Goal: Information Seeking & Learning: Learn about a topic

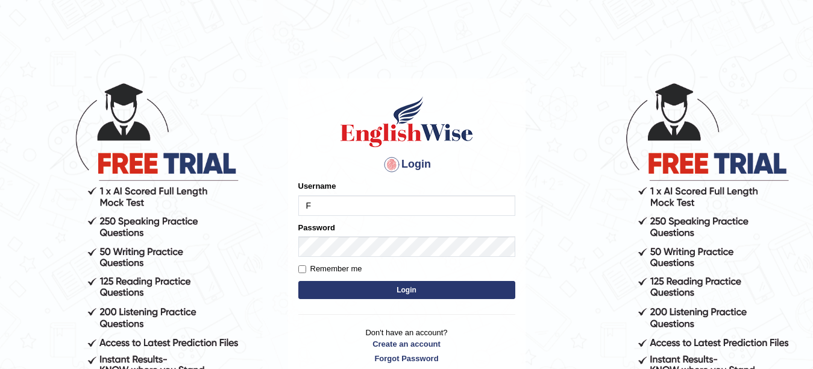
type input "Farzana12"
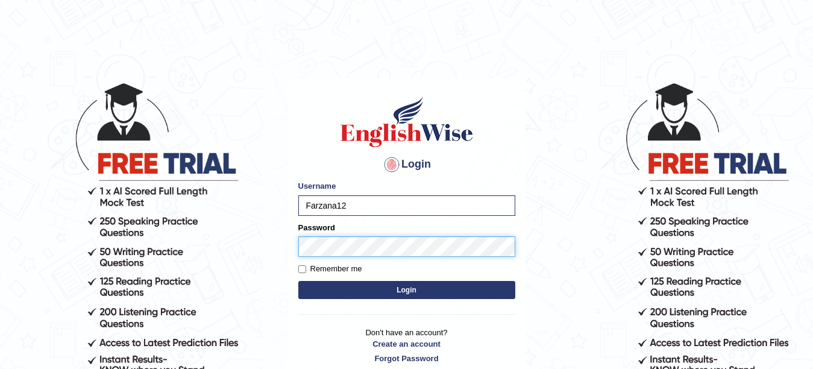
click at [298, 281] on button "Login" at bounding box center [406, 290] width 217 height 18
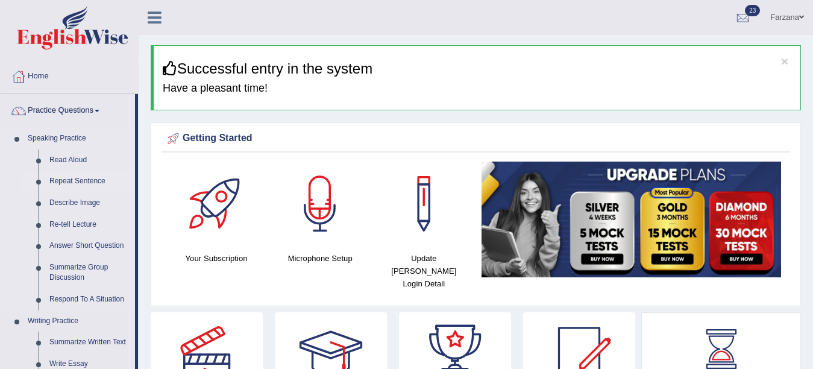
click at [80, 177] on link "Repeat Sentence" at bounding box center [89, 181] width 91 height 22
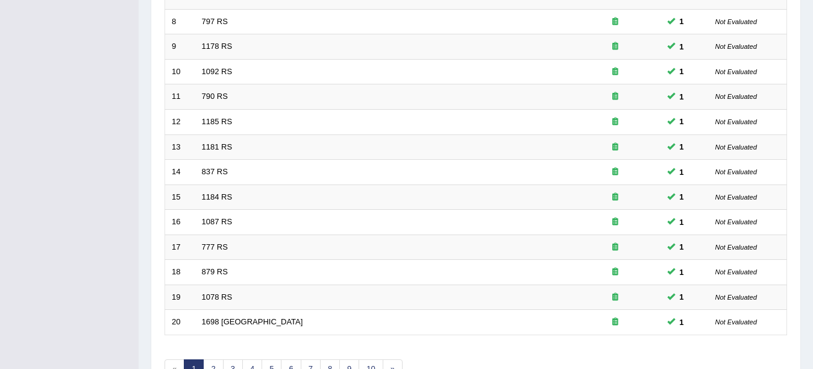
scroll to position [407, 0]
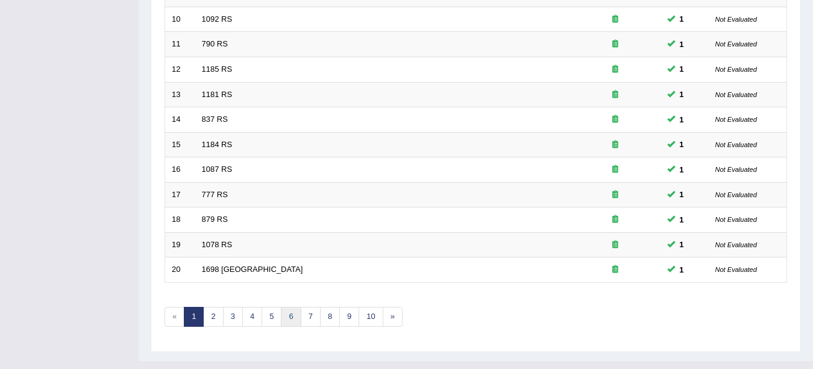
click at [284, 316] on link "6" at bounding box center [291, 317] width 20 height 20
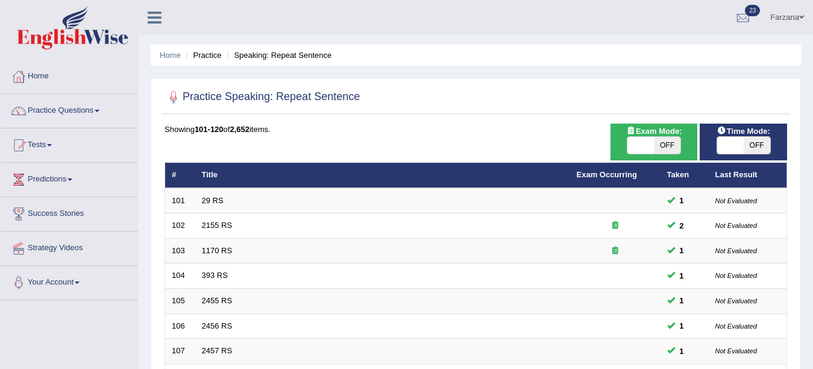
click at [661, 154] on span "OFF" at bounding box center [667, 145] width 27 height 17
checkbox input "true"
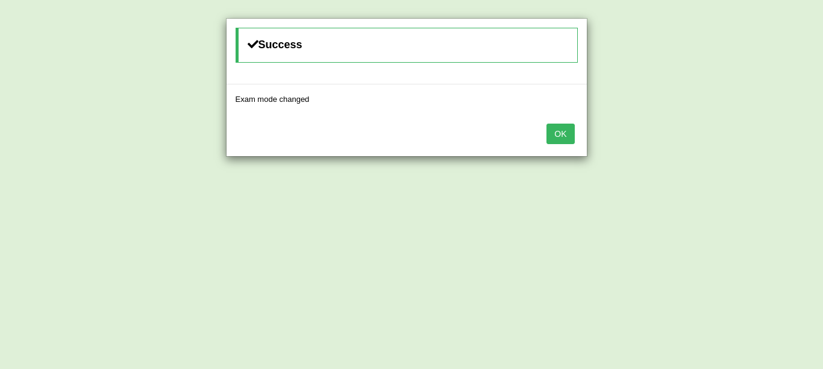
click at [566, 128] on button "OK" at bounding box center [560, 133] width 28 height 20
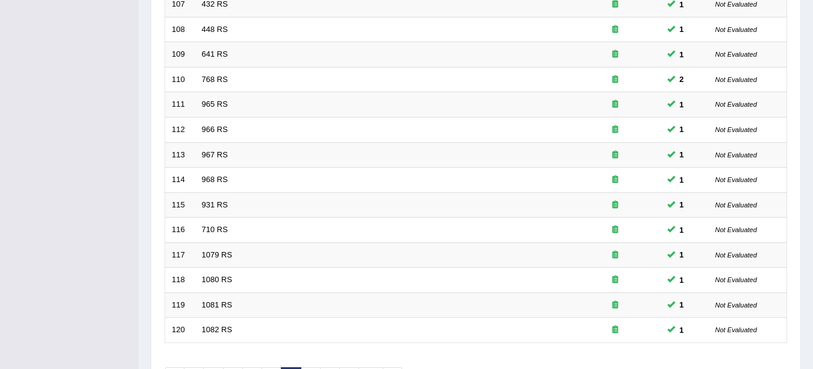
scroll to position [429, 0]
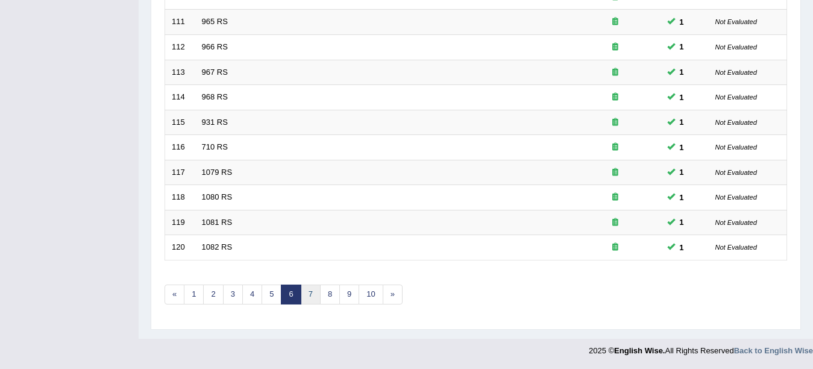
click at [308, 290] on link "7" at bounding box center [311, 294] width 20 height 20
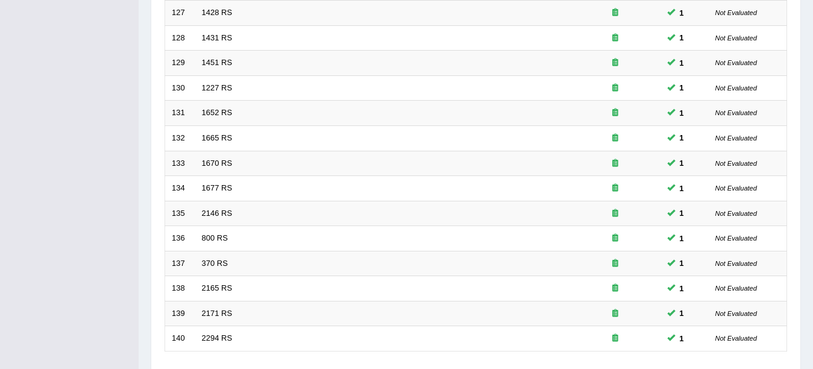
scroll to position [395, 0]
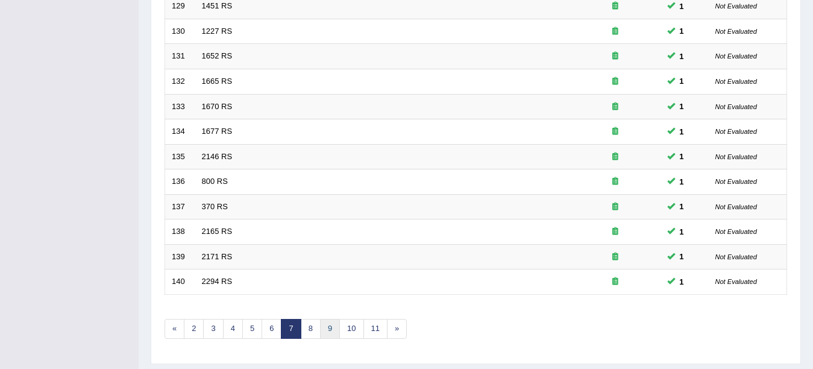
click at [329, 325] on link "9" at bounding box center [330, 329] width 20 height 20
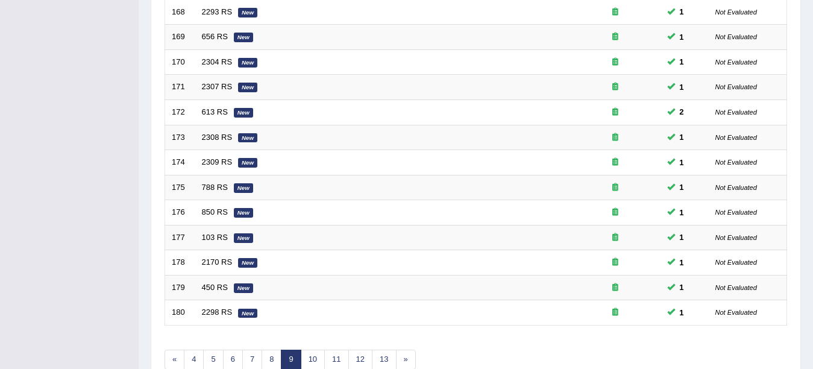
scroll to position [429, 0]
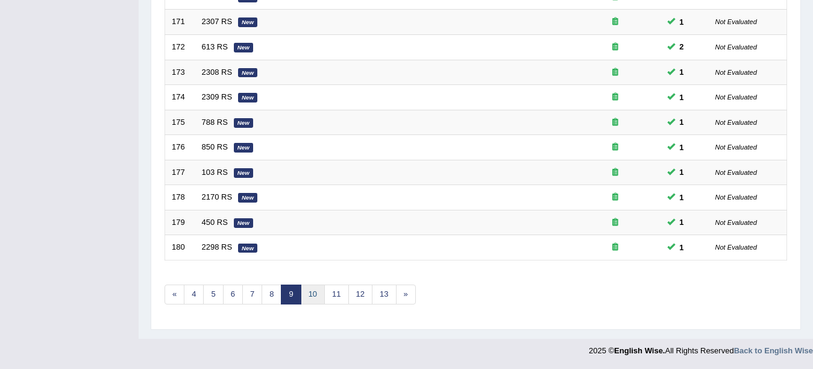
click at [313, 293] on link "10" at bounding box center [313, 294] width 24 height 20
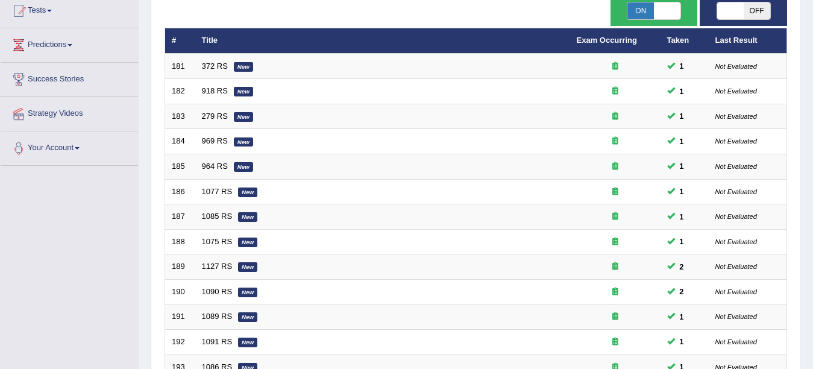
click at [803, 194] on div "Home Practice Speaking: Repeat Sentence Practice Speaking: Repeat Sentence Time…" at bounding box center [476, 250] width 674 height 768
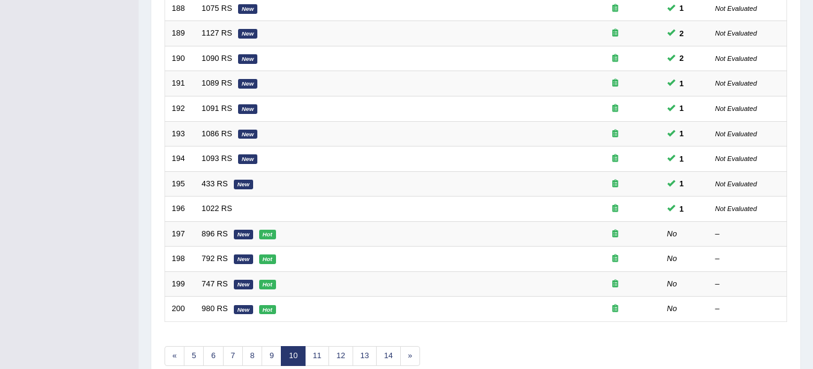
scroll to position [402, 0]
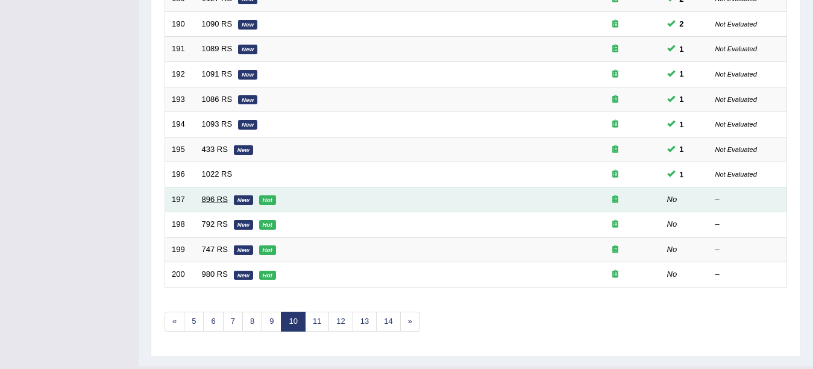
click at [215, 200] on link "896 RS" at bounding box center [215, 199] width 26 height 9
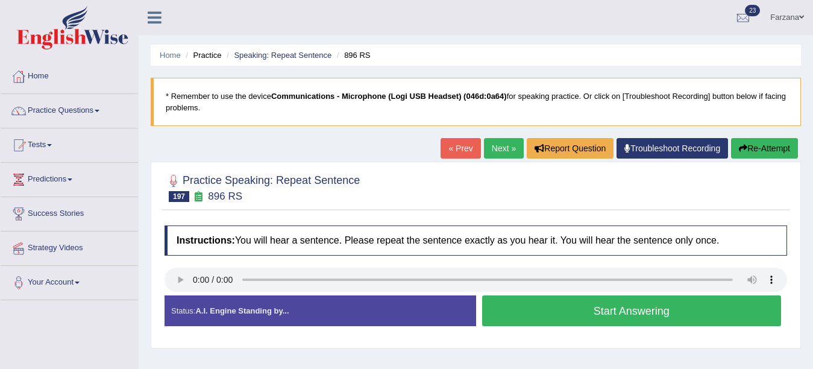
click at [561, 193] on div at bounding box center [475, 187] width 622 height 37
click at [657, 152] on link "Troubleshoot Recording" at bounding box center [671, 148] width 111 height 20
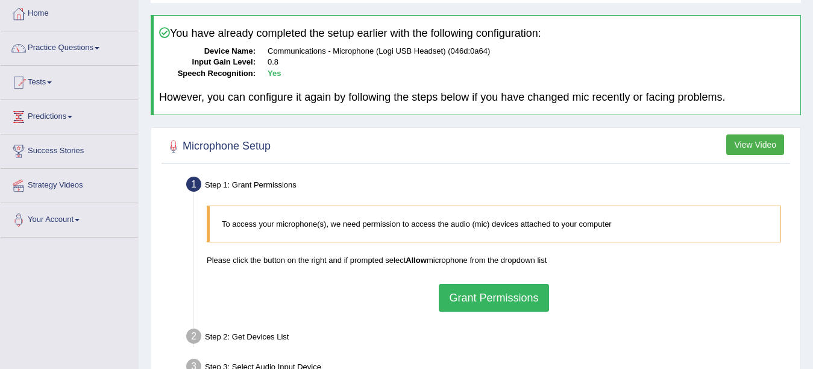
scroll to position [79, 0]
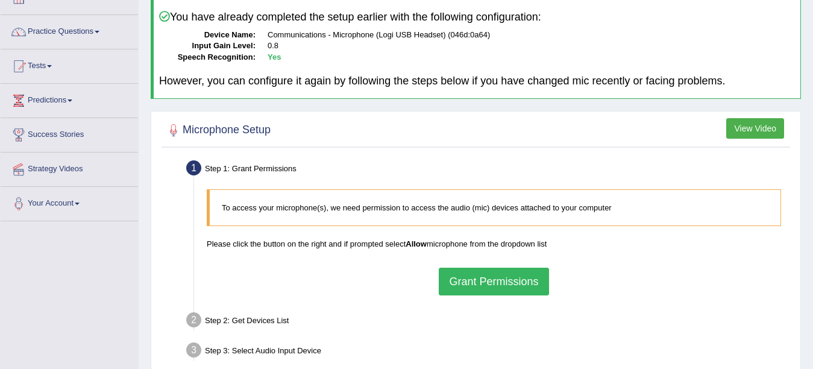
click at [463, 290] on button "Grant Permissions" at bounding box center [494, 281] width 110 height 28
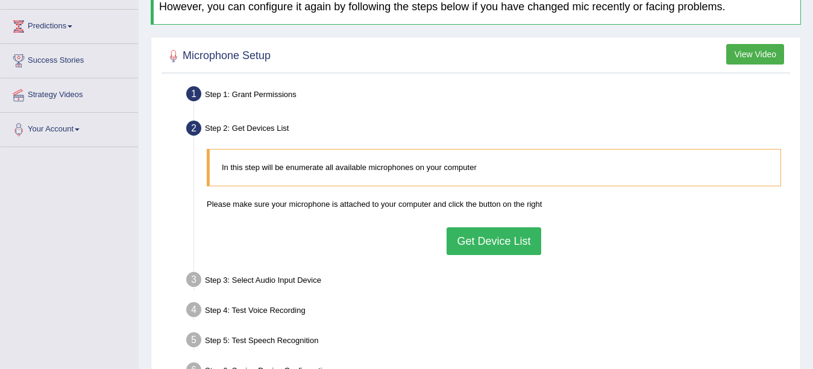
scroll to position [171, 0]
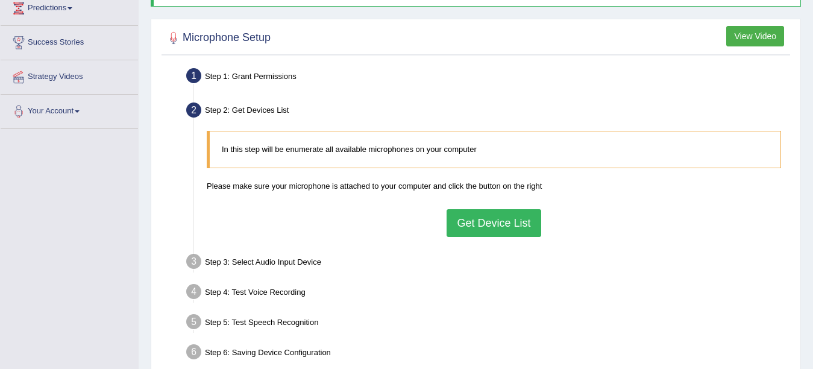
click at [510, 226] on button "Get Device List" at bounding box center [493, 223] width 94 height 28
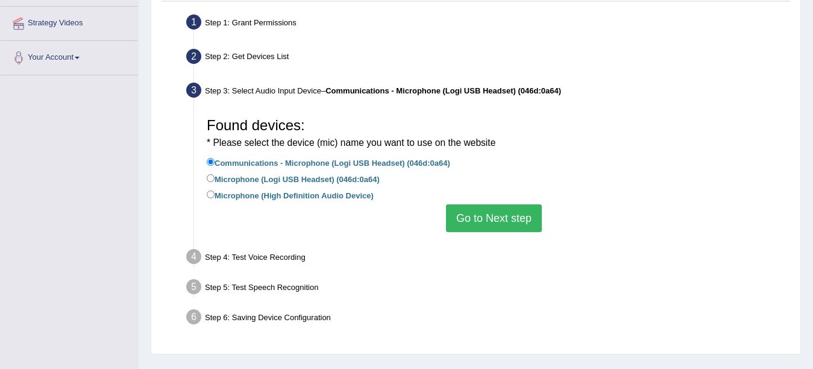
scroll to position [240, 0]
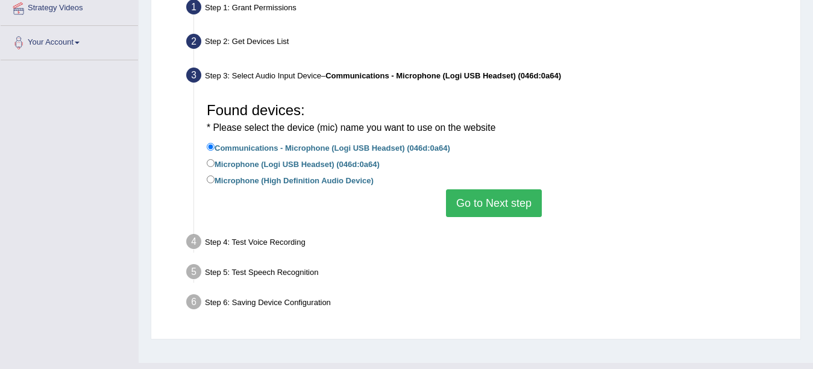
click at [482, 206] on button "Go to Next step" at bounding box center [494, 203] width 96 height 28
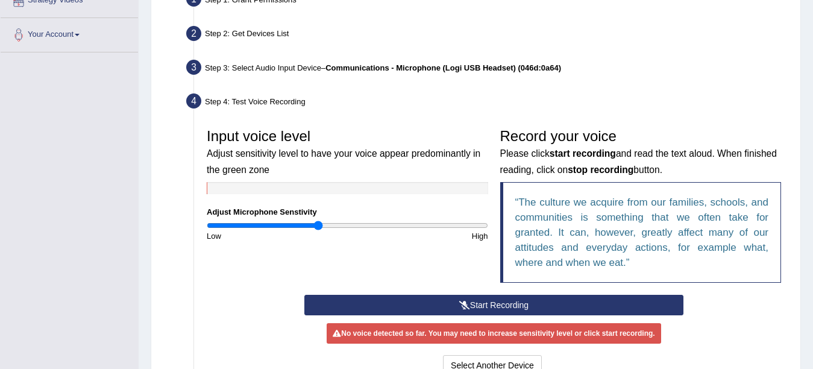
scroll to position [309, 0]
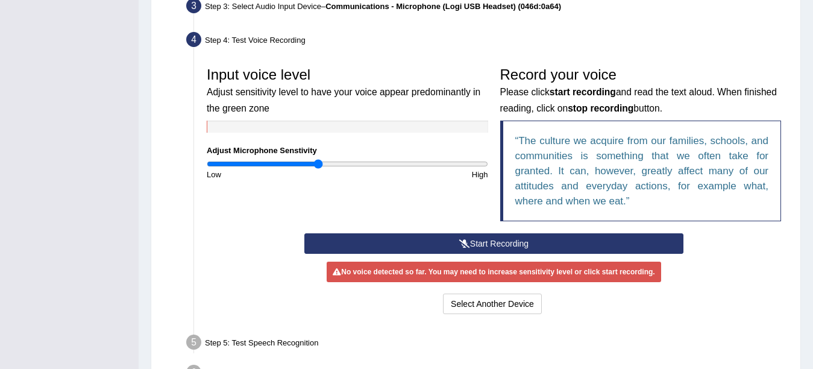
click at [605, 244] on button "Start Recording" at bounding box center [493, 243] width 379 height 20
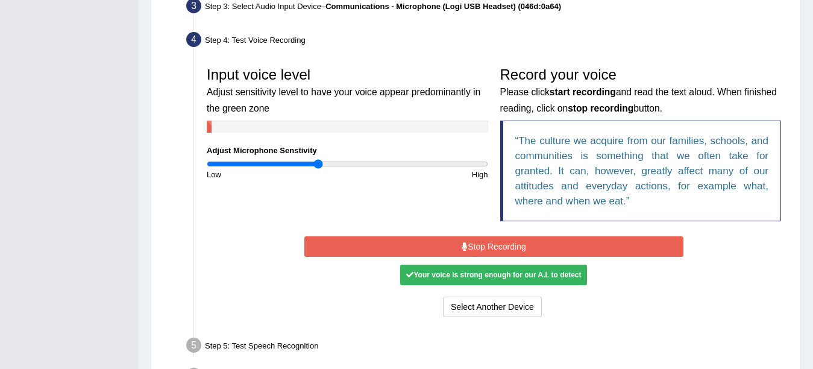
click at [605, 244] on button "Stop Recording" at bounding box center [493, 246] width 379 height 20
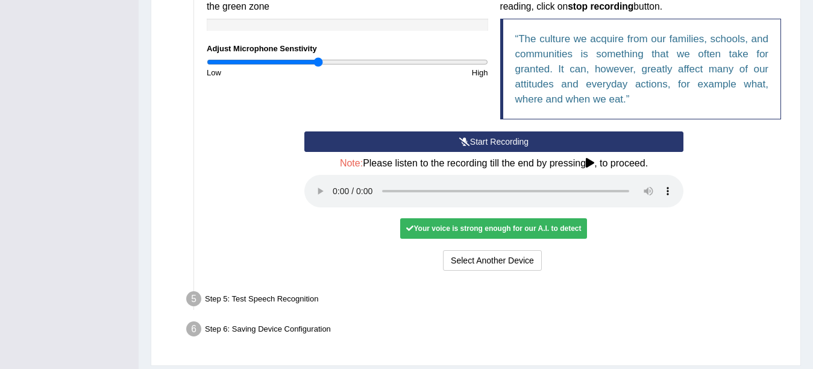
scroll to position [415, 0]
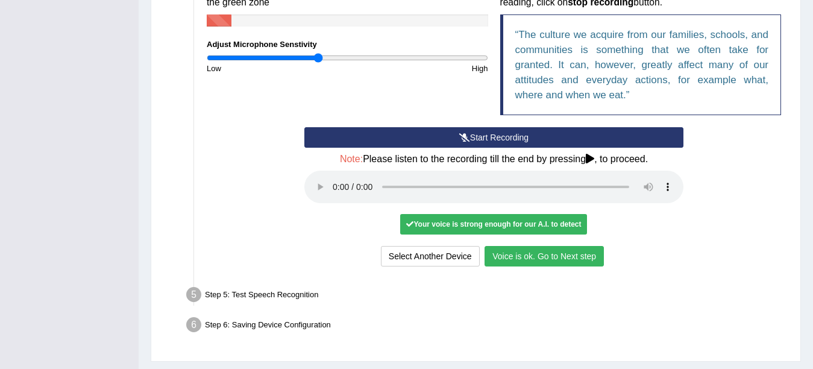
click at [513, 253] on button "Voice is ok. Go to Next step" at bounding box center [543, 256] width 119 height 20
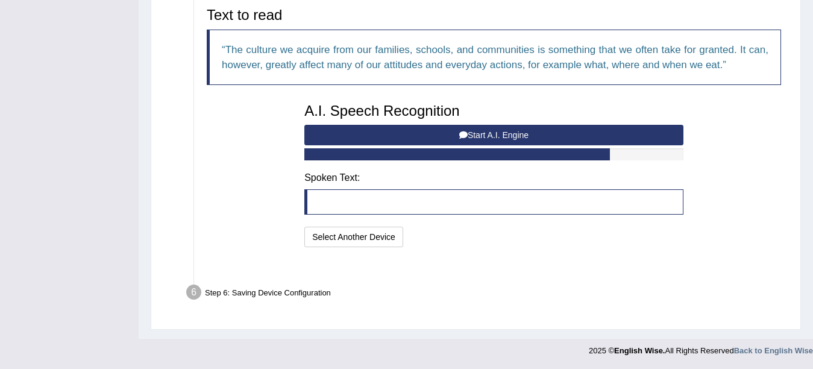
scroll to position [385, 0]
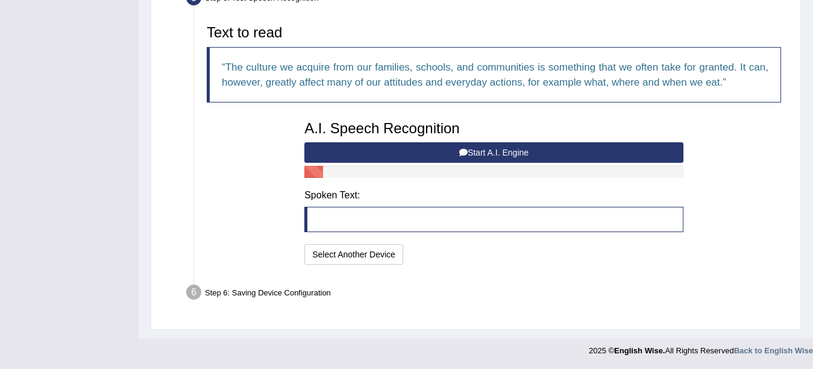
click at [477, 152] on button "Start A.I. Engine" at bounding box center [493, 152] width 379 height 20
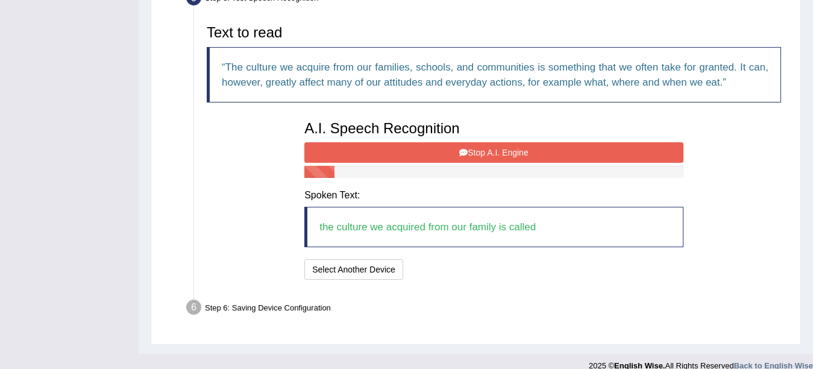
click at [477, 152] on button "Stop A.I. Engine" at bounding box center [493, 152] width 379 height 20
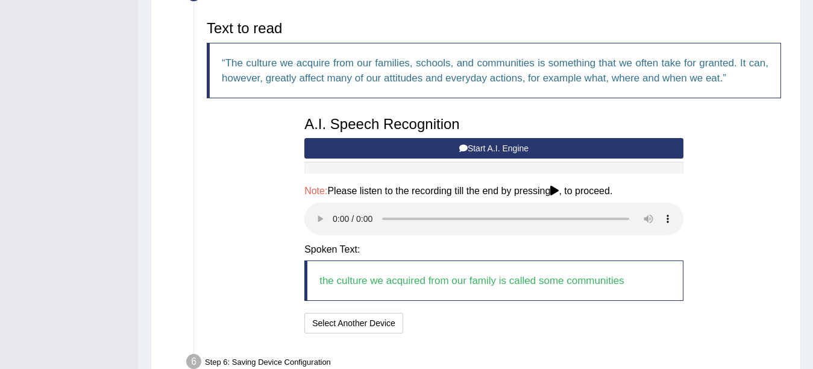
scroll to position [442, 0]
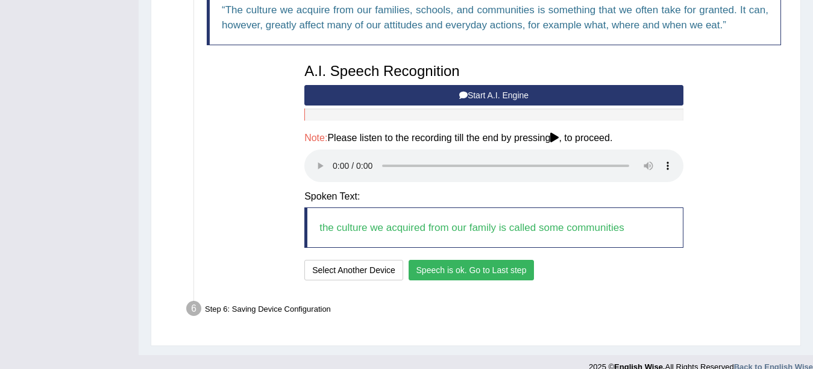
click at [490, 267] on button "Speech is ok. Go to Last step" at bounding box center [471, 270] width 126 height 20
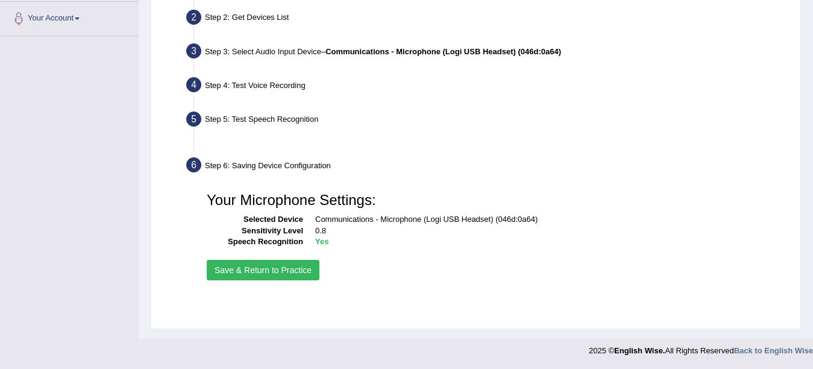
scroll to position [264, 0]
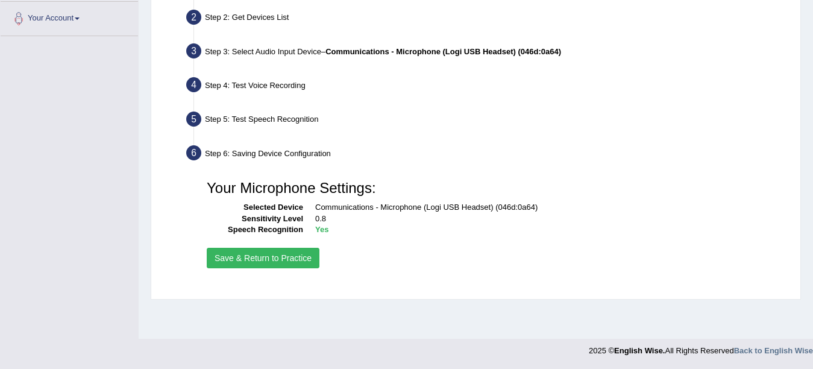
click at [305, 264] on button "Save & Return to Practice" at bounding box center [263, 258] width 113 height 20
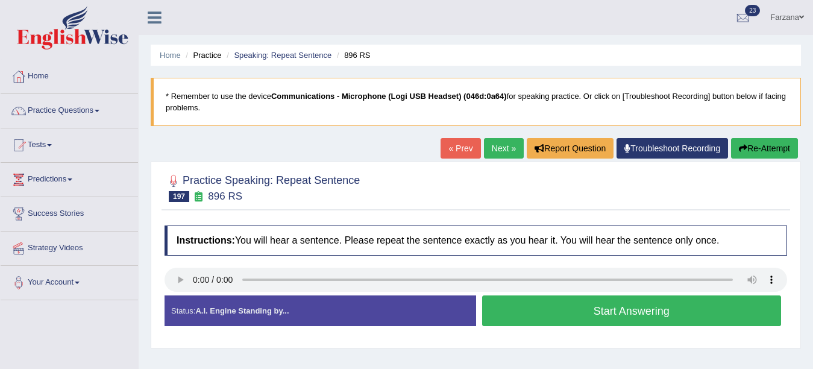
click at [548, 317] on button "Start Answering" at bounding box center [631, 310] width 299 height 31
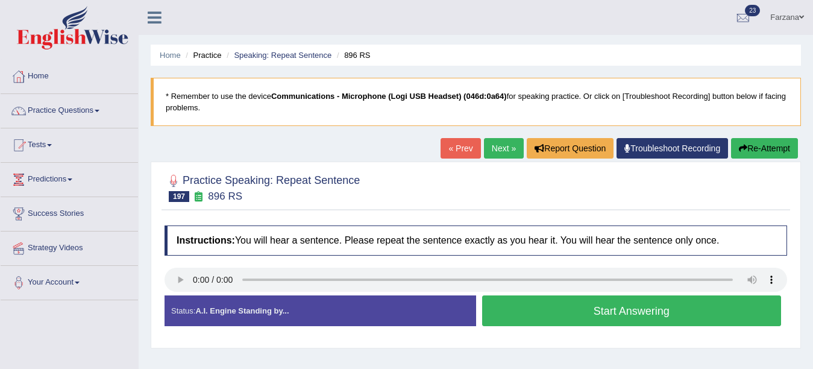
click at [548, 317] on button "Start Answering" at bounding box center [631, 310] width 299 height 31
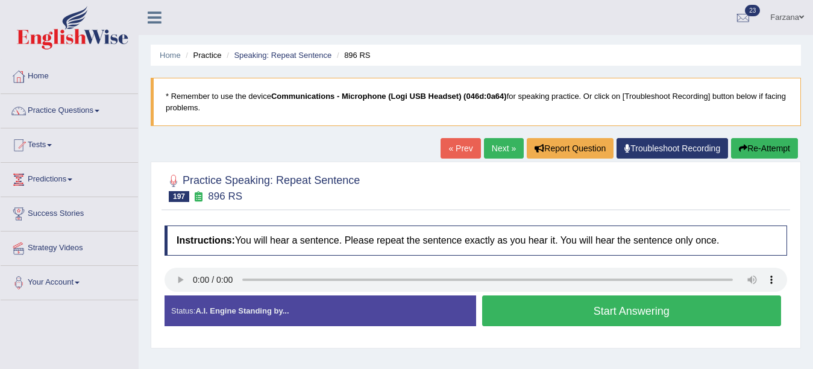
click at [548, 317] on button "Start Answering" at bounding box center [631, 310] width 299 height 31
click at [504, 154] on link "Next »" at bounding box center [504, 148] width 40 height 20
click at [554, 317] on button "Start Answering" at bounding box center [631, 310] width 299 height 31
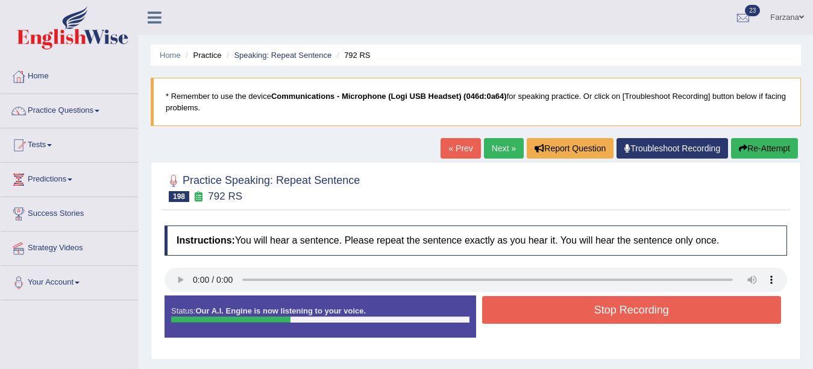
click at [554, 317] on button "Stop Recording" at bounding box center [631, 310] width 299 height 28
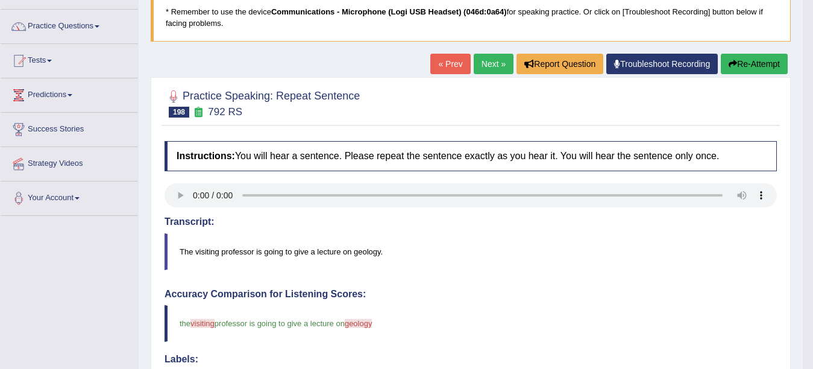
scroll to position [76, 0]
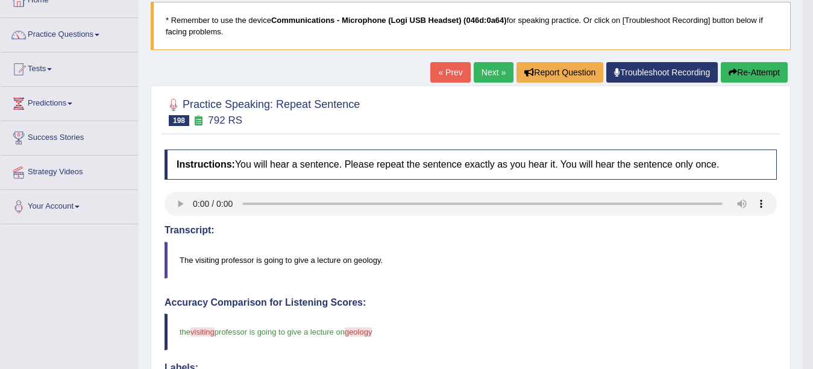
click at [492, 66] on link "Next »" at bounding box center [494, 72] width 40 height 20
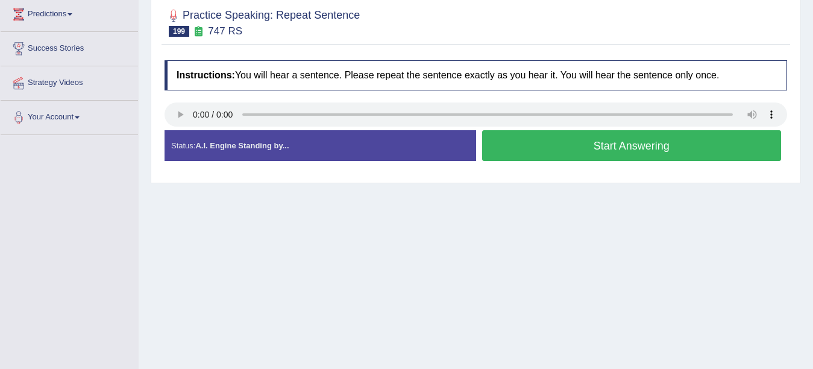
click at [634, 147] on button "Start Answering" at bounding box center [631, 145] width 299 height 31
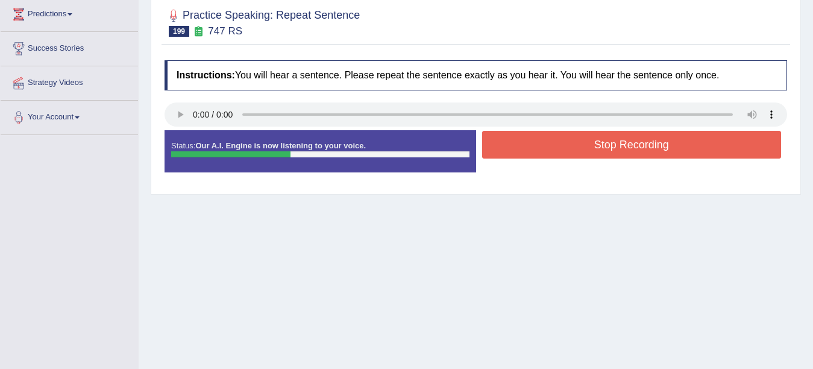
click at [634, 147] on button "Stop Recording" at bounding box center [631, 145] width 299 height 28
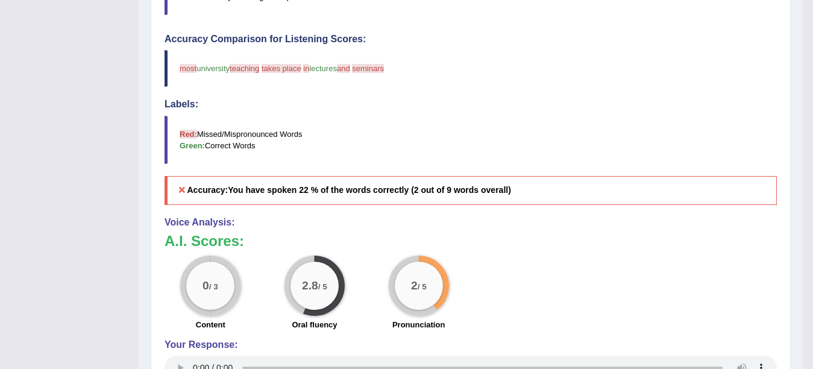
scroll to position [457, 0]
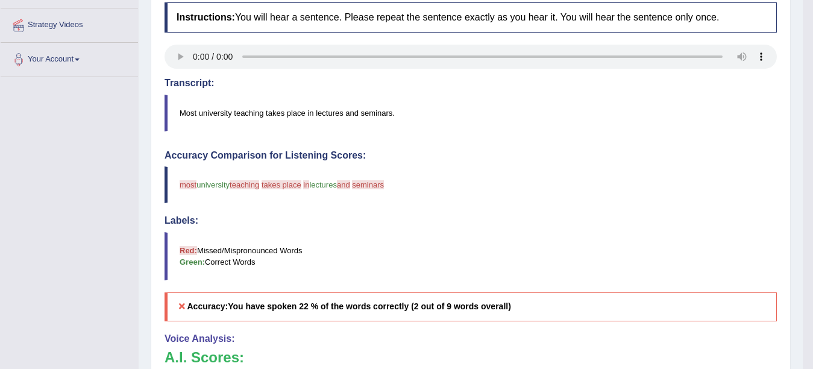
scroll to position [0, 0]
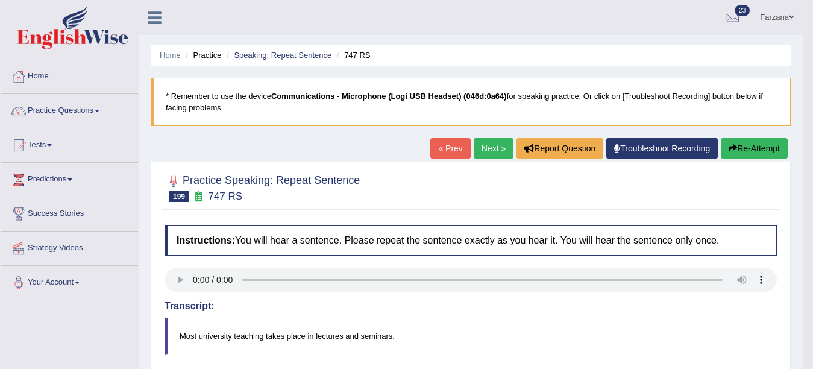
click at [739, 142] on button "Re-Attempt" at bounding box center [754, 148] width 67 height 20
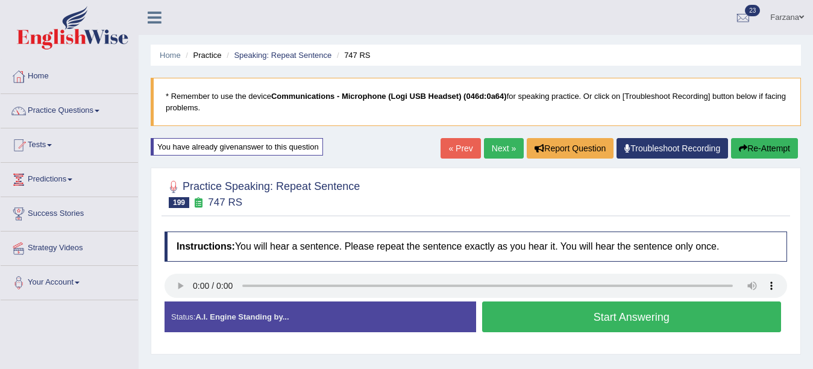
drag, startPoint x: 0, startPoint y: 0, endPoint x: 618, endPoint y: 329, distance: 700.2
click at [618, 329] on button "Start Answering" at bounding box center [631, 316] width 299 height 31
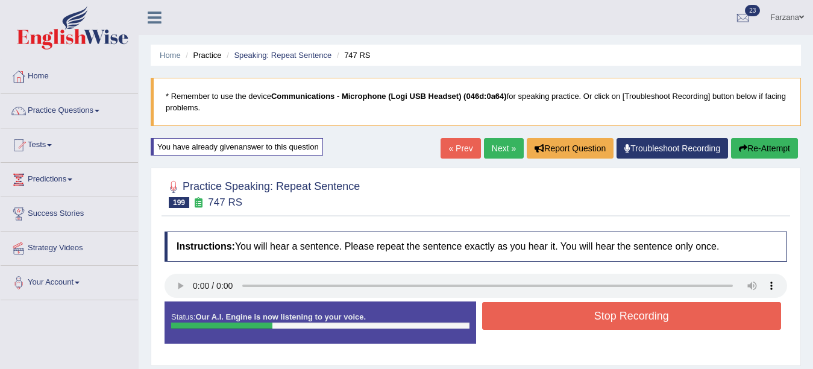
click at [618, 329] on button "Stop Recording" at bounding box center [631, 316] width 299 height 28
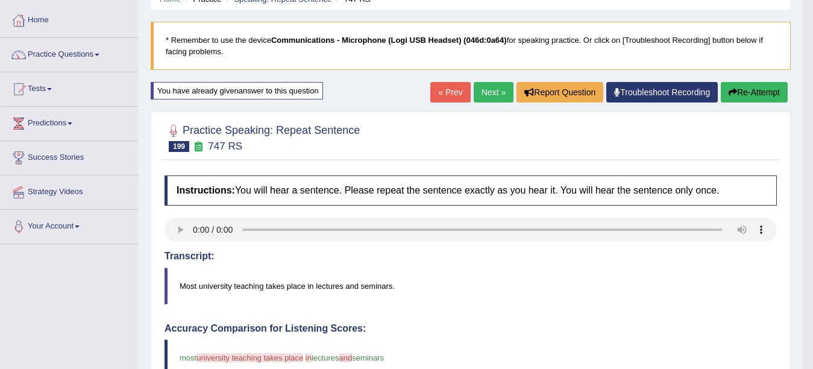
scroll to position [7, 0]
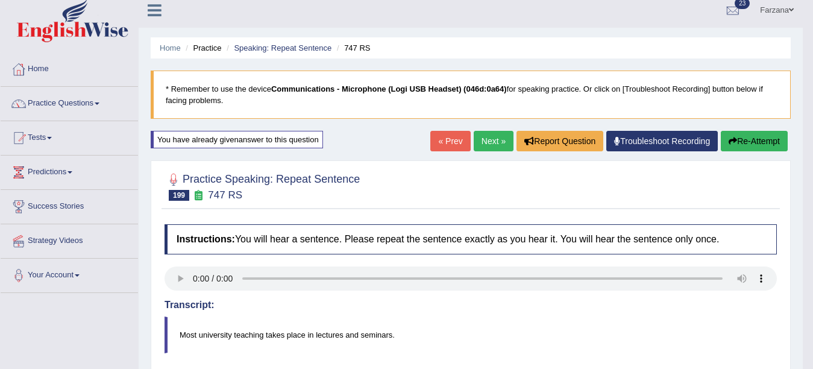
click at [476, 149] on link "Next »" at bounding box center [494, 141] width 40 height 20
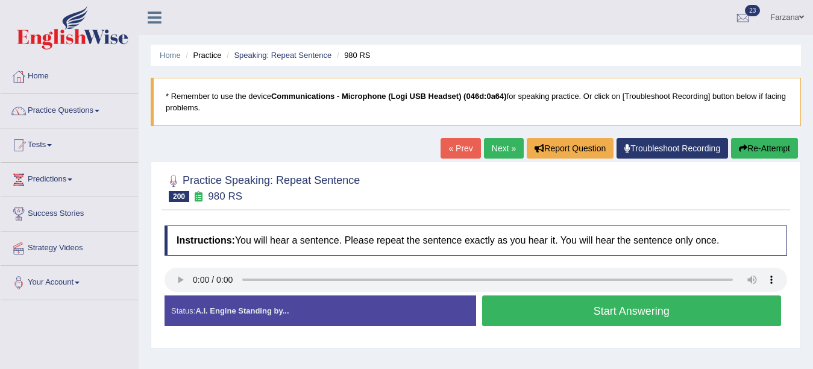
click at [534, 317] on button "Start Answering" at bounding box center [631, 310] width 299 height 31
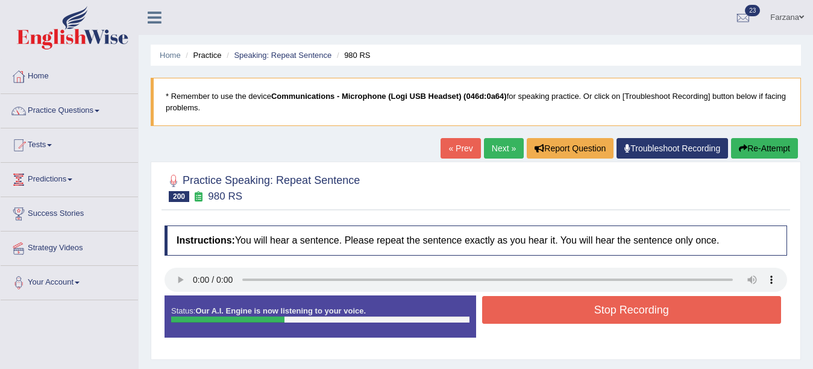
click at [527, 310] on button "Stop Recording" at bounding box center [631, 310] width 299 height 28
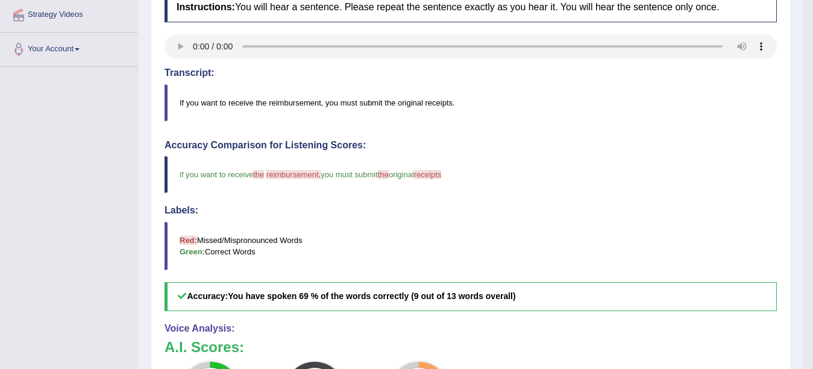
scroll to position [126, 0]
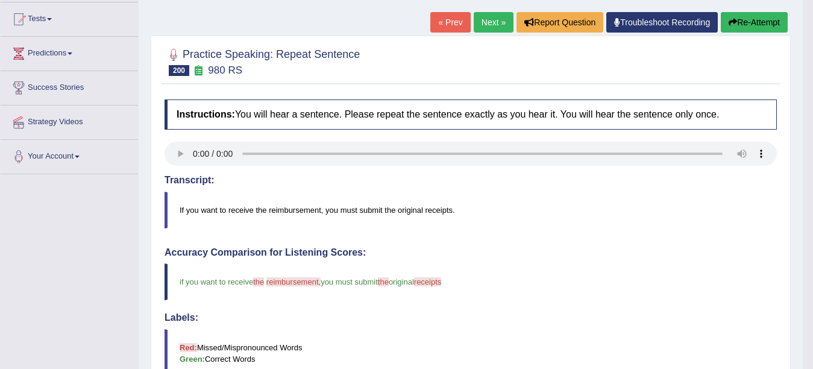
click at [486, 24] on link "Next »" at bounding box center [494, 22] width 40 height 20
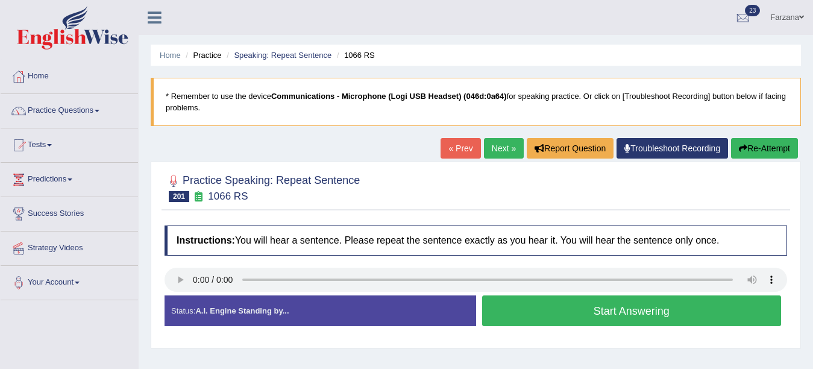
click at [496, 322] on button "Start Answering" at bounding box center [631, 310] width 299 height 31
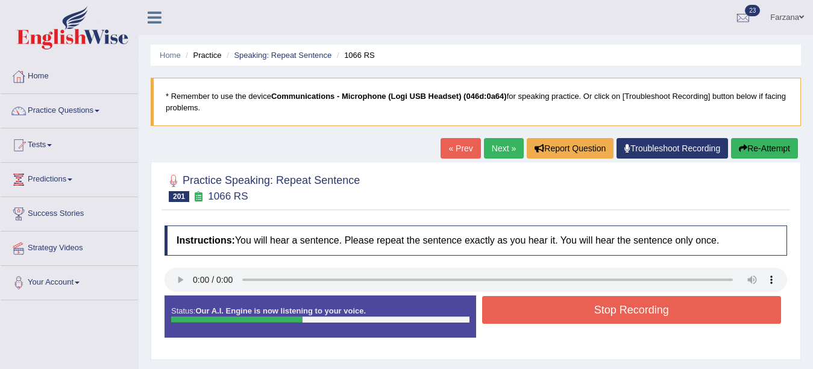
click at [496, 322] on button "Stop Recording" at bounding box center [631, 310] width 299 height 28
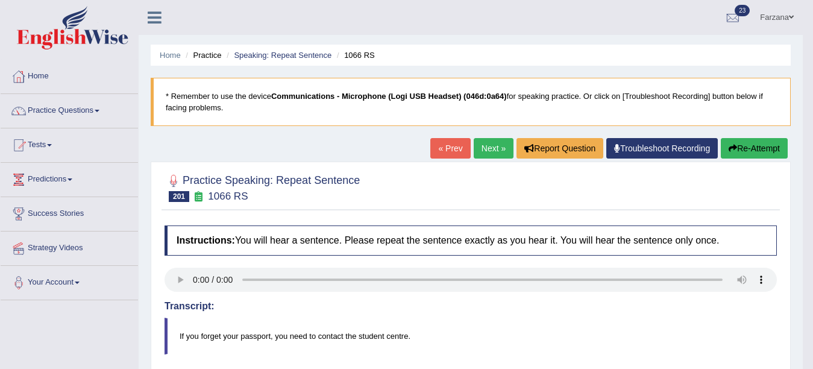
click at [491, 145] on link "Next »" at bounding box center [494, 148] width 40 height 20
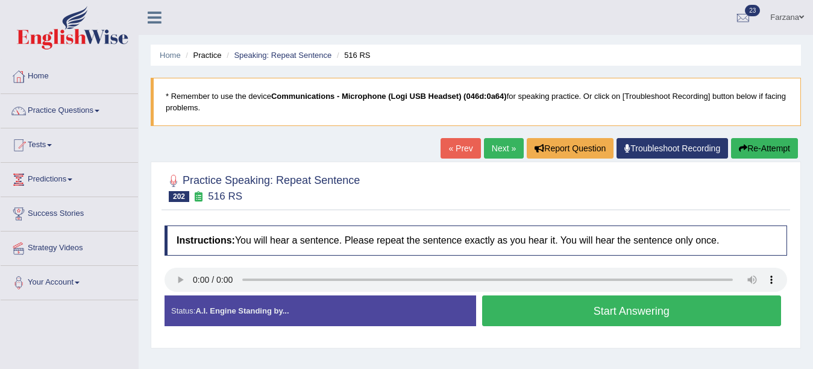
click at [485, 315] on button "Start Answering" at bounding box center [631, 310] width 299 height 31
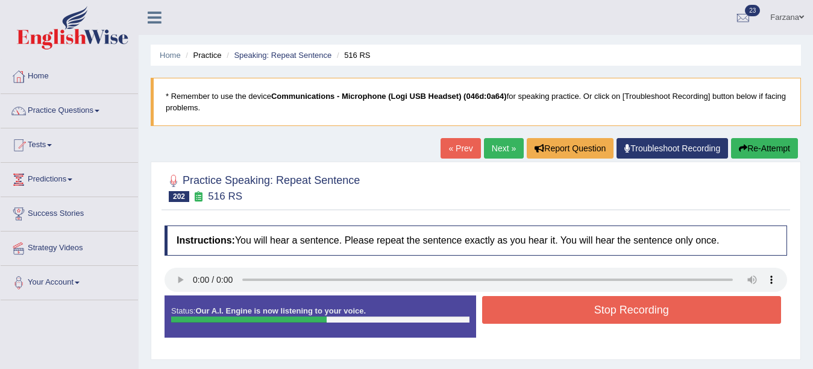
click at [485, 315] on button "Stop Recording" at bounding box center [631, 310] width 299 height 28
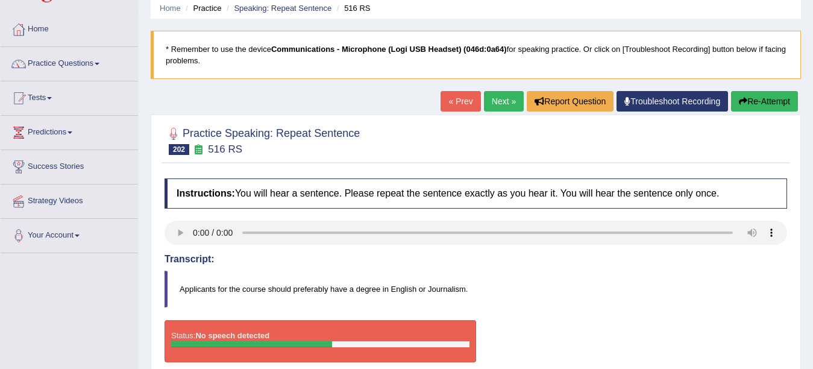
scroll to position [24, 0]
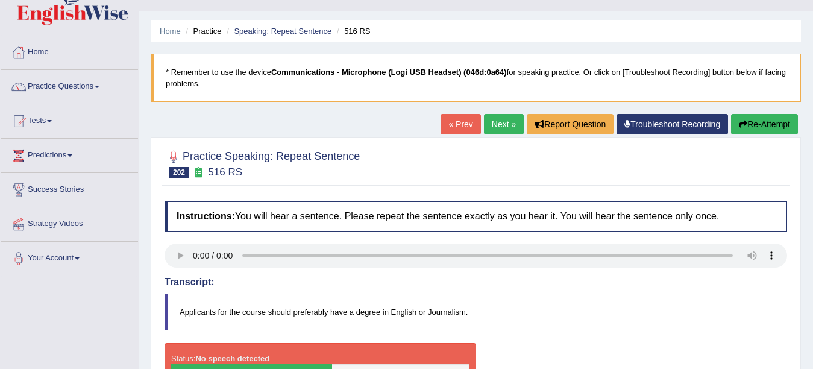
click at [651, 128] on link "Troubleshoot Recording" at bounding box center [671, 124] width 111 height 20
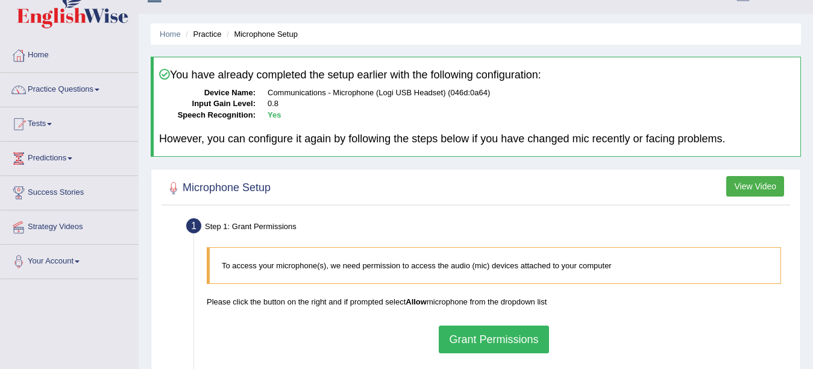
scroll to position [9, 0]
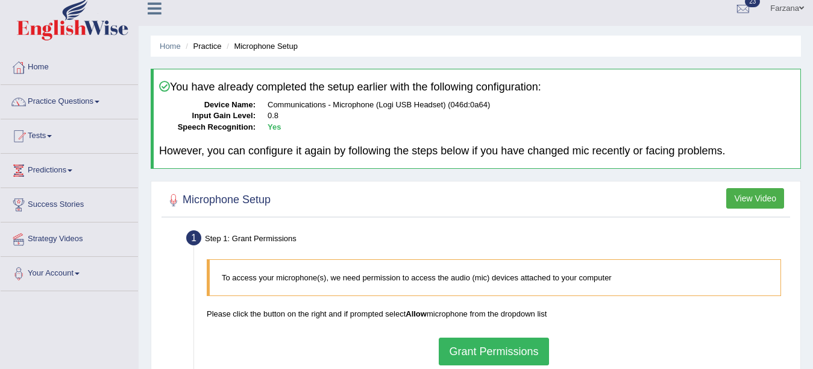
click at [504, 347] on button "Grant Permissions" at bounding box center [494, 351] width 110 height 28
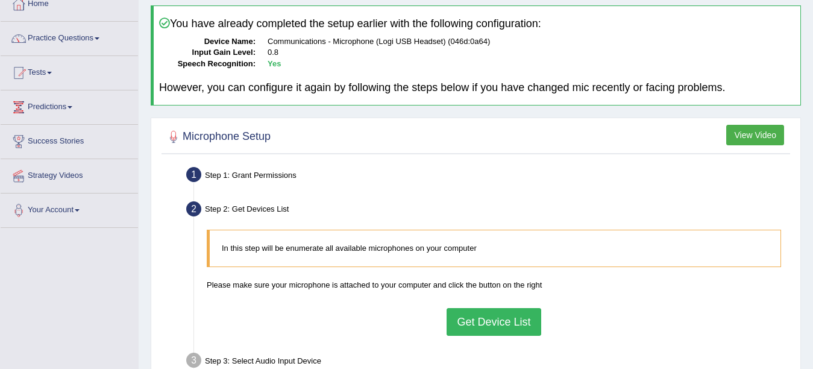
scroll to position [139, 0]
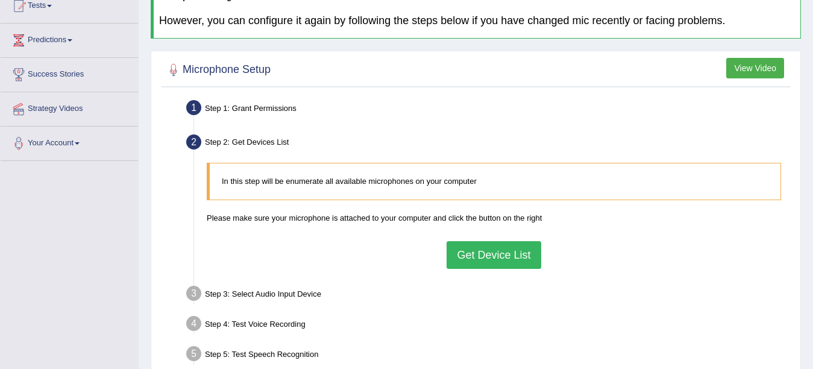
click at [491, 254] on button "Get Device List" at bounding box center [493, 255] width 94 height 28
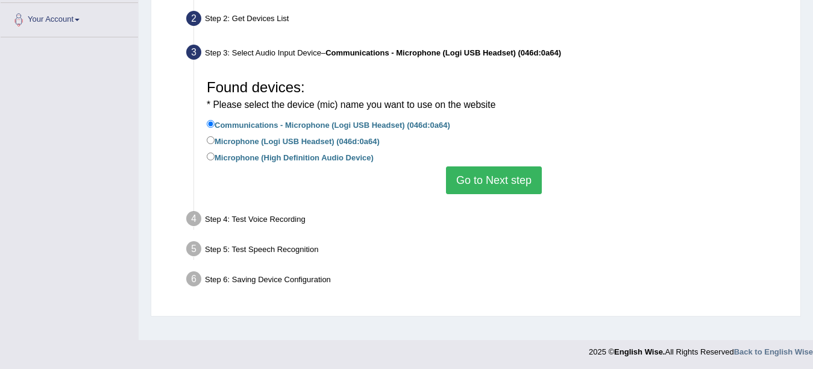
scroll to position [264, 0]
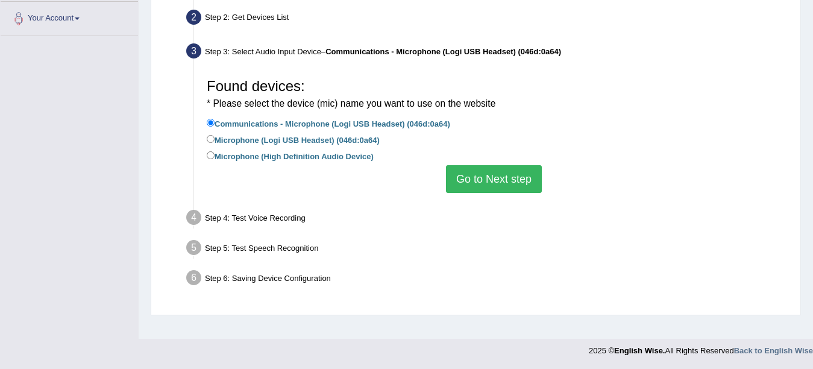
click at [467, 175] on button "Go to Next step" at bounding box center [494, 179] width 96 height 28
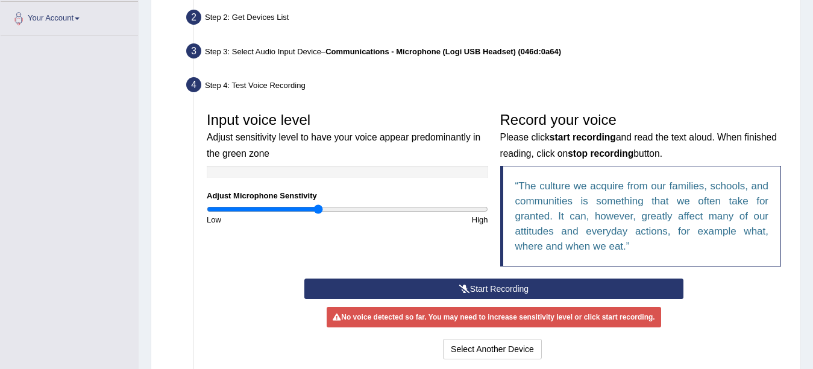
click at [414, 284] on button "Start Recording" at bounding box center [493, 288] width 379 height 20
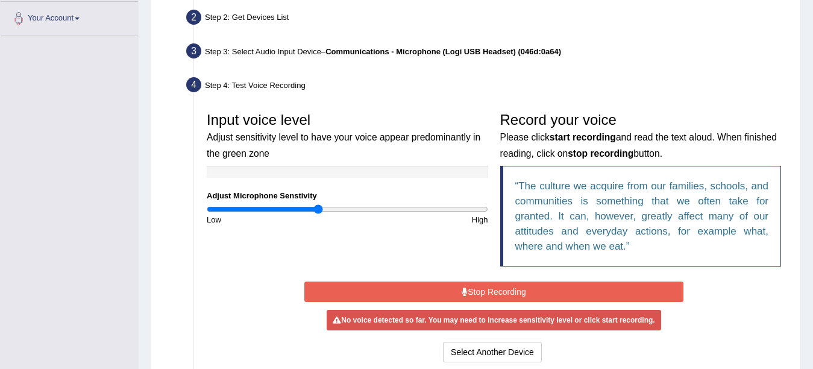
click at [414, 284] on button "Stop Recording" at bounding box center [493, 291] width 379 height 20
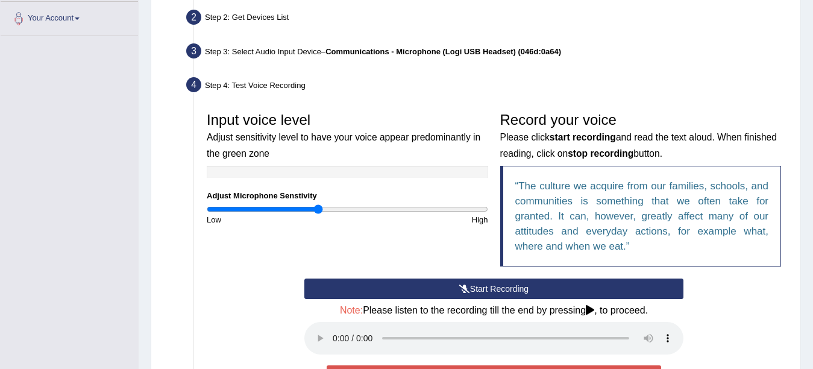
click at [378, 295] on button "Start Recording" at bounding box center [493, 288] width 379 height 20
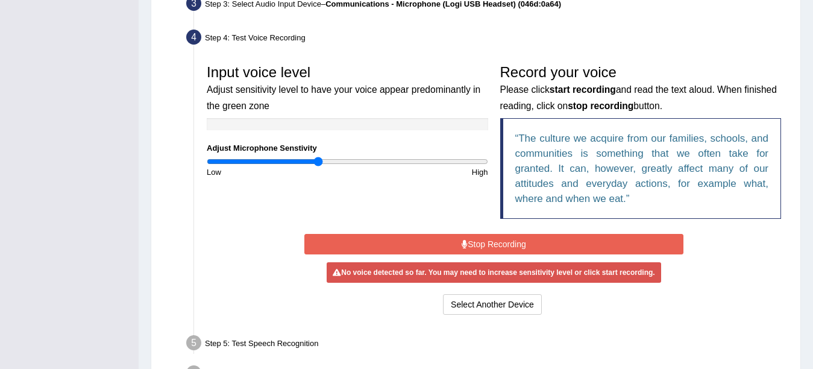
scroll to position [337, 0]
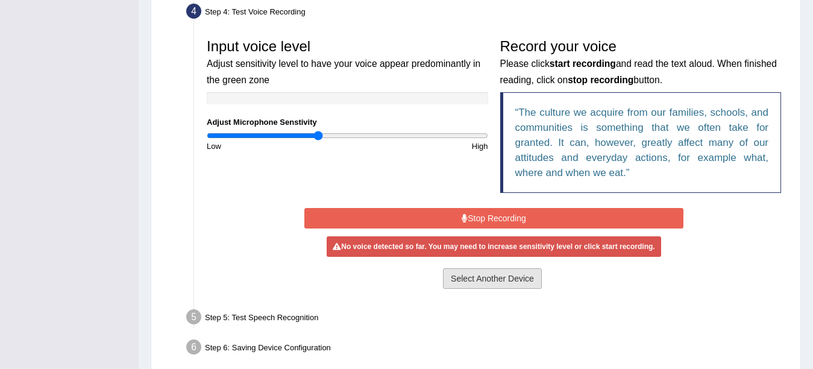
click at [482, 283] on button "Select Another Device" at bounding box center [492, 278] width 99 height 20
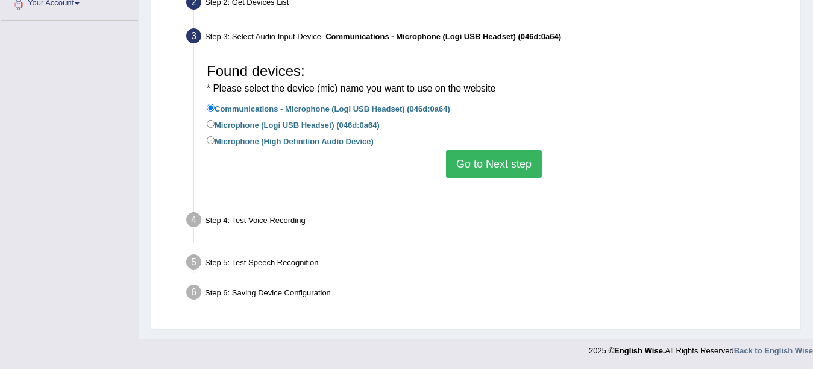
scroll to position [264, 0]
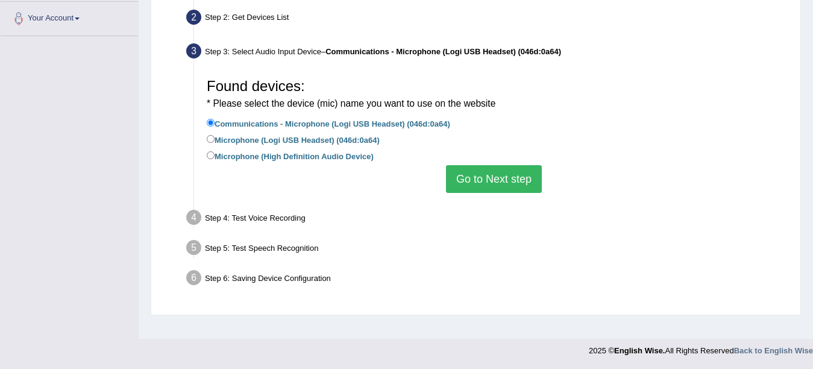
click at [260, 139] on label "Microphone (Logi USB Headset) (046d:0a64)" at bounding box center [293, 139] width 173 height 13
click at [214, 139] on input "Microphone (Logi USB Headset) (046d:0a64)" at bounding box center [211, 139] width 8 height 8
radio input "true"
click at [472, 182] on button "Go to Next step" at bounding box center [494, 179] width 96 height 28
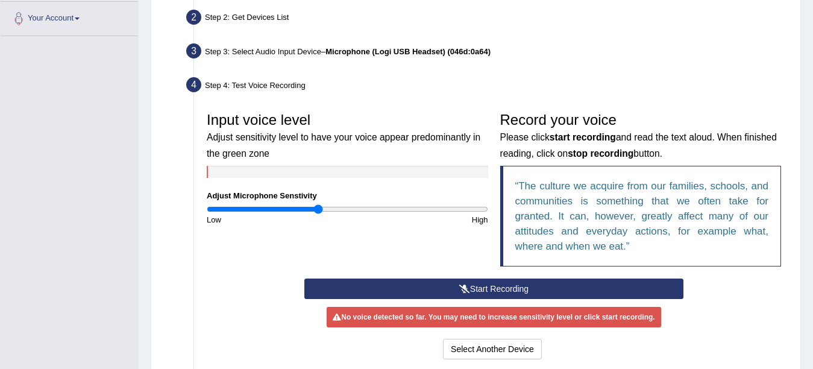
click at [440, 281] on button "Start Recording" at bounding box center [493, 288] width 379 height 20
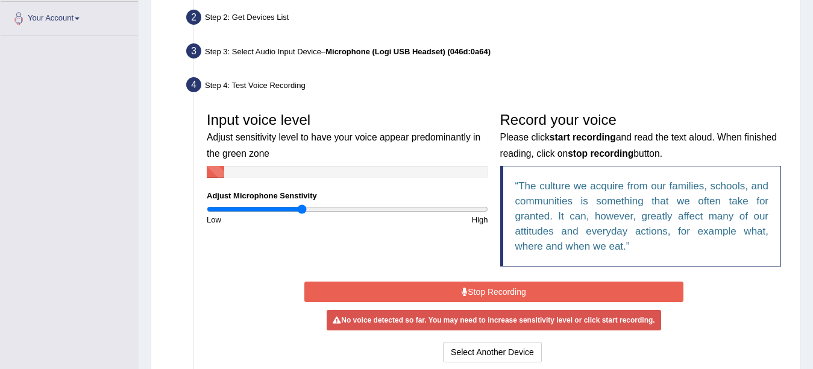
type input "0.68"
click at [302, 210] on input "range" at bounding box center [347, 209] width 281 height 10
click at [352, 298] on button "Stop Recording" at bounding box center [493, 291] width 379 height 20
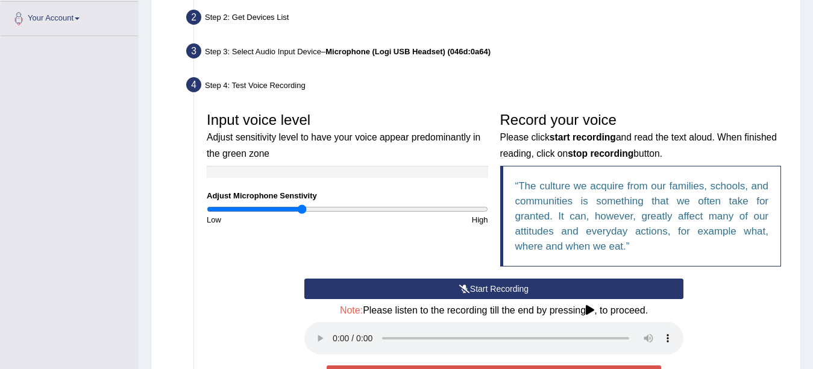
click at [351, 291] on button "Start Recording" at bounding box center [493, 288] width 379 height 20
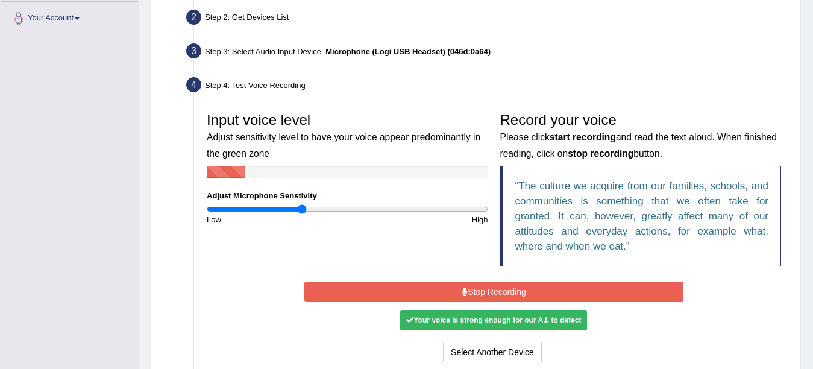
click at [329, 296] on button "Stop Recording" at bounding box center [493, 291] width 379 height 20
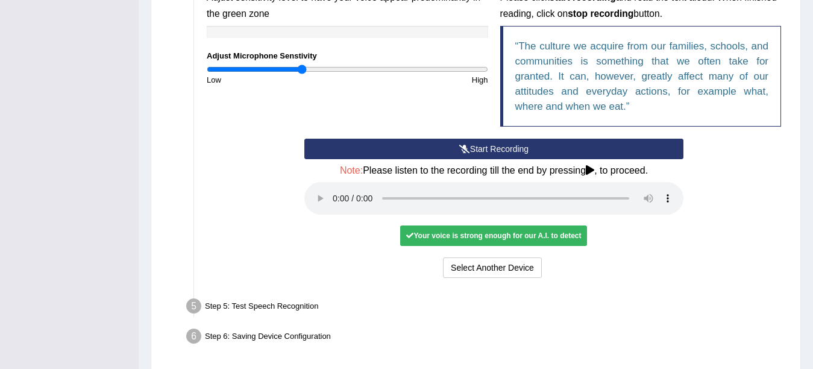
scroll to position [415, 0]
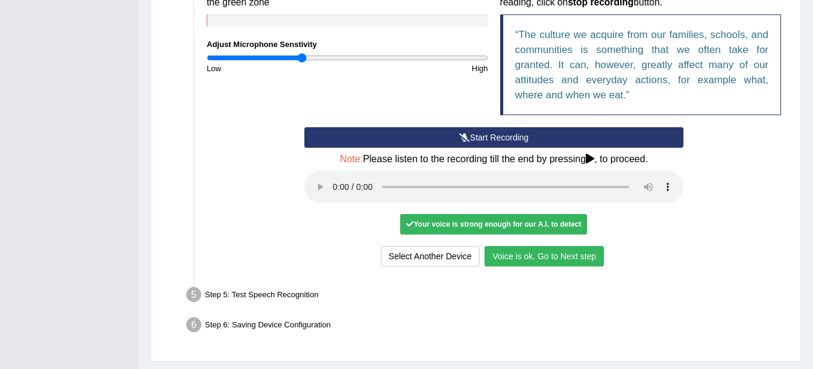
click at [511, 222] on div "Your voice is strong enough for our A.I. to detect" at bounding box center [493, 224] width 187 height 20
click at [536, 260] on button "Voice is ok. Go to Next step" at bounding box center [543, 256] width 119 height 20
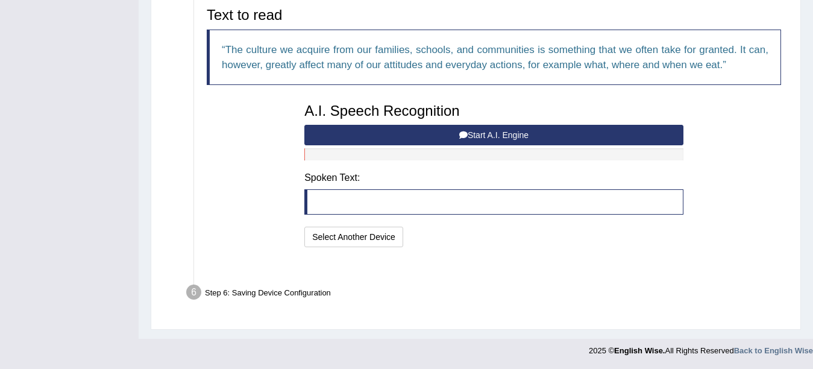
scroll to position [385, 0]
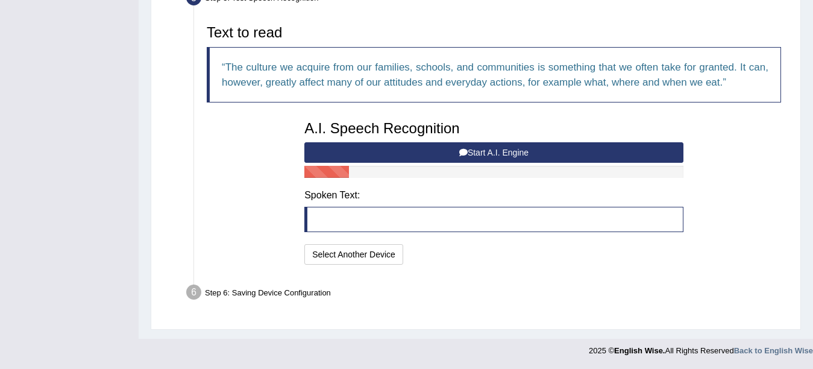
click at [422, 145] on button "Start A.I. Engine" at bounding box center [493, 152] width 379 height 20
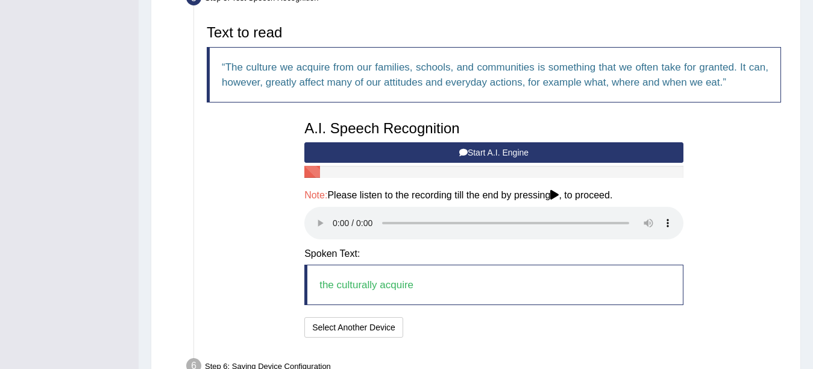
click at [422, 145] on button "Start A.I. Engine" at bounding box center [493, 152] width 379 height 20
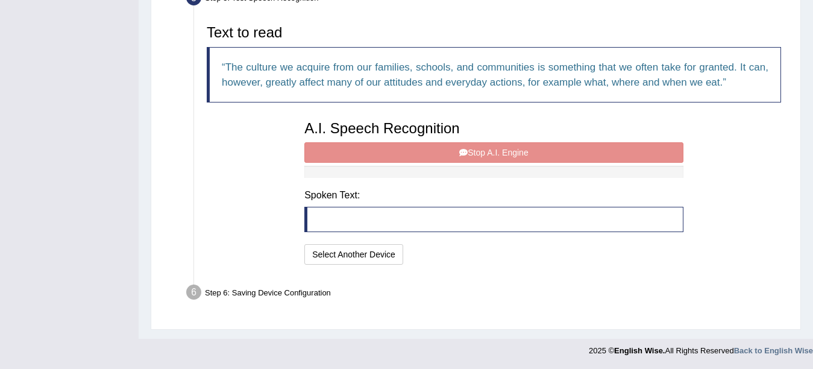
click at [442, 163] on div "A.I. Speech Recognition Start A.I. Engine Stop A.I. Engine Note: Please listen …" at bounding box center [493, 190] width 391 height 153
click at [413, 139] on div "A.I. Speech Recognition Start A.I. Engine Stop A.I. Engine Note: Please listen …" at bounding box center [493, 190] width 391 height 153
click at [380, 154] on div "A.I. Speech Recognition Start A.I. Engine Stop A.I. Engine Note: Please listen …" at bounding box center [493, 190] width 391 height 153
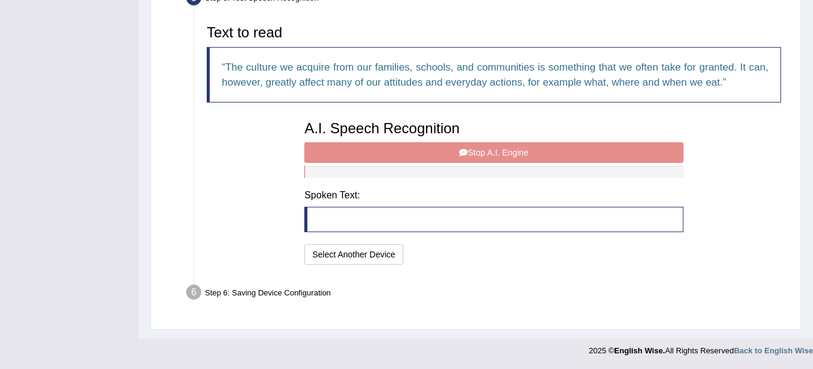
click at [380, 154] on div "A.I. Speech Recognition Start A.I. Engine Stop A.I. Engine Note: Please listen …" at bounding box center [493, 190] width 391 height 153
drag, startPoint x: 380, startPoint y: 154, endPoint x: 289, endPoint y: 178, distance: 94.0
click at [289, 178] on div "Text to read The culture we acquire from our families, schools, and communities…" at bounding box center [494, 143] width 586 height 248
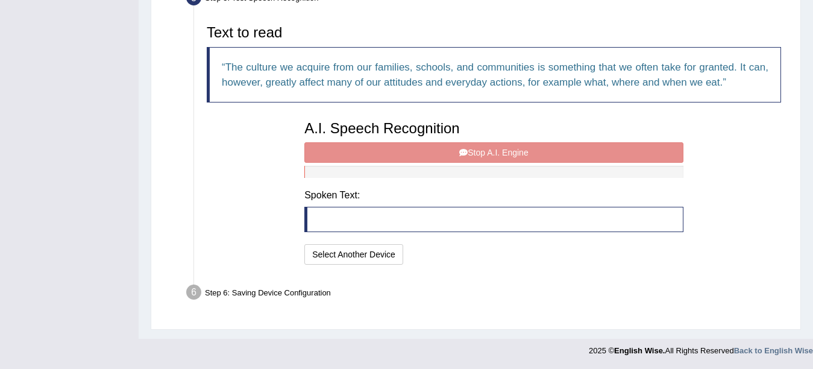
click at [354, 151] on div "A.I. Speech Recognition Start A.I. Engine Stop A.I. Engine Note: Please listen …" at bounding box center [493, 190] width 391 height 153
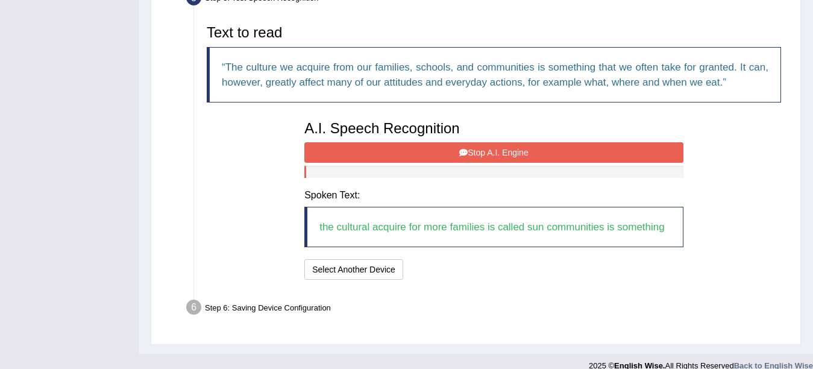
click at [474, 151] on button "Stop A.I. Engine" at bounding box center [493, 152] width 379 height 20
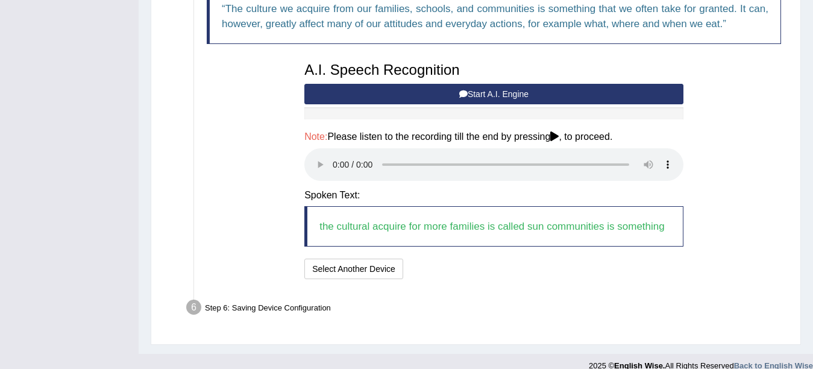
scroll to position [458, 0]
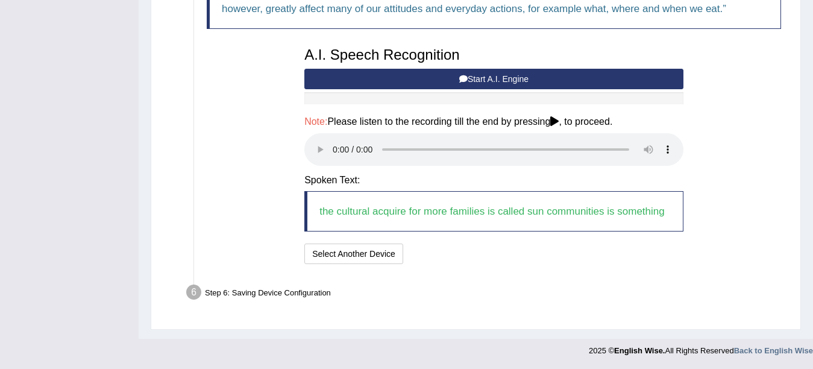
click at [504, 222] on blockquote "the cultural acquire for more families is called sun communities is something" at bounding box center [493, 211] width 379 height 40
click at [475, 217] on blockquote "the cultural acquire for more families is called sun communities is something" at bounding box center [493, 211] width 379 height 40
click at [437, 253] on button "Speech is ok. Go to Last step" at bounding box center [471, 253] width 126 height 20
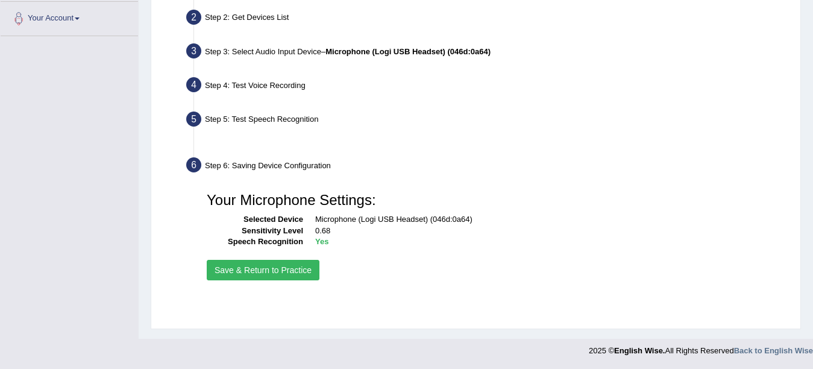
scroll to position [264, 0]
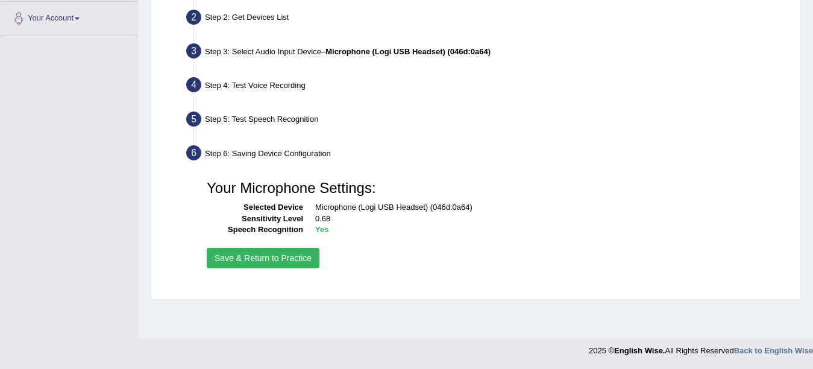
click at [284, 258] on button "Save & Return to Practice" at bounding box center [263, 258] width 113 height 20
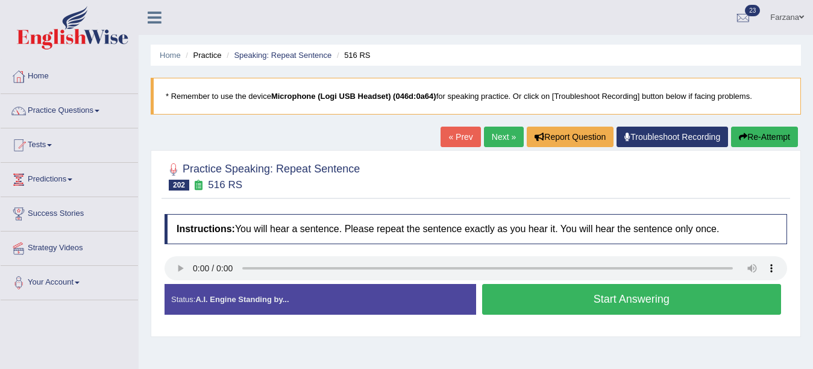
click at [575, 293] on button "Start Answering" at bounding box center [631, 299] width 299 height 31
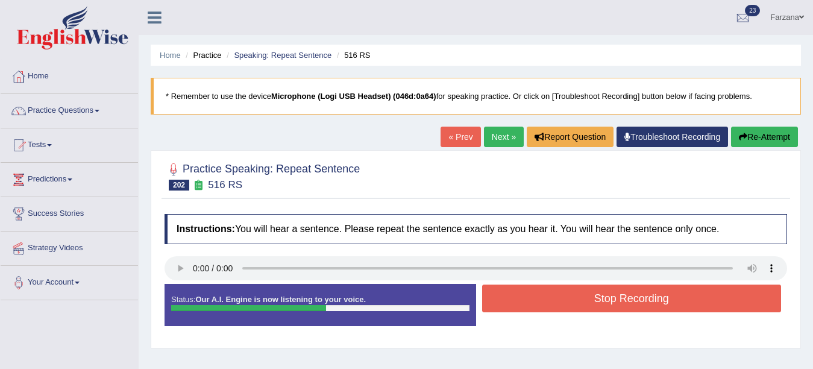
click at [575, 293] on button "Stop Recording" at bounding box center [631, 298] width 299 height 28
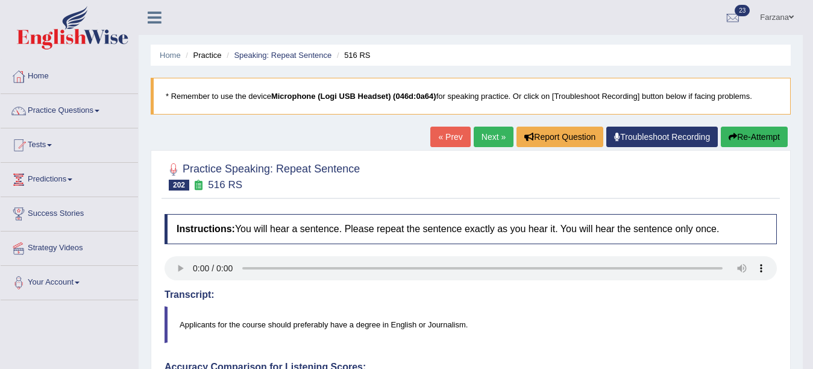
click at [494, 132] on link "Next »" at bounding box center [494, 137] width 40 height 20
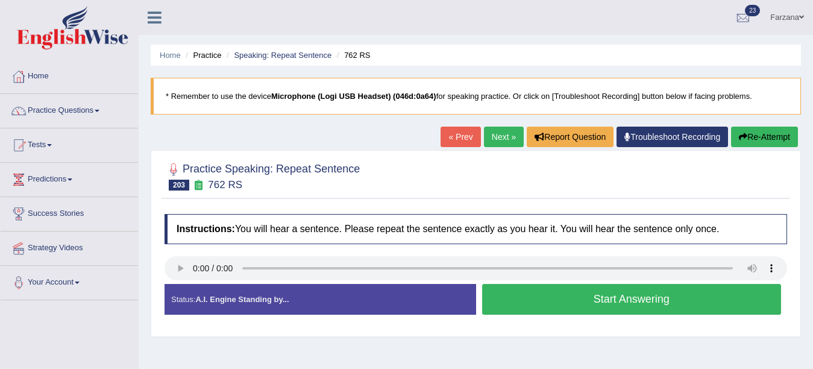
click at [485, 295] on button "Start Answering" at bounding box center [631, 299] width 299 height 31
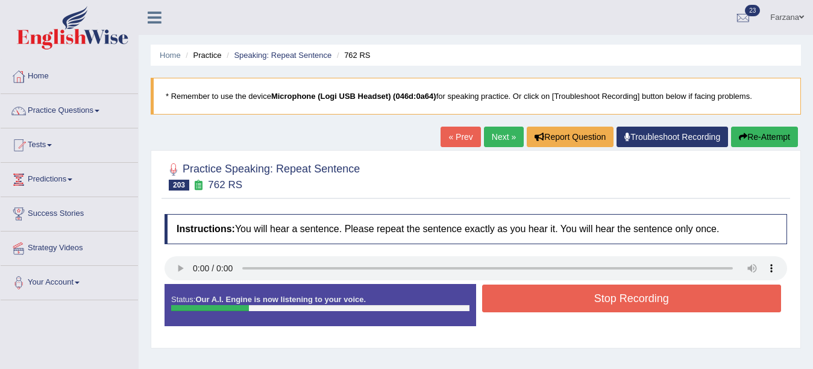
click at [485, 295] on button "Stop Recording" at bounding box center [631, 298] width 299 height 28
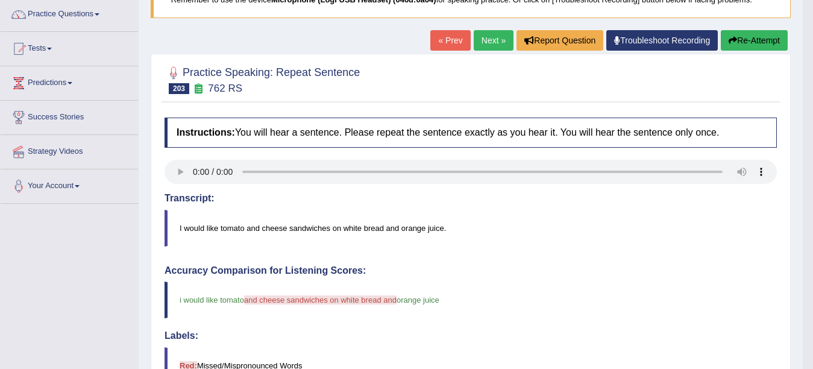
scroll to position [120, 0]
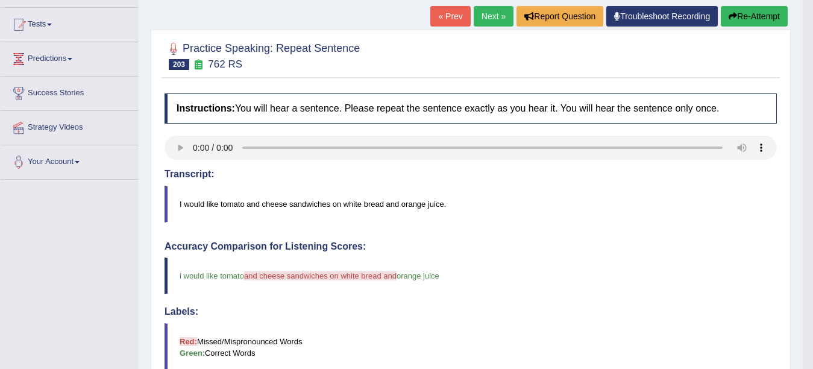
click at [480, 8] on link "Next »" at bounding box center [494, 16] width 40 height 20
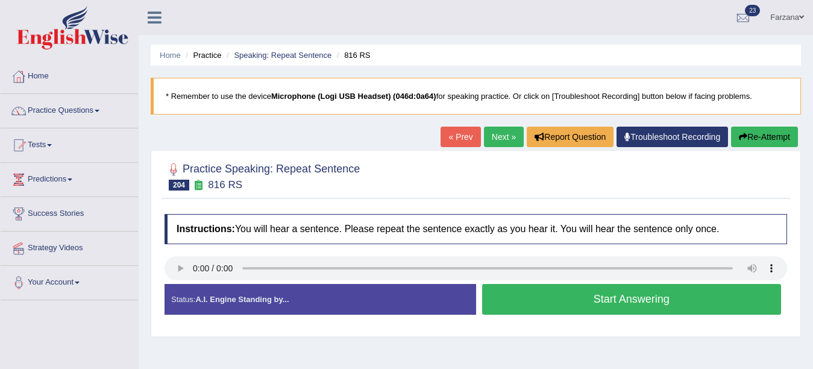
click at [577, 293] on button "Start Answering" at bounding box center [631, 299] width 299 height 31
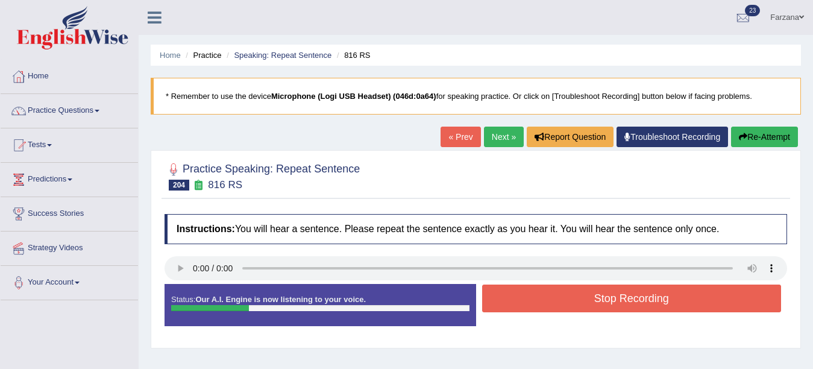
click at [560, 295] on button "Stop Recording" at bounding box center [631, 298] width 299 height 28
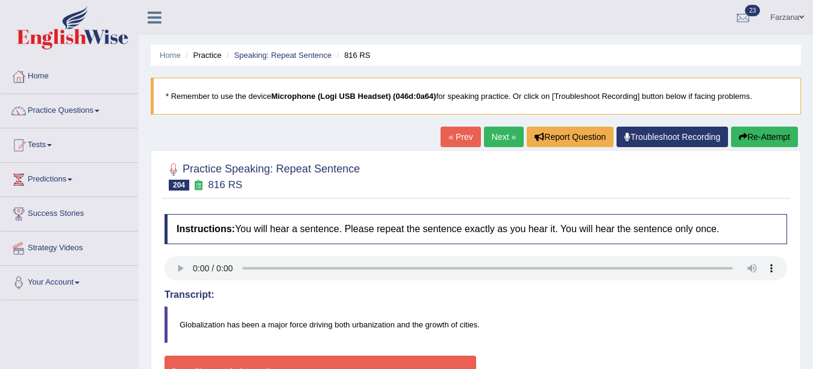
click at [778, 140] on button "Re-Attempt" at bounding box center [764, 137] width 67 height 20
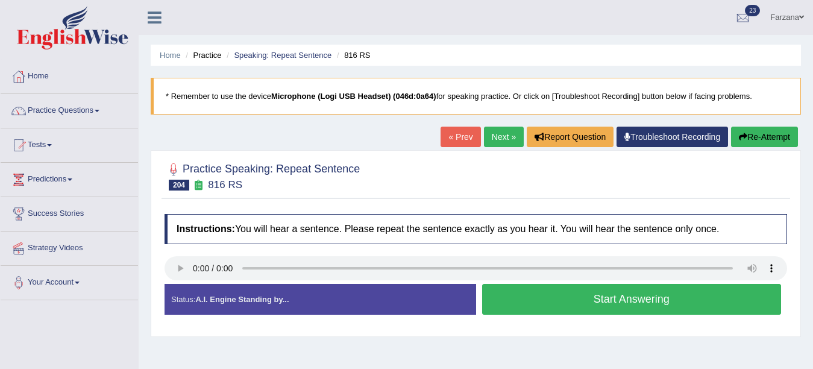
click at [599, 322] on div "Status: A.I. Engine Standing by... Start Answering Stop Recording" at bounding box center [475, 305] width 622 height 43
click at [573, 304] on button "Start Answering" at bounding box center [631, 299] width 299 height 31
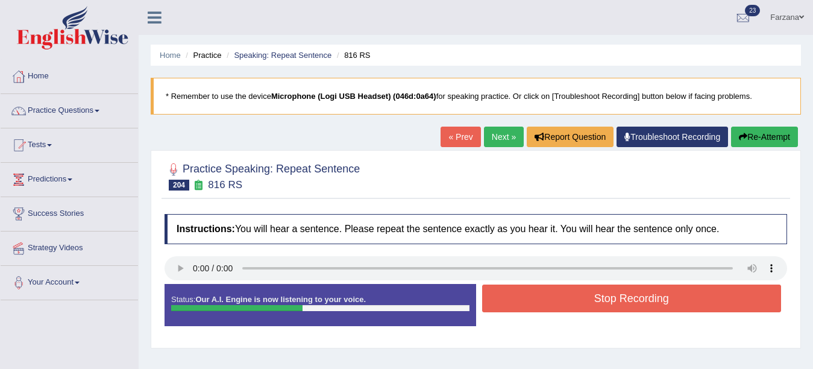
click at [573, 304] on button "Stop Recording" at bounding box center [631, 298] width 299 height 28
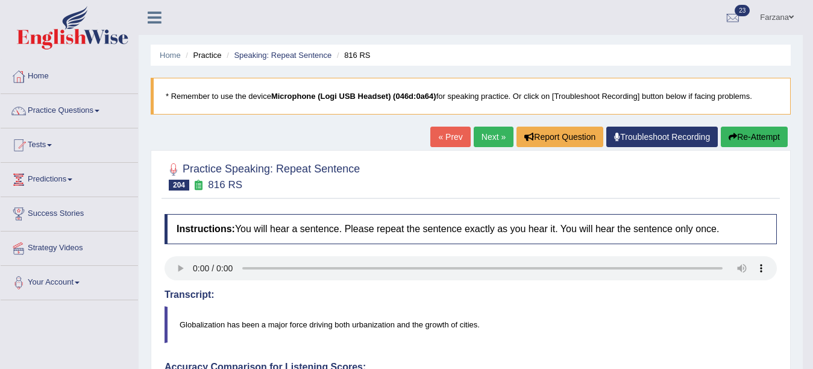
scroll to position [323, 0]
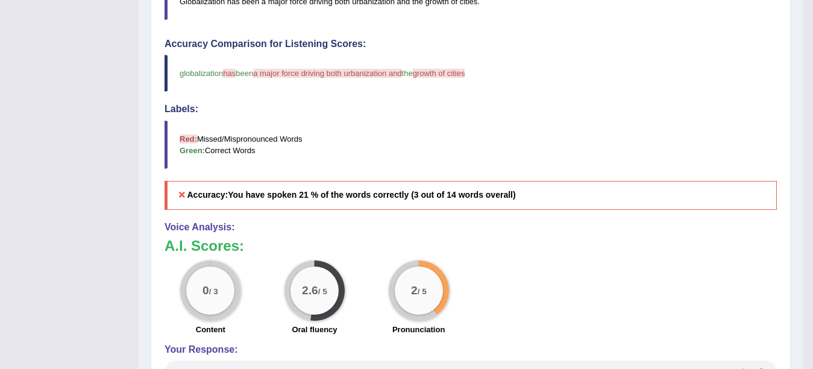
click at [511, 131] on blockquote "Red: Missed/Mispronounced Words Green: Correct Words" at bounding box center [470, 144] width 612 height 48
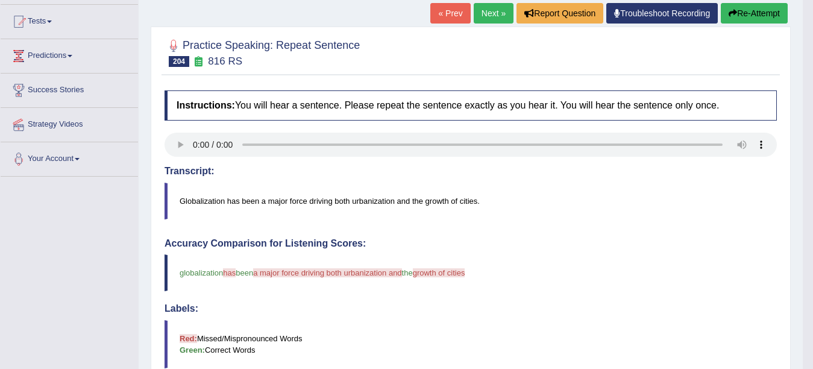
scroll to position [37, 0]
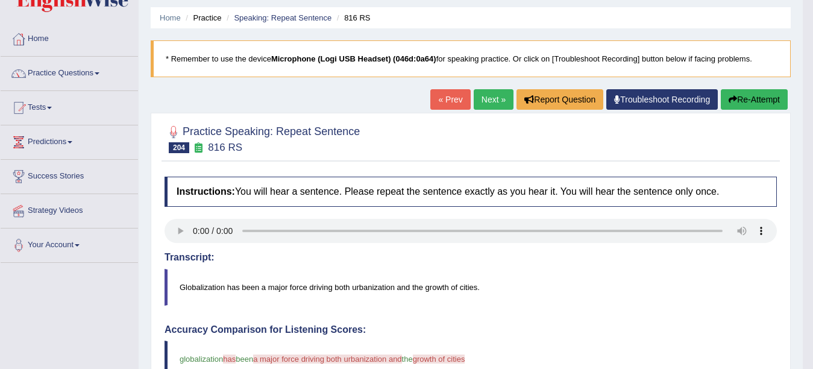
click at [734, 100] on button "Re-Attempt" at bounding box center [754, 99] width 67 height 20
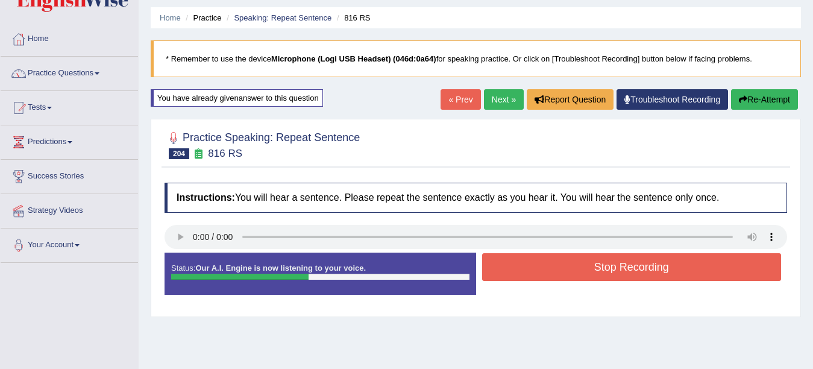
click at [602, 267] on button "Stop Recording" at bounding box center [631, 267] width 299 height 28
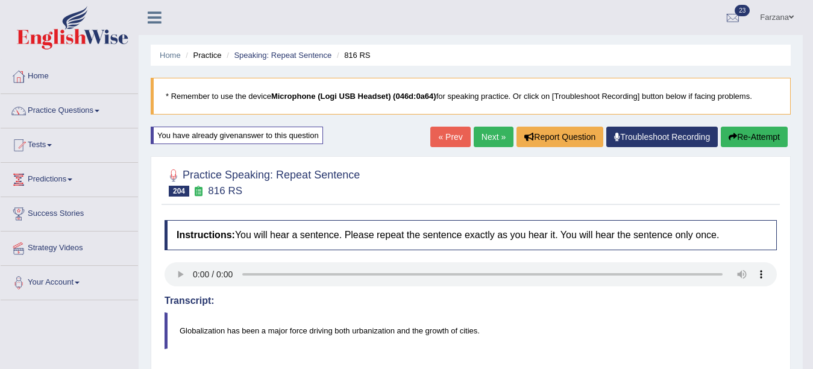
click at [483, 132] on link "Next »" at bounding box center [494, 137] width 40 height 20
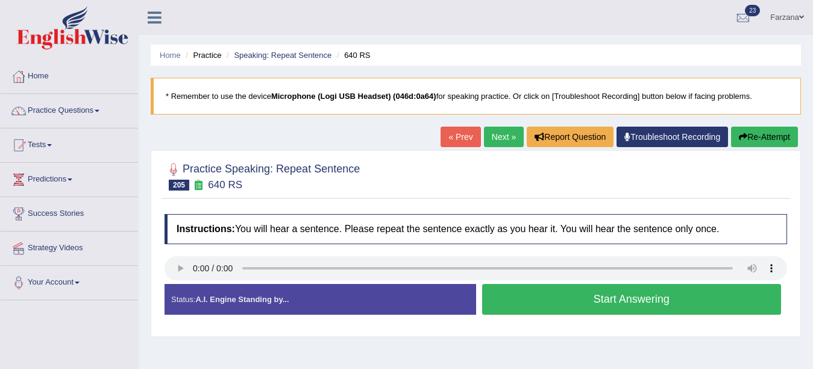
click at [560, 295] on button "Start Answering" at bounding box center [631, 299] width 299 height 31
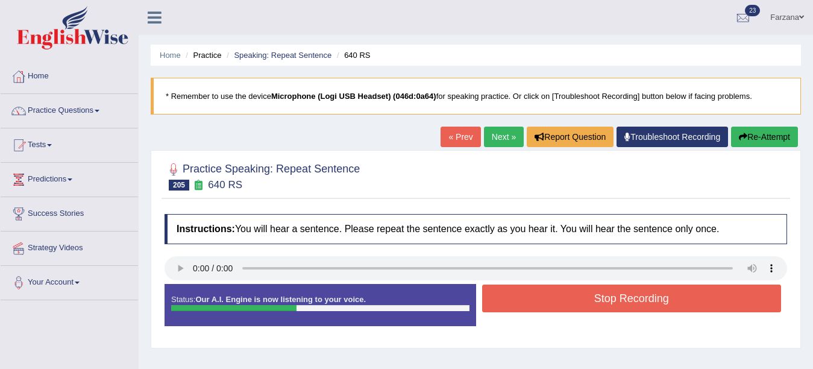
click at [560, 295] on button "Stop Recording" at bounding box center [631, 298] width 299 height 28
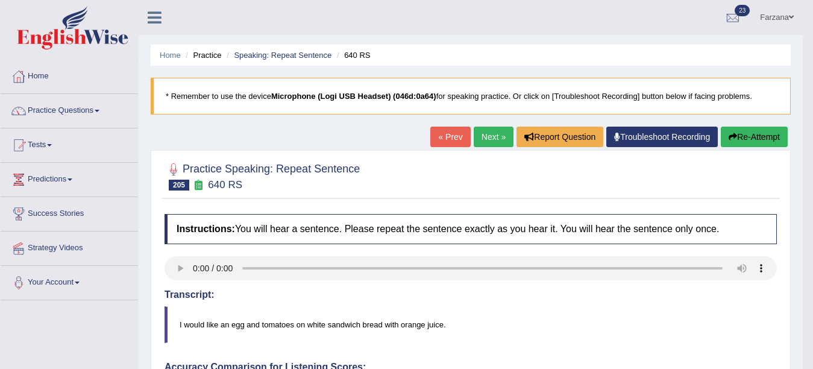
click at [484, 143] on link "Next »" at bounding box center [494, 137] width 40 height 20
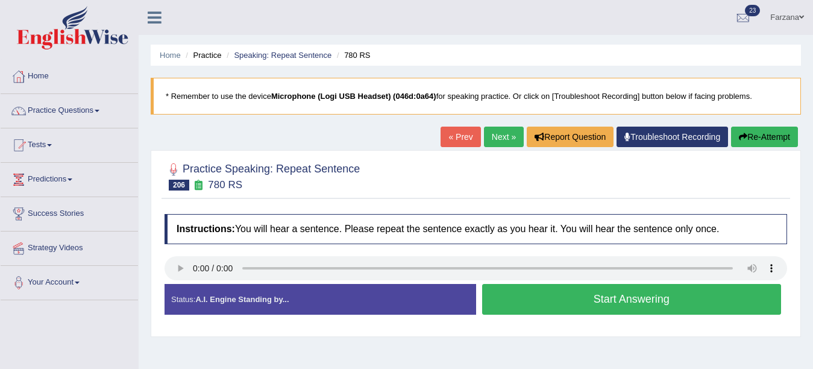
click at [580, 305] on button "Start Answering" at bounding box center [631, 299] width 299 height 31
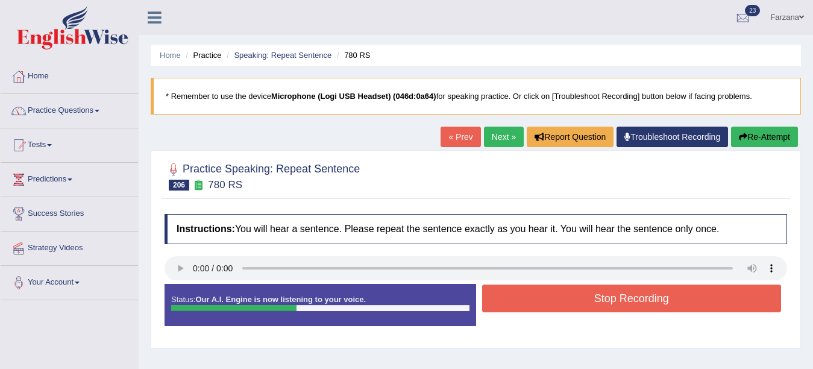
click at [580, 305] on button "Stop Recording" at bounding box center [631, 298] width 299 height 28
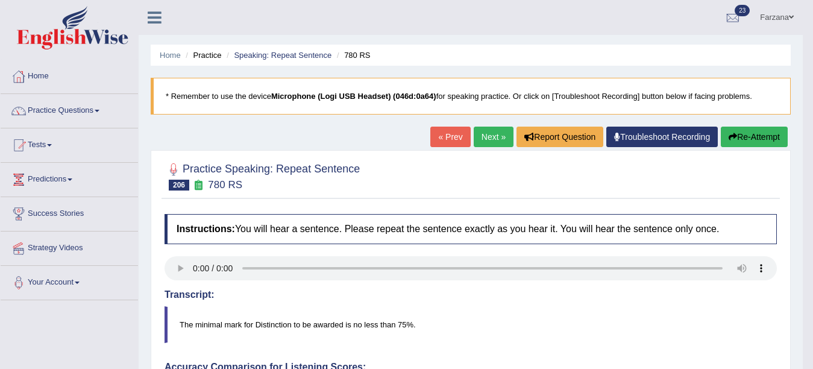
click at [486, 137] on link "Next »" at bounding box center [494, 137] width 40 height 20
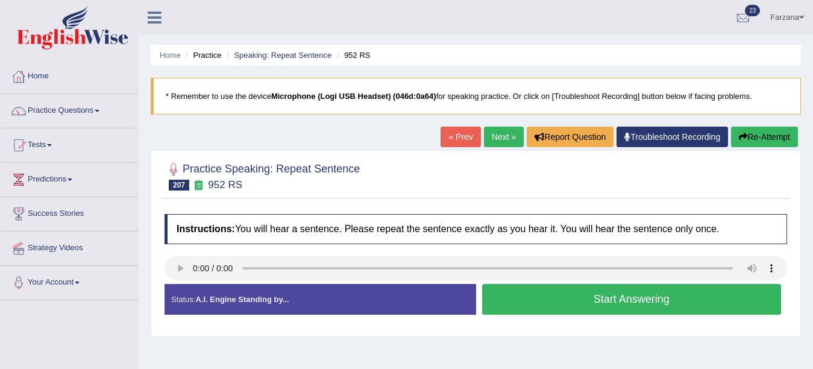
click at [587, 302] on button "Start Answering" at bounding box center [631, 299] width 299 height 31
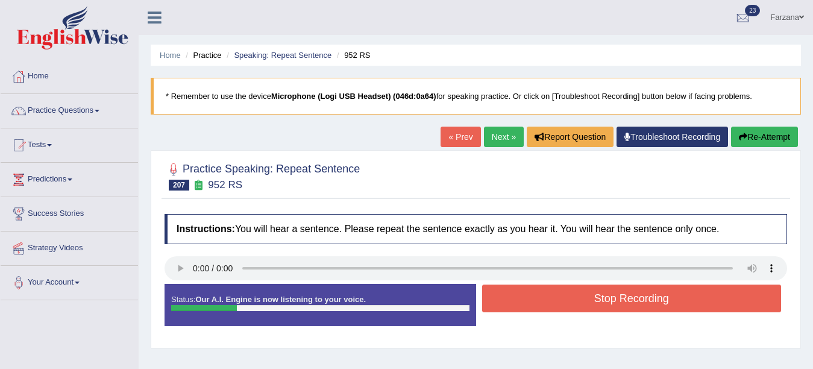
click at [587, 302] on button "Stop Recording" at bounding box center [631, 298] width 299 height 28
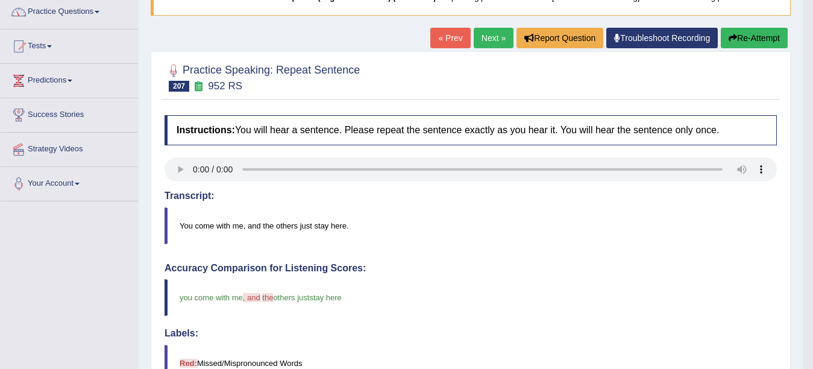
scroll to position [87, 0]
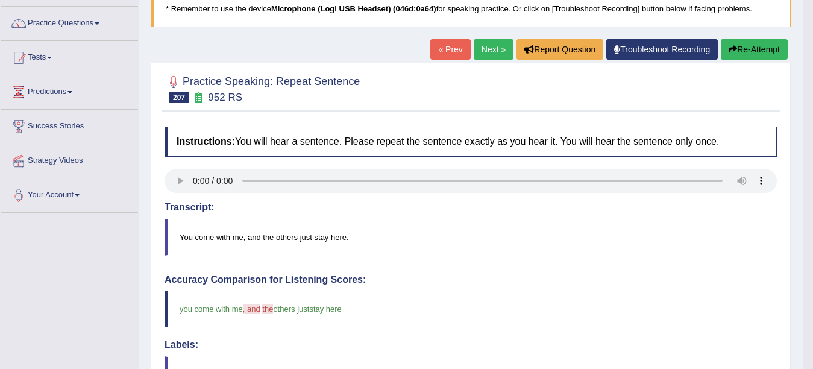
click at [489, 41] on link "Next »" at bounding box center [494, 49] width 40 height 20
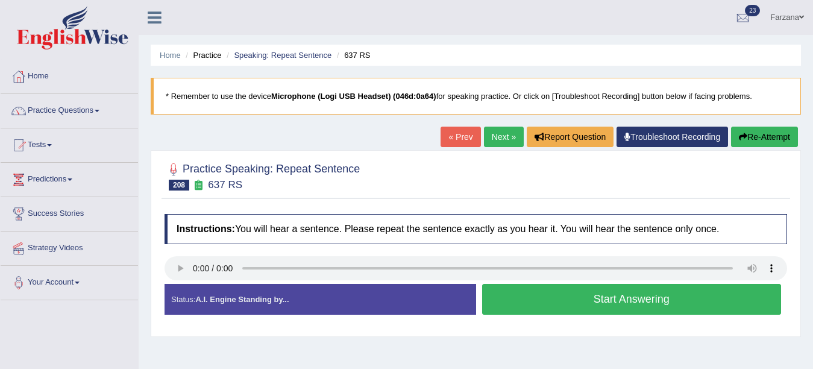
click at [539, 309] on button "Start Answering" at bounding box center [631, 299] width 299 height 31
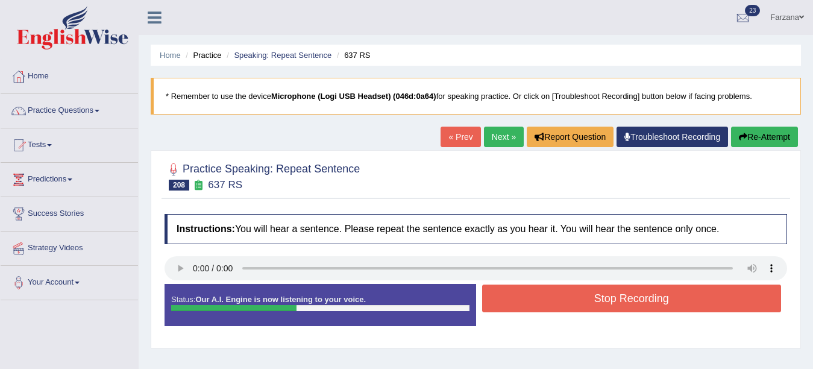
click at [539, 309] on button "Stop Recording" at bounding box center [631, 298] width 299 height 28
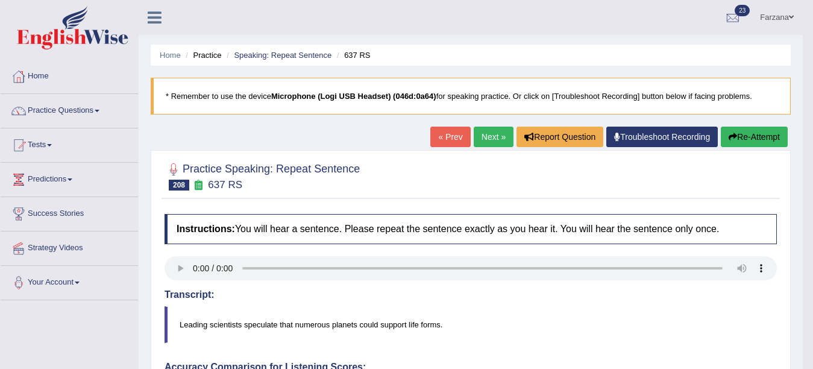
click at [748, 145] on button "Re-Attempt" at bounding box center [754, 137] width 67 height 20
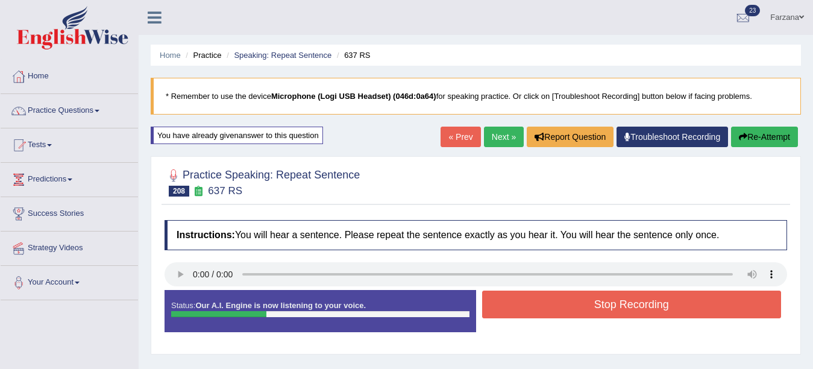
click at [606, 308] on button "Stop Recording" at bounding box center [631, 304] width 299 height 28
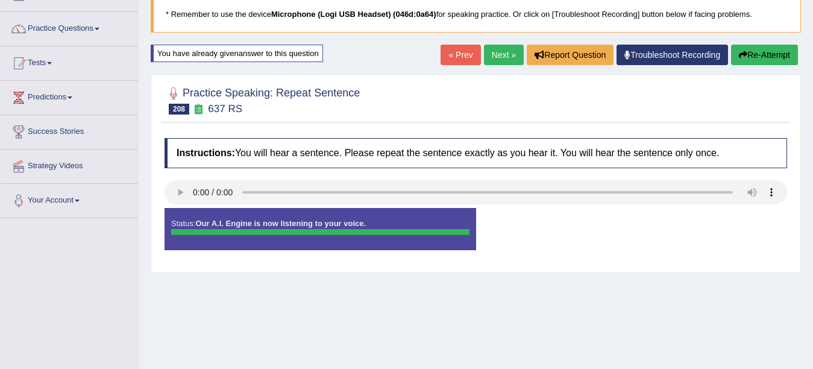
scroll to position [54, 0]
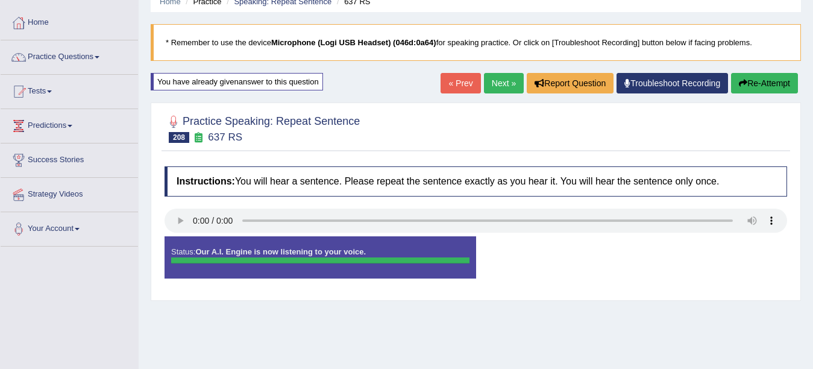
click at [487, 76] on link "Next »" at bounding box center [504, 83] width 40 height 20
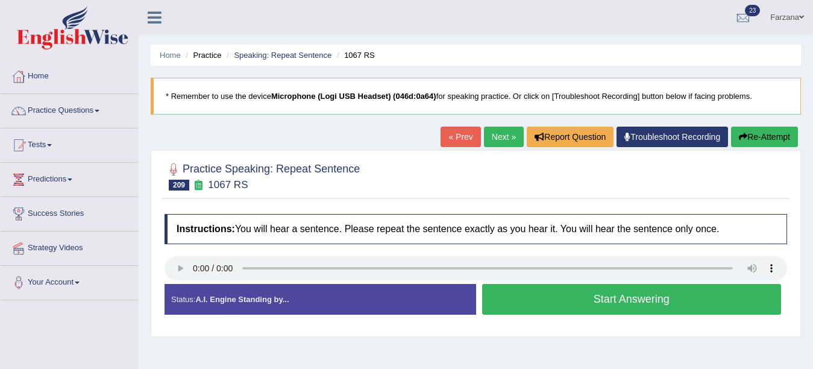
click at [619, 284] on button "Start Answering" at bounding box center [631, 299] width 299 height 31
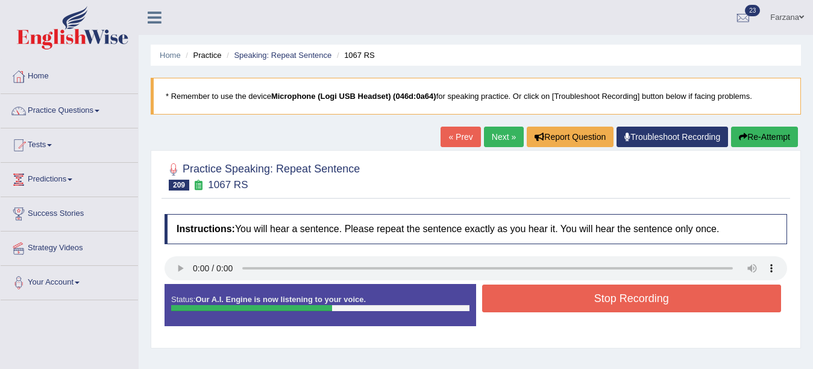
click at [619, 284] on div "Start Answering" at bounding box center [631, 284] width 311 height 1
click at [622, 307] on button "Stop Recording" at bounding box center [631, 298] width 299 height 28
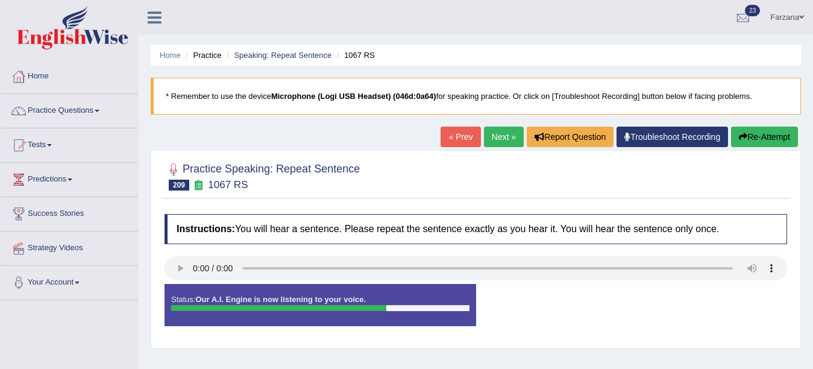
click at [622, 307] on div "Status: Our A.I. Engine is now listening to your voice. Start Answering Stop Re…" at bounding box center [475, 311] width 622 height 54
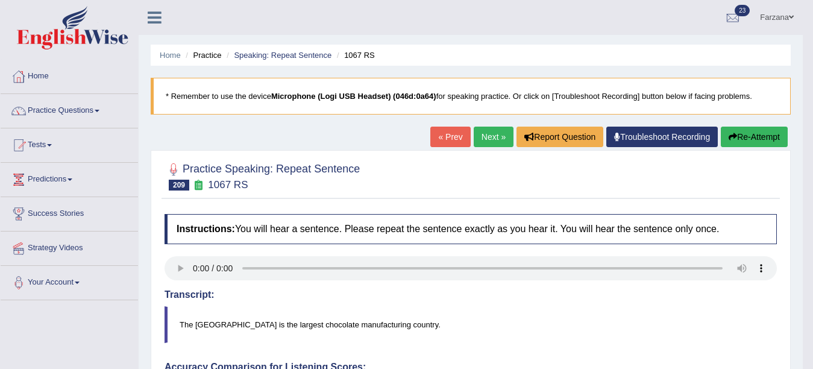
click at [375, 170] on div at bounding box center [470, 175] width 612 height 37
click at [496, 136] on link "Next »" at bounding box center [494, 137] width 40 height 20
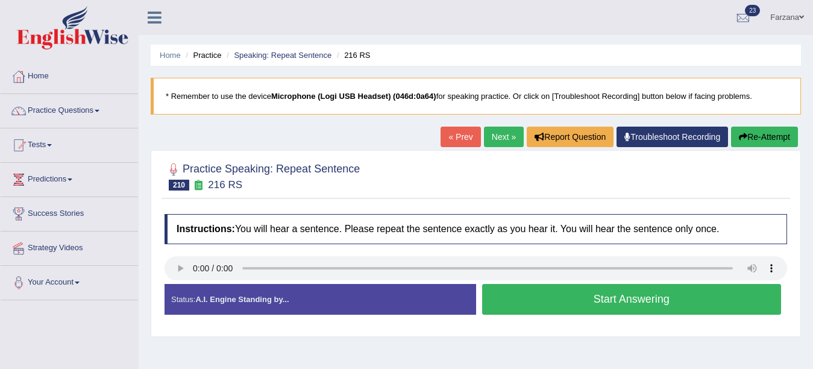
click at [544, 316] on div "Start Answering" at bounding box center [631, 301] width 311 height 34
click at [521, 298] on button "Start Answering" at bounding box center [631, 299] width 299 height 31
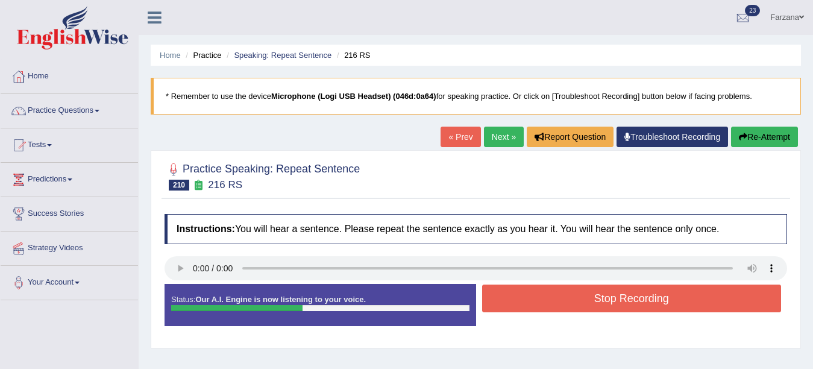
click at [521, 298] on button "Stop Recording" at bounding box center [631, 298] width 299 height 28
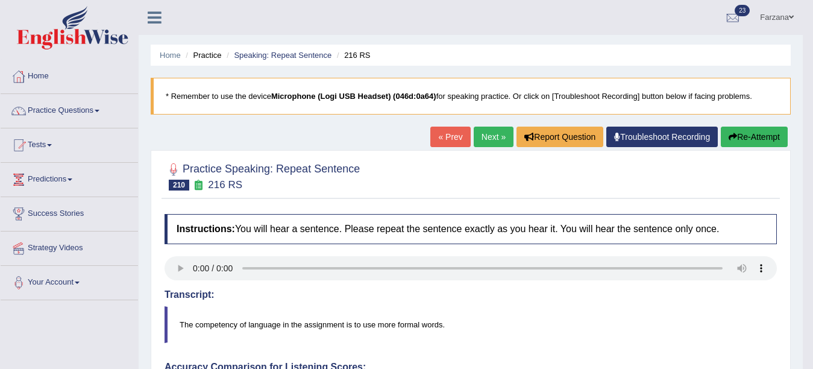
click at [477, 136] on link "Next »" at bounding box center [494, 137] width 40 height 20
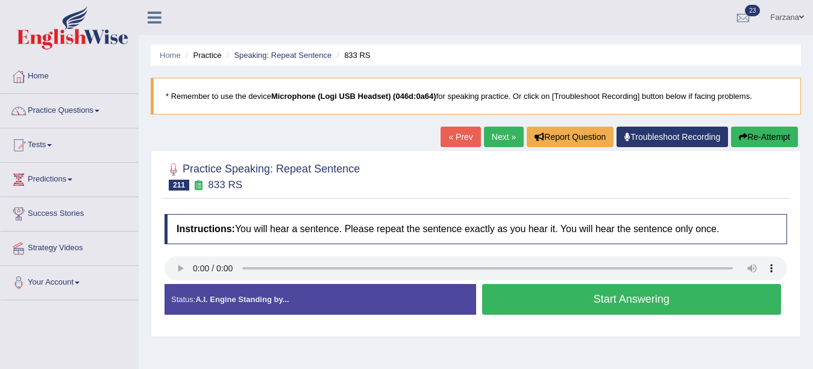
click at [506, 307] on button "Start Answering" at bounding box center [631, 299] width 299 height 31
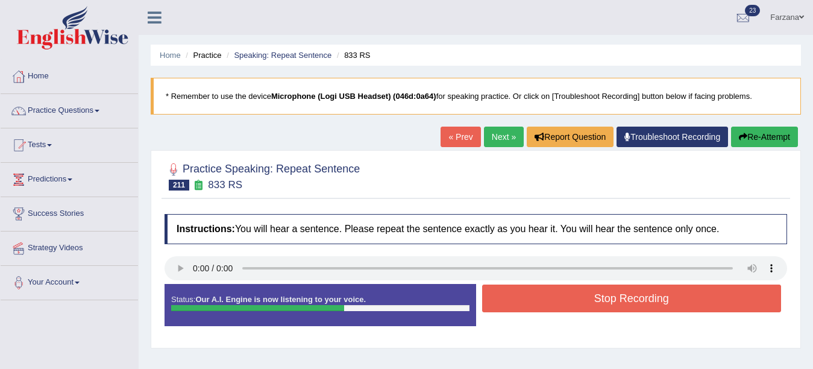
click at [506, 307] on button "Stop Recording" at bounding box center [631, 298] width 299 height 28
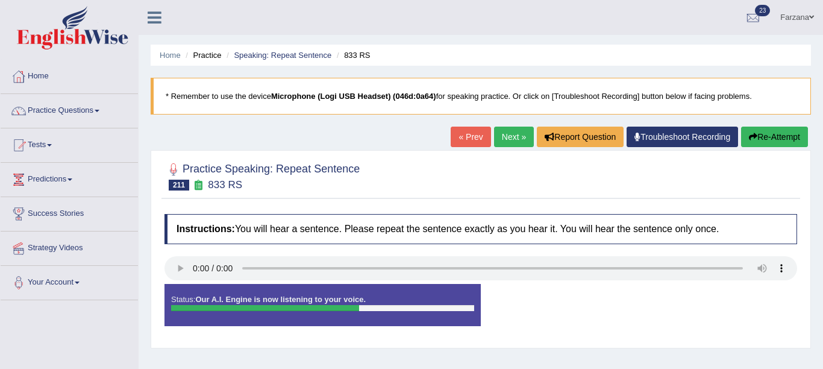
click at [506, 307] on div "Instructions: You will hear a sentence. Please repeat the sentence exactly as y…" at bounding box center [480, 275] width 639 height 134
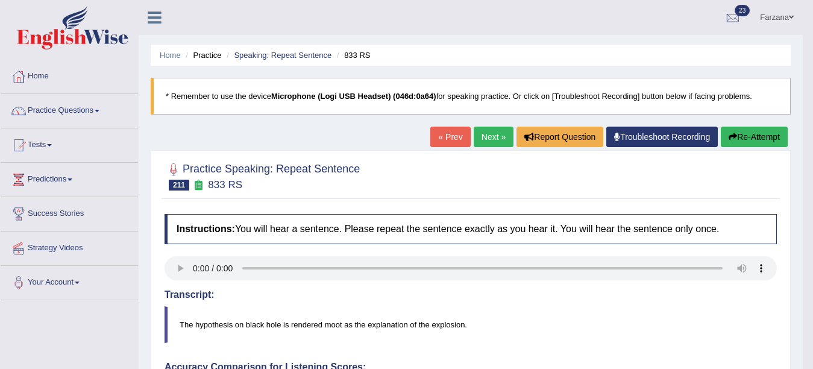
click at [487, 137] on link "Next »" at bounding box center [494, 137] width 40 height 20
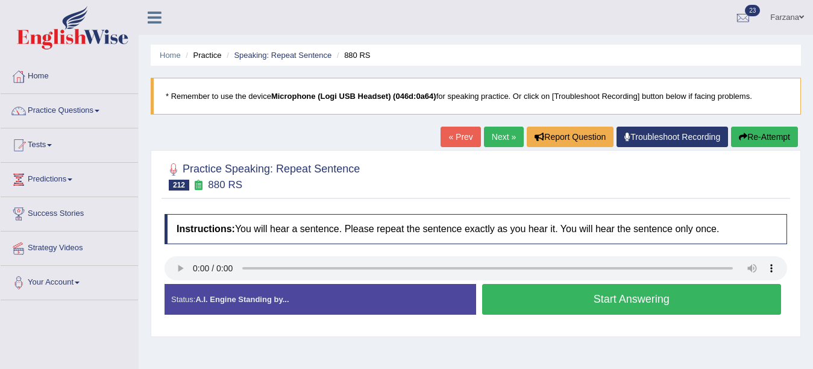
click at [611, 302] on button "Start Answering" at bounding box center [631, 299] width 299 height 31
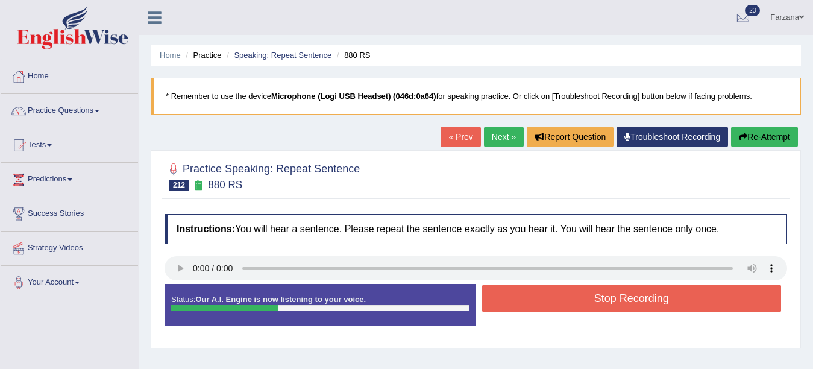
click at [611, 302] on button "Stop Recording" at bounding box center [631, 298] width 299 height 28
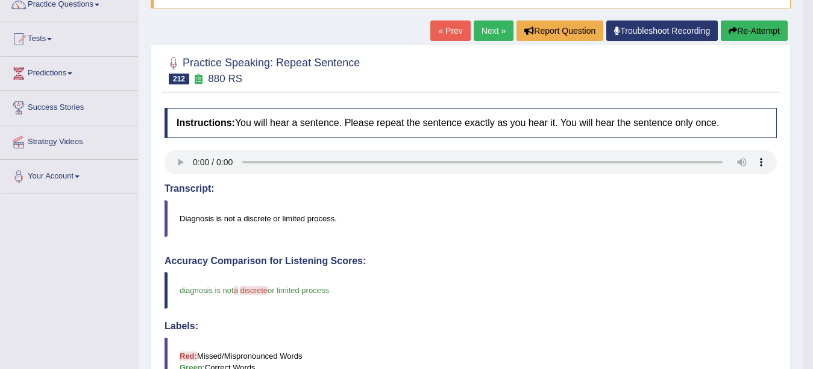
scroll to position [80, 0]
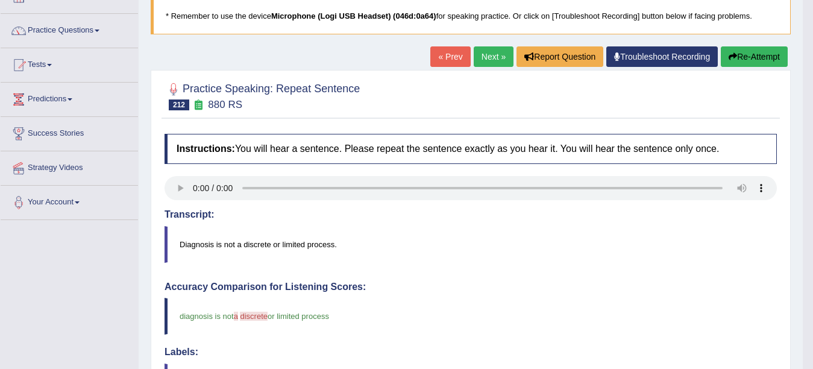
click at [480, 56] on link "Next »" at bounding box center [494, 56] width 40 height 20
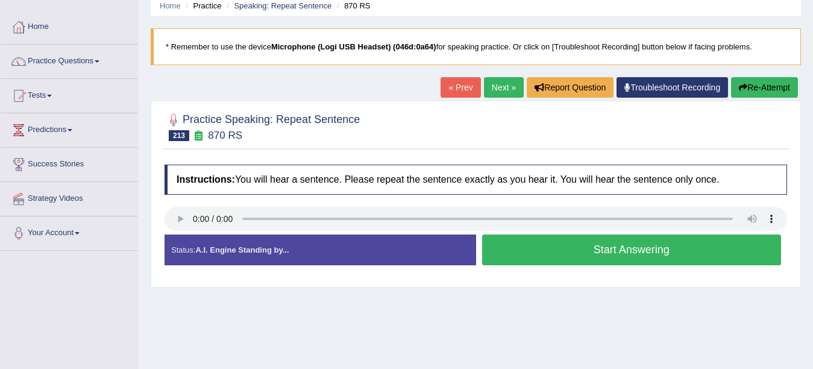
click at [571, 257] on button "Start Answering" at bounding box center [631, 249] width 299 height 31
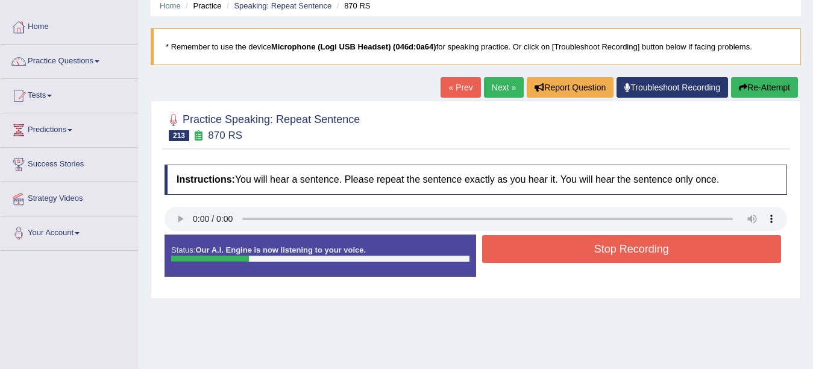
click at [571, 257] on button "Stop Recording" at bounding box center [631, 249] width 299 height 28
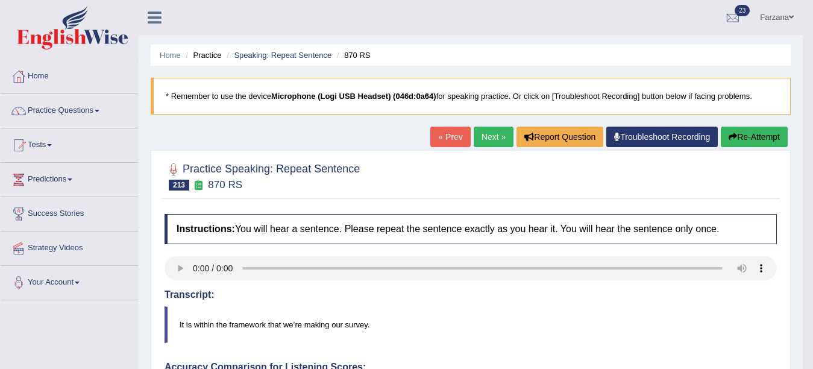
click at [487, 130] on link "Next »" at bounding box center [494, 137] width 40 height 20
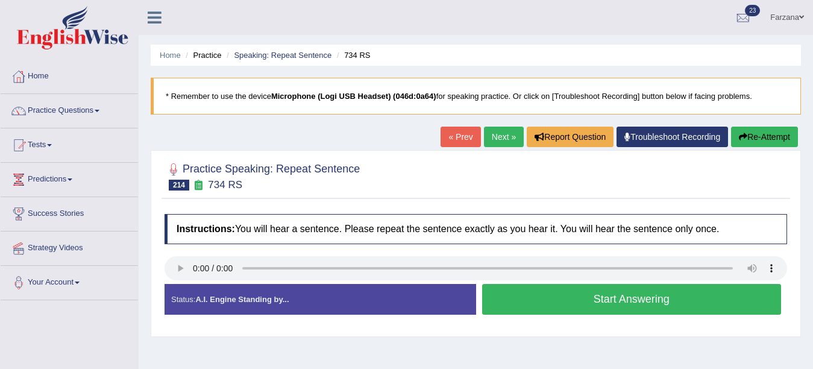
click at [637, 299] on button "Start Answering" at bounding box center [631, 299] width 299 height 31
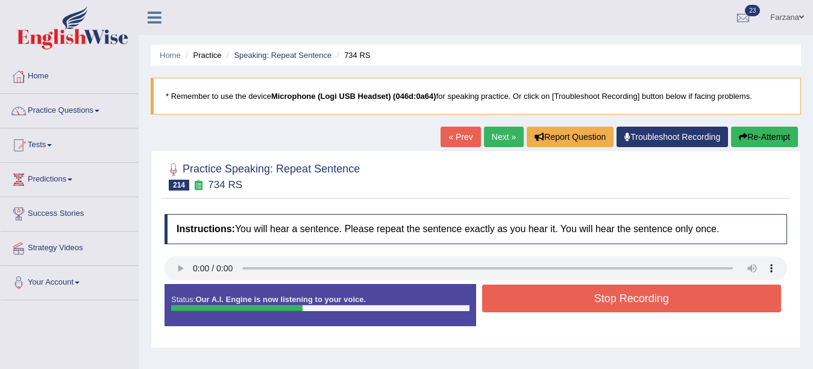
click at [637, 299] on button "Stop Recording" at bounding box center [631, 298] width 299 height 28
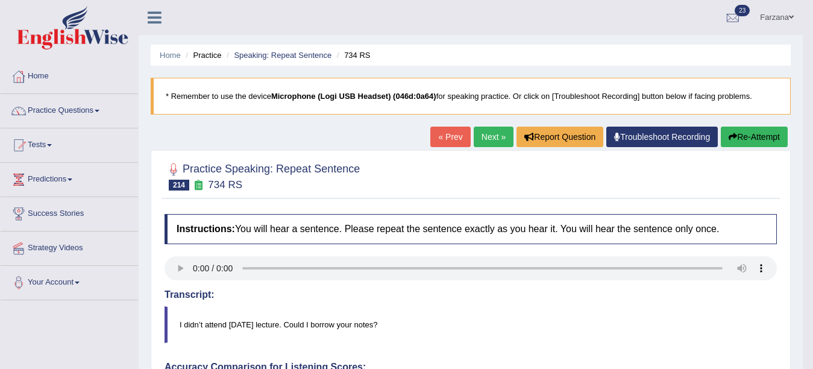
click at [499, 137] on link "Next »" at bounding box center [494, 137] width 40 height 20
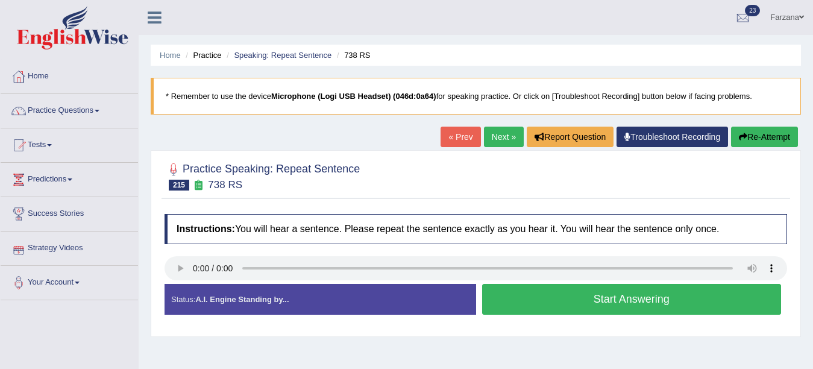
click at [598, 293] on button "Start Answering" at bounding box center [631, 299] width 299 height 31
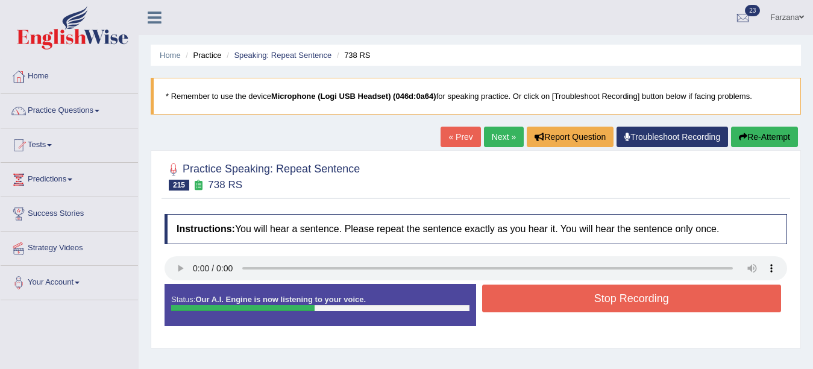
click at [598, 293] on button "Stop Recording" at bounding box center [631, 298] width 299 height 28
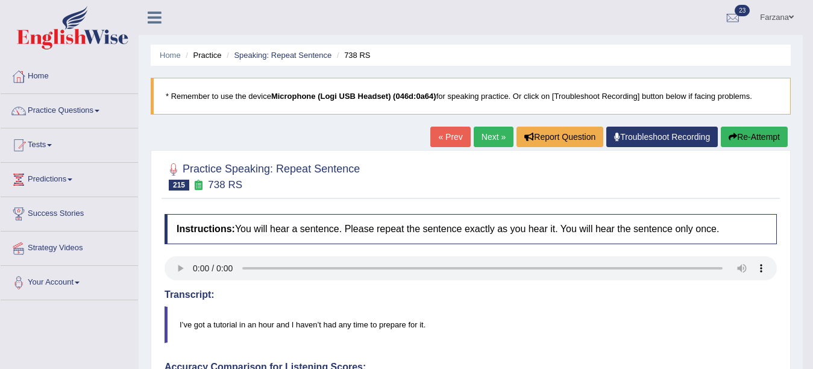
click at [480, 140] on link "Next »" at bounding box center [494, 137] width 40 height 20
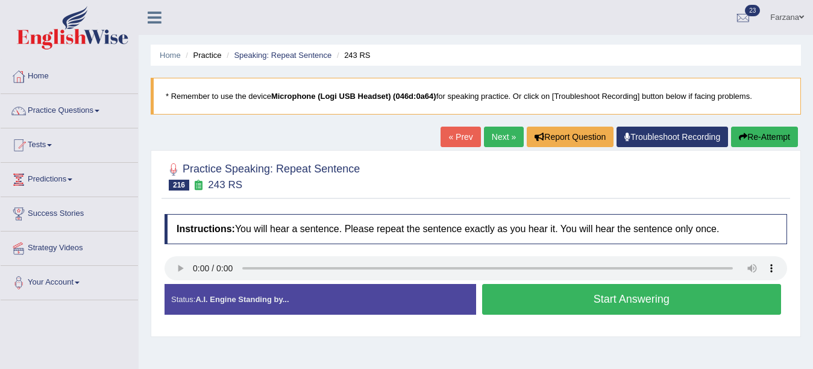
click at [563, 284] on button "Start Answering" at bounding box center [631, 299] width 299 height 31
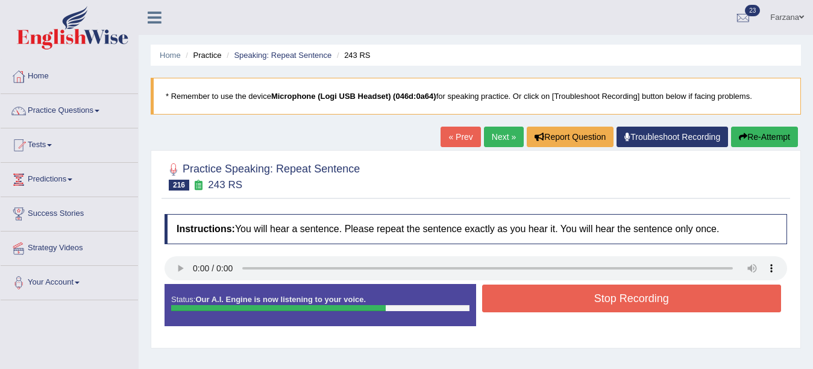
click at [557, 297] on button "Stop Recording" at bounding box center [631, 298] width 299 height 28
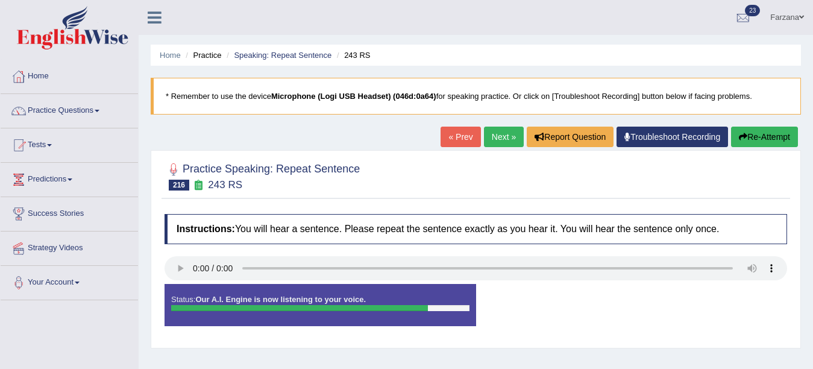
click at [557, 297] on div "Status: Our A.I. Engine is now listening to your voice. Start Answering Stop Re…" at bounding box center [475, 311] width 622 height 54
click at [731, 137] on button "Re-Attempt" at bounding box center [764, 137] width 67 height 20
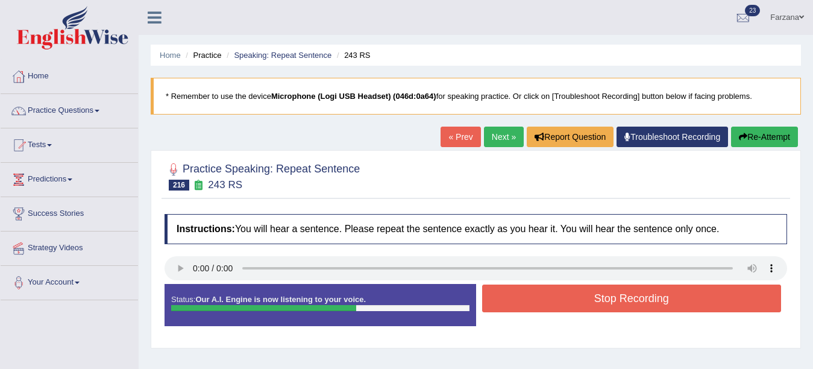
click at [522, 293] on button "Stop Recording" at bounding box center [631, 298] width 299 height 28
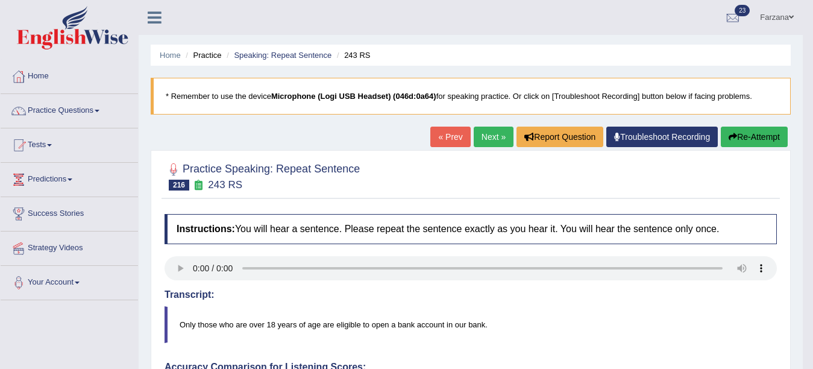
click at [490, 144] on link "Next »" at bounding box center [494, 137] width 40 height 20
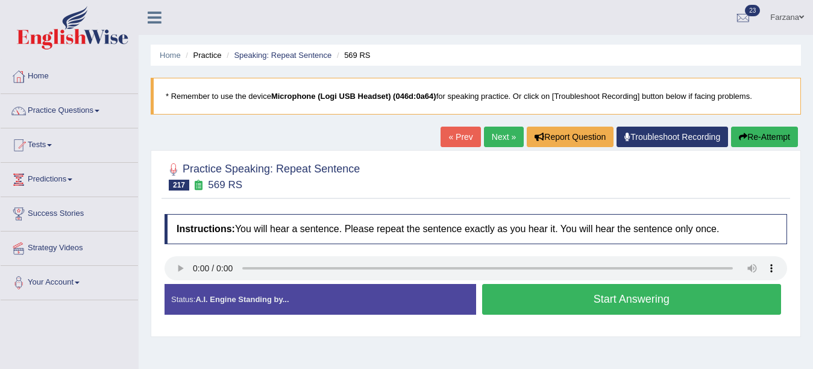
click at [490, 295] on button "Start Answering" at bounding box center [631, 299] width 299 height 31
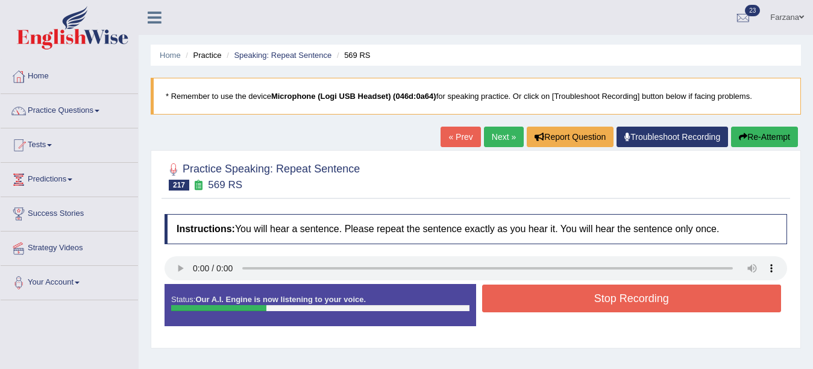
click at [490, 295] on button "Stop Recording" at bounding box center [631, 298] width 299 height 28
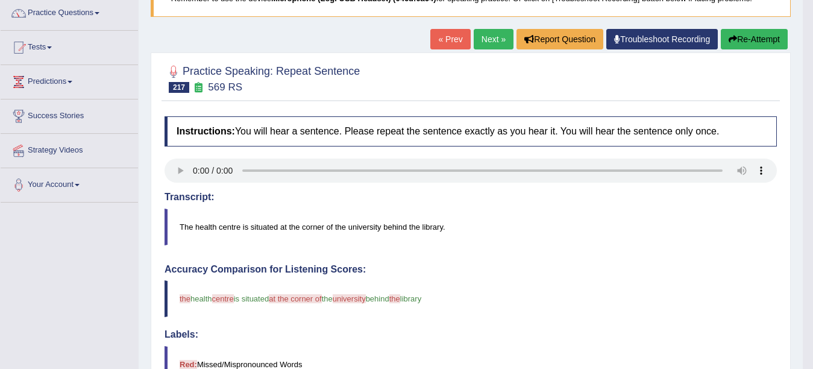
scroll to position [96, 0]
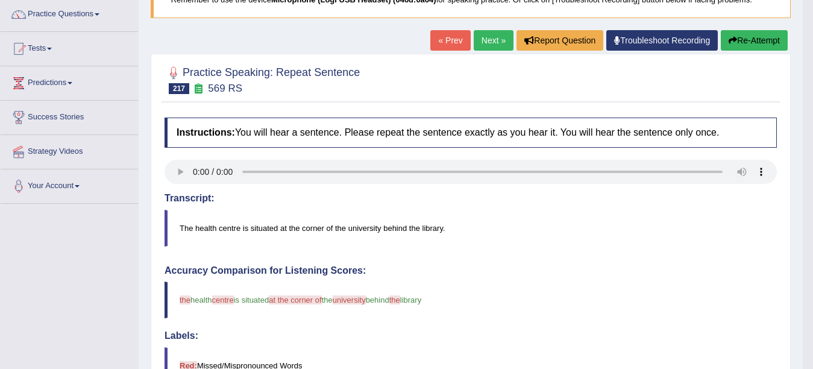
click at [480, 39] on link "Next »" at bounding box center [494, 40] width 40 height 20
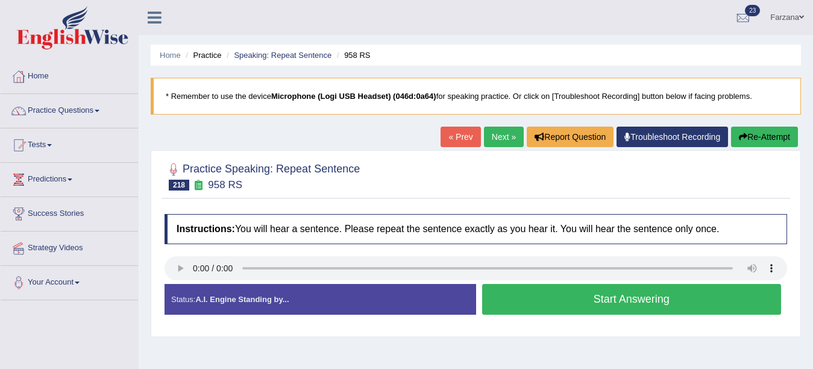
click at [505, 297] on button "Start Answering" at bounding box center [631, 299] width 299 height 31
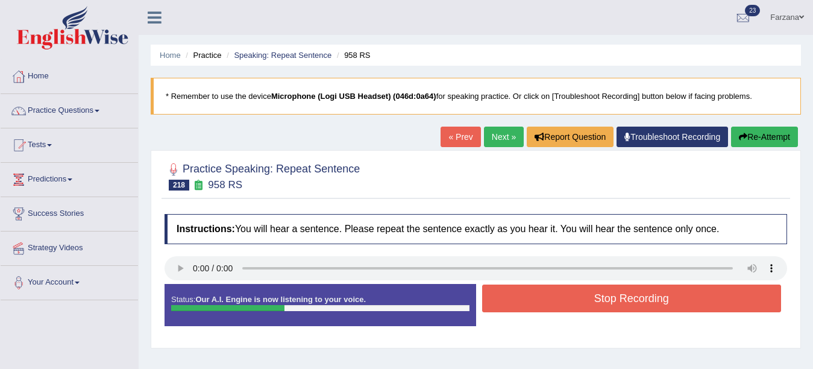
click at [505, 297] on button "Stop Recording" at bounding box center [631, 298] width 299 height 28
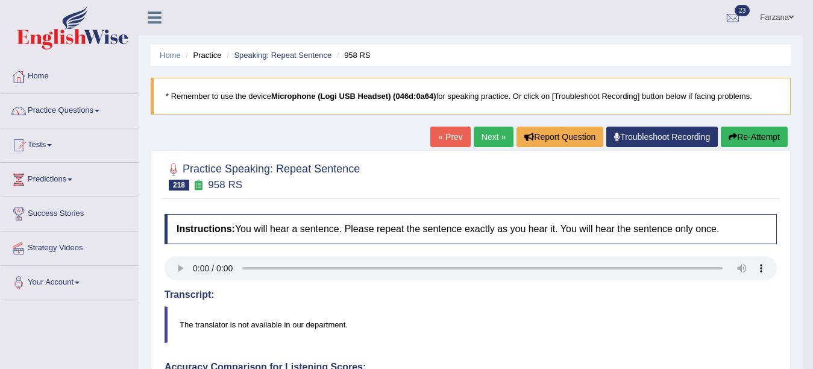
click at [474, 134] on link "Next »" at bounding box center [494, 137] width 40 height 20
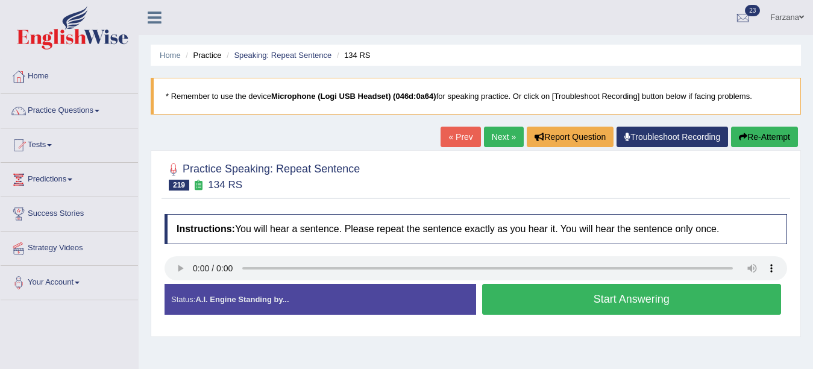
click at [604, 297] on button "Start Answering" at bounding box center [631, 299] width 299 height 31
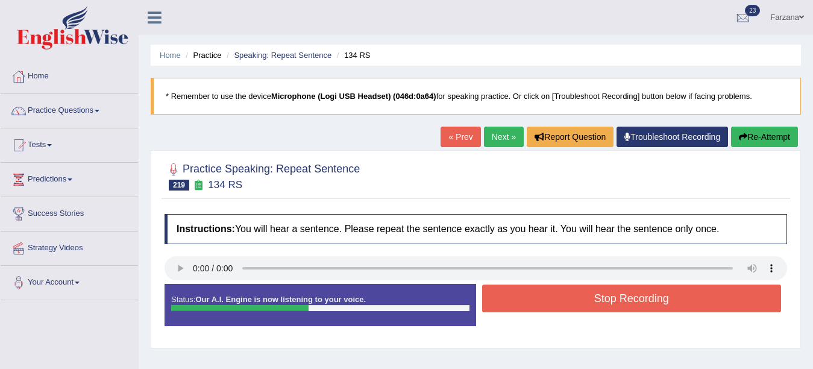
click at [604, 297] on button "Stop Recording" at bounding box center [631, 298] width 299 height 28
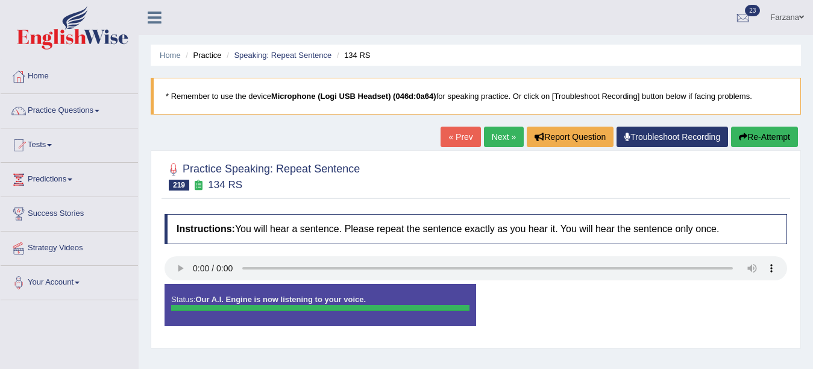
click at [756, 136] on button "Re-Attempt" at bounding box center [764, 137] width 67 height 20
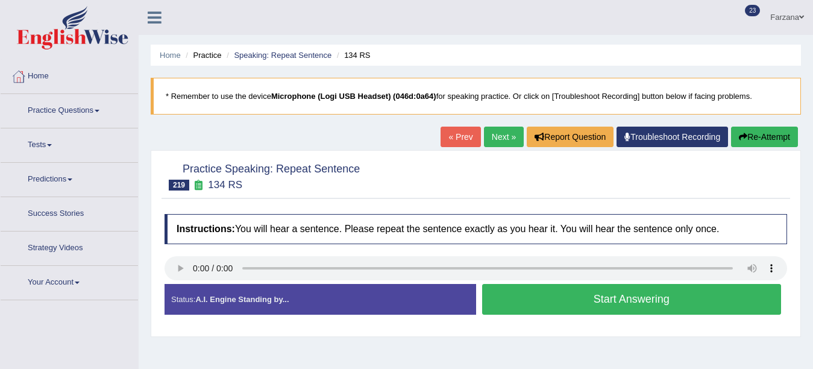
click at [517, 302] on button "Start Answering" at bounding box center [631, 299] width 299 height 31
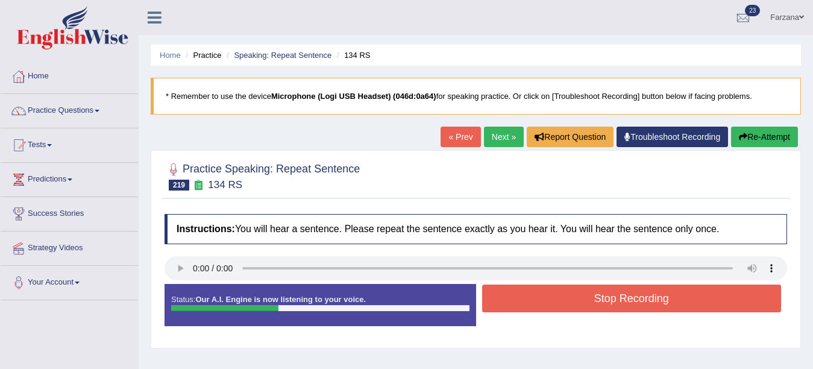
click at [517, 302] on button "Stop Recording" at bounding box center [631, 298] width 299 height 28
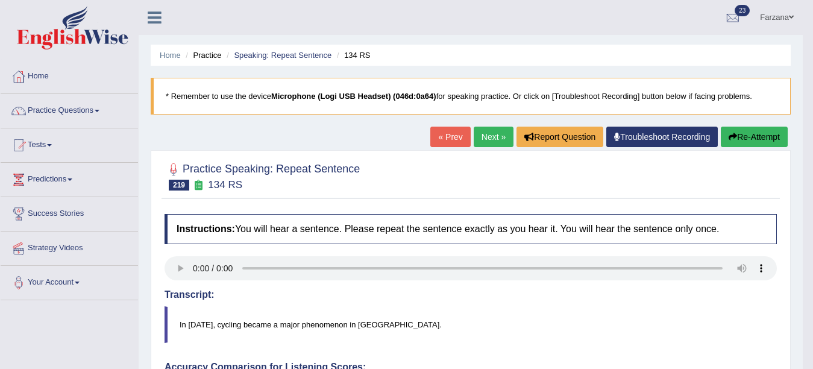
click at [486, 139] on link "Next »" at bounding box center [494, 137] width 40 height 20
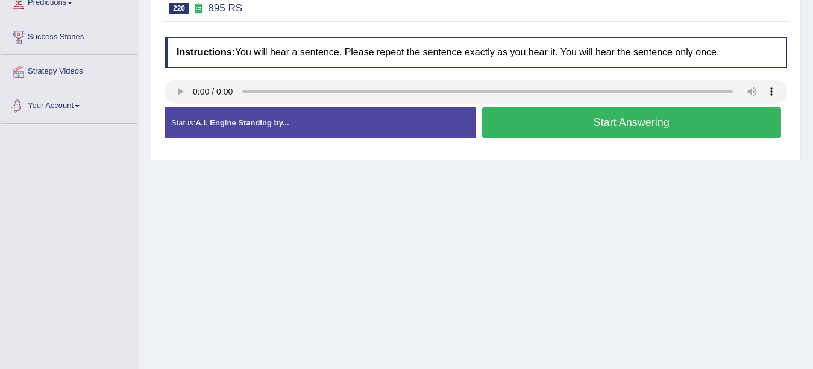
scroll to position [177, 0]
click at [519, 113] on button "Start Answering" at bounding box center [631, 122] width 299 height 31
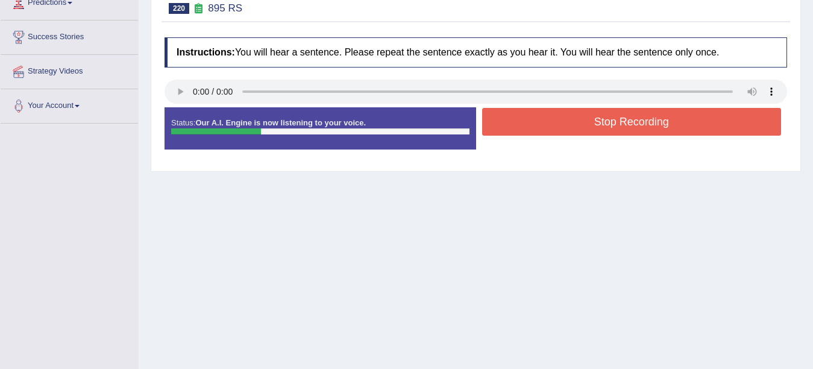
click at [519, 113] on button "Stop Recording" at bounding box center [631, 122] width 299 height 28
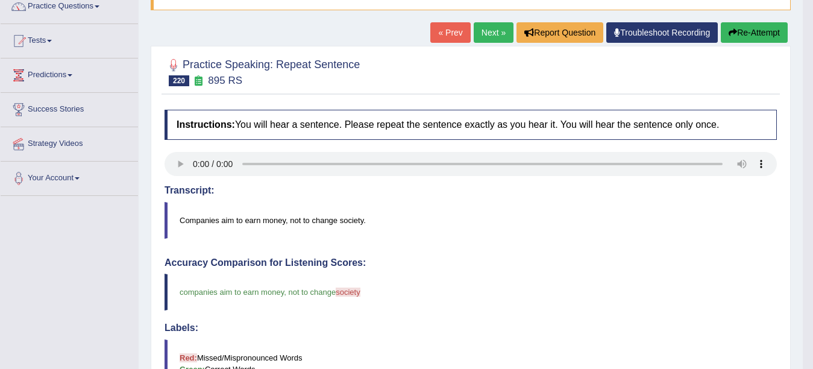
scroll to position [106, 0]
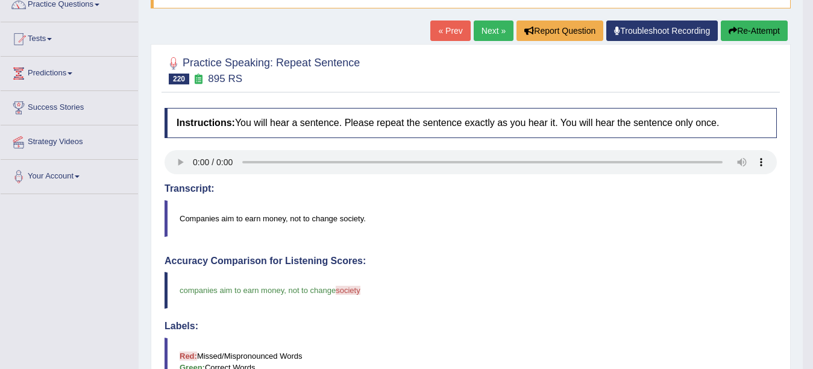
drag, startPoint x: 810, startPoint y: 175, endPoint x: 822, endPoint y: 141, distance: 36.4
click at [812, 133] on html "Toggle navigation Home Practice Questions Speaking Practice Read Aloud Repeat S…" at bounding box center [406, 78] width 813 height 369
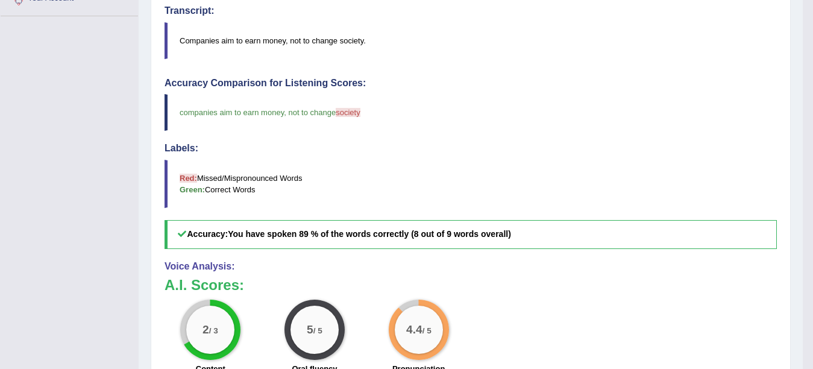
scroll to position [281, 0]
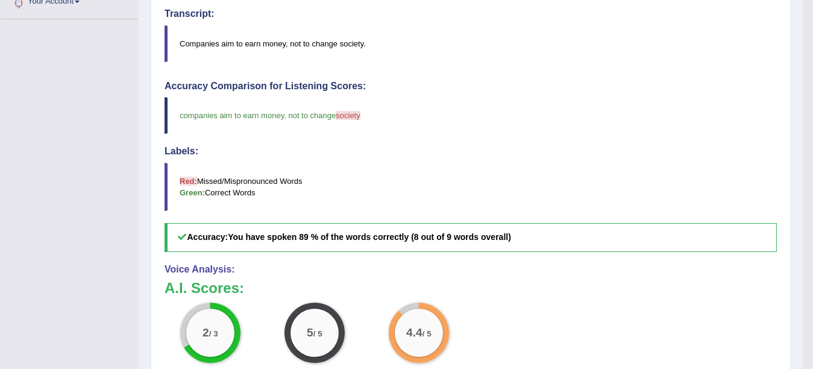
click at [799, 198] on div "Home Practice Speaking: Repeat Sentence 895 RS * Remember to use the device Mic…" at bounding box center [471, 111] width 664 height 784
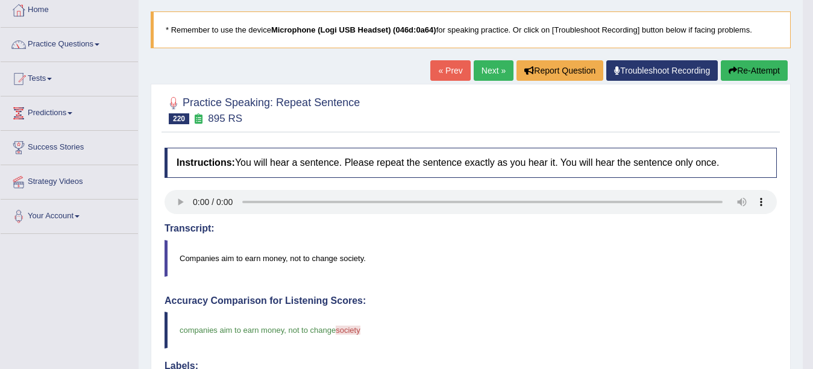
scroll to position [51, 0]
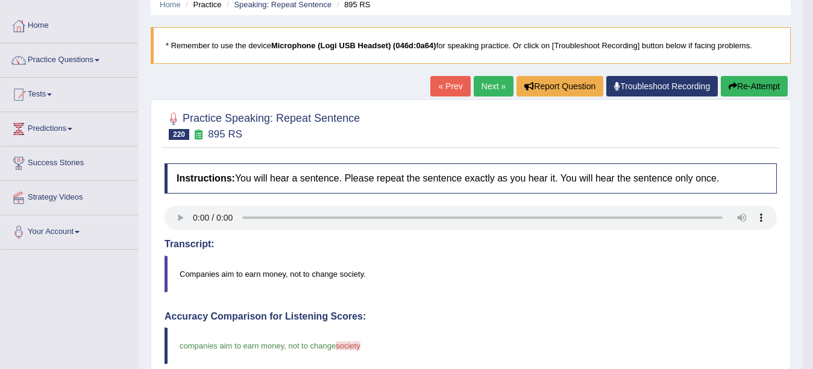
click at [478, 89] on link "Next »" at bounding box center [494, 86] width 40 height 20
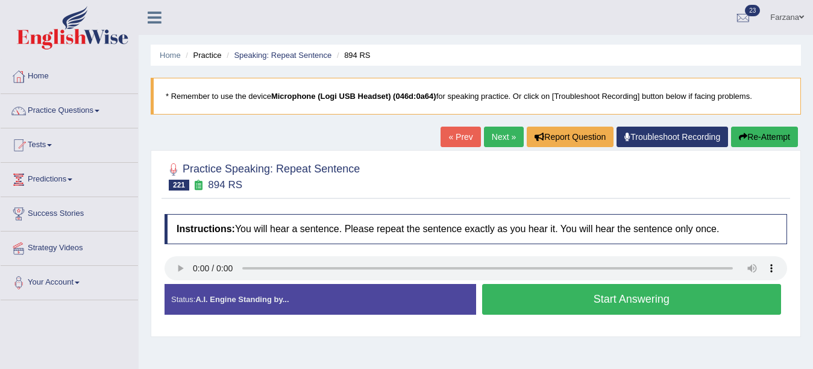
click at [560, 303] on button "Start Answering" at bounding box center [631, 299] width 299 height 31
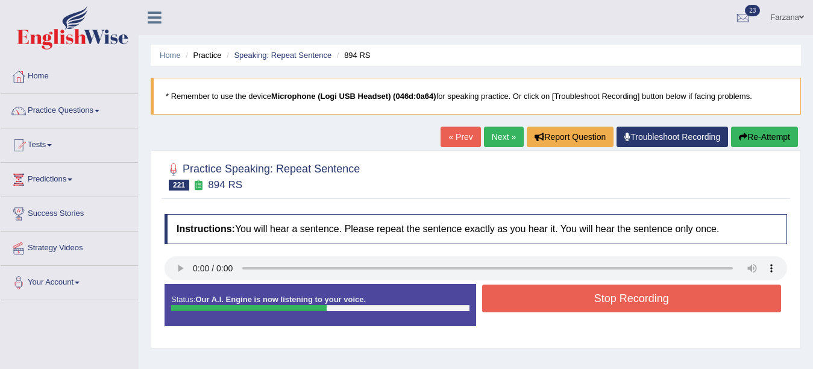
click at [560, 303] on button "Stop Recording" at bounding box center [631, 298] width 299 height 28
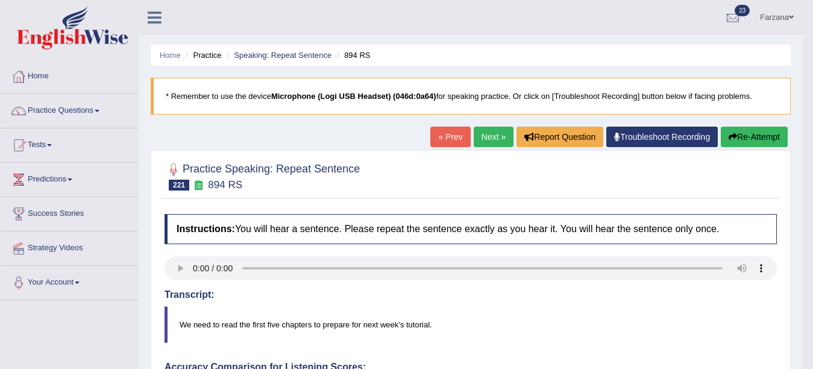
click at [490, 134] on link "Next »" at bounding box center [494, 137] width 40 height 20
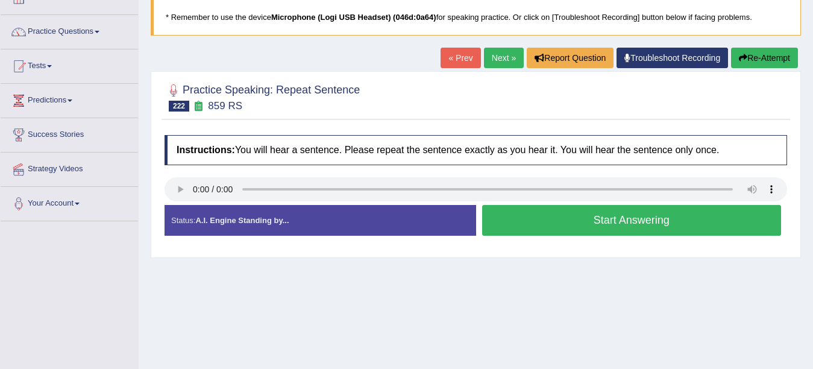
click at [522, 225] on button "Start Answering" at bounding box center [631, 220] width 299 height 31
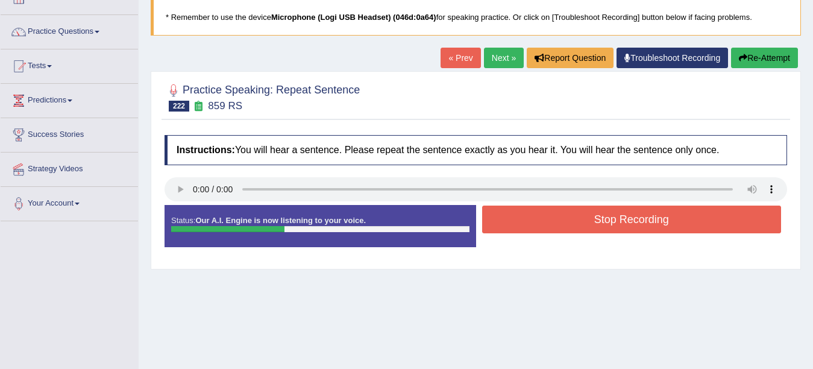
click at [522, 225] on button "Stop Recording" at bounding box center [631, 219] width 299 height 28
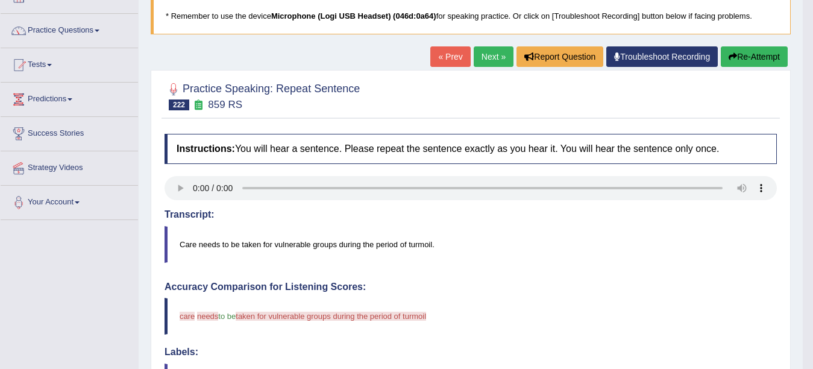
scroll to position [78, 0]
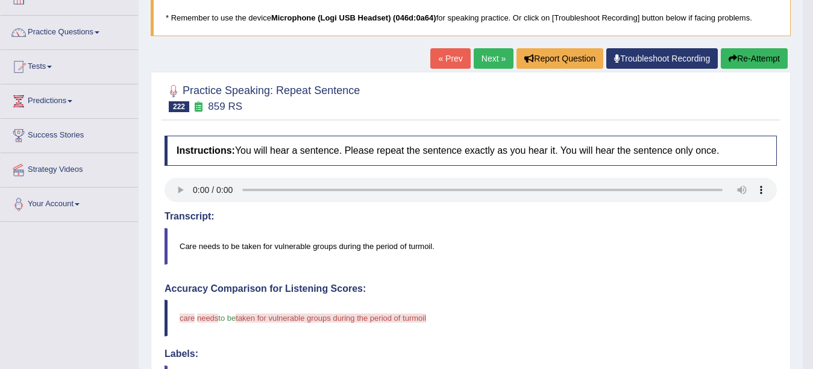
click at [478, 53] on link "Next »" at bounding box center [494, 58] width 40 height 20
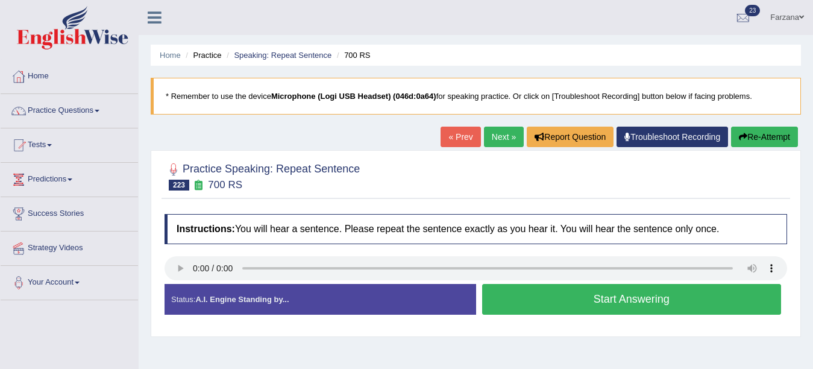
click at [592, 303] on button "Start Answering" at bounding box center [631, 299] width 299 height 31
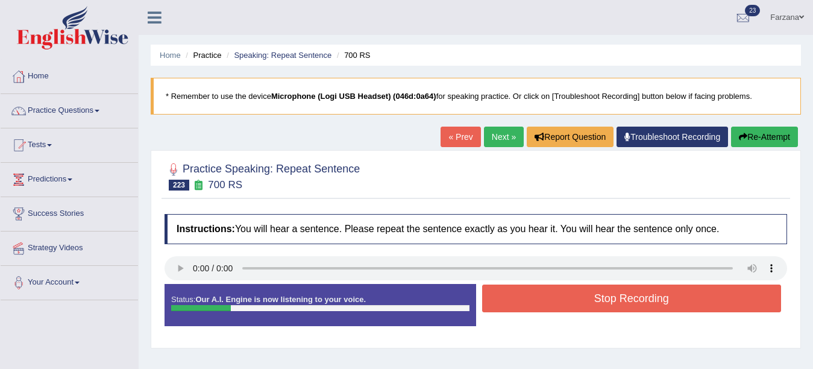
click at [592, 303] on button "Stop Recording" at bounding box center [631, 298] width 299 height 28
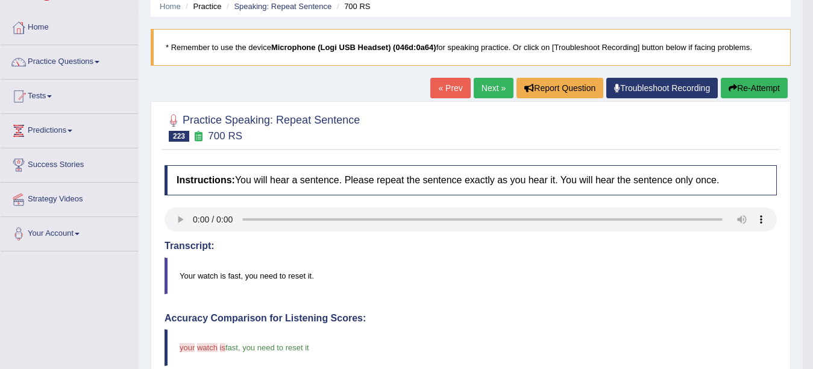
scroll to position [48, 0]
click at [491, 86] on link "Next »" at bounding box center [494, 88] width 40 height 20
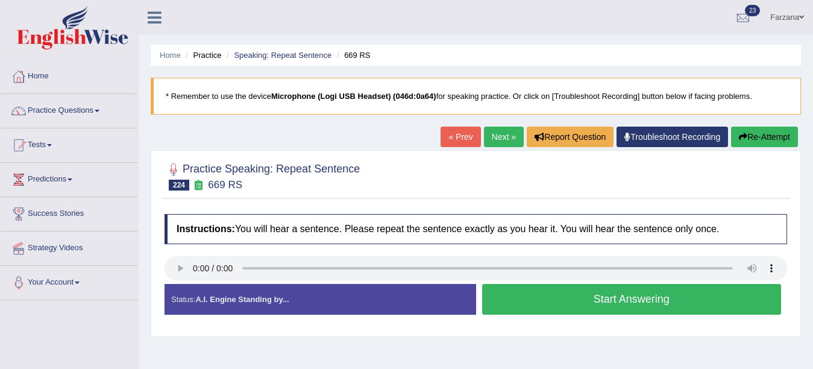
click at [495, 296] on button "Start Answering" at bounding box center [631, 299] width 299 height 31
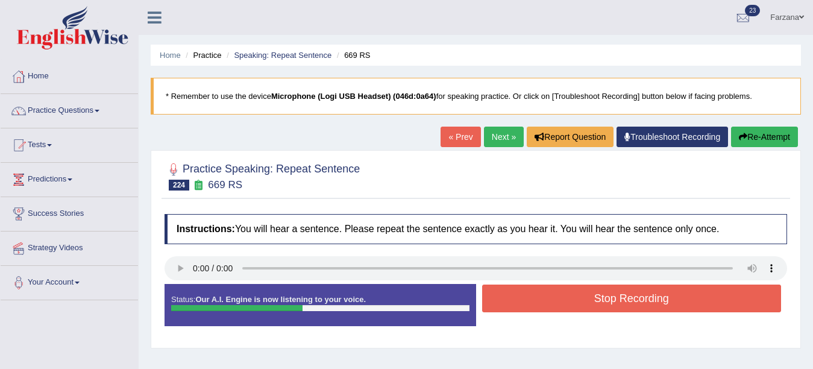
click at [495, 296] on button "Stop Recording" at bounding box center [631, 298] width 299 height 28
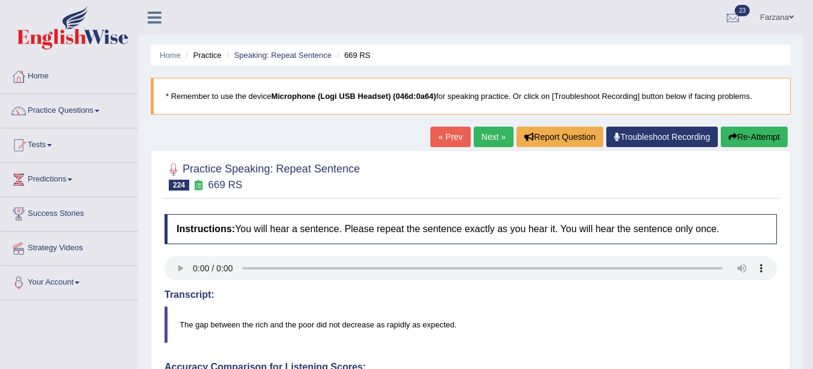
click at [479, 135] on link "Next »" at bounding box center [494, 137] width 40 height 20
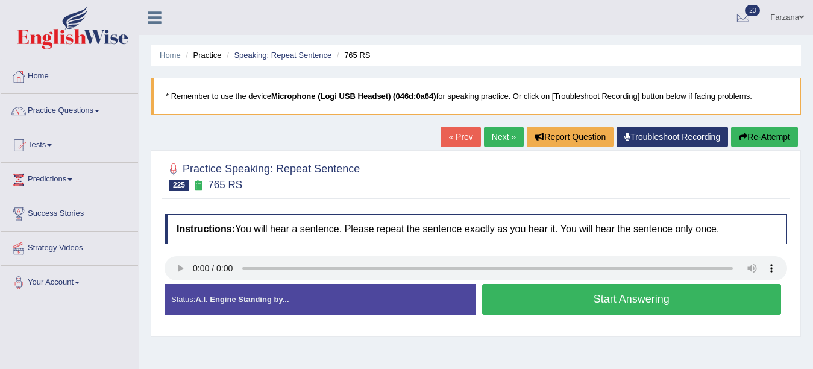
click at [572, 304] on button "Start Answering" at bounding box center [631, 299] width 299 height 31
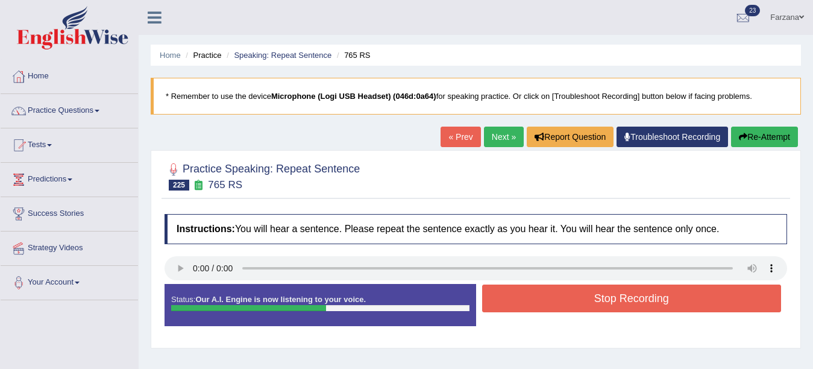
click at [572, 304] on button "Stop Recording" at bounding box center [631, 298] width 299 height 28
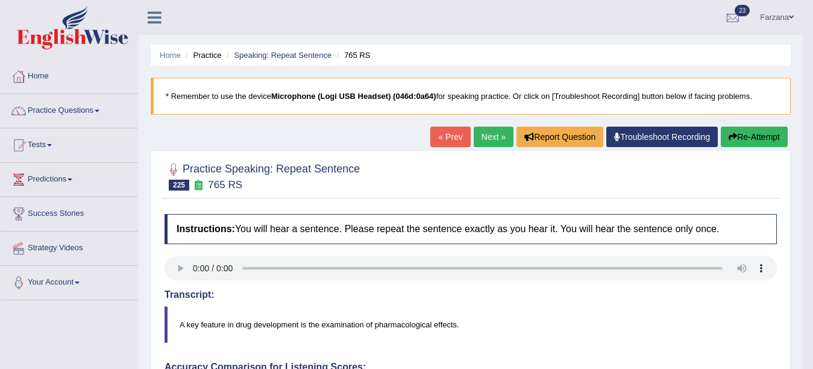
click at [478, 133] on link "Next »" at bounding box center [494, 137] width 40 height 20
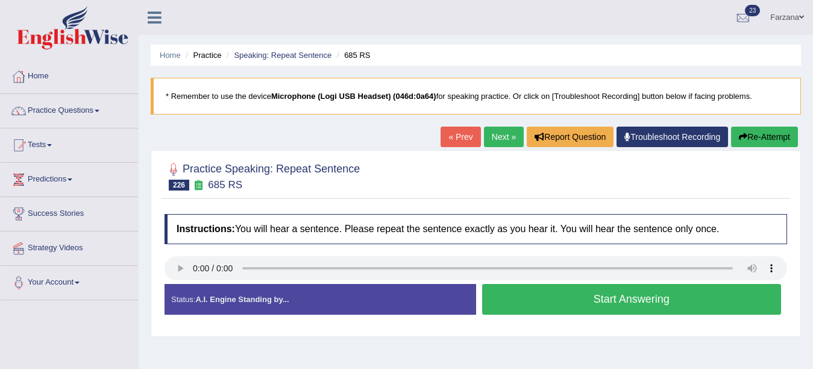
click at [496, 303] on button "Start Answering" at bounding box center [631, 299] width 299 height 31
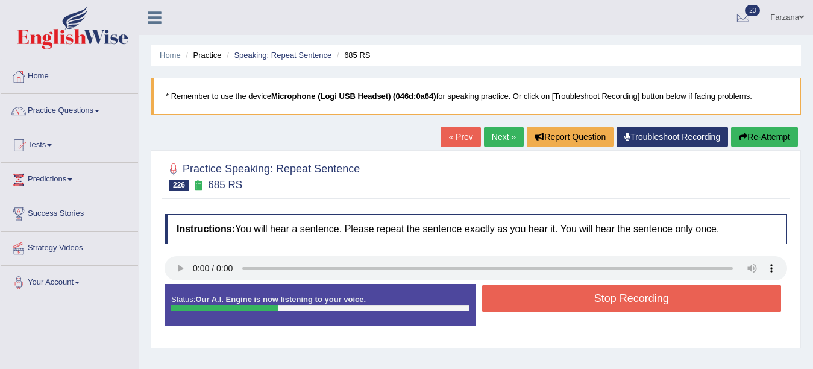
click at [496, 303] on button "Stop Recording" at bounding box center [631, 298] width 299 height 28
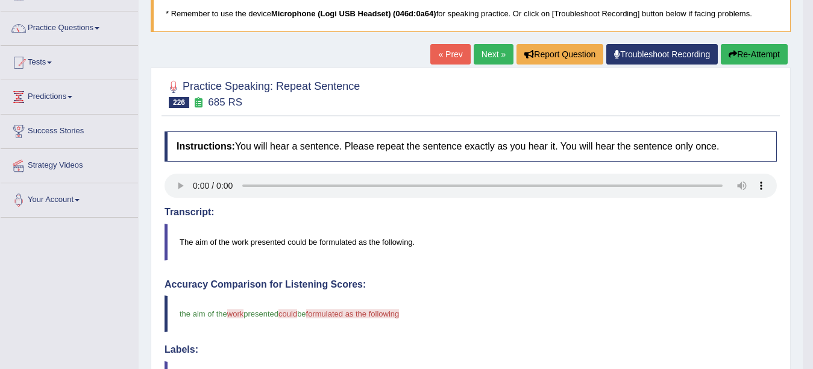
scroll to position [48, 0]
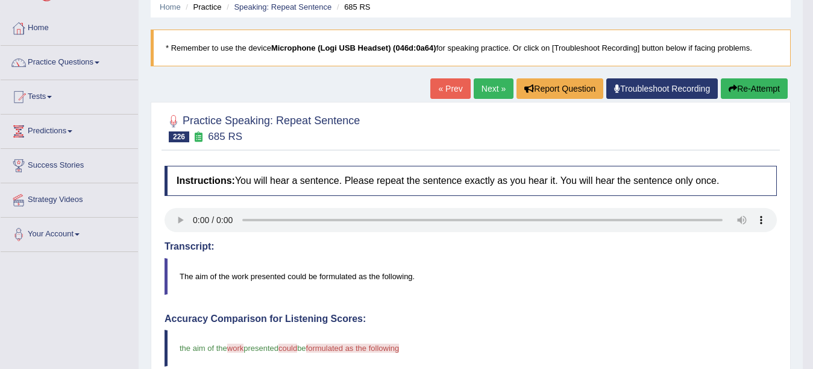
click at [493, 83] on link "Next »" at bounding box center [494, 88] width 40 height 20
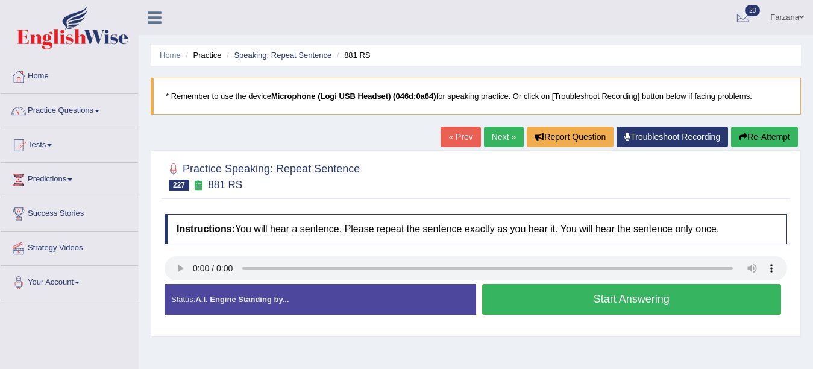
click at [573, 302] on button "Start Answering" at bounding box center [631, 299] width 299 height 31
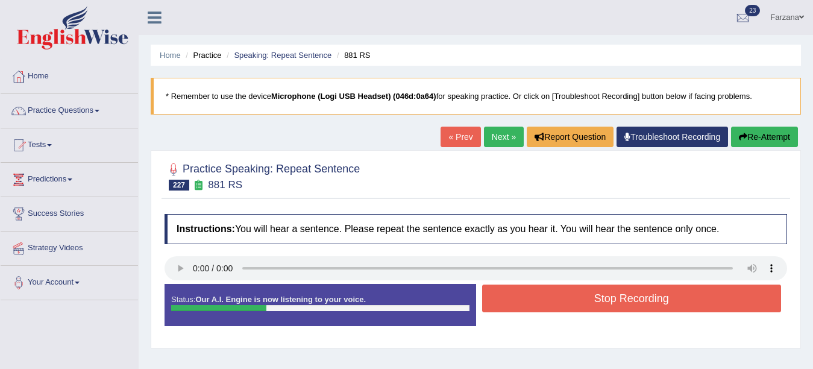
click at [573, 302] on button "Stop Recording" at bounding box center [631, 298] width 299 height 28
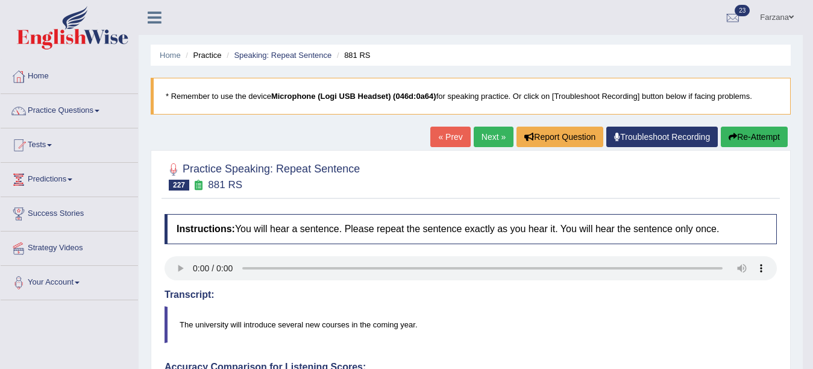
click at [474, 140] on link "Next »" at bounding box center [494, 137] width 40 height 20
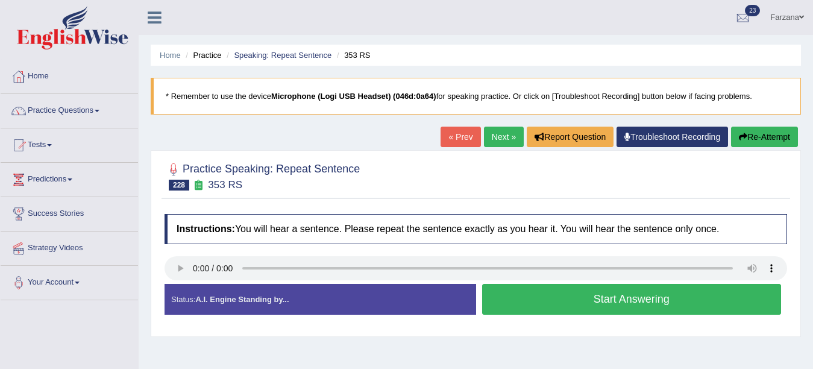
click at [585, 298] on button "Start Answering" at bounding box center [631, 299] width 299 height 31
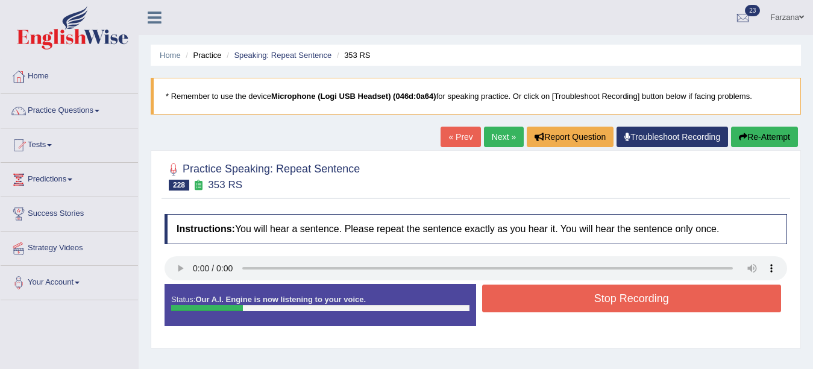
click at [585, 298] on button "Stop Recording" at bounding box center [631, 298] width 299 height 28
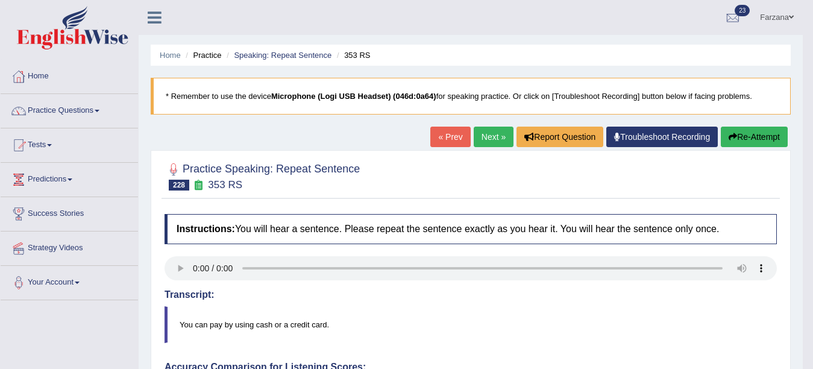
click at [477, 137] on link "Next »" at bounding box center [494, 137] width 40 height 20
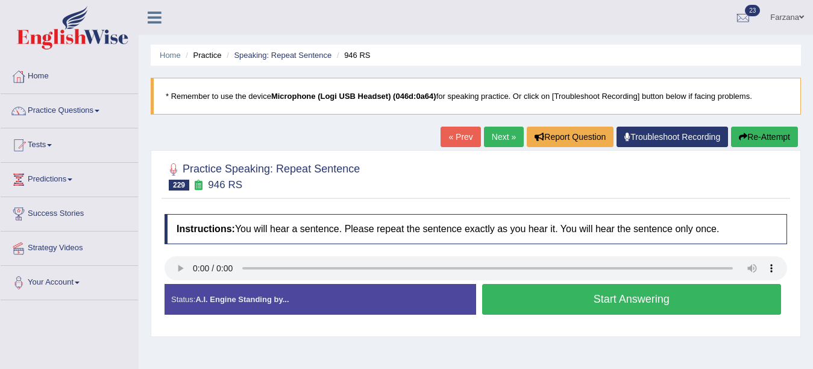
click at [559, 308] on button "Start Answering" at bounding box center [631, 299] width 299 height 31
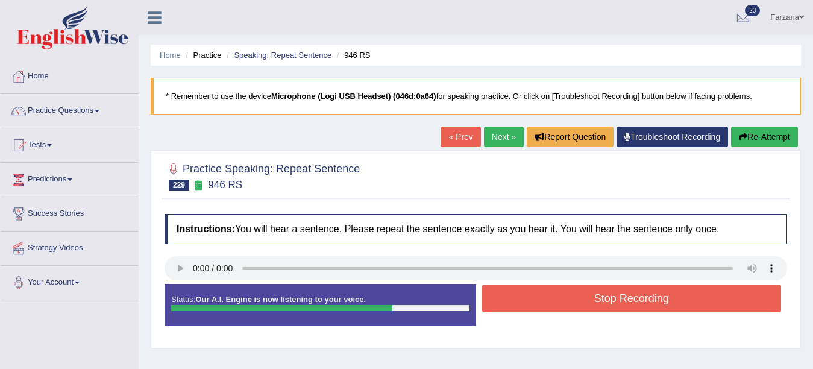
click at [559, 308] on button "Stop Recording" at bounding box center [631, 298] width 299 height 28
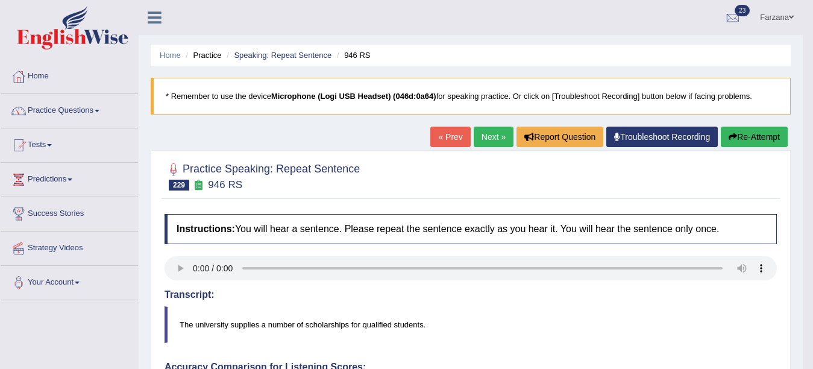
click at [495, 138] on link "Next »" at bounding box center [494, 137] width 40 height 20
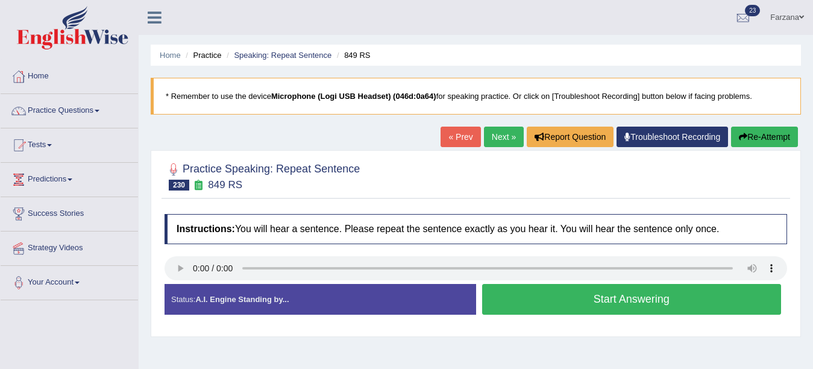
click at [600, 314] on button "Start Answering" at bounding box center [631, 299] width 299 height 31
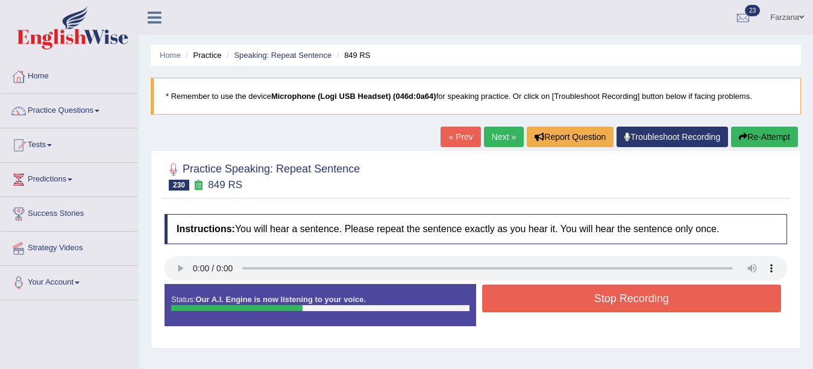
click at [595, 309] on button "Stop Recording" at bounding box center [631, 298] width 299 height 28
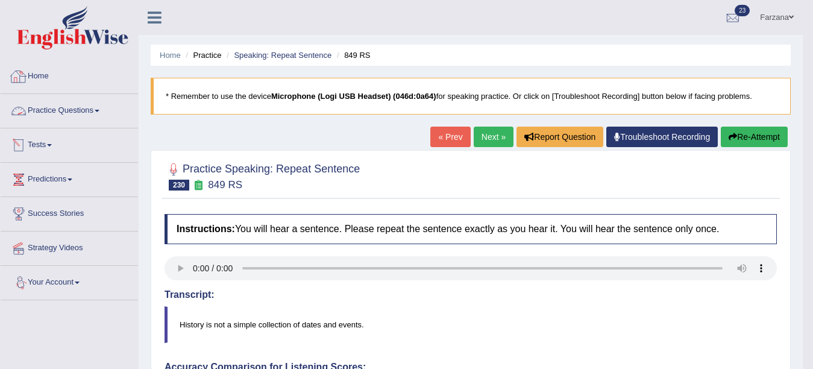
click at [52, 114] on link "Practice Questions" at bounding box center [69, 109] width 137 height 30
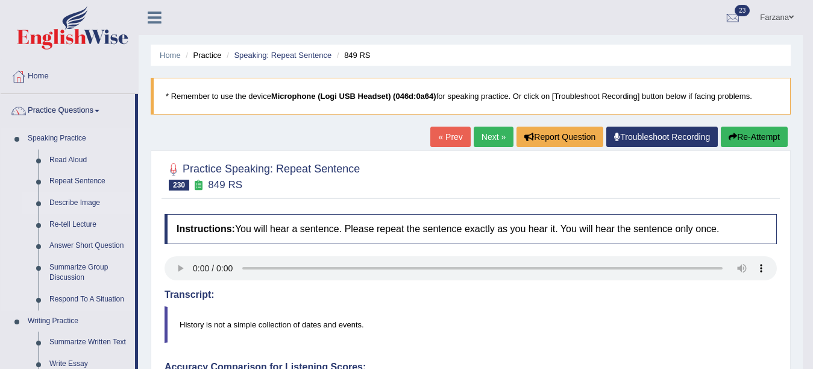
click at [62, 196] on link "Describe Image" at bounding box center [89, 203] width 91 height 22
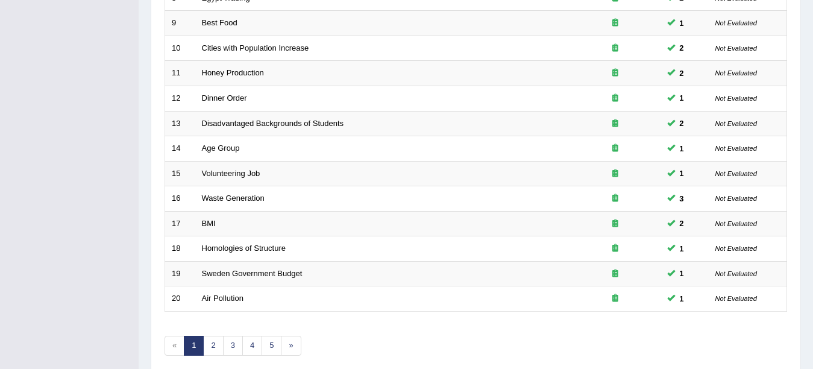
scroll to position [429, 0]
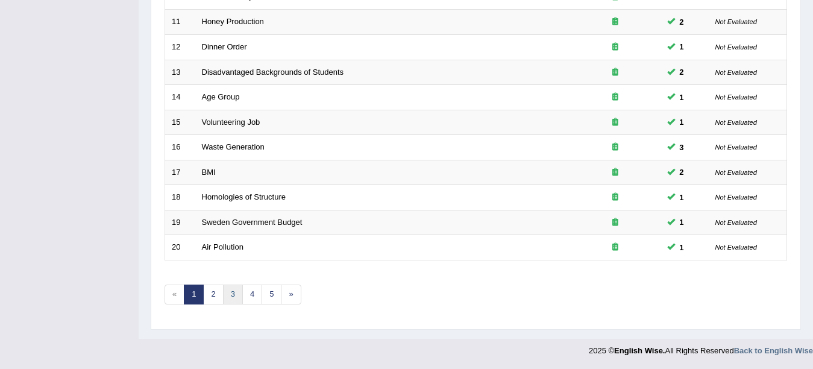
click at [237, 299] on link "3" at bounding box center [233, 294] width 20 height 20
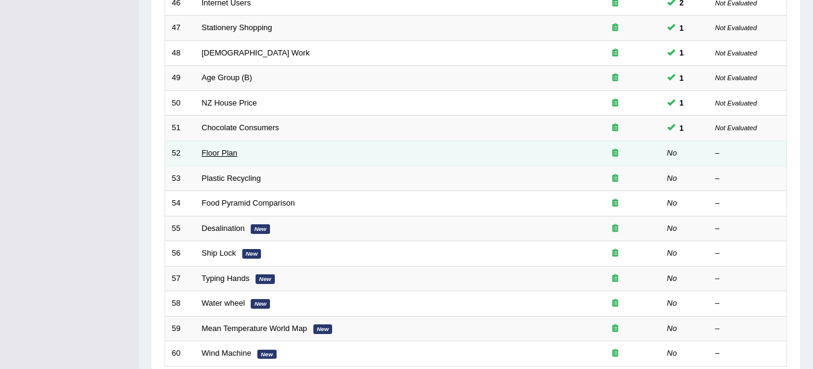
click at [216, 154] on link "Floor Plan" at bounding box center [220, 152] width 36 height 9
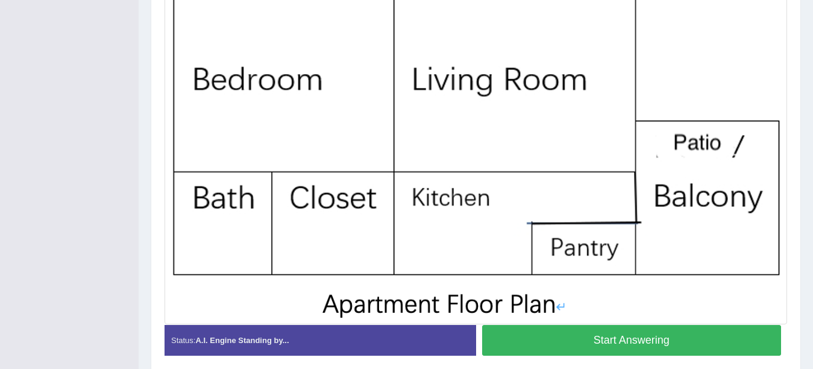
scroll to position [346, 0]
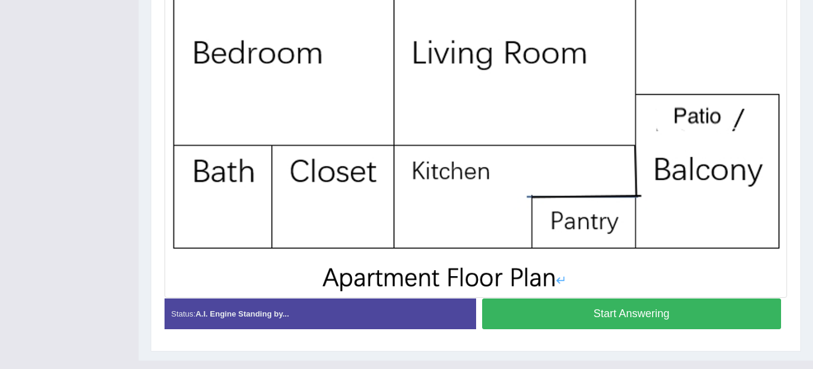
click at [571, 310] on button "Start Answering" at bounding box center [631, 313] width 299 height 31
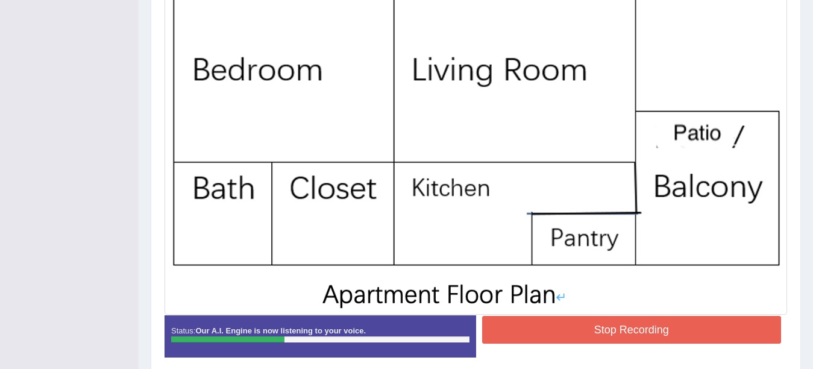
scroll to position [361, 0]
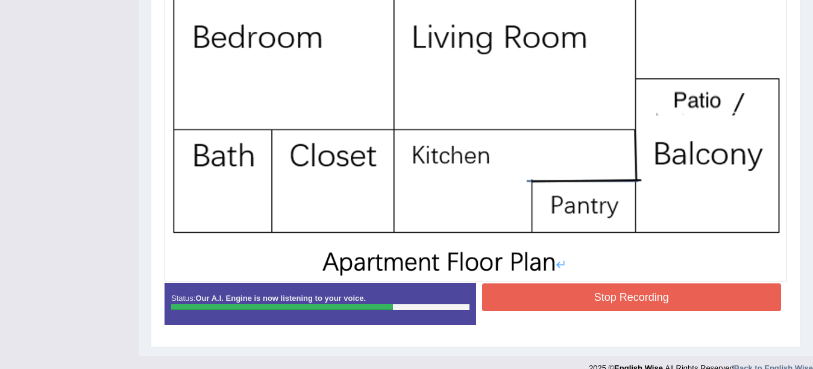
click at [562, 299] on button "Stop Recording" at bounding box center [631, 297] width 299 height 28
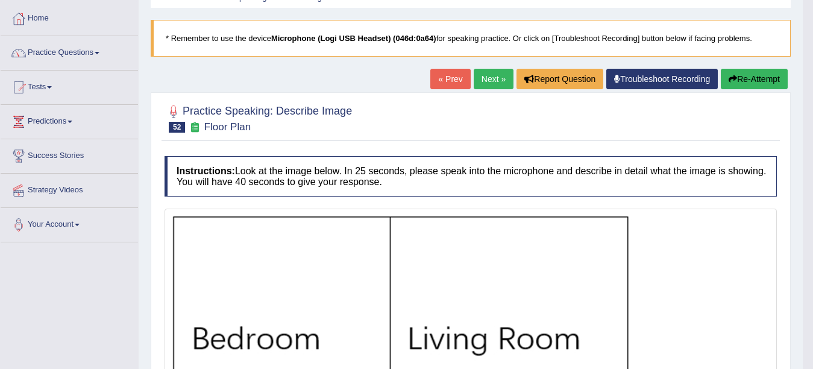
scroll to position [0, 0]
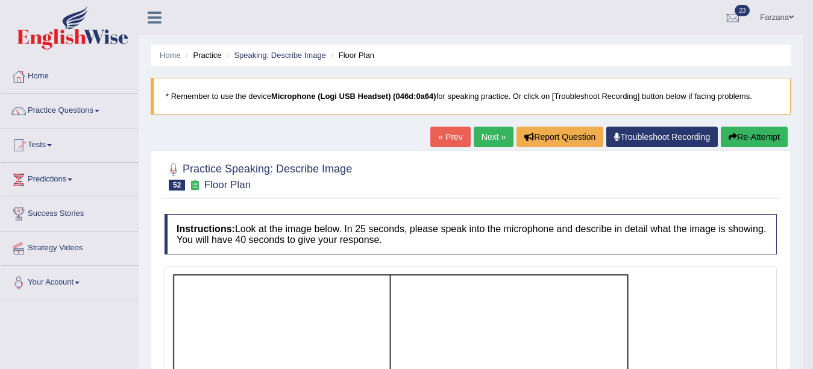
click at [492, 131] on link "Next »" at bounding box center [494, 137] width 40 height 20
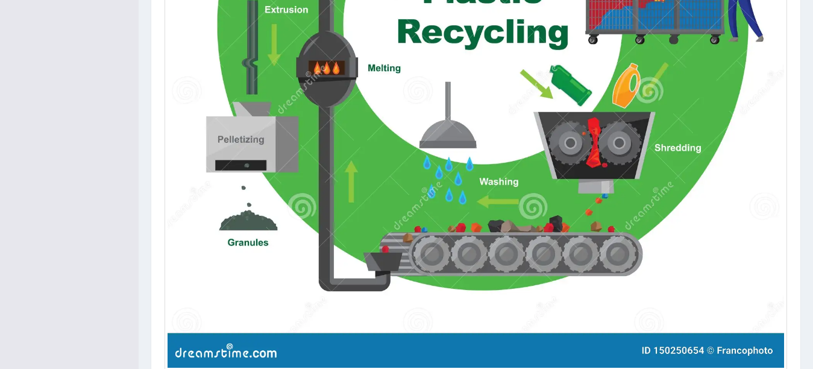
scroll to position [576, 0]
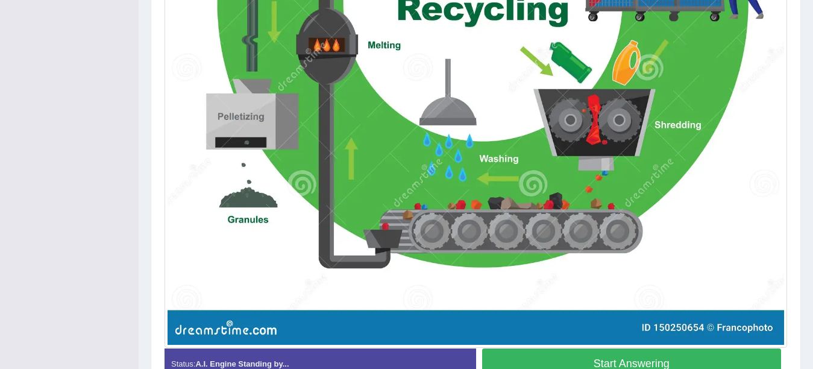
click at [576, 352] on button "Start Answering" at bounding box center [631, 363] width 299 height 31
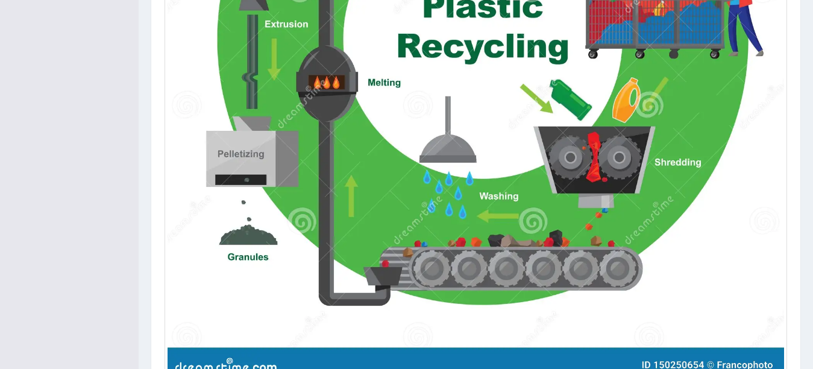
scroll to position [659, 0]
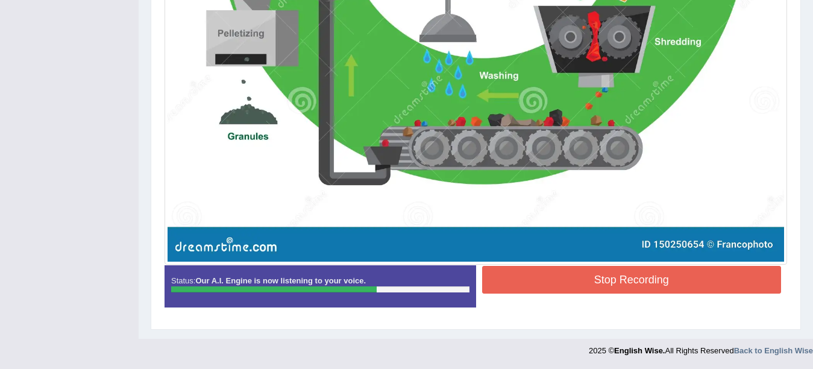
click at [539, 271] on button "Stop Recording" at bounding box center [631, 280] width 299 height 28
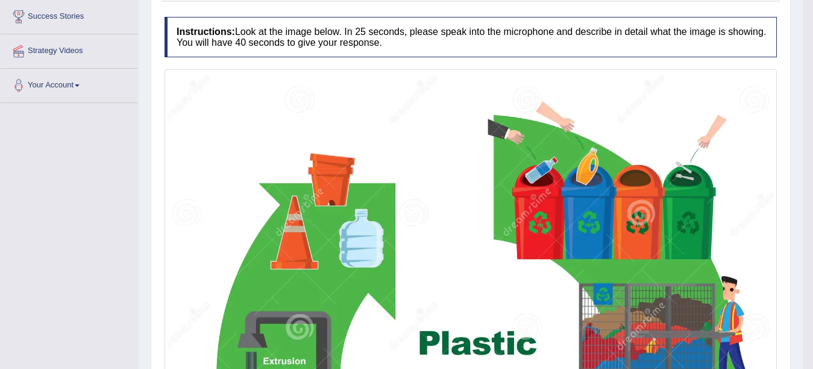
scroll to position [0, 0]
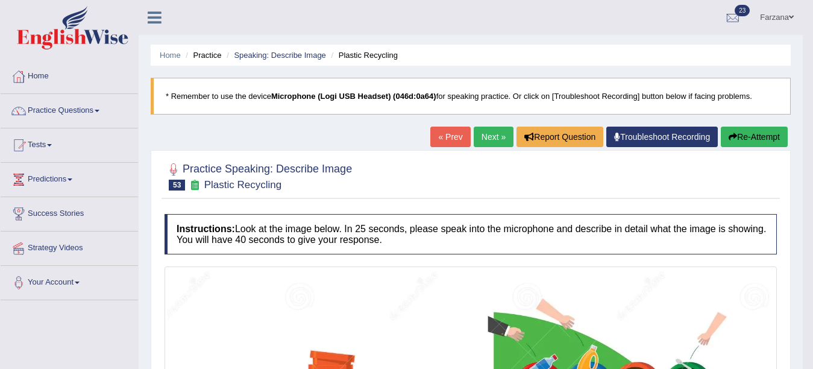
click at [474, 133] on link "Next »" at bounding box center [494, 137] width 40 height 20
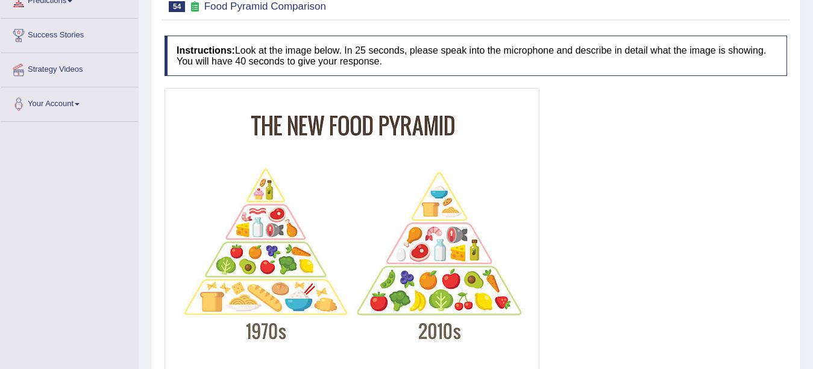
scroll to position [224, 0]
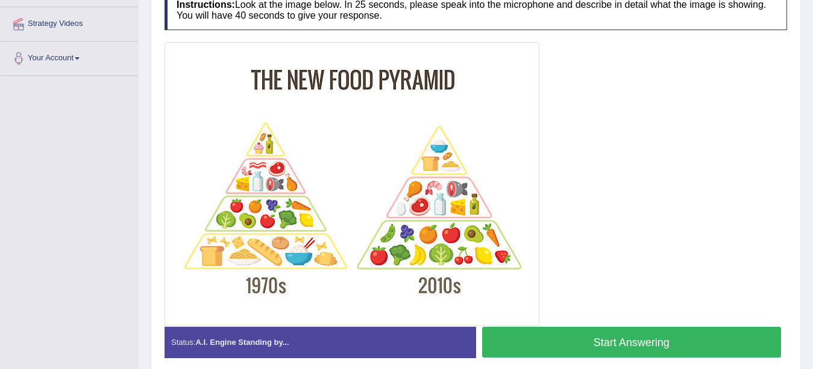
click at [604, 342] on button "Start Answering" at bounding box center [631, 342] width 299 height 31
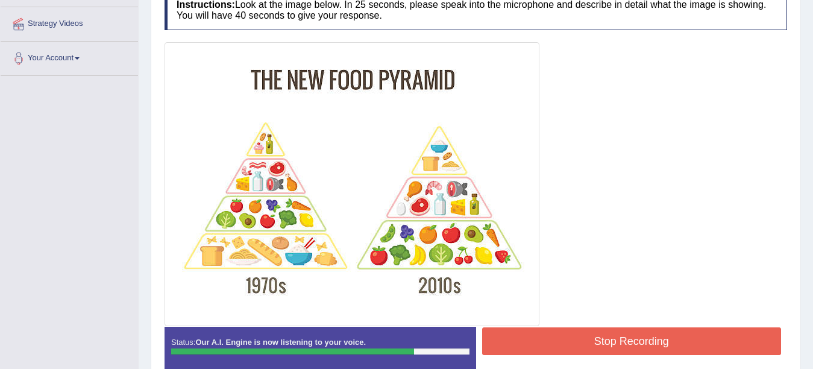
click at [590, 336] on button "Stop Recording" at bounding box center [631, 341] width 299 height 28
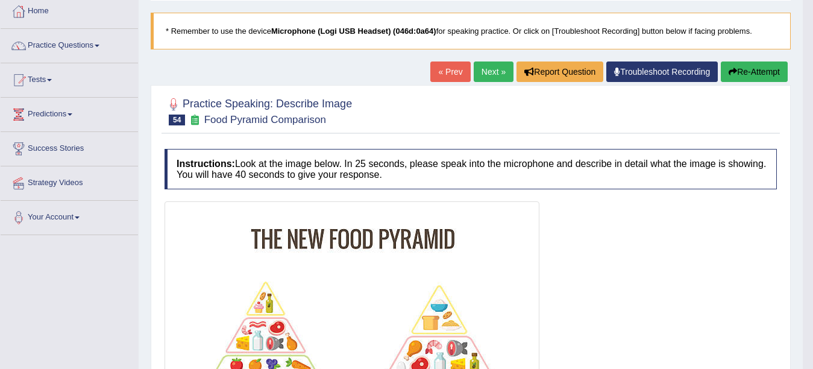
scroll to position [0, 0]
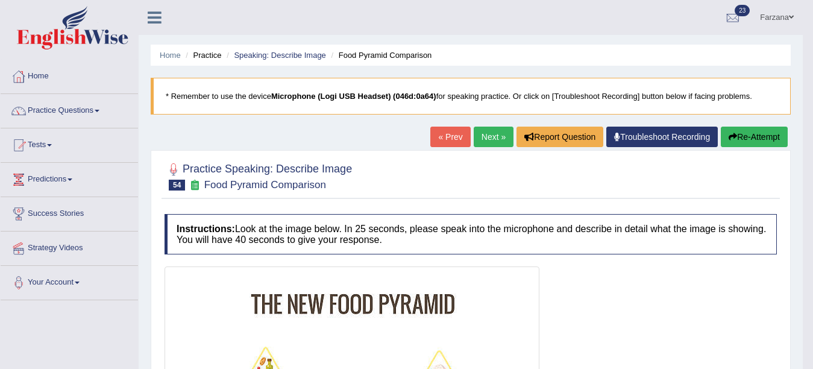
click at [491, 140] on link "Next »" at bounding box center [494, 137] width 40 height 20
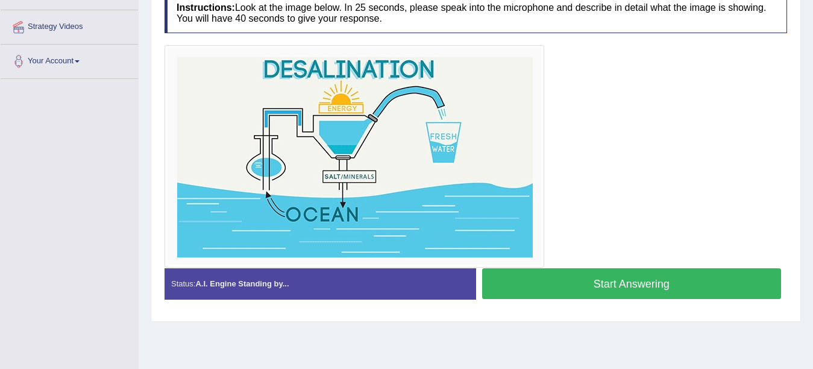
scroll to position [241, 0]
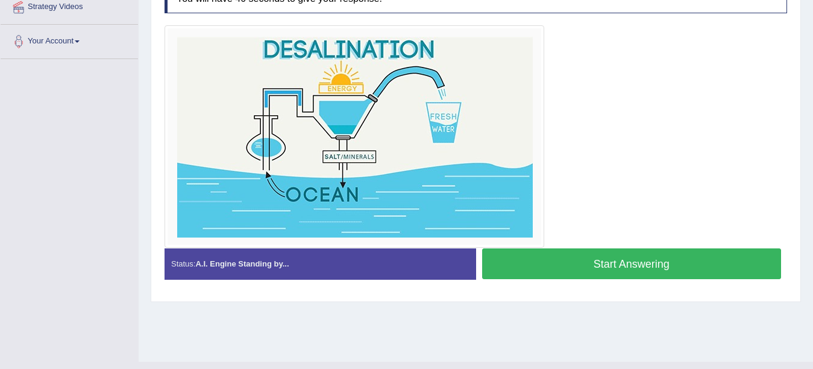
click at [529, 261] on button "Start Answering" at bounding box center [631, 263] width 299 height 31
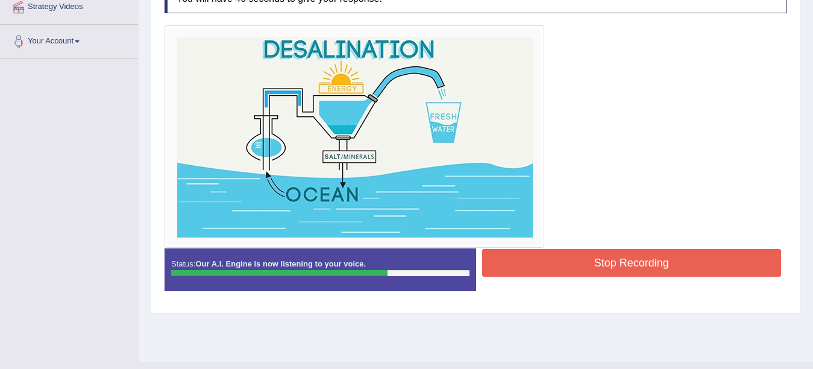
click at [529, 261] on button "Stop Recording" at bounding box center [631, 263] width 299 height 28
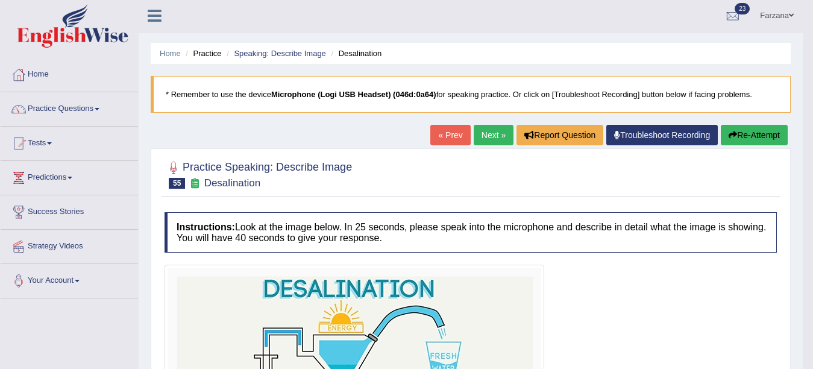
scroll to position [0, 0]
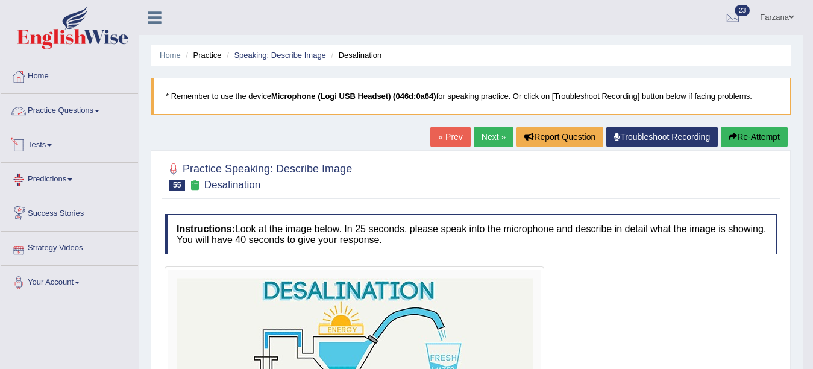
click at [64, 114] on link "Practice Questions" at bounding box center [69, 109] width 137 height 30
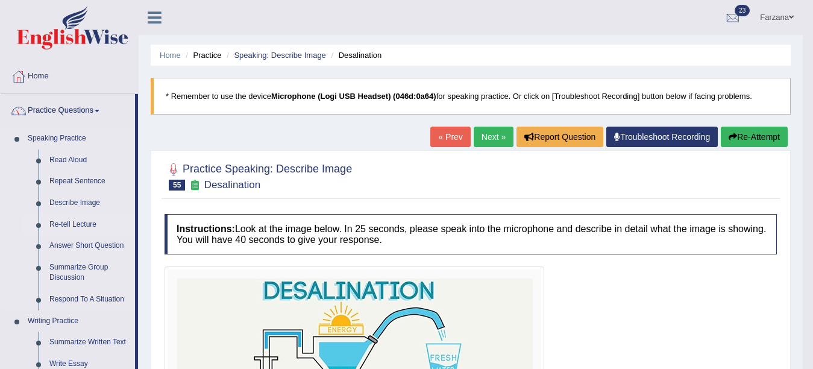
click at [54, 225] on link "Re-tell Lecture" at bounding box center [89, 225] width 91 height 22
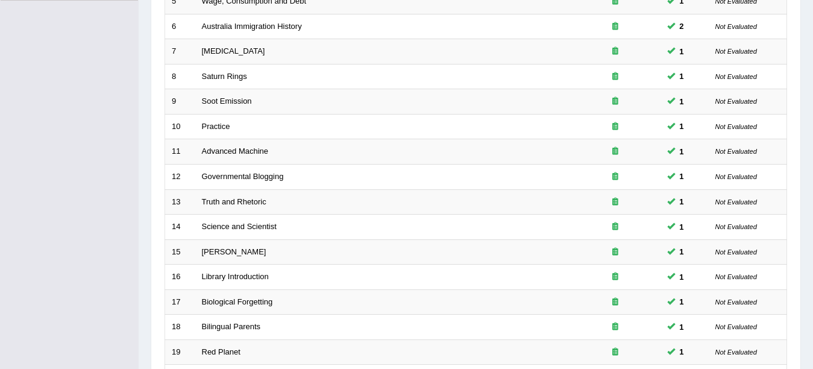
scroll to position [429, 0]
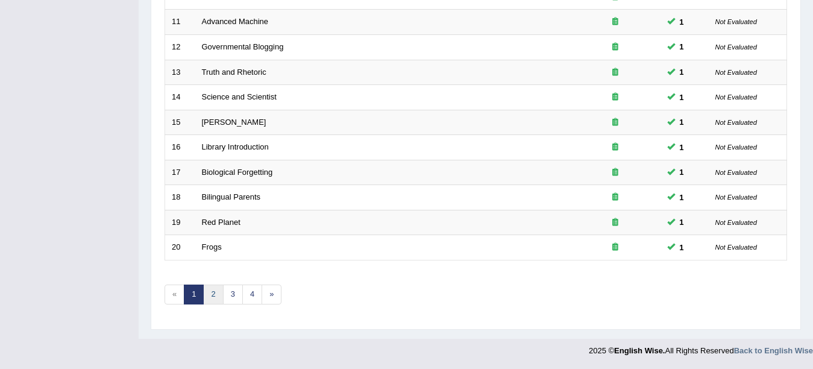
click at [213, 297] on link "2" at bounding box center [213, 294] width 20 height 20
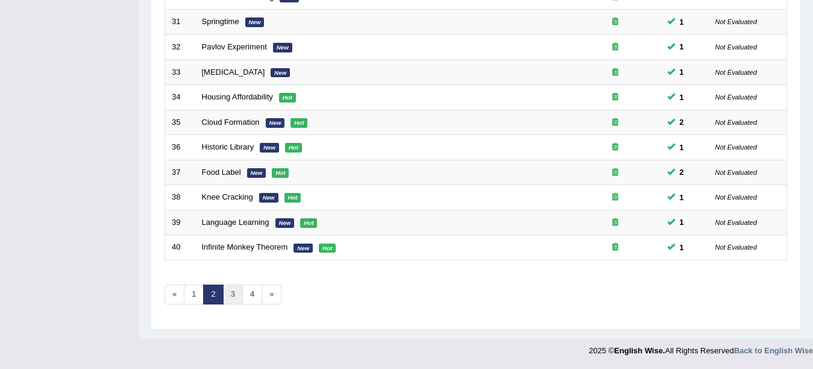
click at [233, 298] on link "3" at bounding box center [233, 294] width 20 height 20
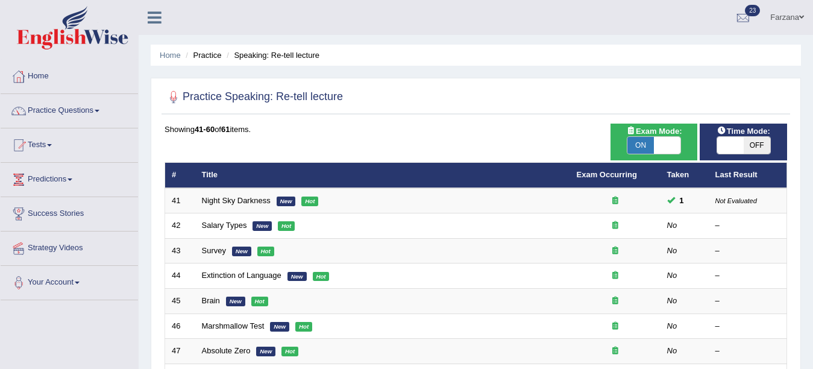
click at [216, 225] on link "Salary Types" at bounding box center [224, 224] width 45 height 9
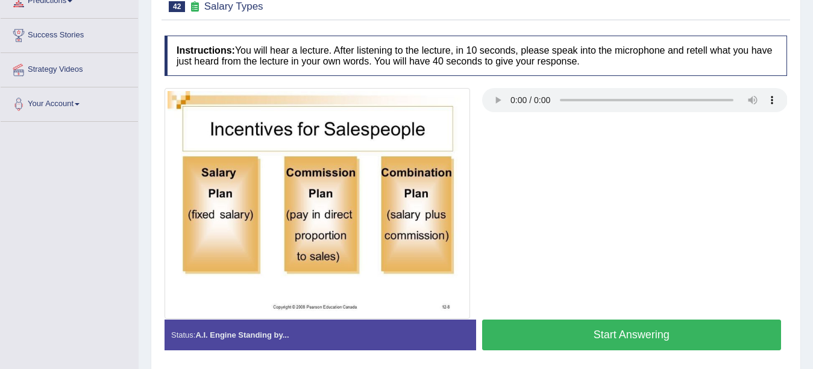
scroll to position [196, 0]
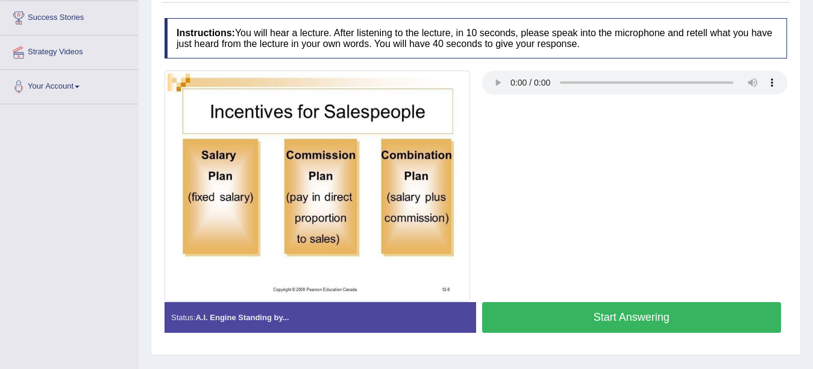
click at [678, 330] on button "Start Answering" at bounding box center [631, 317] width 299 height 31
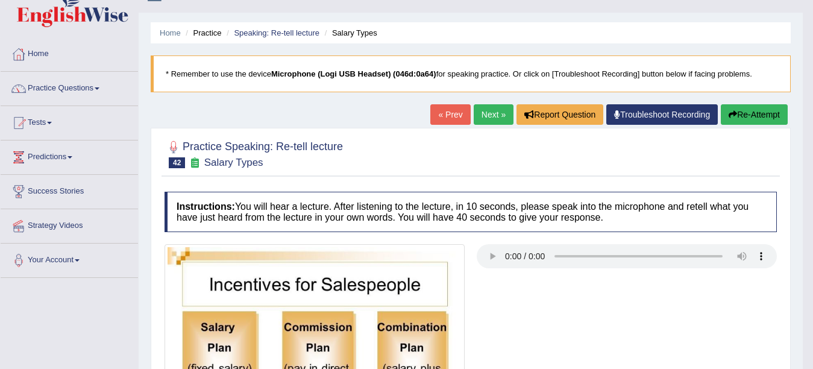
scroll to position [0, 0]
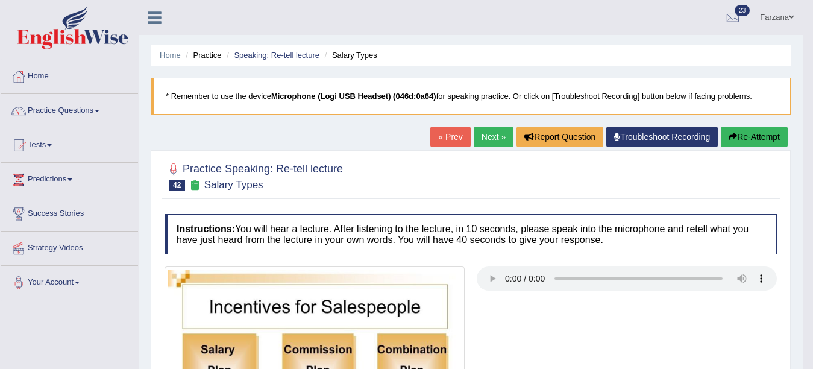
click at [492, 140] on link "Next »" at bounding box center [494, 137] width 40 height 20
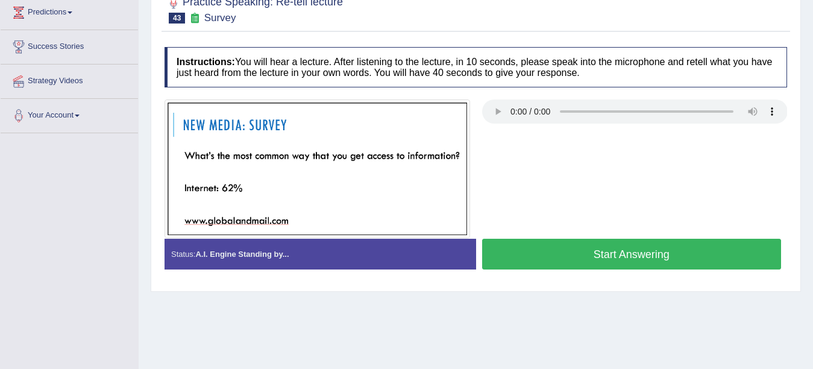
scroll to position [169, 0]
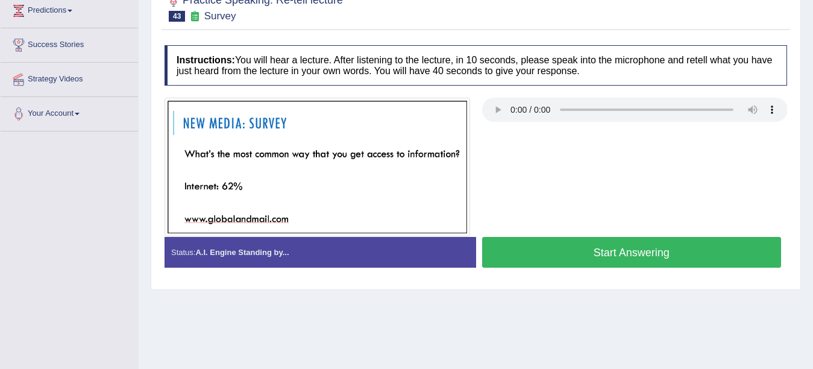
click at [698, 241] on button "Start Answering" at bounding box center [631, 252] width 299 height 31
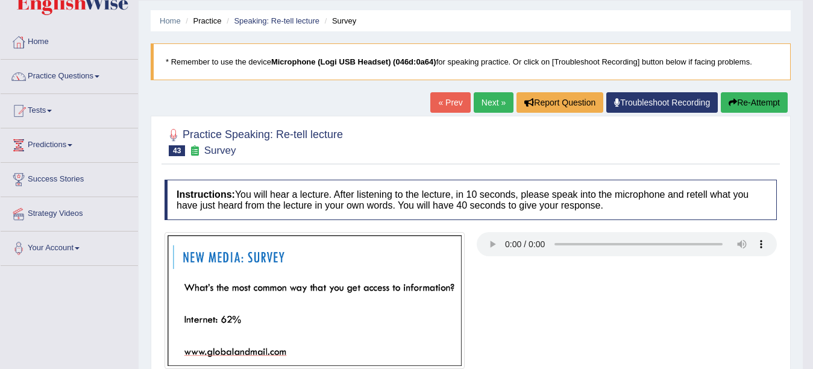
scroll to position [48, 0]
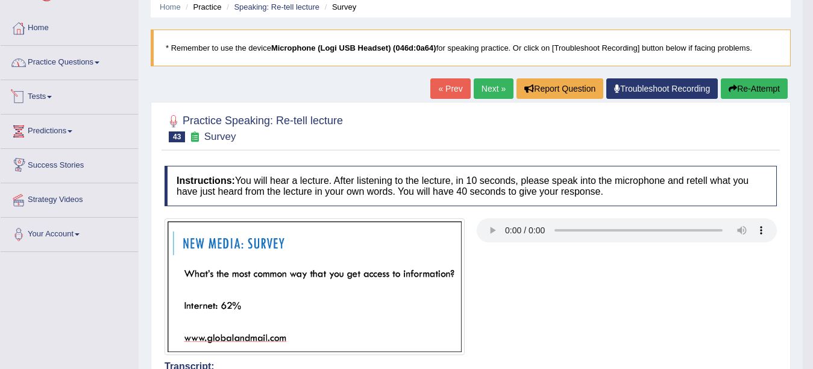
click at [53, 69] on link "Practice Questions" at bounding box center [69, 61] width 137 height 30
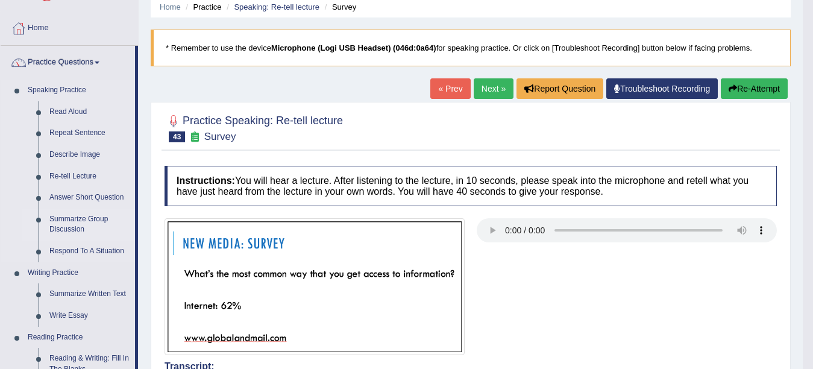
click at [79, 217] on link "Summarize Group Discussion" at bounding box center [89, 224] width 91 height 32
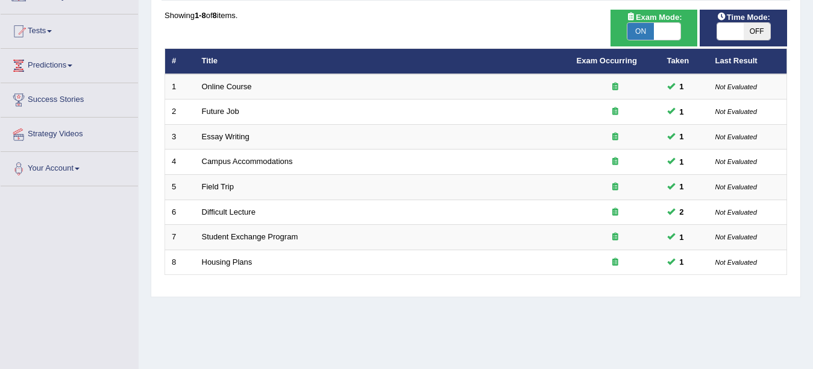
scroll to position [47, 0]
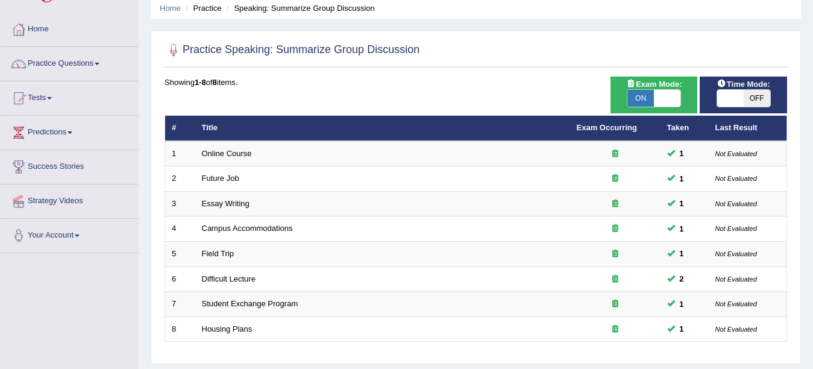
click at [642, 100] on span "ON" at bounding box center [640, 98] width 27 height 17
checkbox input "false"
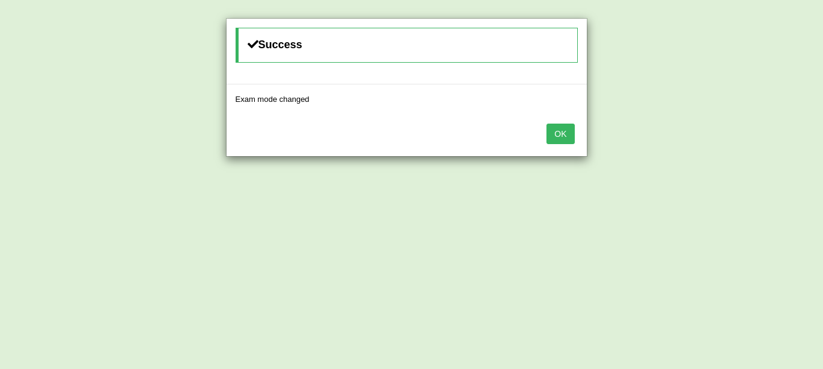
click at [554, 129] on button "OK" at bounding box center [560, 133] width 28 height 20
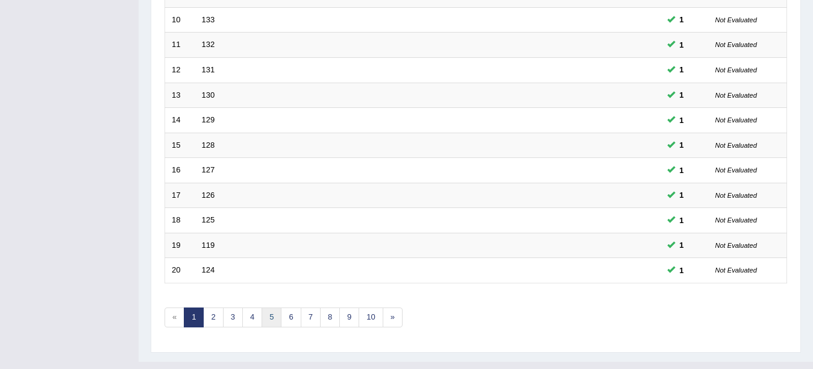
click at [268, 316] on link "5" at bounding box center [271, 317] width 20 height 20
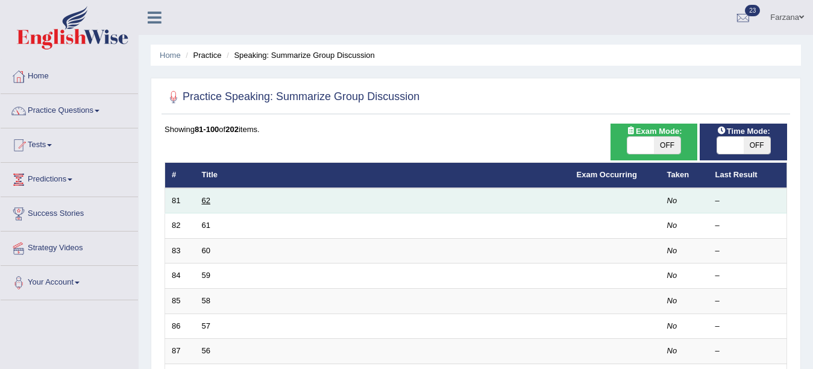
click at [205, 201] on link "62" at bounding box center [206, 200] width 8 height 9
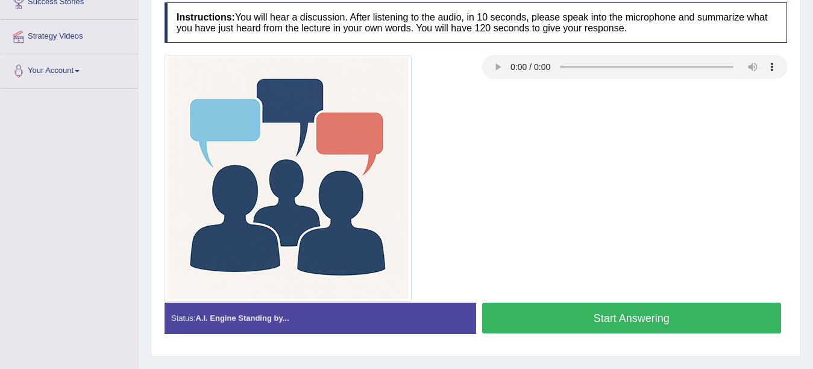
scroll to position [217, 0]
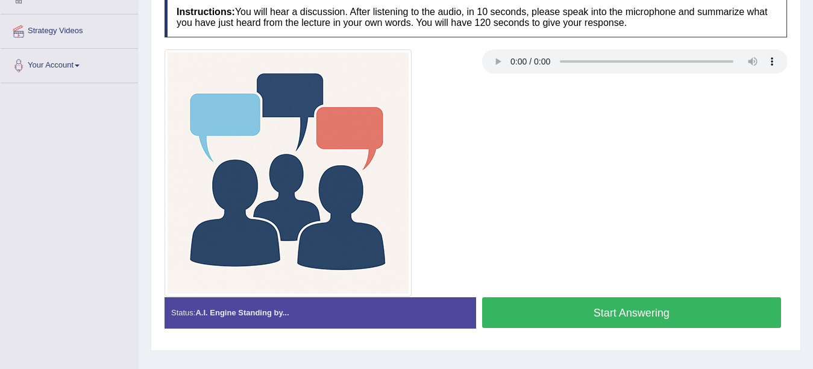
click at [604, 306] on button "Start Answering" at bounding box center [631, 312] width 299 height 31
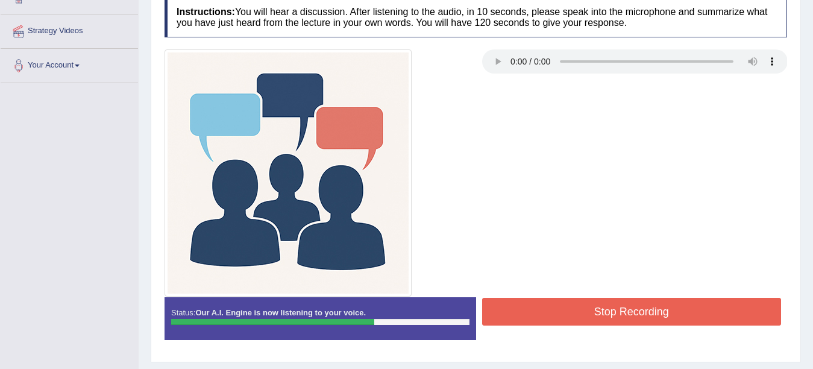
click at [587, 311] on button "Stop Recording" at bounding box center [631, 312] width 299 height 28
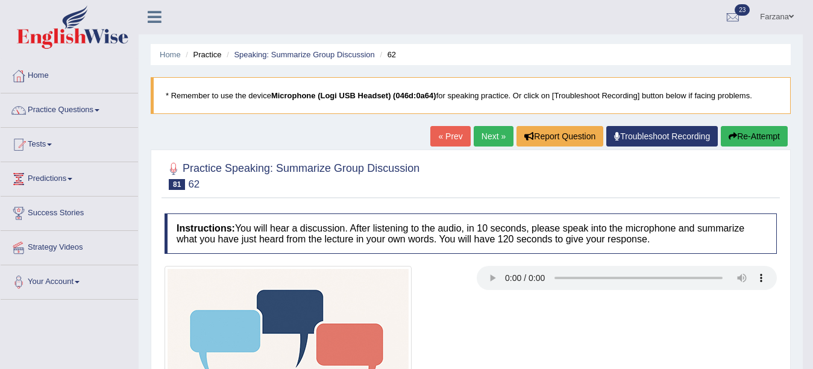
scroll to position [0, 0]
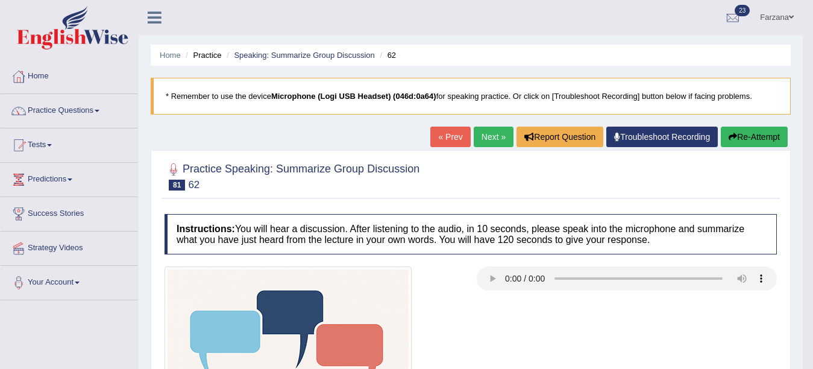
click at [492, 137] on link "Next »" at bounding box center [494, 137] width 40 height 20
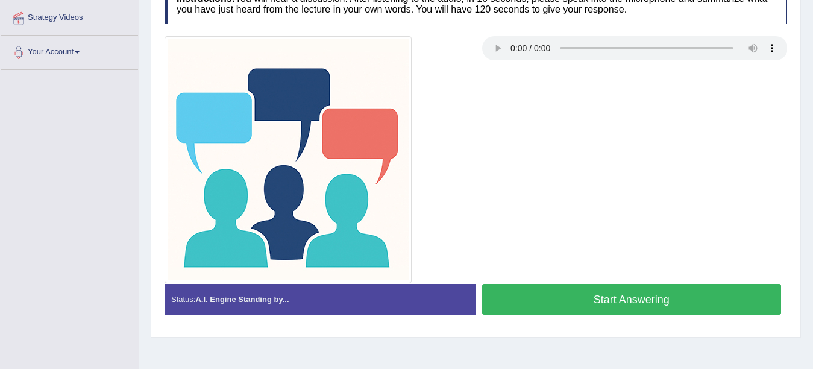
scroll to position [232, 0]
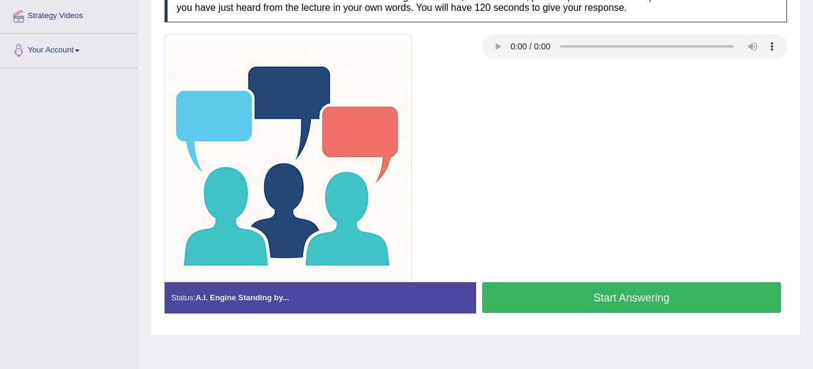
click at [671, 297] on button "Start Answering" at bounding box center [631, 297] width 299 height 31
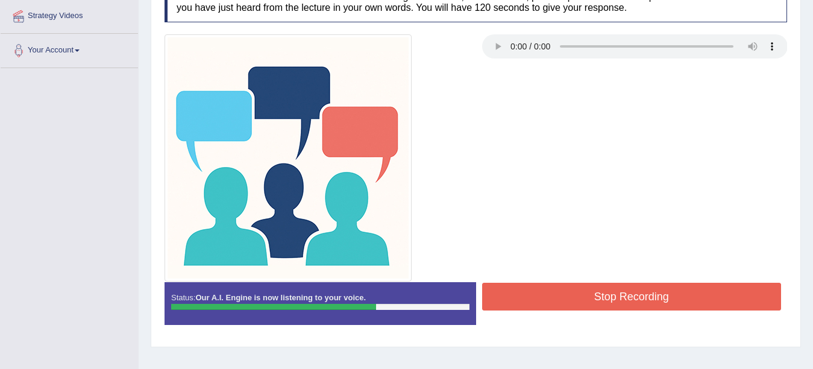
click at [590, 293] on button "Stop Recording" at bounding box center [631, 297] width 299 height 28
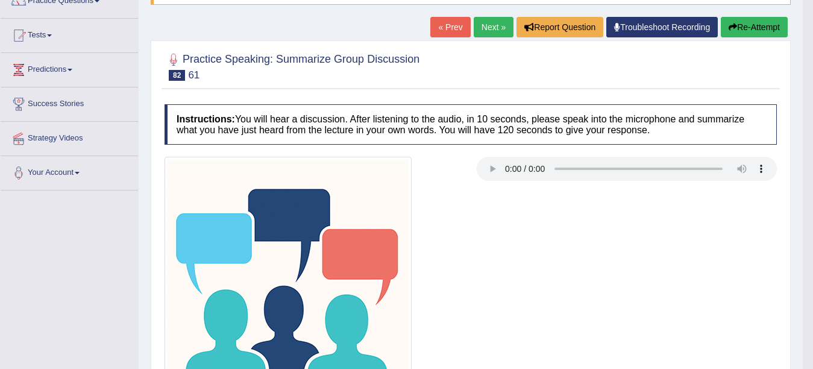
scroll to position [0, 0]
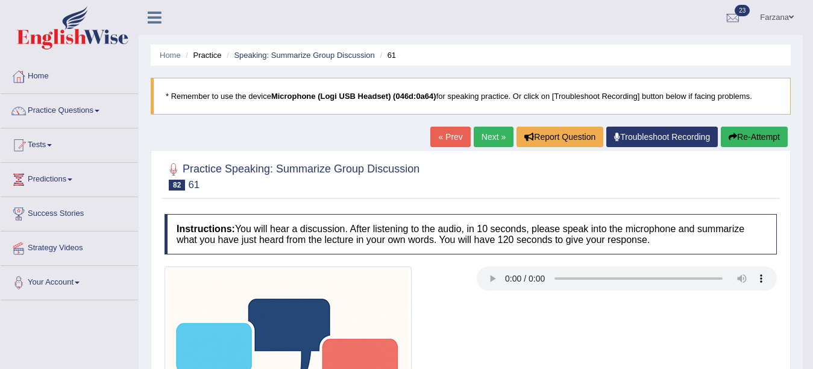
click at [498, 140] on link "Next »" at bounding box center [494, 137] width 40 height 20
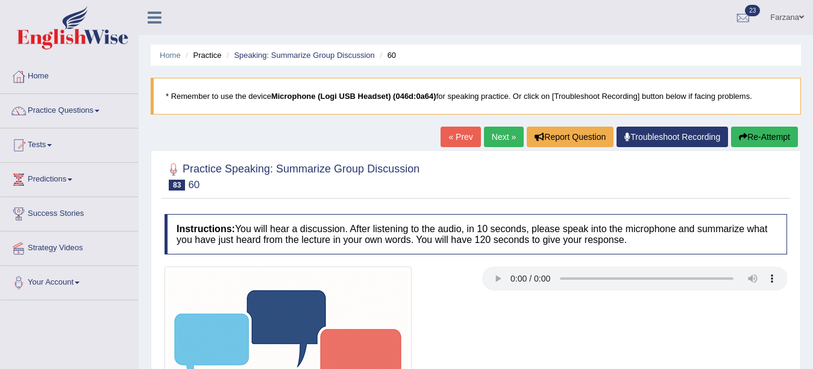
scroll to position [225, 0]
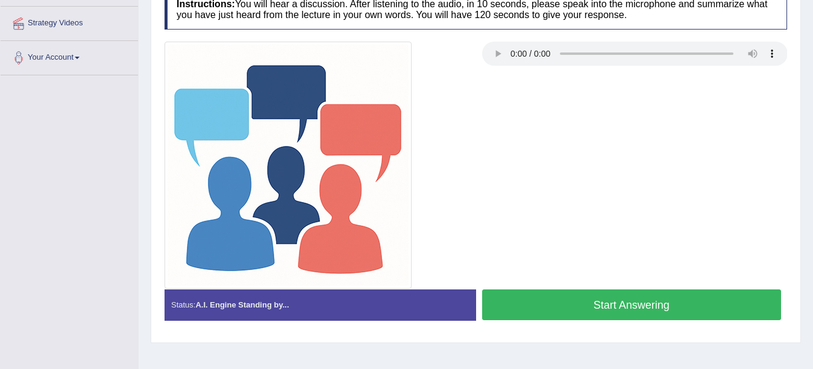
click at [606, 302] on button "Start Answering" at bounding box center [631, 304] width 299 height 31
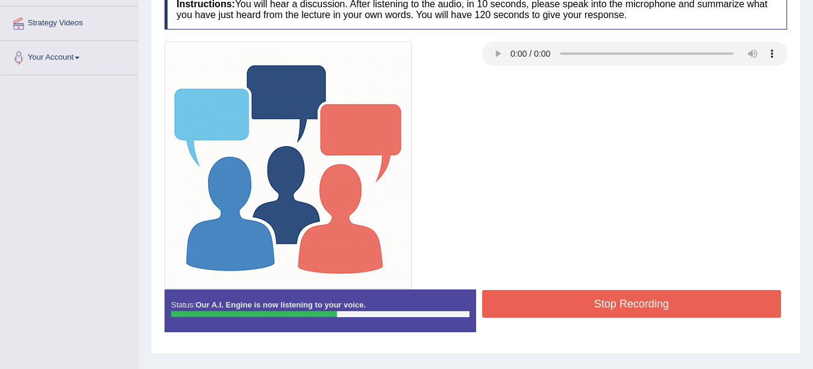
click at [606, 302] on button "Stop Recording" at bounding box center [631, 304] width 299 height 28
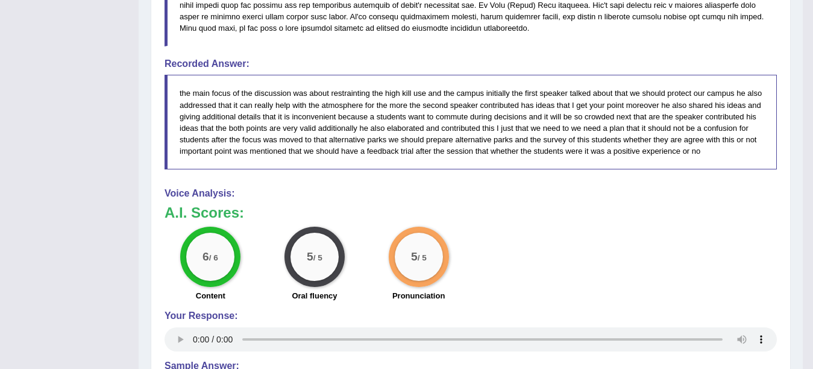
scroll to position [731, 0]
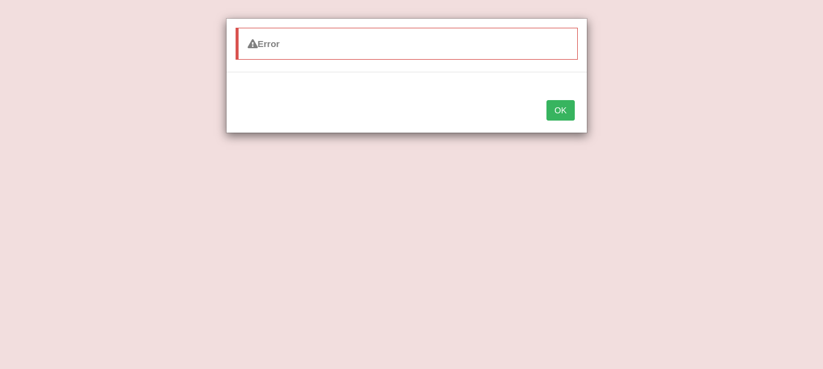
click at [545, 105] on div "OK" at bounding box center [407, 111] width 360 height 42
click at [551, 110] on button "OK" at bounding box center [560, 110] width 28 height 20
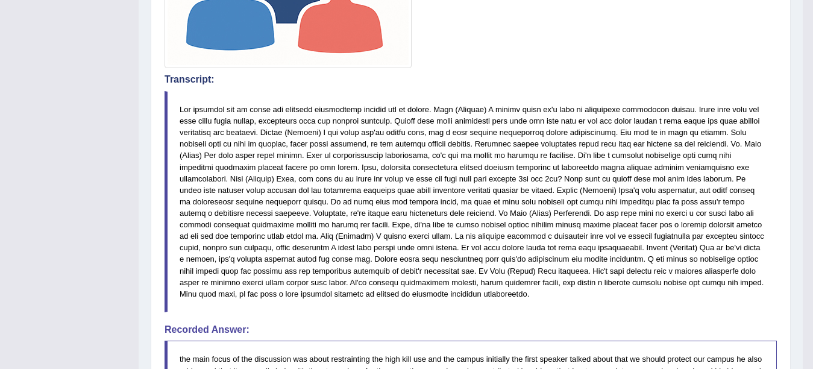
scroll to position [0, 0]
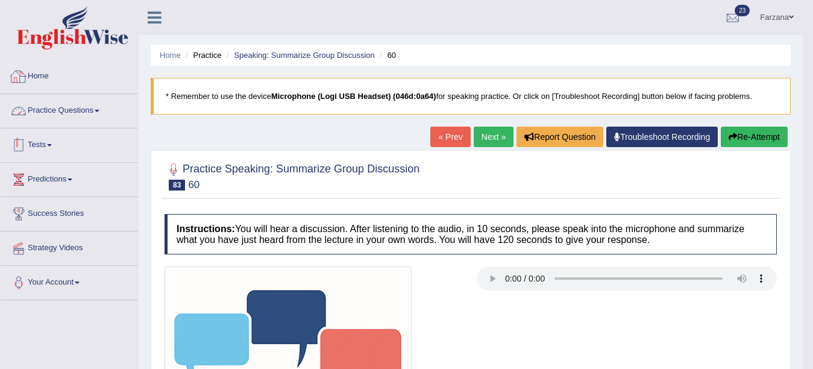
click at [66, 111] on link "Practice Questions" at bounding box center [69, 109] width 137 height 30
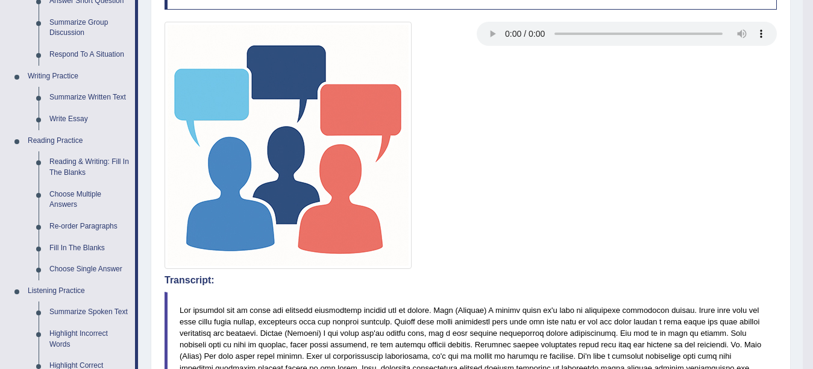
scroll to position [247, 0]
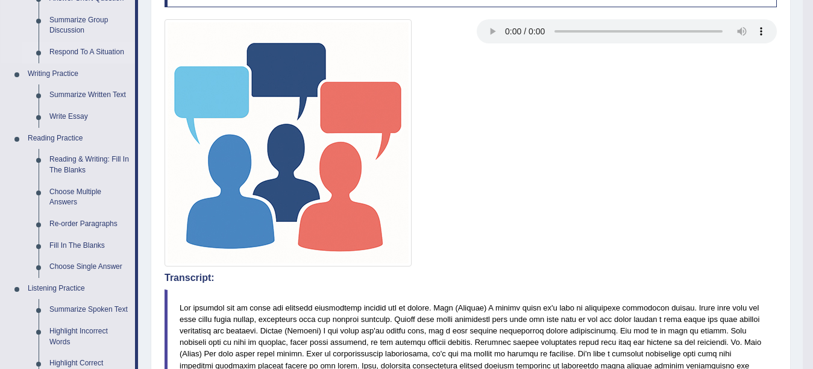
click at [81, 47] on link "Respond To A Situation" at bounding box center [89, 53] width 91 height 22
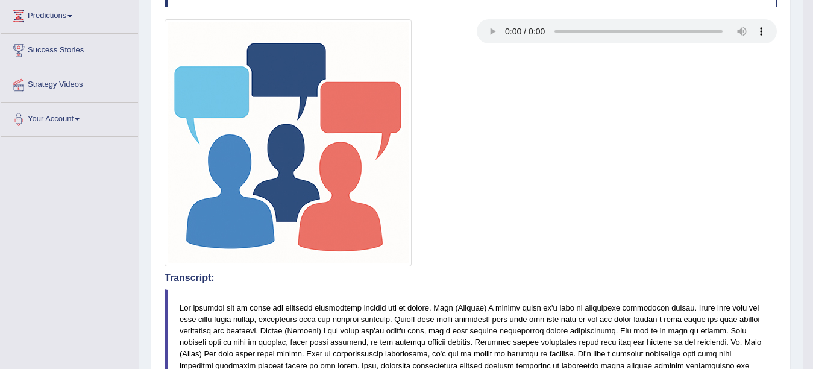
scroll to position [322, 0]
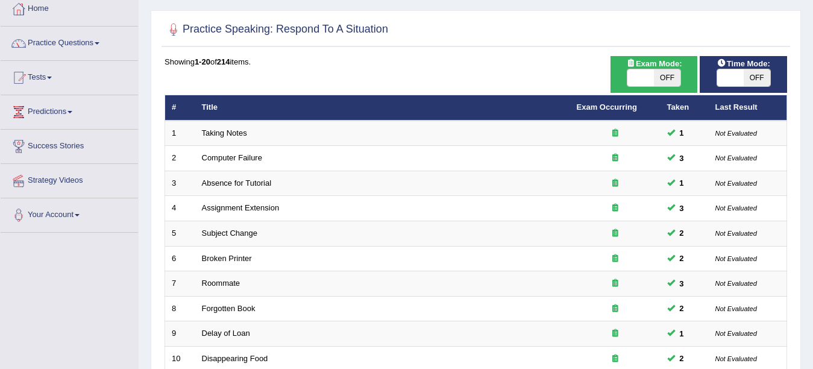
click at [640, 73] on span at bounding box center [640, 77] width 27 height 17
checkbox input "true"
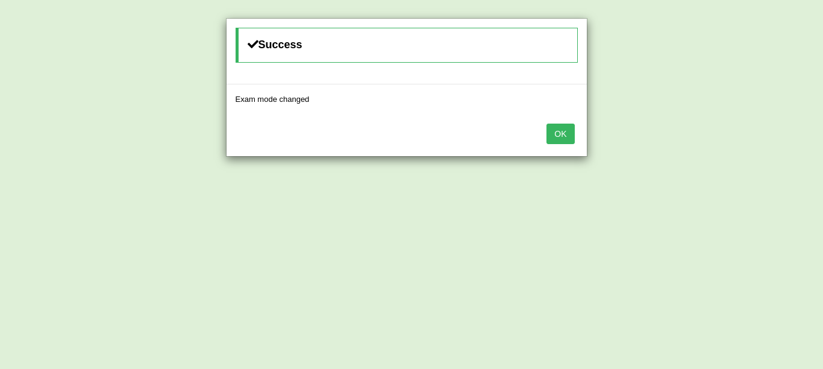
click at [548, 133] on button "OK" at bounding box center [560, 133] width 28 height 20
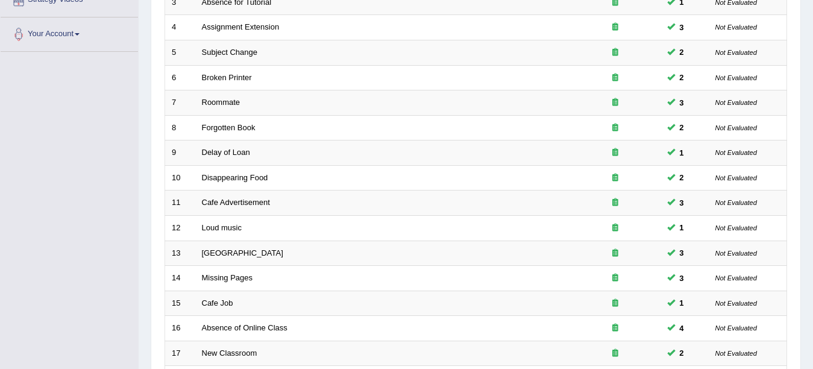
scroll to position [429, 0]
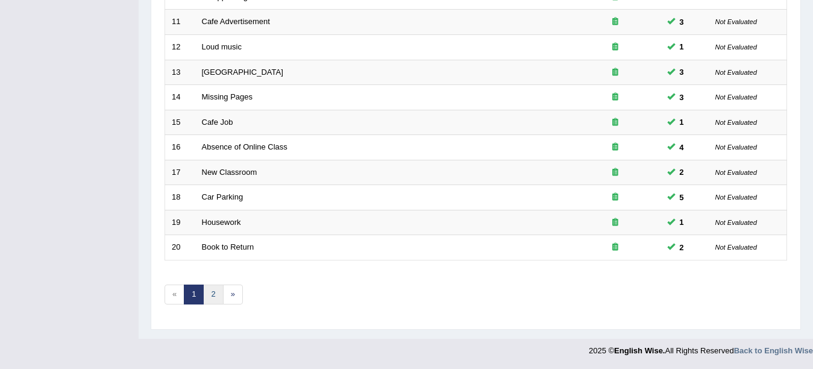
click at [213, 290] on link "2" at bounding box center [213, 294] width 20 height 20
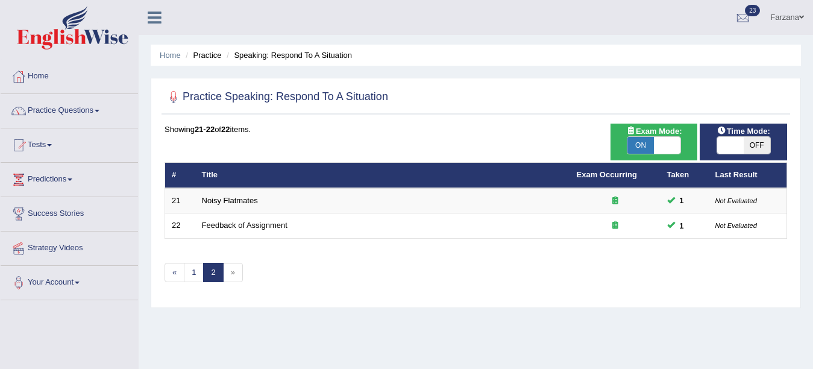
click at [640, 147] on span "ON" at bounding box center [640, 145] width 27 height 17
checkbox input "false"
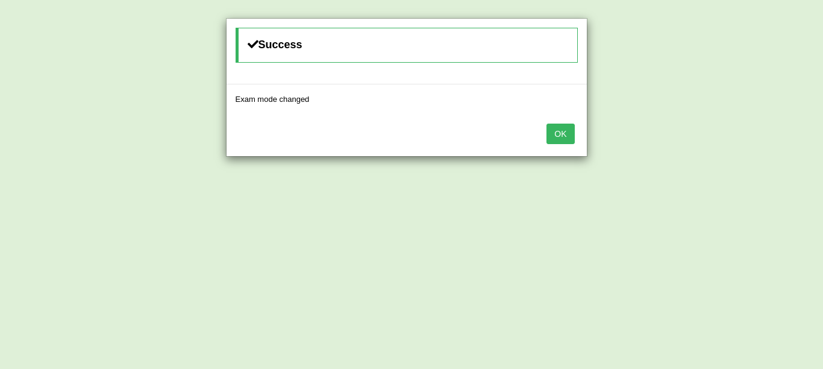
click at [578, 127] on div "OK" at bounding box center [407, 135] width 360 height 42
click at [563, 128] on button "OK" at bounding box center [560, 133] width 28 height 20
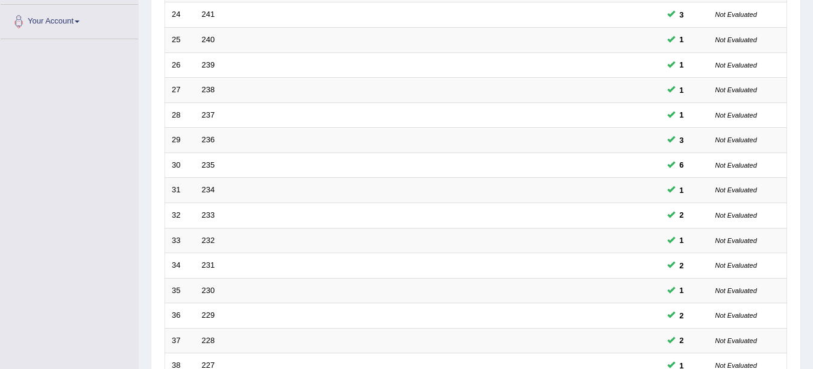
scroll to position [429, 0]
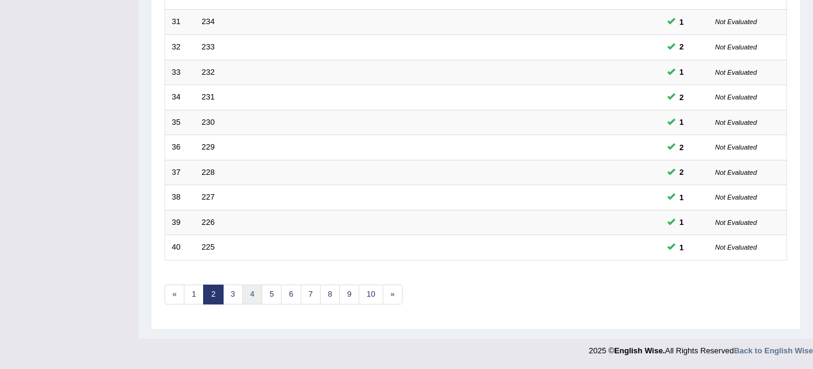
click at [249, 294] on link "4" at bounding box center [252, 294] width 20 height 20
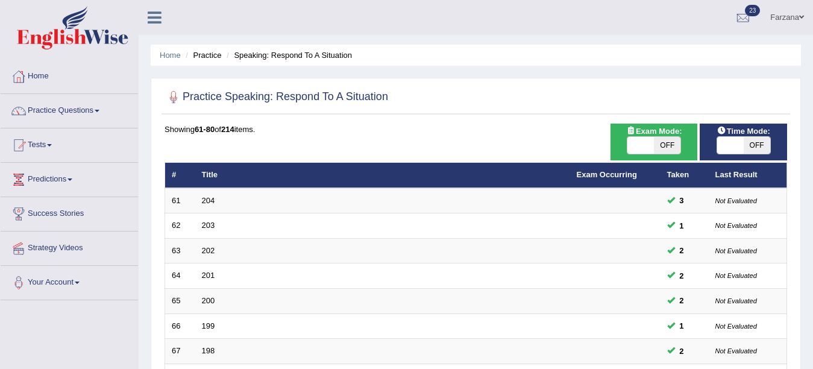
scroll to position [429, 0]
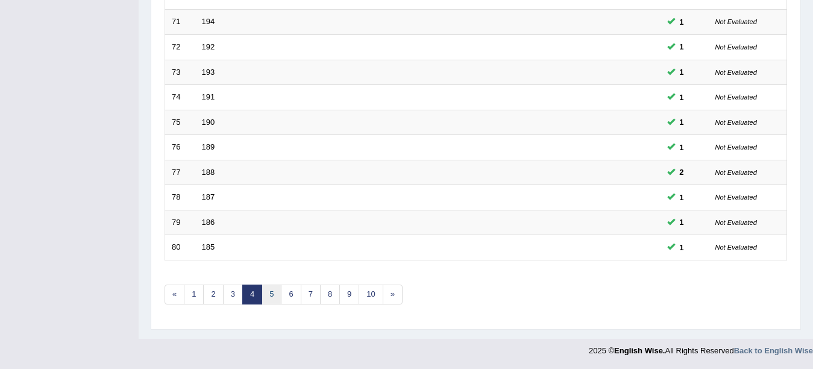
click at [275, 293] on link "5" at bounding box center [271, 294] width 20 height 20
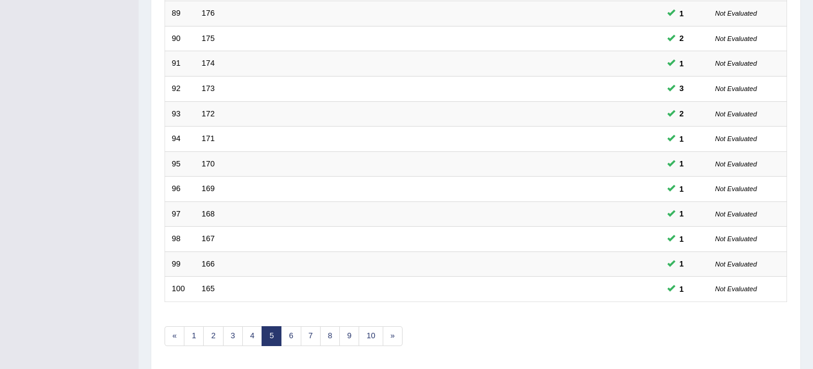
scroll to position [429, 0]
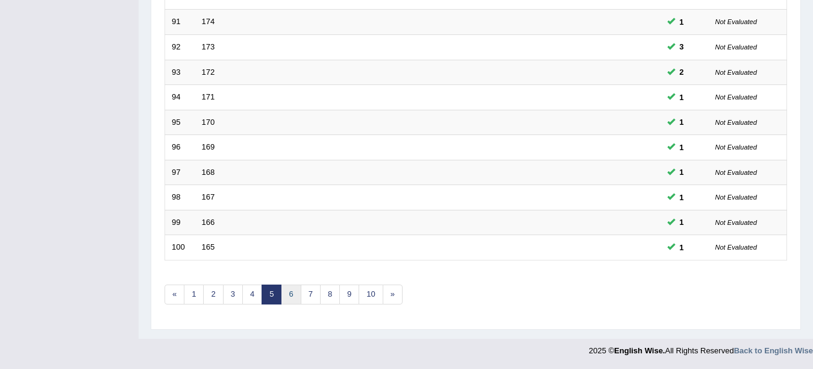
click at [292, 289] on link "6" at bounding box center [291, 294] width 20 height 20
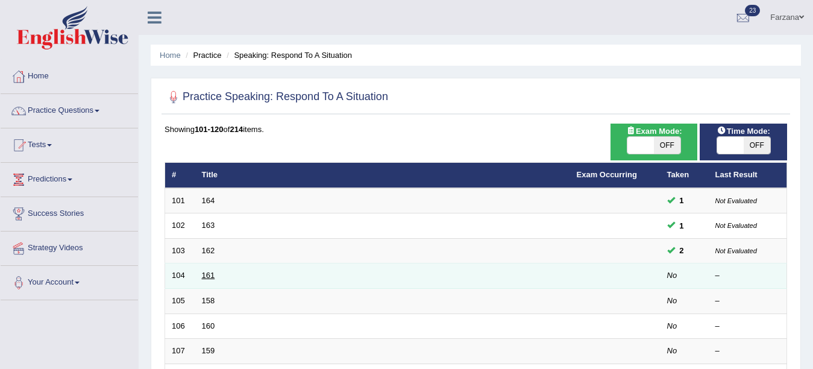
click at [210, 275] on link "161" at bounding box center [208, 274] width 13 height 9
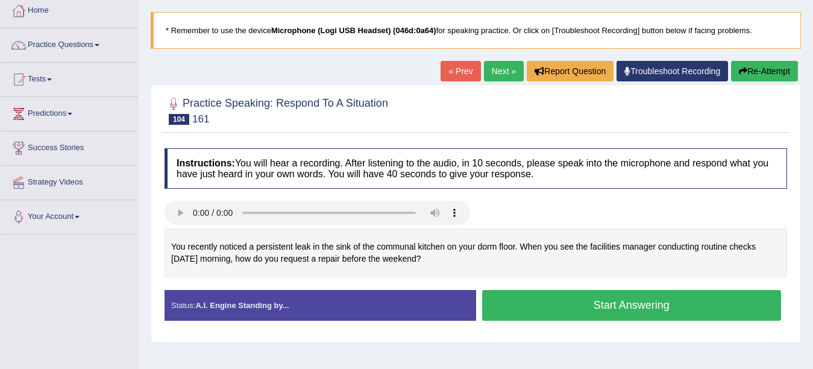
scroll to position [128, 0]
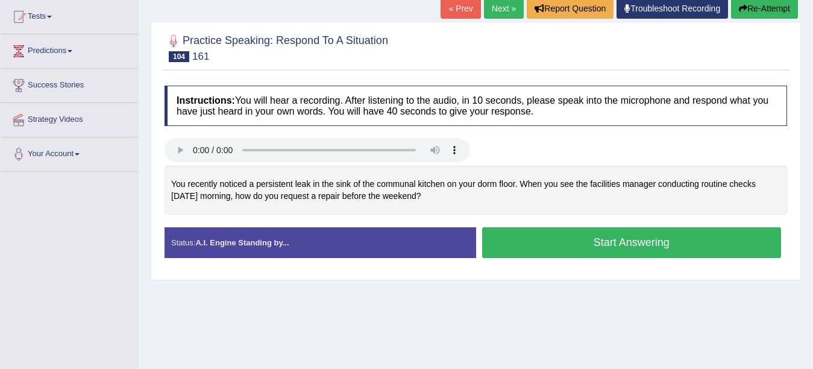
click at [530, 241] on button "Start Answering" at bounding box center [631, 242] width 299 height 31
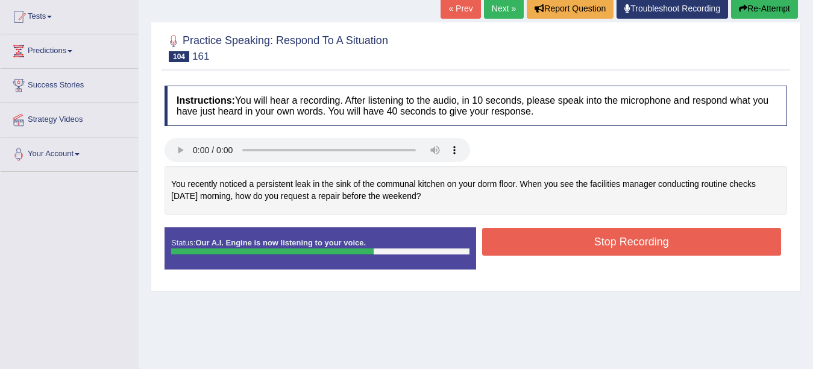
click at [530, 241] on button "Stop Recording" at bounding box center [631, 242] width 299 height 28
click at [530, 241] on div "Instructions: You will hear a recording. After listening to the audio, in 10 se…" at bounding box center [475, 182] width 628 height 205
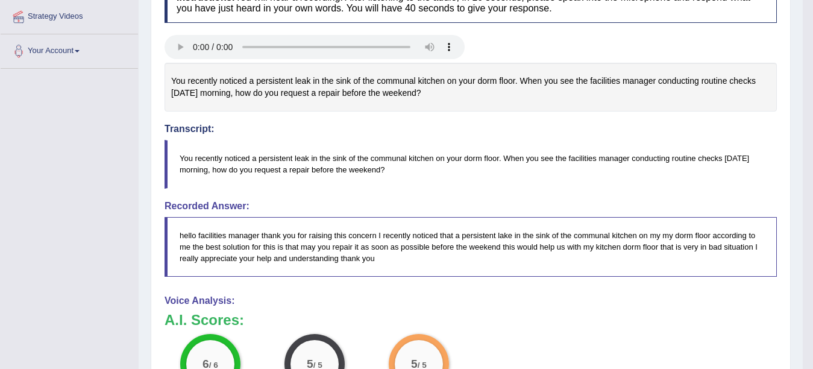
scroll to position [0, 0]
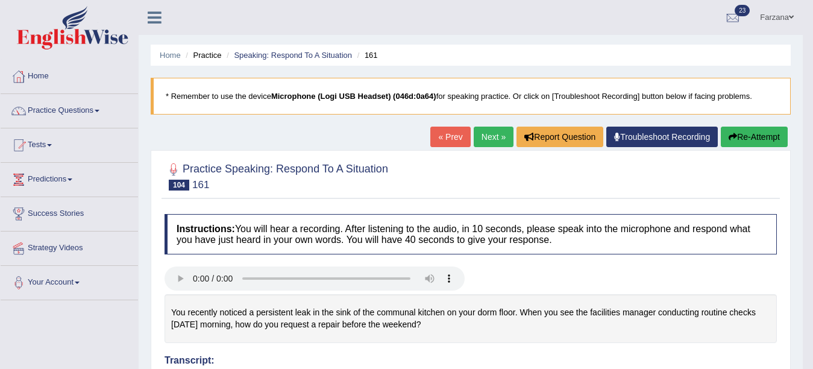
click at [69, 105] on link "Practice Questions" at bounding box center [69, 109] width 137 height 30
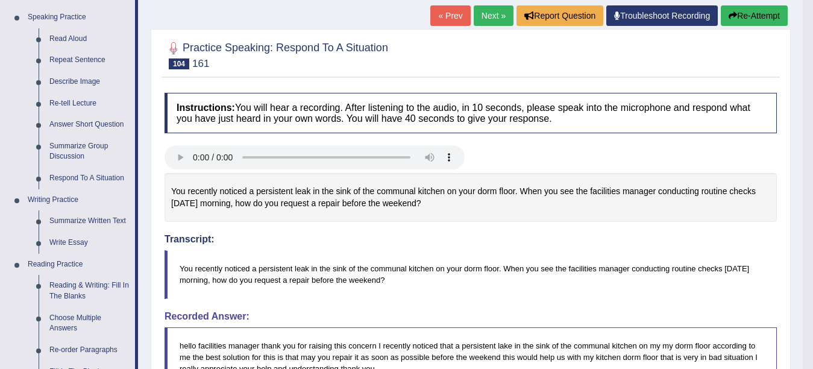
scroll to position [124, 0]
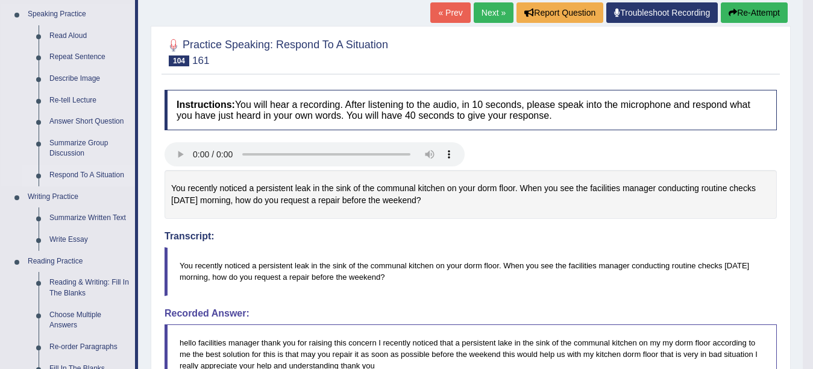
click at [86, 176] on link "Respond To A Situation" at bounding box center [89, 175] width 91 height 22
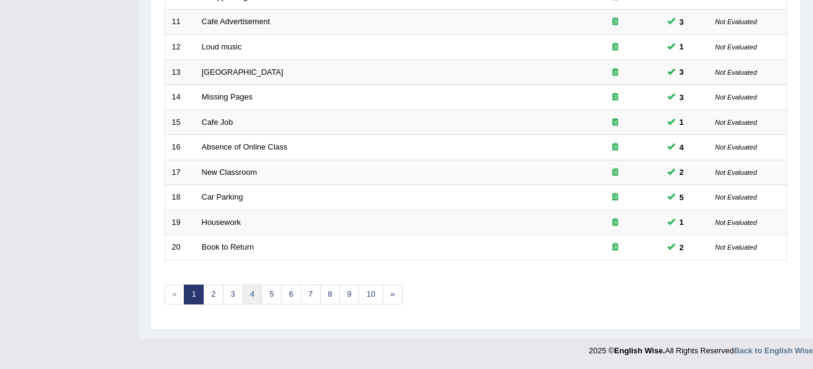
click at [245, 292] on link "4" at bounding box center [252, 294] width 20 height 20
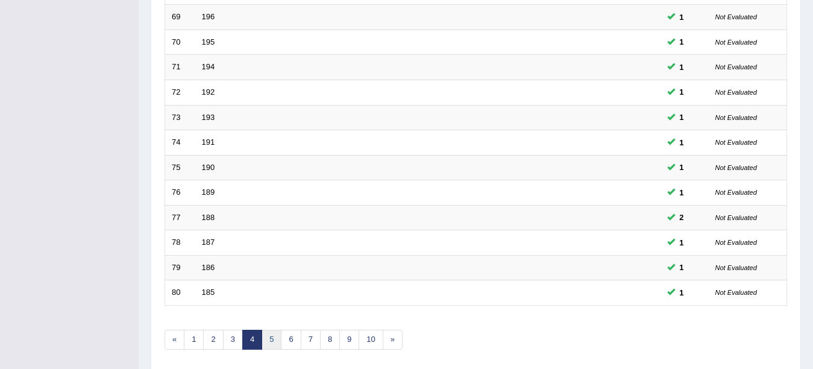
scroll to position [384, 0]
click at [273, 343] on link "5" at bounding box center [271, 340] width 20 height 20
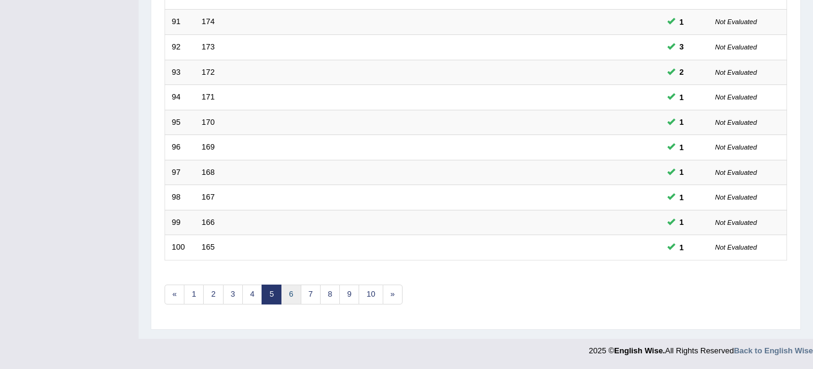
click at [292, 298] on link "6" at bounding box center [291, 294] width 20 height 20
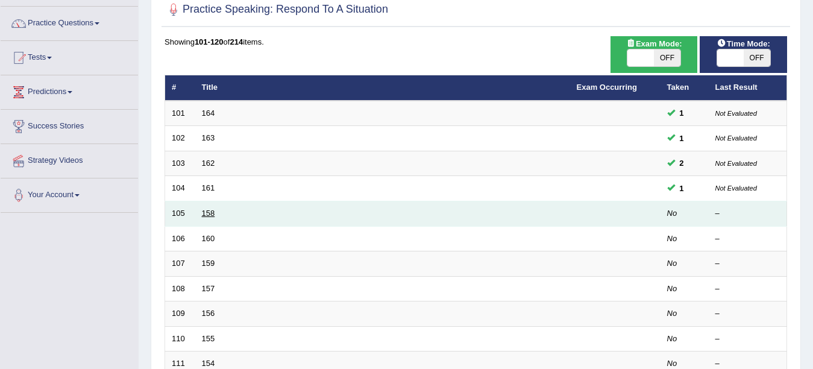
click at [208, 212] on link "158" at bounding box center [208, 212] width 13 height 9
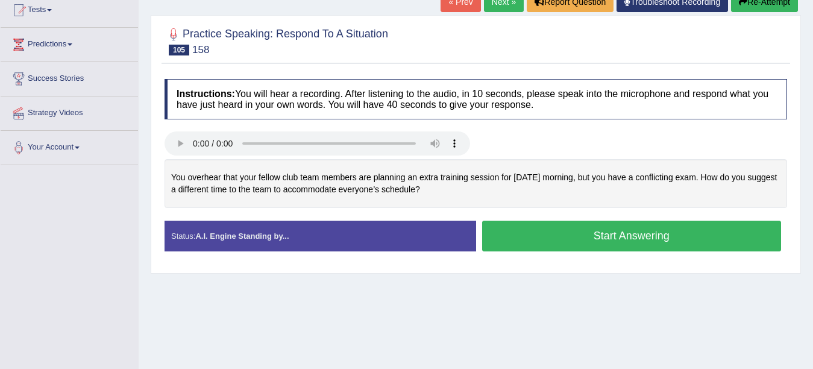
click at [535, 237] on button "Start Answering" at bounding box center [631, 235] width 299 height 31
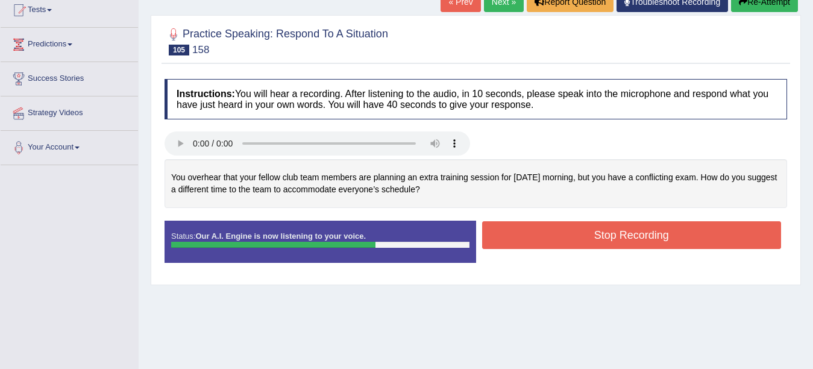
click at [535, 237] on button "Stop Recording" at bounding box center [631, 235] width 299 height 28
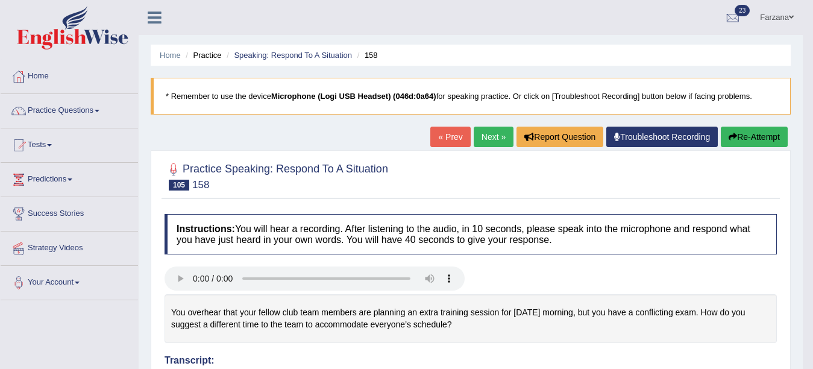
click at [490, 133] on link "Next »" at bounding box center [494, 137] width 40 height 20
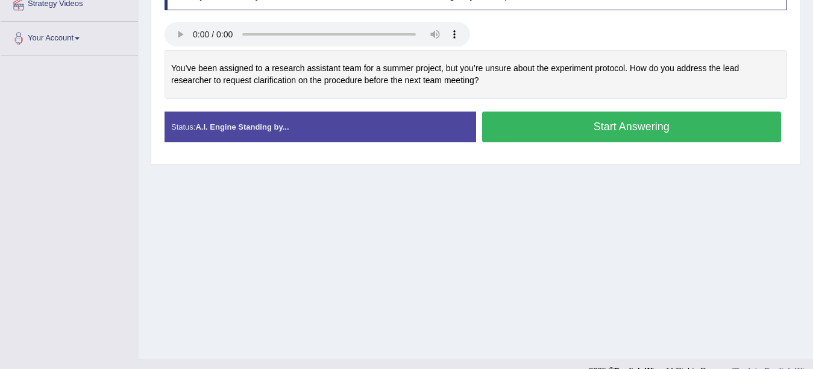
click at [501, 121] on button "Start Answering" at bounding box center [631, 126] width 299 height 31
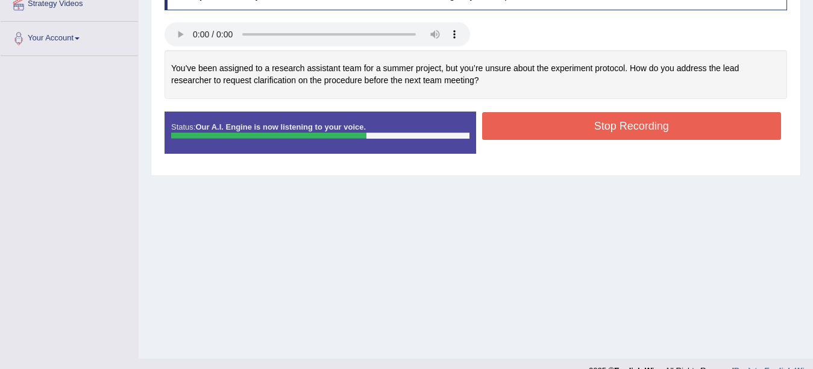
click at [501, 120] on button "Stop Recording" at bounding box center [631, 126] width 299 height 28
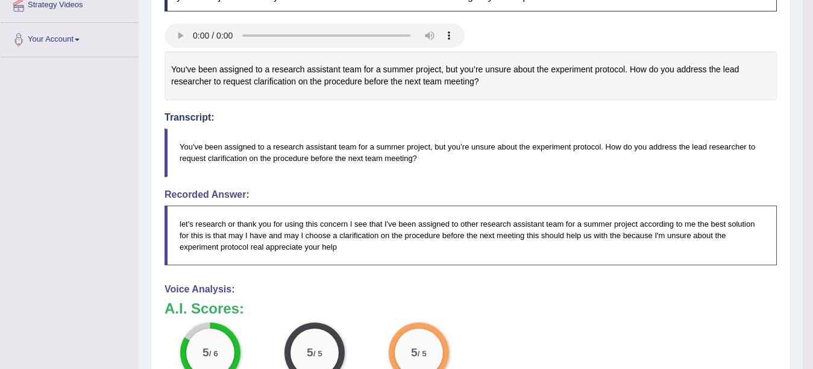
scroll to position [92, 0]
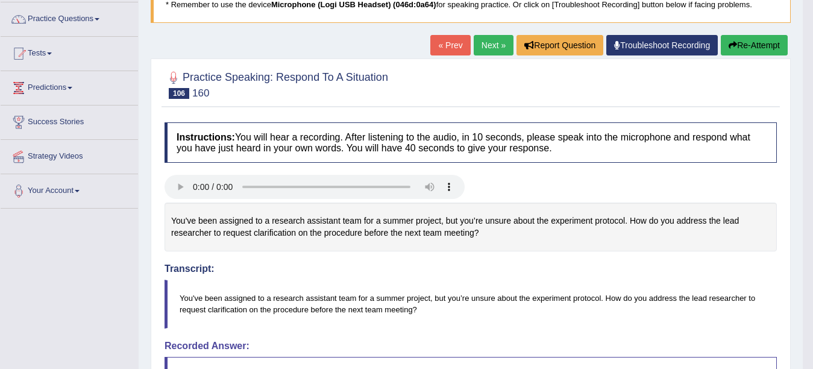
click at [730, 46] on icon "button" at bounding box center [732, 45] width 8 height 8
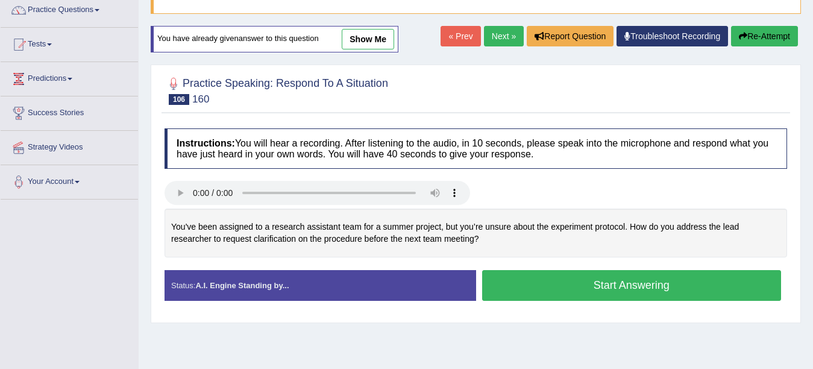
scroll to position [197, 0]
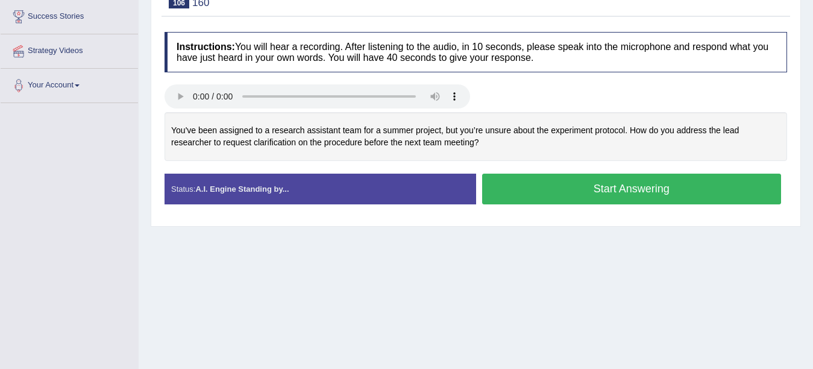
click at [516, 185] on button "Start Answering" at bounding box center [631, 189] width 299 height 31
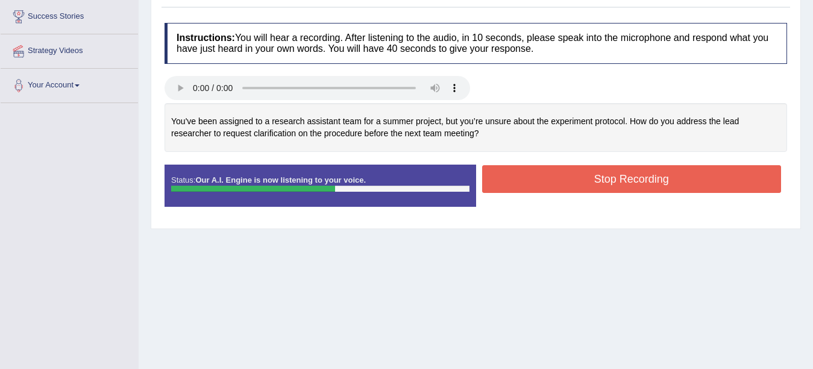
click at [516, 185] on button "Stop Recording" at bounding box center [631, 179] width 299 height 28
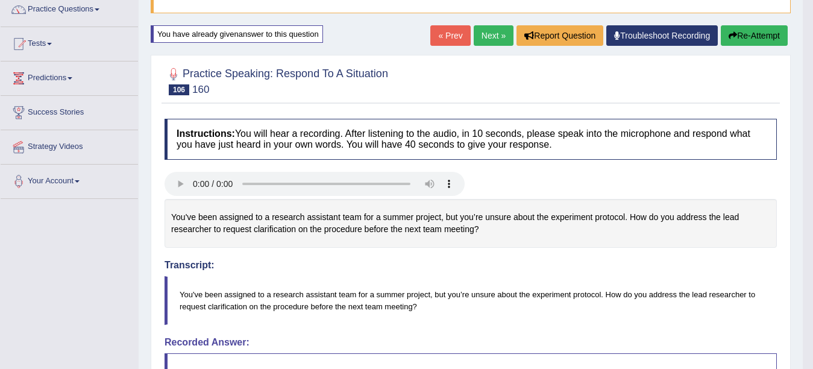
scroll to position [0, 0]
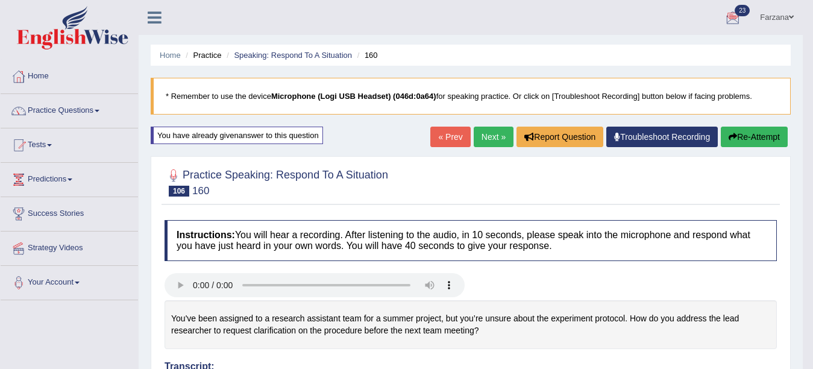
click at [485, 138] on link "Next »" at bounding box center [494, 137] width 40 height 20
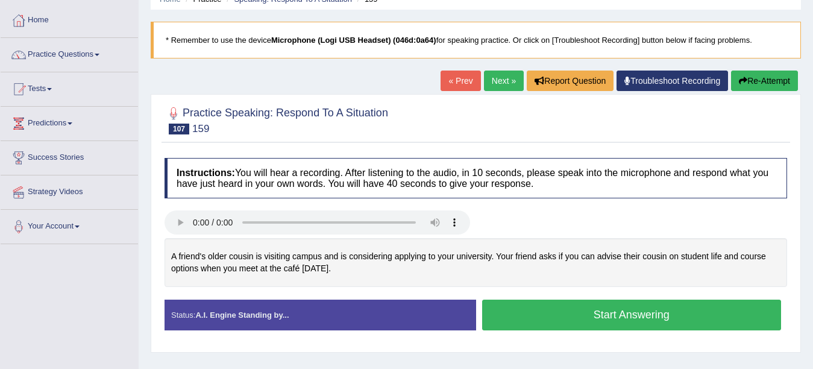
scroll to position [67, 0]
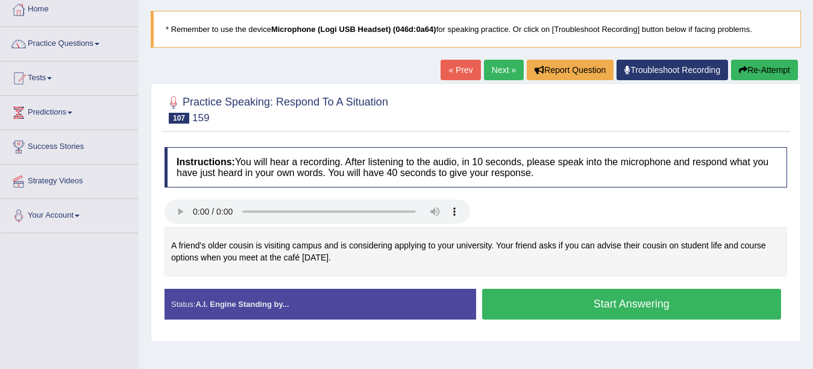
click at [808, 228] on div "Home Practice Speaking: Respond To A Situation 159 * Remember to use the device…" at bounding box center [476, 234] width 674 height 602
click at [521, 313] on button "Start Answering" at bounding box center [631, 304] width 299 height 31
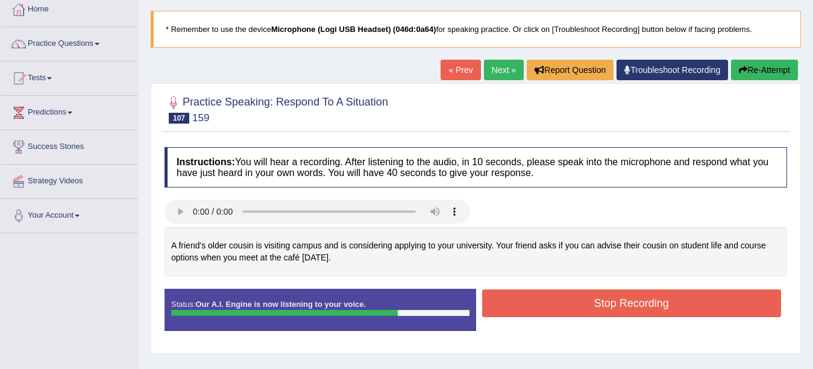
click at [520, 309] on button "Stop Recording" at bounding box center [631, 303] width 299 height 28
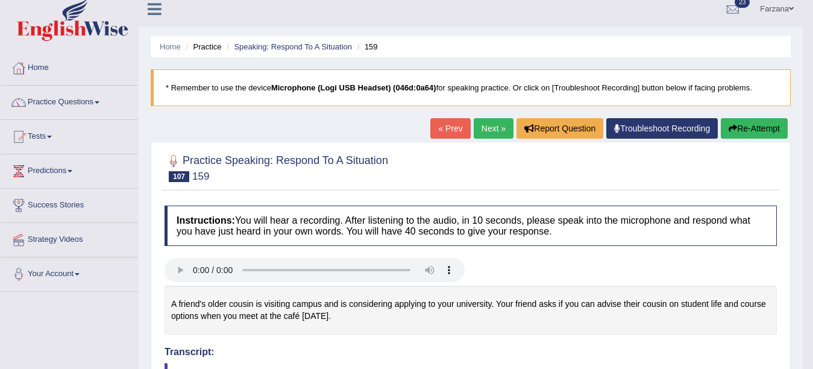
scroll to position [0, 0]
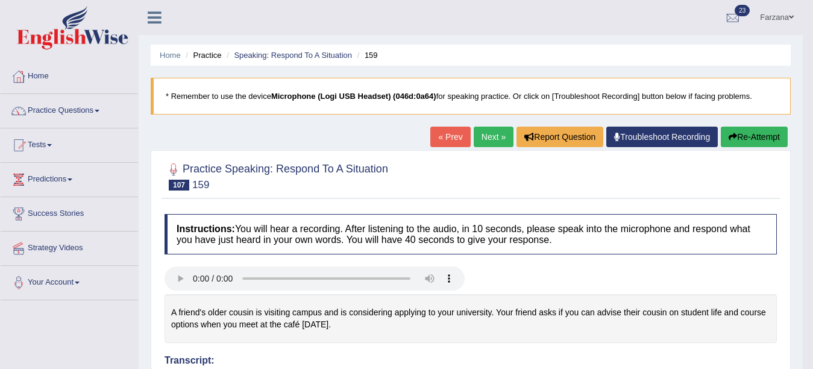
click at [480, 142] on link "Next »" at bounding box center [494, 137] width 40 height 20
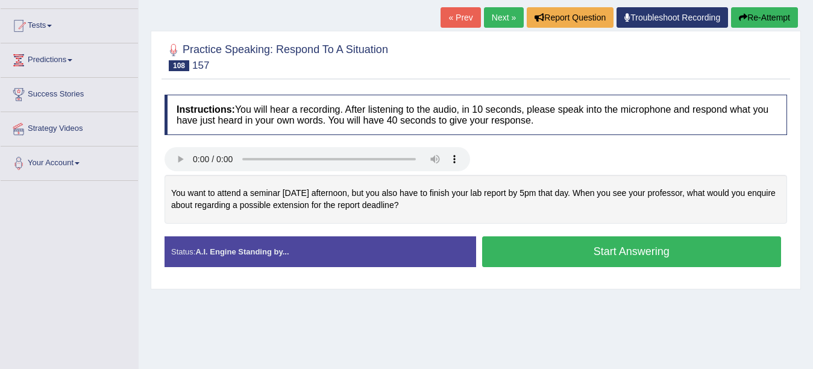
scroll to position [174, 0]
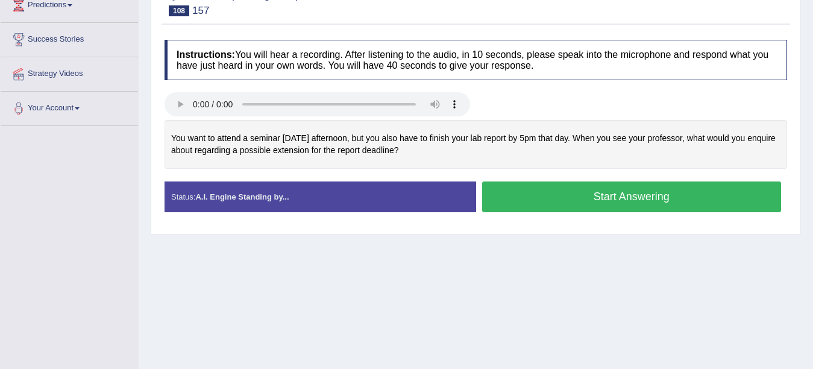
click at [508, 201] on button "Start Answering" at bounding box center [631, 196] width 299 height 31
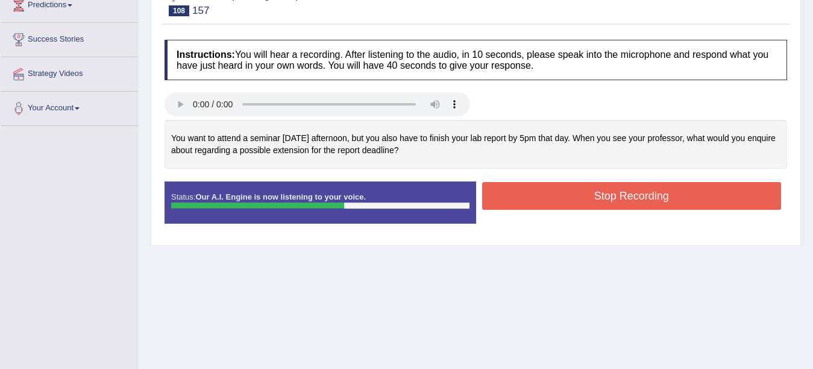
click at [508, 201] on button "Stop Recording" at bounding box center [631, 196] width 299 height 28
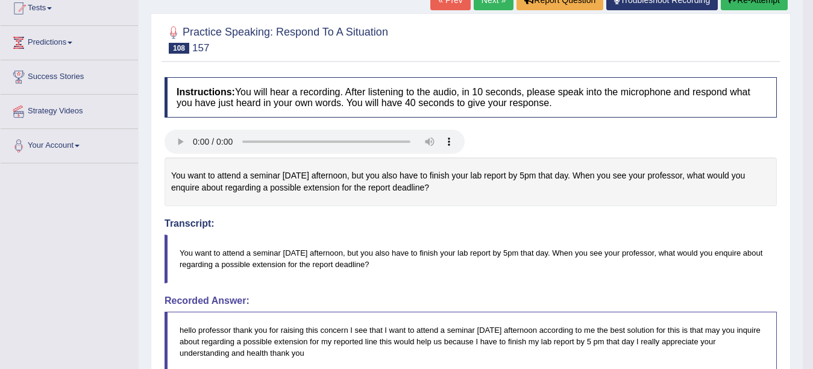
scroll to position [0, 0]
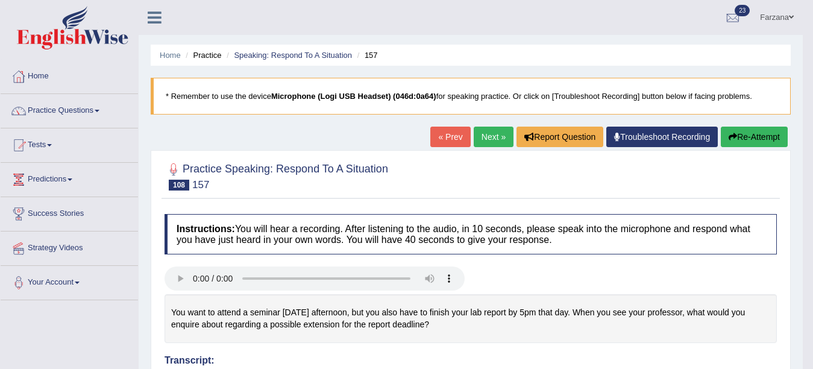
click at [483, 136] on link "Next »" at bounding box center [494, 137] width 40 height 20
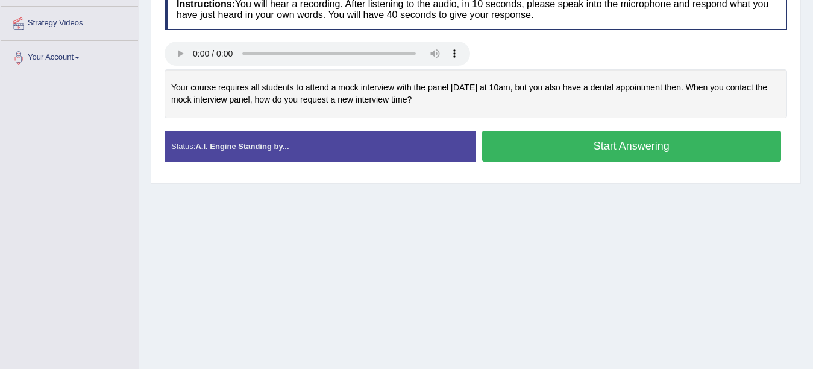
scroll to position [202, 0]
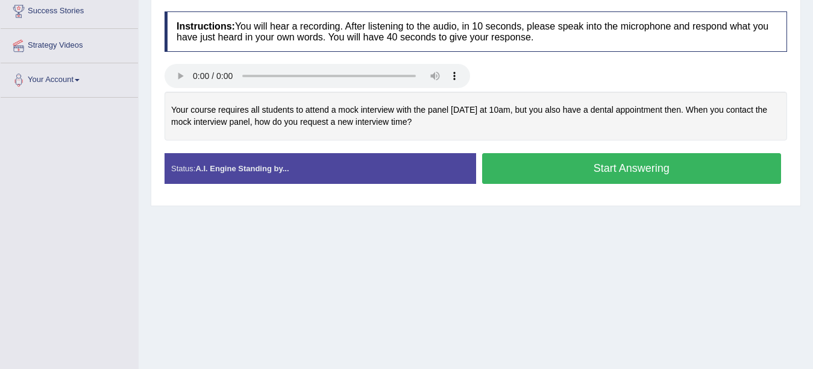
click at [557, 167] on button "Start Answering" at bounding box center [631, 168] width 299 height 31
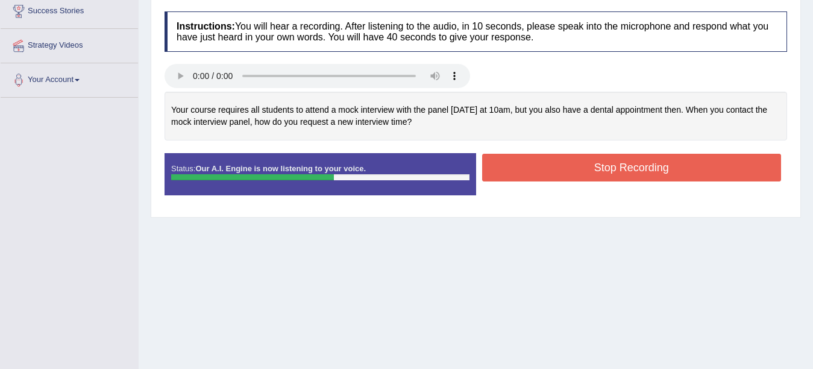
click at [557, 167] on button "Stop Recording" at bounding box center [631, 168] width 299 height 28
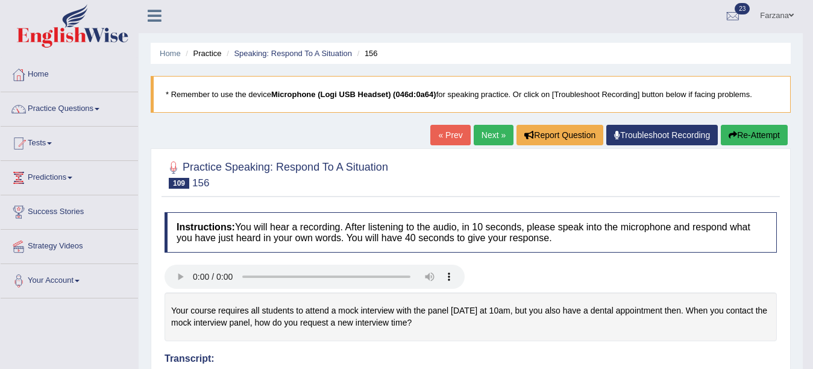
scroll to position [0, 0]
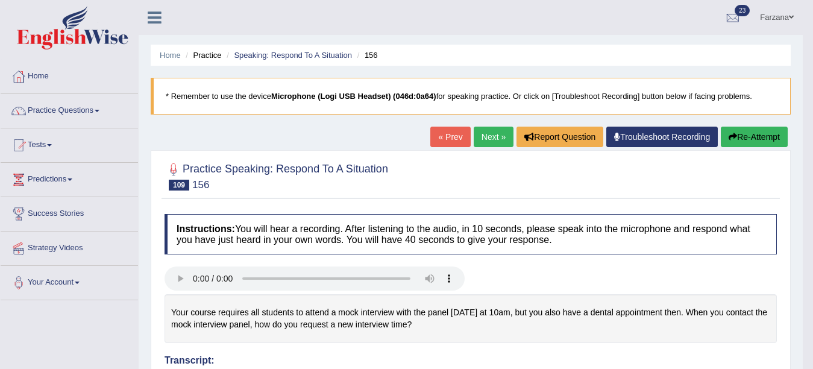
click at [489, 139] on link "Next »" at bounding box center [494, 137] width 40 height 20
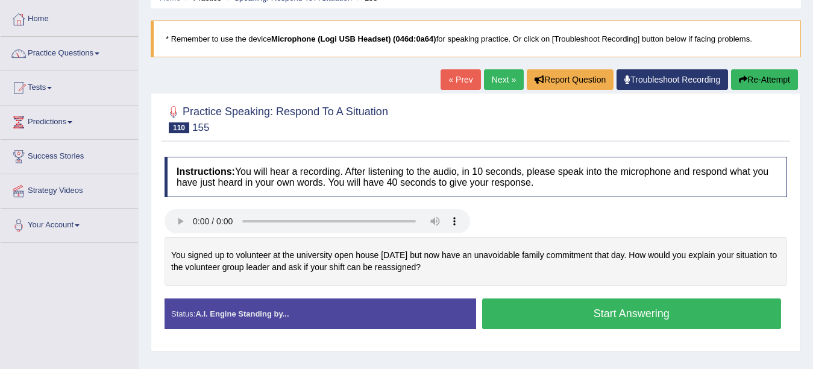
click at [627, 322] on button "Start Answering" at bounding box center [631, 313] width 299 height 31
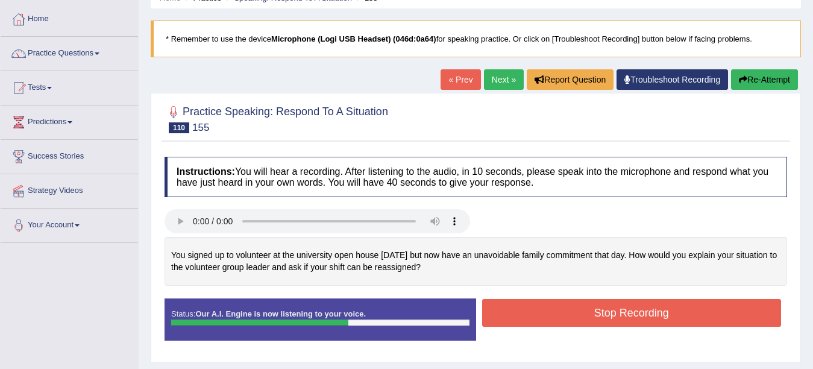
click at [627, 322] on button "Stop Recording" at bounding box center [631, 313] width 299 height 28
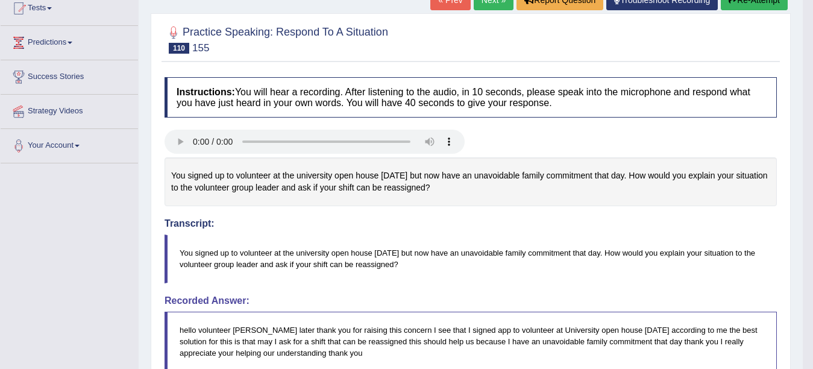
scroll to position [114, 0]
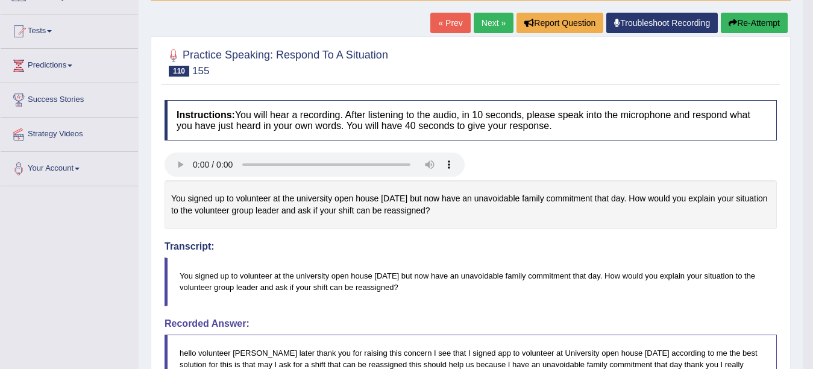
click at [763, 25] on button "Re-Attempt" at bounding box center [754, 23] width 67 height 20
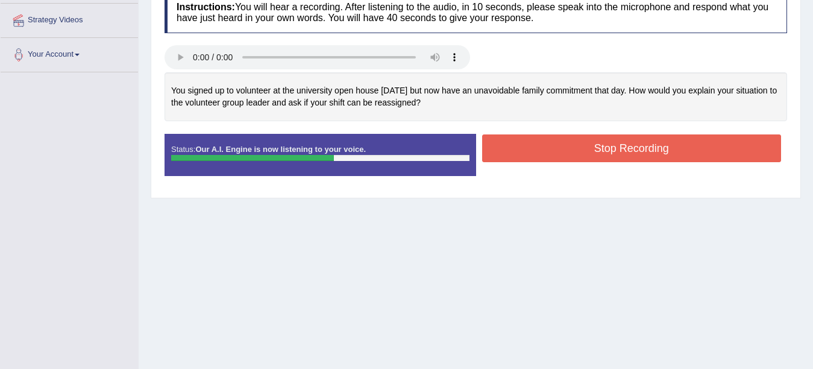
click at [652, 151] on button "Stop Recording" at bounding box center [631, 148] width 299 height 28
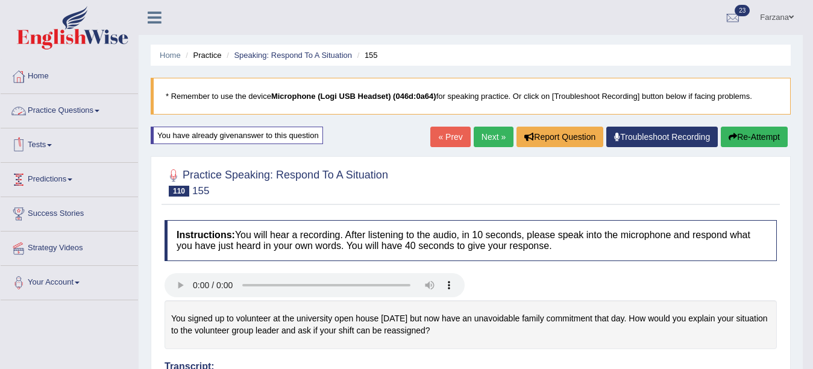
click at [38, 108] on link "Practice Questions" at bounding box center [69, 109] width 137 height 30
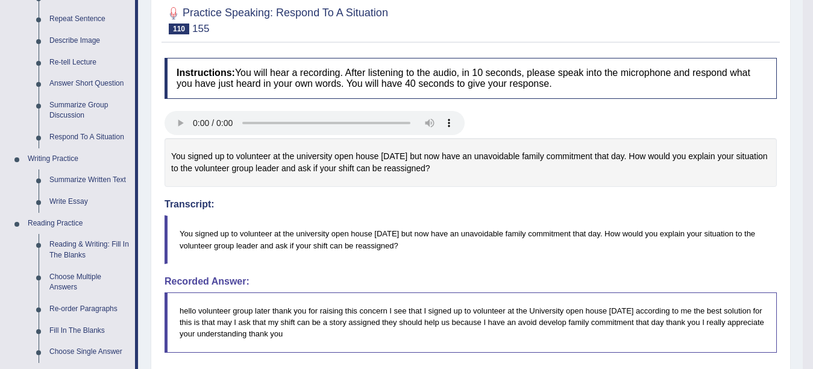
scroll to position [217, 0]
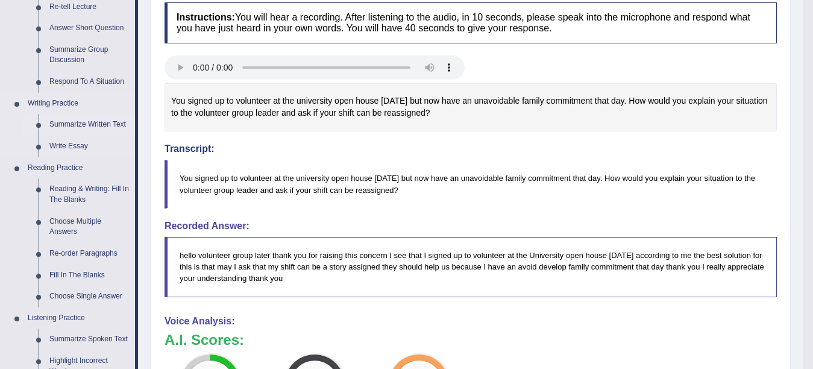
click at [81, 127] on link "Summarize Written Text" at bounding box center [89, 125] width 91 height 22
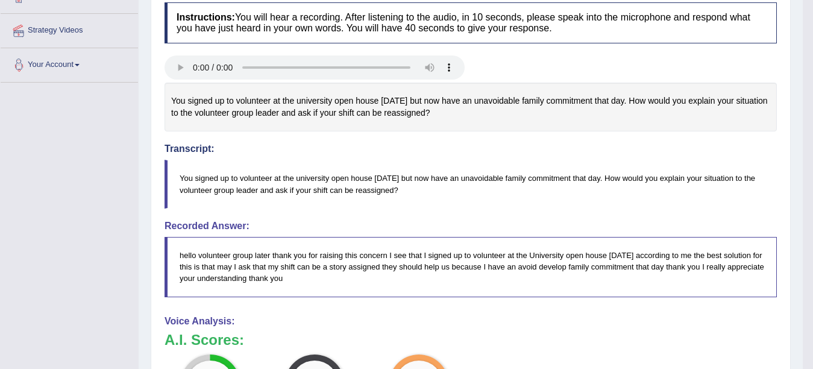
scroll to position [292, 0]
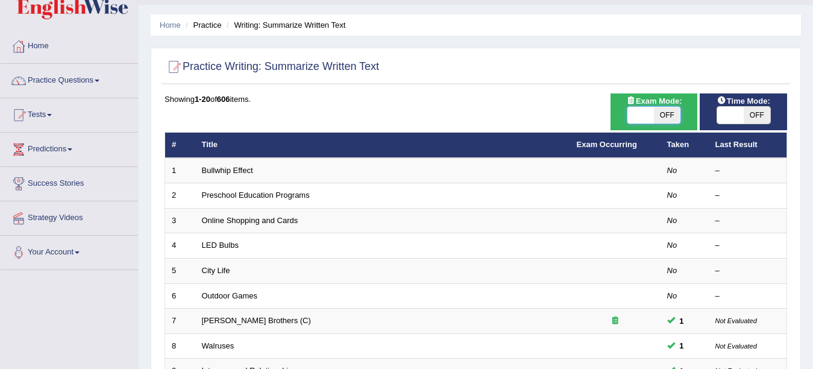
click at [641, 113] on span at bounding box center [640, 115] width 27 height 17
checkbox input "true"
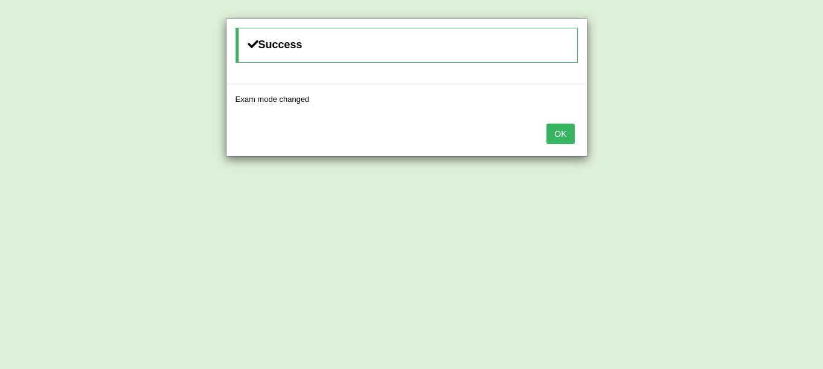
click at [549, 141] on button "OK" at bounding box center [560, 133] width 28 height 20
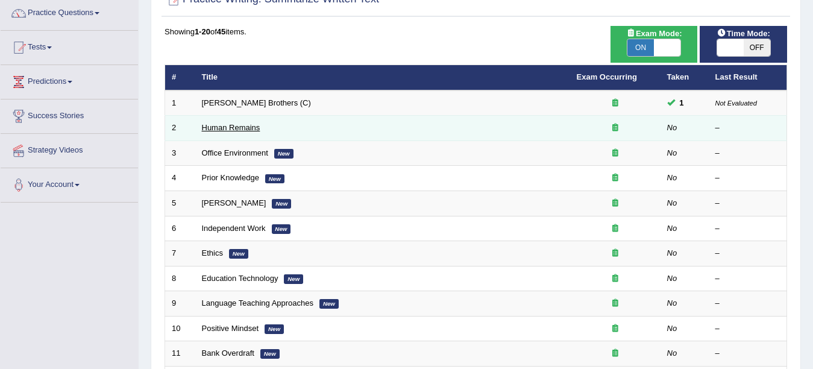
click at [237, 125] on link "Human Remains" at bounding box center [231, 127] width 58 height 9
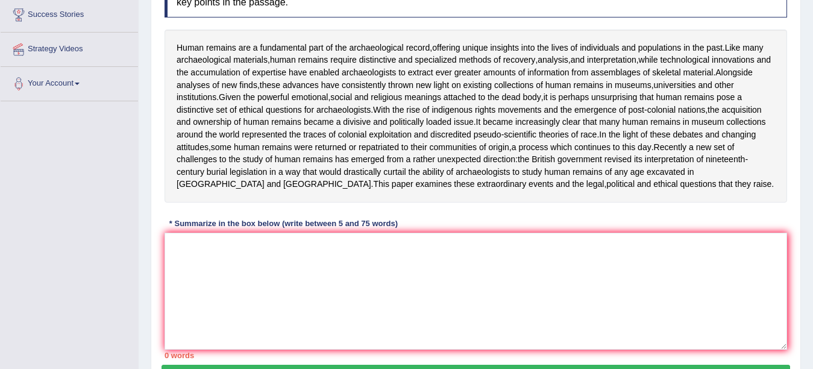
scroll to position [210, 0]
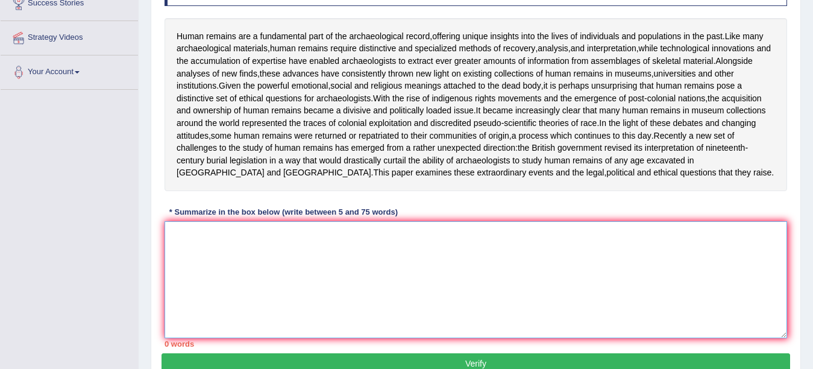
click at [717, 266] on textarea at bounding box center [475, 279] width 622 height 117
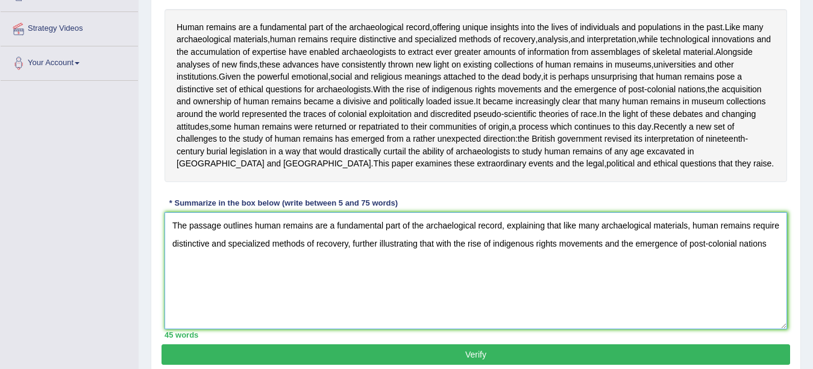
scroll to position [217, 0]
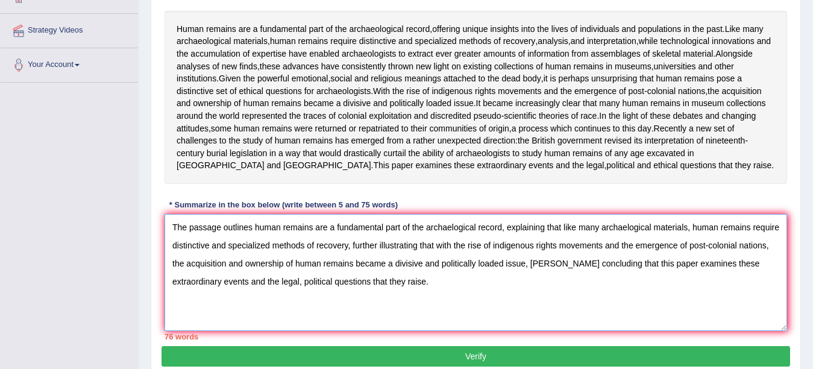
drag, startPoint x: 281, startPoint y: 307, endPoint x: 248, endPoint y: 321, distance: 36.2
click at [248, 321] on textarea "The passage outlines human remains are a fundamental part of the archaelogical …" at bounding box center [475, 272] width 622 height 117
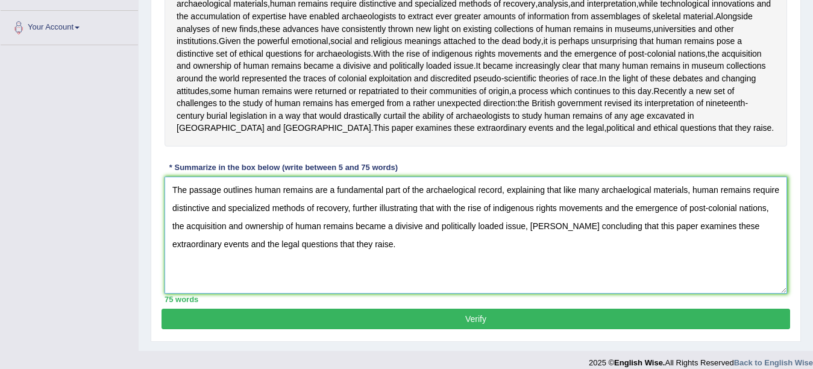
scroll to position [292, 0]
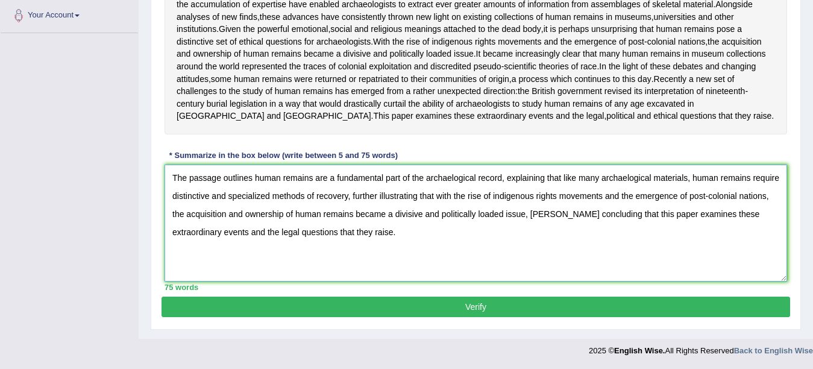
type textarea "The passage outlines human remains are a fundamental part of the archaelogical …"
click at [583, 303] on button "Verify" at bounding box center [475, 306] width 628 height 20
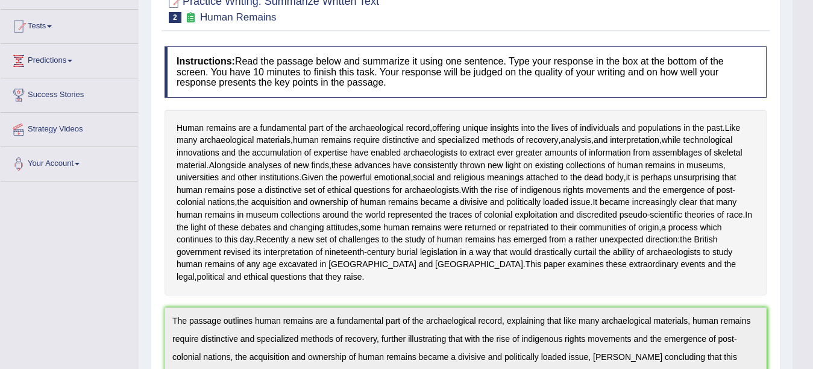
scroll to position [114, 0]
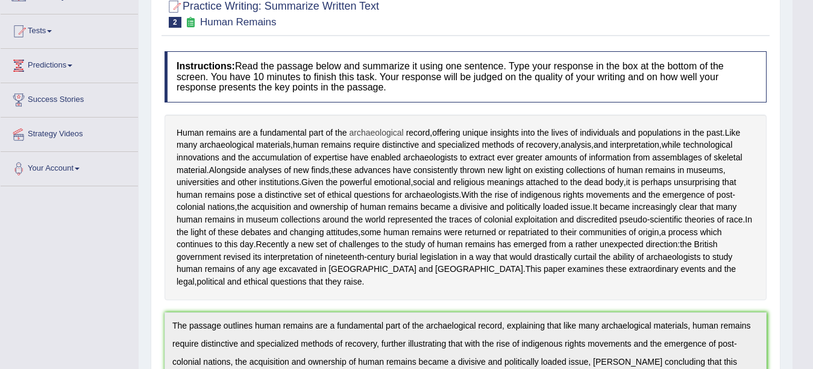
click at [380, 131] on span "archaeological" at bounding box center [376, 133] width 54 height 13
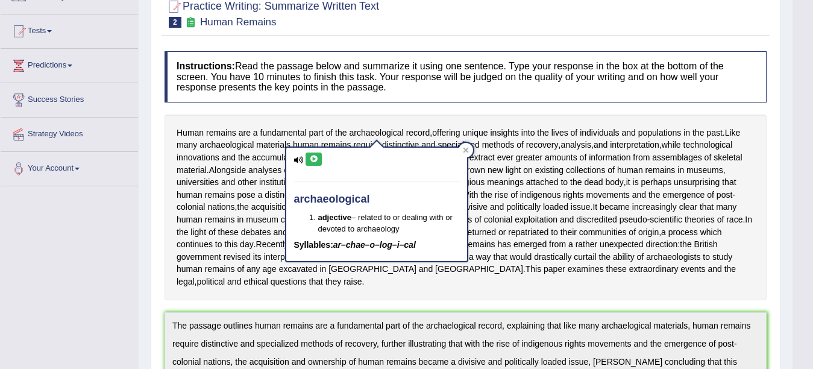
click at [315, 156] on icon at bounding box center [313, 158] width 9 height 7
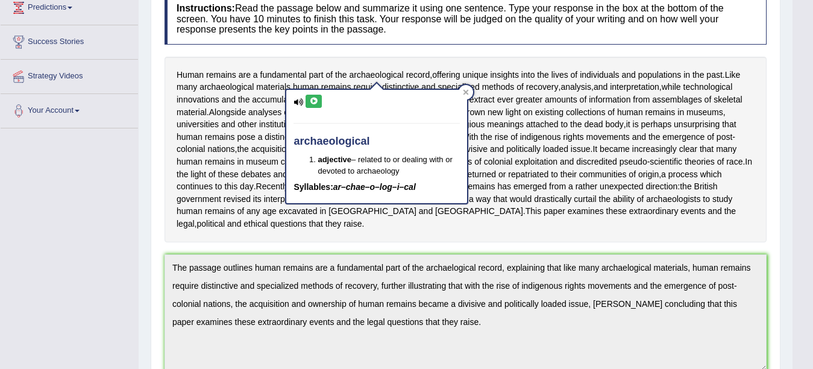
scroll to position [0, 0]
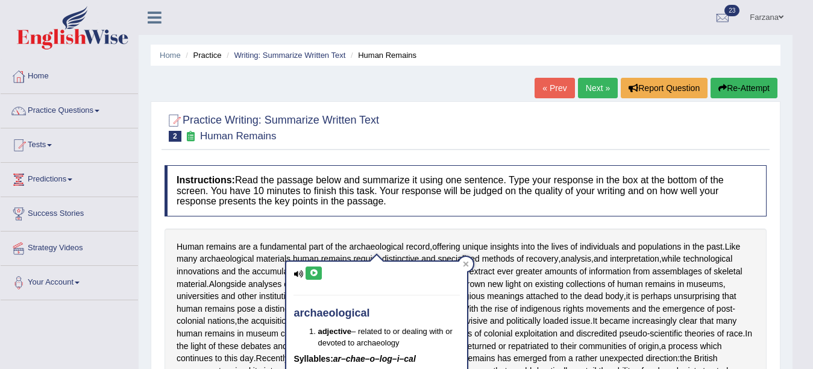
click at [595, 84] on link "Next »" at bounding box center [598, 88] width 40 height 20
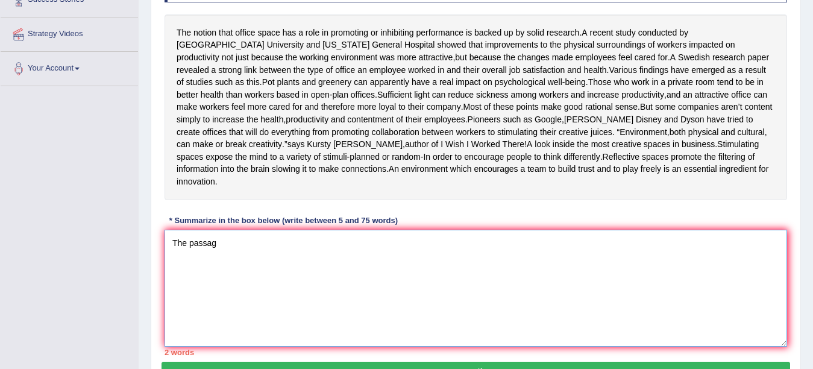
drag, startPoint x: 0, startPoint y: 0, endPoint x: 337, endPoint y: 289, distance: 443.9
click at [337, 288] on textarea "The passag" at bounding box center [475, 288] width 622 height 117
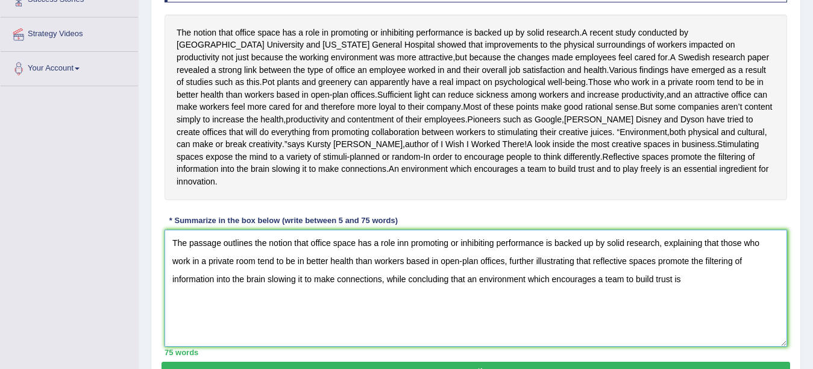
drag, startPoint x: 196, startPoint y: 324, endPoint x: 210, endPoint y: 314, distance: 17.4
click at [210, 314] on textarea "The passage outlines the notion that office space has a role inn promoting or i…" at bounding box center [475, 288] width 622 height 117
click at [239, 316] on textarea "The passage outlines the notion that office space has a role inn promoting or i…" at bounding box center [475, 288] width 622 height 117
click at [349, 306] on textarea "The passage outlines the notion that office space has a role inn promoting or i…" at bounding box center [475, 288] width 622 height 117
click at [688, 295] on textarea "The passage outlines the notion that office space has a role inn promoting or i…" at bounding box center [475, 288] width 622 height 117
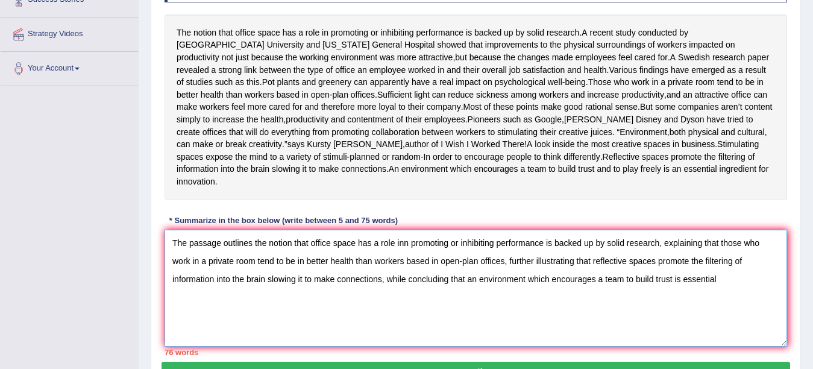
click at [408, 255] on textarea "The passage outlines the notion that office space has a role inn promoting or i…" at bounding box center [475, 288] width 622 height 117
click at [489, 258] on textarea "The passage outlines the notion that office space has a role in promoting or in…" at bounding box center [475, 288] width 622 height 117
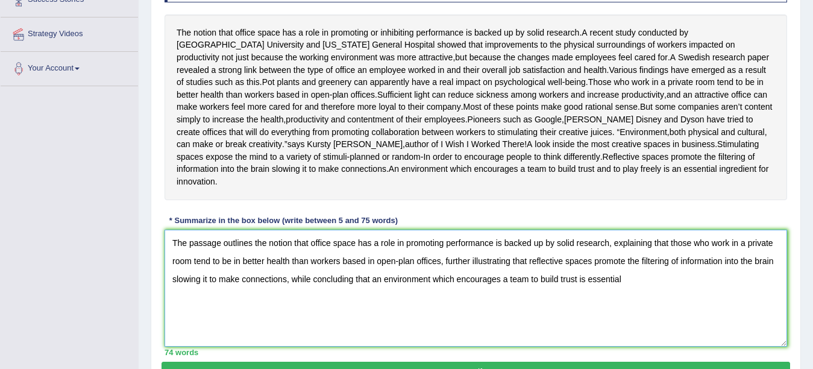
click at [642, 298] on textarea "The passage outlines the notion that office space has a role in promoting perfo…" at bounding box center [475, 288] width 622 height 117
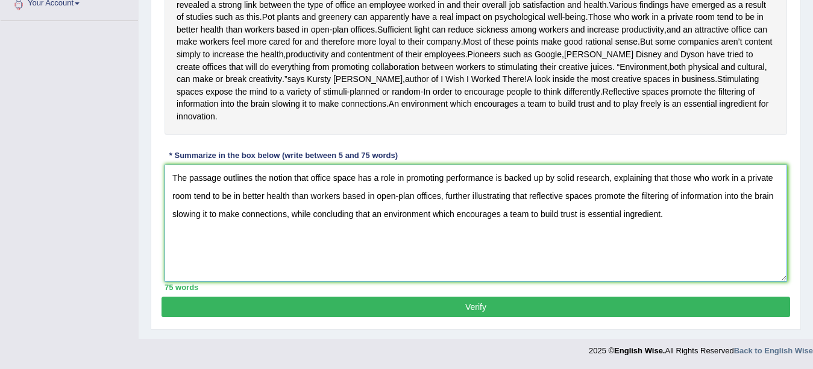
scroll to position [292, 0]
type textarea "The passage outlines the notion that office space has a role in promoting perfo…"
click at [586, 302] on button "Verify" at bounding box center [475, 306] width 628 height 20
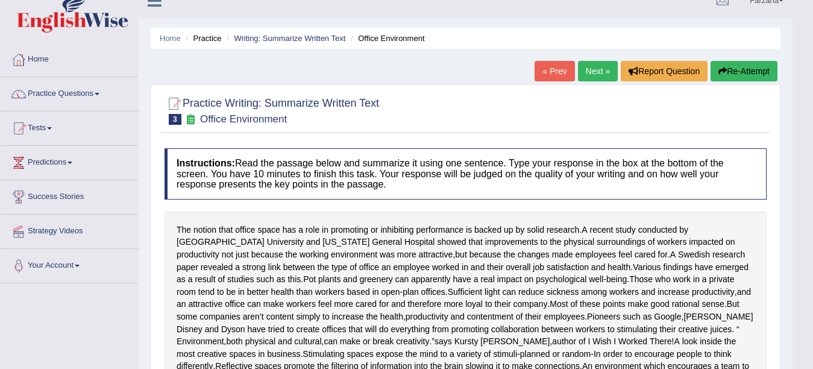
scroll to position [0, 0]
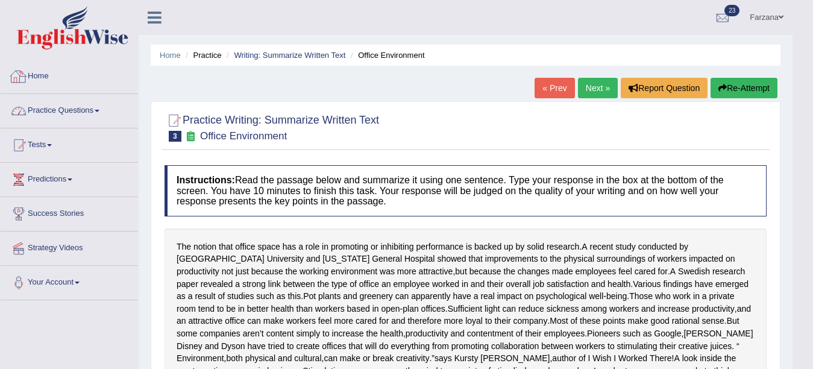
click at [86, 113] on link "Practice Questions" at bounding box center [69, 109] width 137 height 30
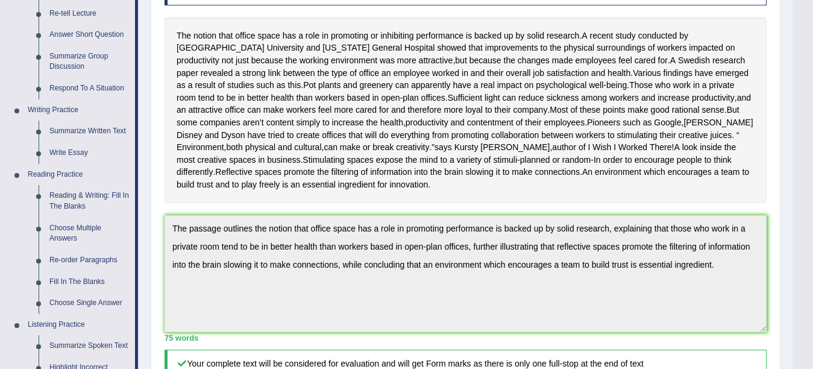
scroll to position [209, 0]
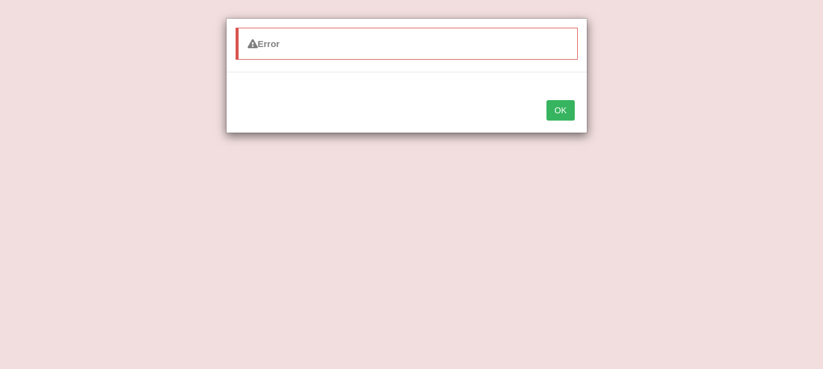
click at [558, 105] on button "OK" at bounding box center [560, 110] width 28 height 20
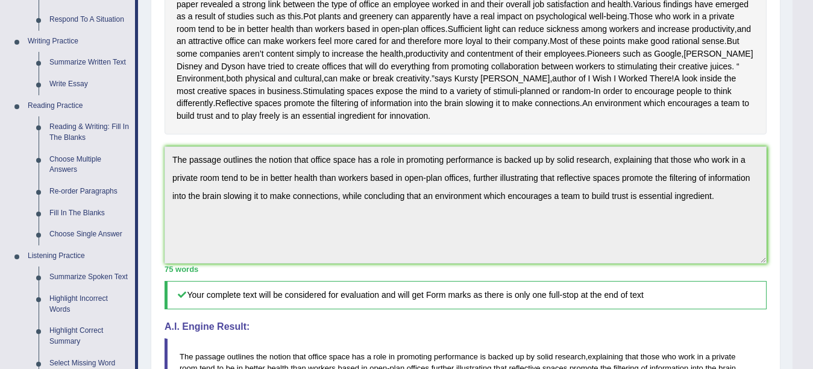
scroll to position [270, 0]
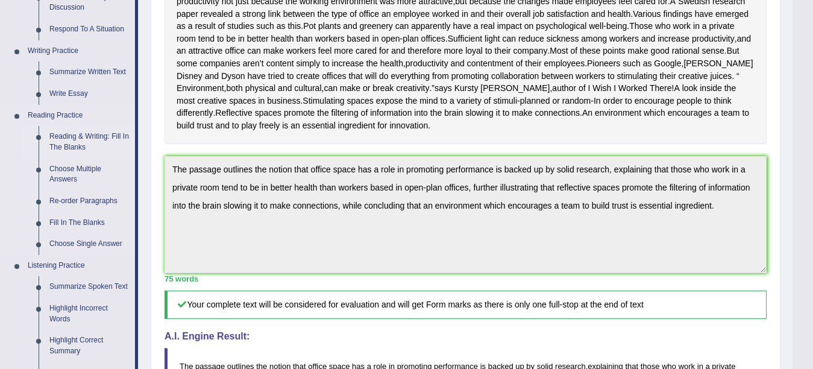
click at [58, 145] on link "Reading & Writing: Fill In The Blanks" at bounding box center [89, 142] width 91 height 32
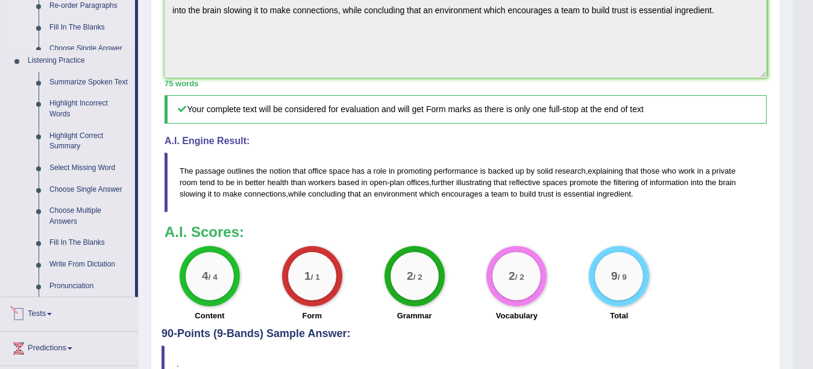
scroll to position [549, 0]
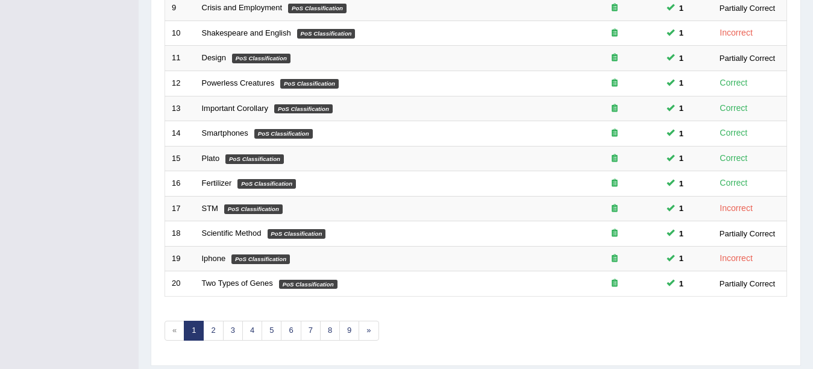
scroll to position [429, 0]
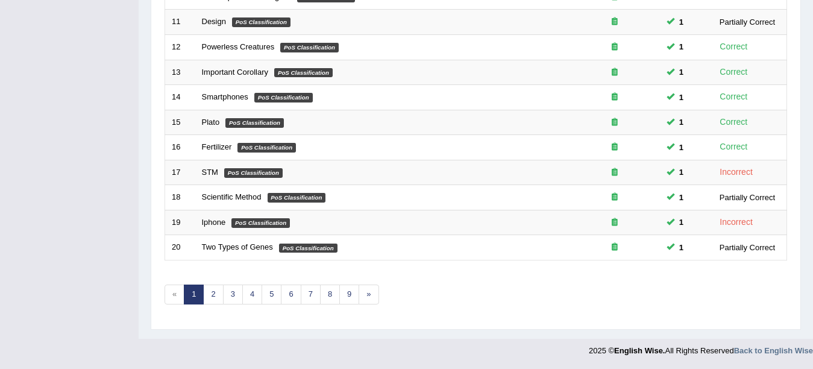
click at [286, 296] on link "6" at bounding box center [291, 294] width 20 height 20
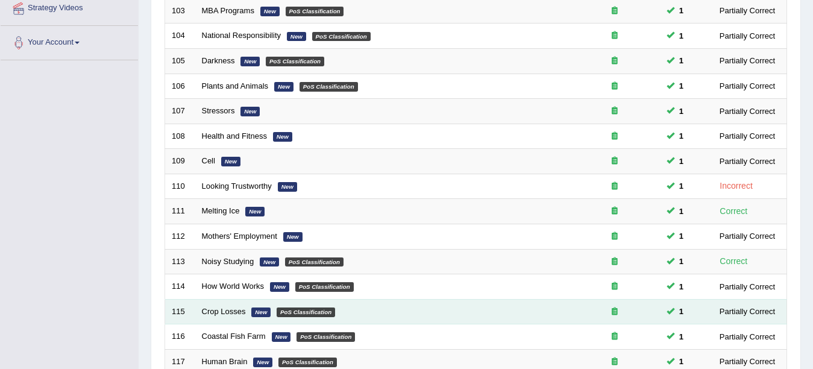
scroll to position [254, 0]
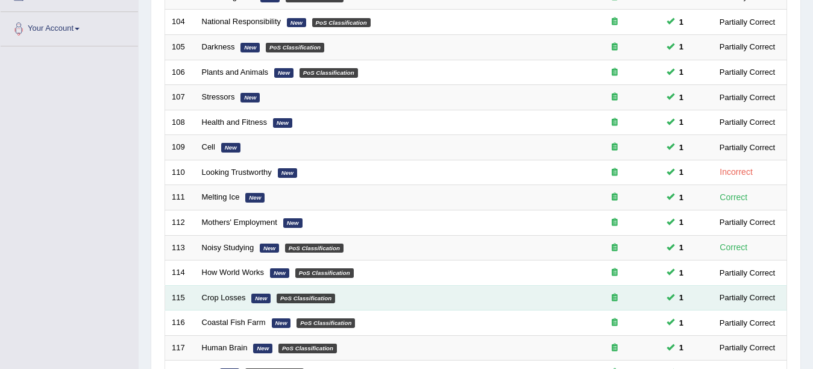
click at [755, 299] on div "Partially Correct" at bounding box center [746, 297] width 65 height 13
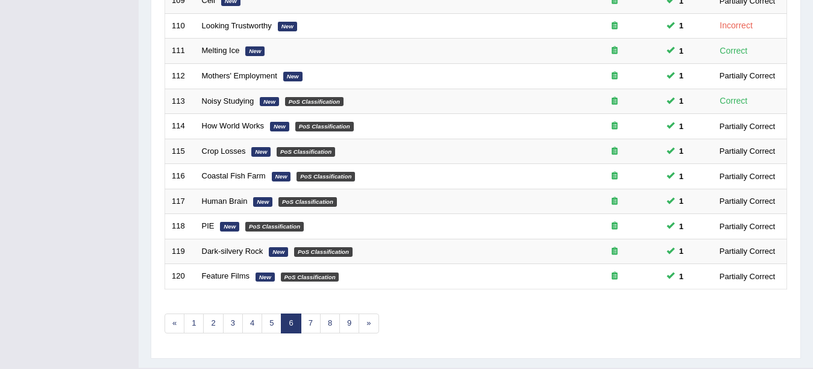
scroll to position [403, 0]
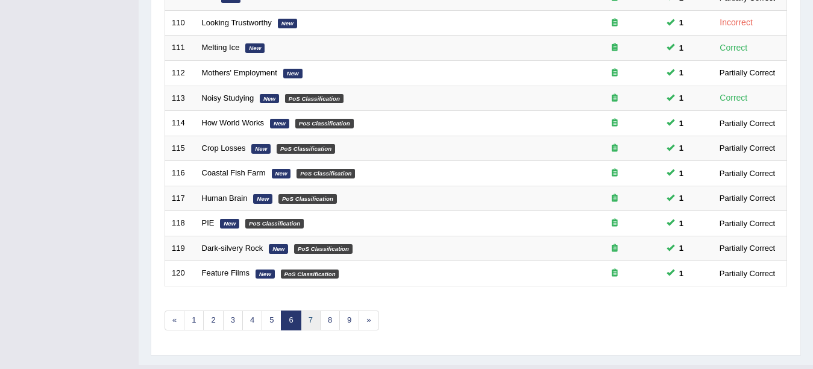
click at [304, 319] on link "7" at bounding box center [311, 320] width 20 height 20
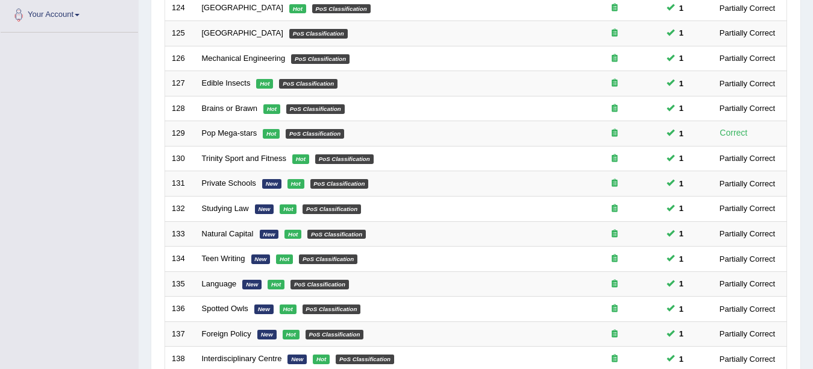
scroll to position [401, 0]
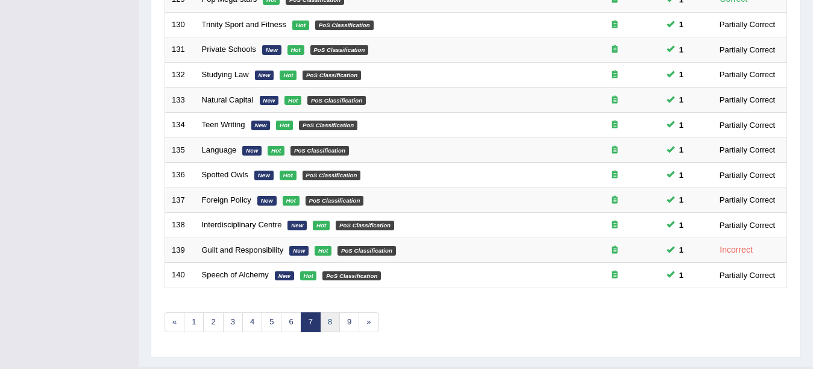
click at [328, 317] on link "8" at bounding box center [330, 322] width 20 height 20
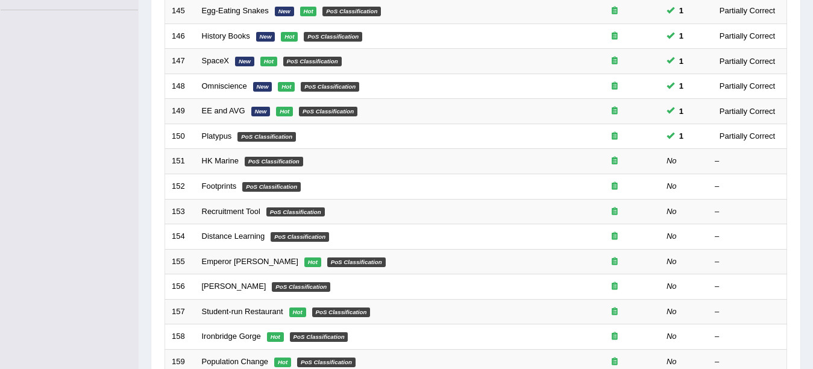
scroll to position [292, 0]
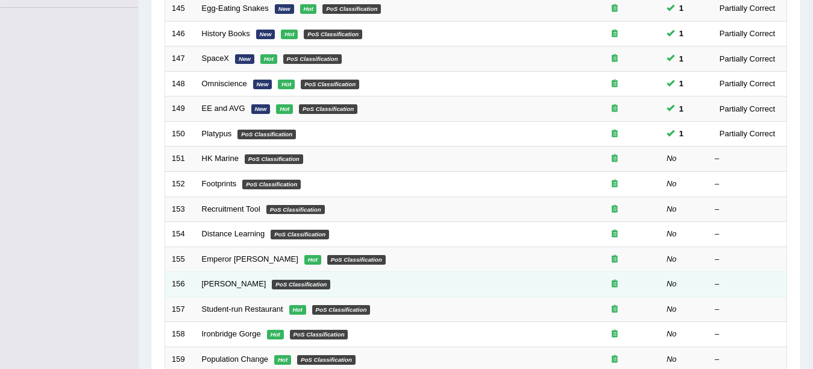
click at [777, 283] on div "–" at bounding box center [746, 283] width 65 height 11
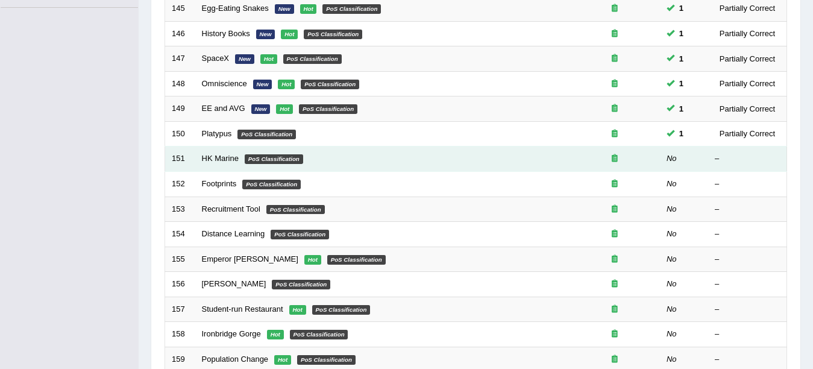
click at [223, 153] on td "HK Marine PoS Classification" at bounding box center [382, 158] width 374 height 25
click at [225, 157] on link "HK Marine" at bounding box center [220, 158] width 37 height 9
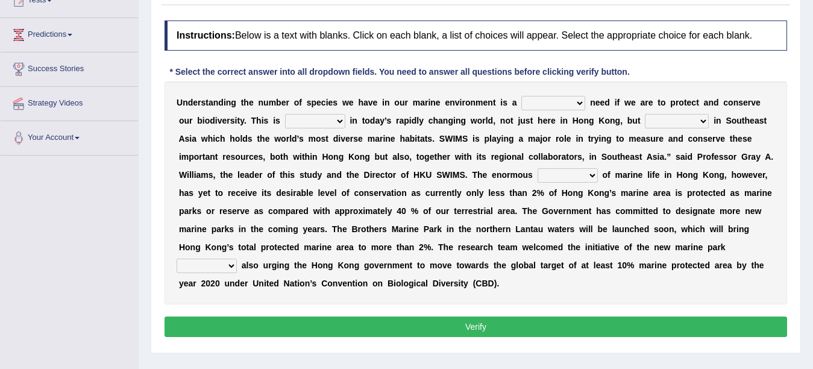
scroll to position [169, 0]
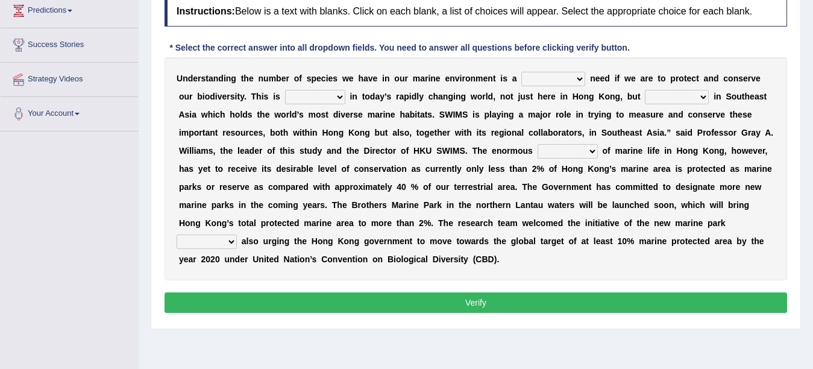
click at [558, 69] on div "U n d e r s t a n d i n g t h e n u m b e r o f s p e c i e s w e h a v e i n o…" at bounding box center [475, 168] width 622 height 223
click at [558, 71] on div "U n d e r s t a n d i n g t h e n u m b e r o f s p e c i e s w e h a v e i n o…" at bounding box center [475, 168] width 622 height 223
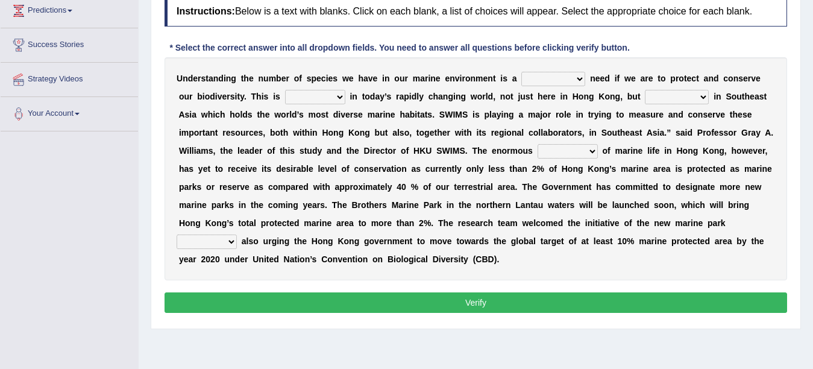
click at [558, 73] on select "supposed basic supposedly basically" at bounding box center [553, 79] width 64 height 14
select select "basic"
click at [521, 72] on select "supposed basic supposedly basically" at bounding box center [553, 79] width 64 height 14
click at [661, 99] on select "forcefully unilaterally especially supposedly" at bounding box center [677, 97] width 64 height 14
select select "especially"
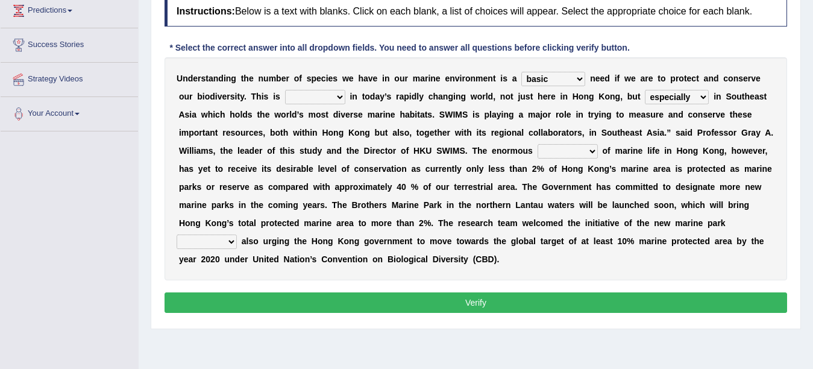
click at [645, 90] on select "forcefully unilaterally especially supposedly" at bounding box center [677, 97] width 64 height 14
click at [680, 94] on select "forcefully unilaterally especially supposedly" at bounding box center [677, 97] width 64 height 14
click at [658, 92] on select "forcefully unilaterally especially supposedly" at bounding box center [677, 97] width 64 height 14
click at [678, 93] on select "forcefully unilaterally especially supposedly" at bounding box center [677, 97] width 64 height 14
click at [645, 90] on select "forcefully unilaterally especially supposedly" at bounding box center [677, 97] width 64 height 14
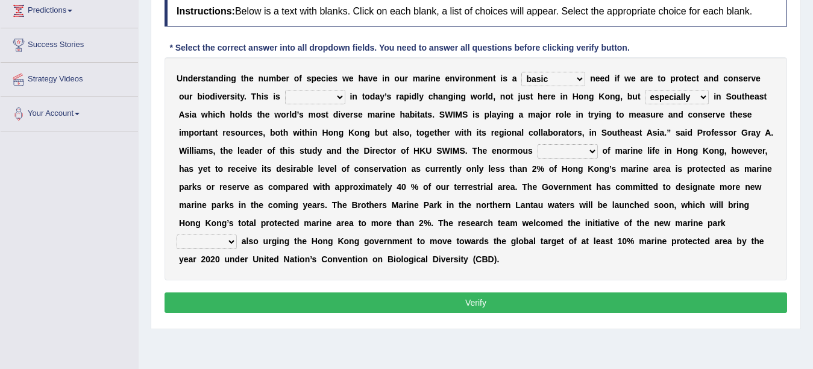
click at [569, 154] on select "array shrine mess beseech" at bounding box center [567, 151] width 60 height 14
click at [575, 144] on select "array shrine mess beseech" at bounding box center [567, 151] width 60 height 14
click at [567, 154] on select "array shrine mess beseech" at bounding box center [567, 151] width 60 height 14
click at [584, 154] on select "array shrine mess beseech" at bounding box center [567, 151] width 60 height 14
click at [623, 157] on div "U n d e r s t a n d i n g t h e n u m b e r o f s p e c i e s w e h a v e i n o…" at bounding box center [475, 168] width 622 height 223
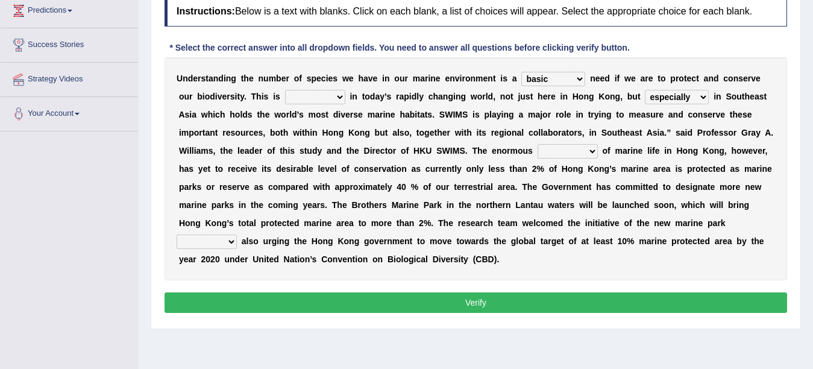
click at [317, 90] on select "primal real fatal vital" at bounding box center [315, 97] width 60 height 14
select select "vital"
click at [285, 90] on select "primal real fatal vital" at bounding box center [315, 97] width 60 height 14
click at [554, 154] on select "array shrine mess beseech" at bounding box center [567, 151] width 60 height 14
click at [537, 144] on select "array shrine mess beseech" at bounding box center [567, 151] width 60 height 14
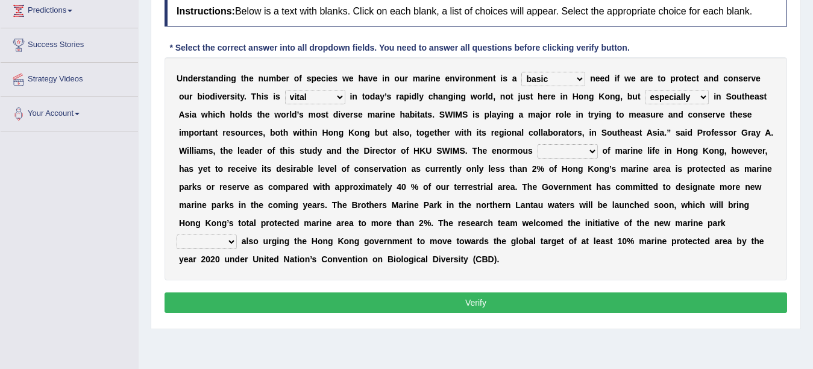
click at [569, 144] on select "array shrine mess beseech" at bounding box center [567, 151] width 60 height 14
click at [563, 157] on select "array shrine mess beseech" at bounding box center [567, 151] width 60 height 14
click at [537, 144] on select "array shrine mess beseech" at bounding box center [567, 151] width 60 height 14
click at [571, 148] on select "array shrine mess beseech" at bounding box center [567, 151] width 60 height 14
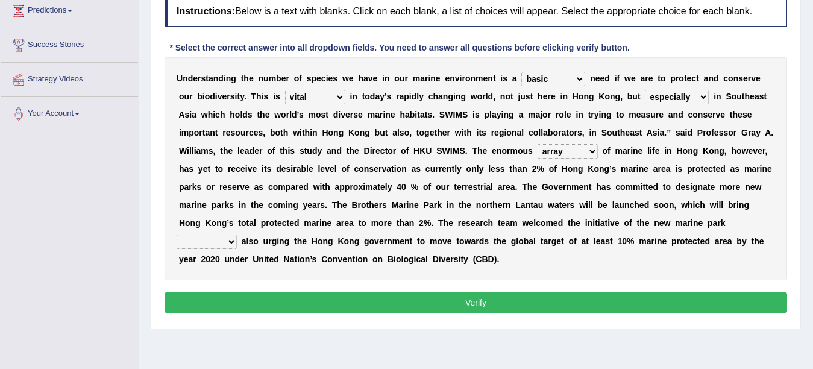
select select "shrine"
click at [537, 144] on select "array shrine mess beseech" at bounding box center [567, 151] width 60 height 14
click at [219, 243] on select "since there their while" at bounding box center [207, 241] width 60 height 14
select select "while"
click at [177, 234] on select "since there their while" at bounding box center [207, 241] width 60 height 14
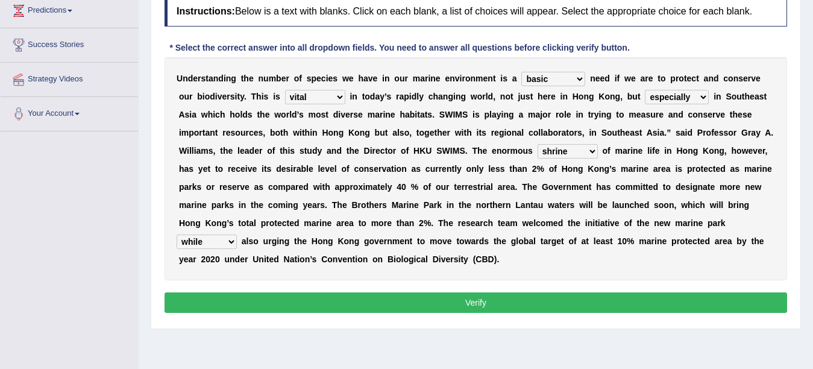
click at [204, 295] on button "Verify" at bounding box center [475, 302] width 622 height 20
click at [204, 295] on div "Home Practice Reading & Writing: Fill In The Blanks HK Marine « Prev Next » Rep…" at bounding box center [476, 132] width 674 height 602
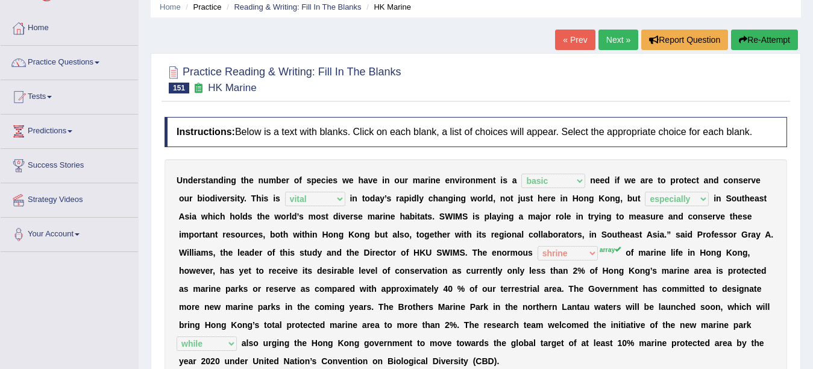
scroll to position [24, 0]
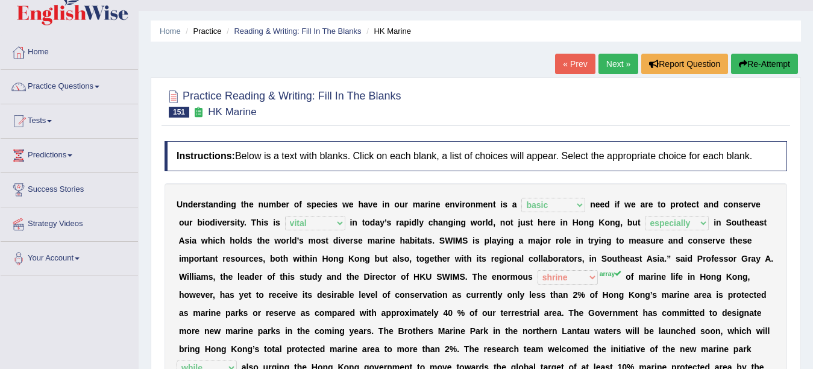
click at [601, 67] on link "Next »" at bounding box center [618, 64] width 40 height 20
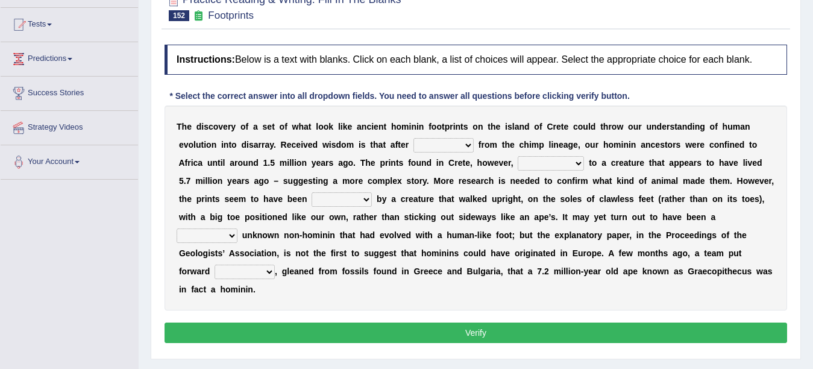
click at [416, 148] on select "spat splat spitting splitting" at bounding box center [443, 145] width 60 height 14
select select "spitting"
click at [413, 138] on select "spat splat spitting splitting" at bounding box center [443, 145] width 60 height 14
click at [549, 158] on select "formed barraged belonged transfigured" at bounding box center [550, 163] width 66 height 14
select select "belonged"
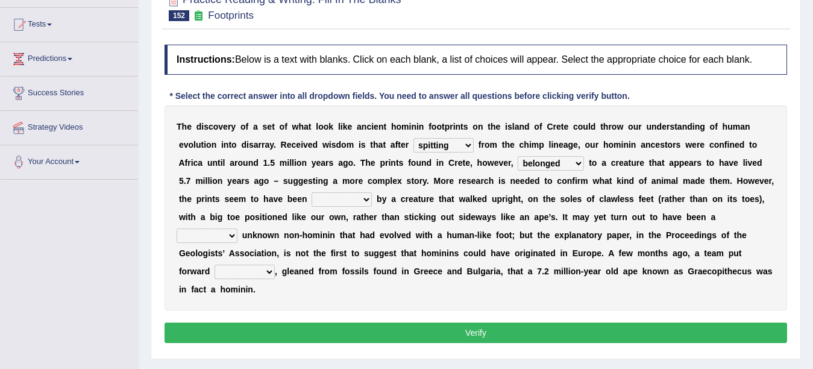
click at [517, 156] on select "formed barraged belonged transfigured" at bounding box center [550, 163] width 66 height 14
click at [346, 200] on select "made laid curated sponsored" at bounding box center [341, 199] width 60 height 14
select select "made"
click at [311, 192] on select "made laid curated sponsored" at bounding box center [341, 199] width 60 height 14
click at [340, 201] on select "made laid curated sponsored" at bounding box center [341, 199] width 60 height 14
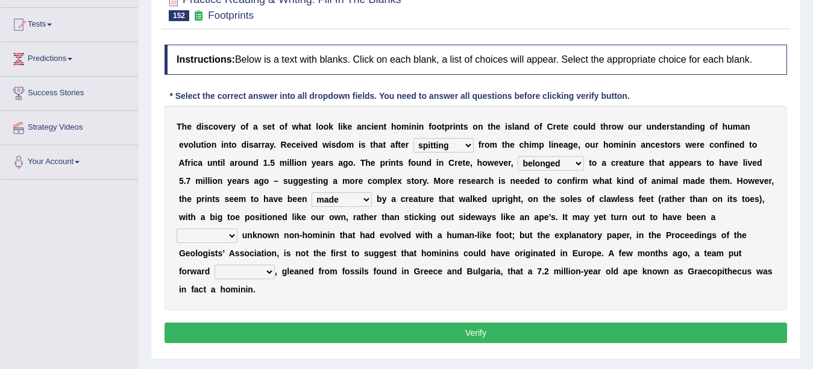
click at [311, 192] on select "made laid curated sponsored" at bounding box center [341, 199] width 60 height 14
click at [225, 242] on select "famously wittingly previously hopelessly" at bounding box center [207, 235] width 61 height 14
select select "famously"
click at [177, 228] on select "famously wittingly previously hopelessly" at bounding box center [207, 235] width 61 height 14
click at [244, 274] on select "step circle proposal evidence" at bounding box center [244, 271] width 60 height 14
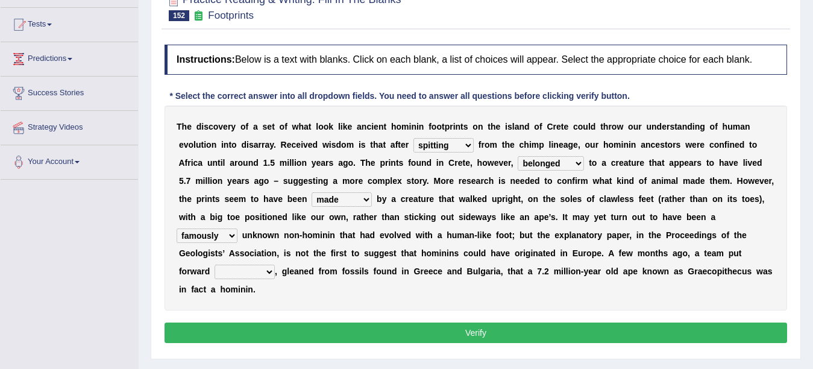
select select "step"
click at [214, 264] on select "step circle proposal evidence" at bounding box center [244, 271] width 60 height 14
click at [257, 330] on button "Verify" at bounding box center [475, 332] width 622 height 20
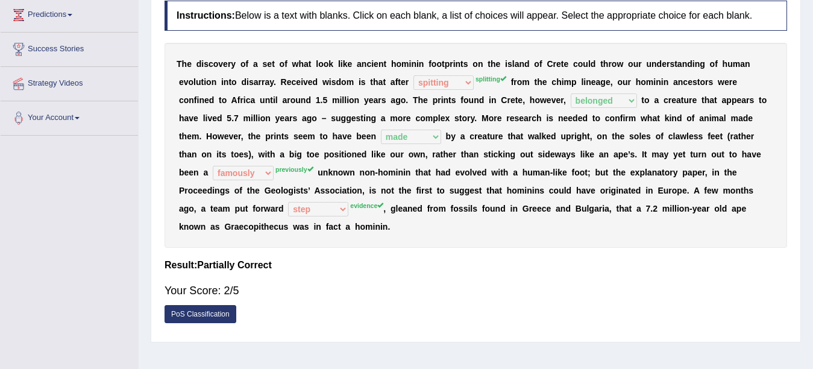
scroll to position [81, 0]
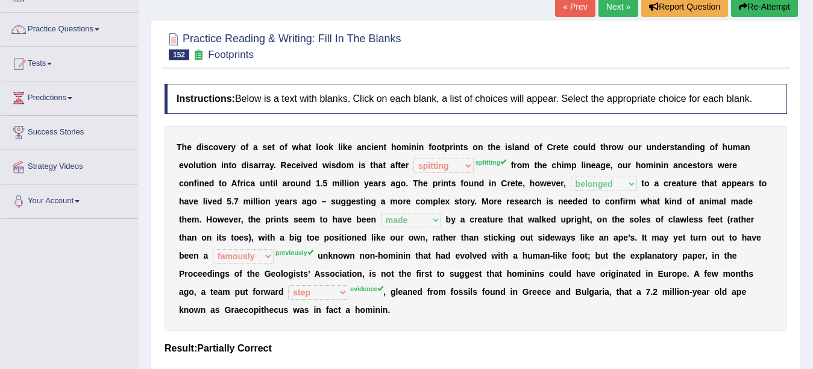
click at [616, 9] on link "Next »" at bounding box center [618, 6] width 40 height 20
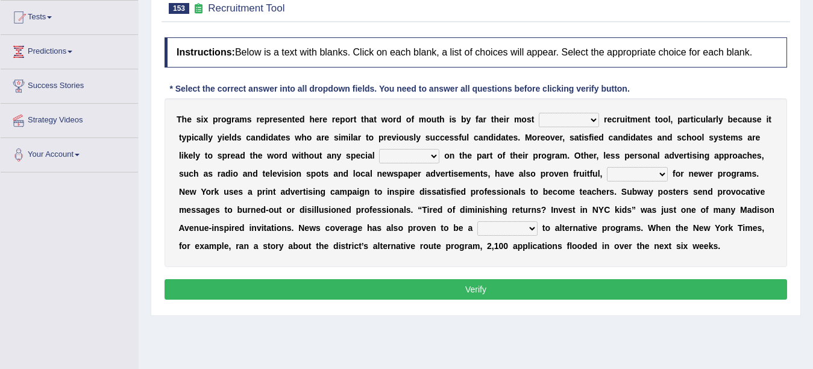
scroll to position [145, 0]
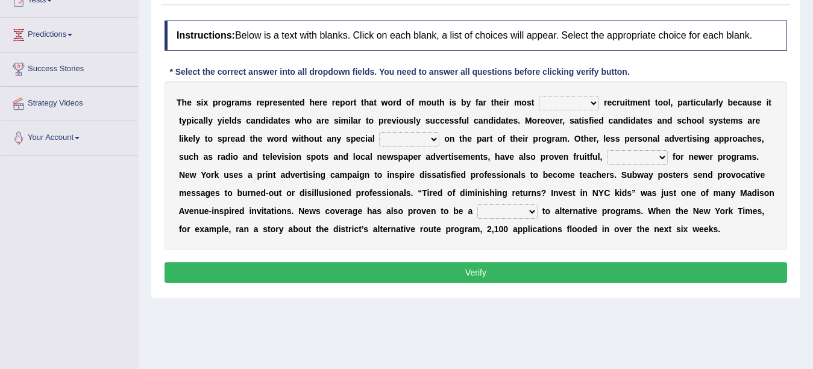
click at [553, 104] on select "affected forcible effective coherent" at bounding box center [569, 103] width 60 height 14
select select "effective"
click at [539, 96] on select "affected forcible effective coherent" at bounding box center [569, 103] width 60 height 14
click at [416, 142] on select "logic effort validity force" at bounding box center [409, 139] width 60 height 14
select select "force"
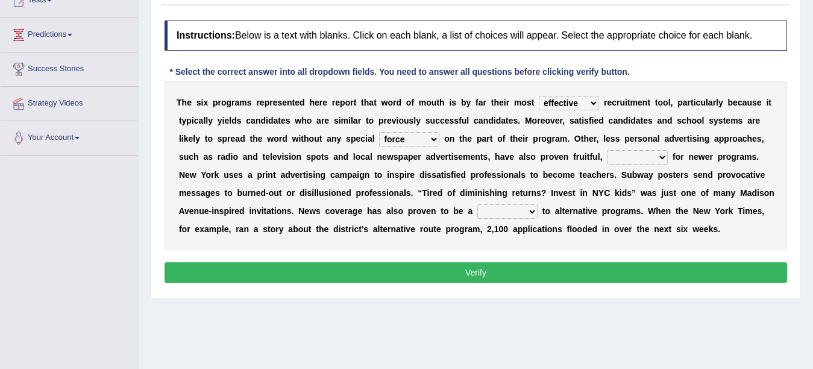
click at [379, 132] on select "logic effort validity force" at bounding box center [409, 139] width 60 height 14
click at [624, 163] on select "conclusive credibly irresistibly especially" at bounding box center [637, 157] width 61 height 14
select select "especially"
click at [607, 150] on select "conclusive credibly irresistibly especially" at bounding box center [637, 157] width 61 height 14
click at [517, 208] on select "boon gain luxury windfall" at bounding box center [507, 211] width 60 height 14
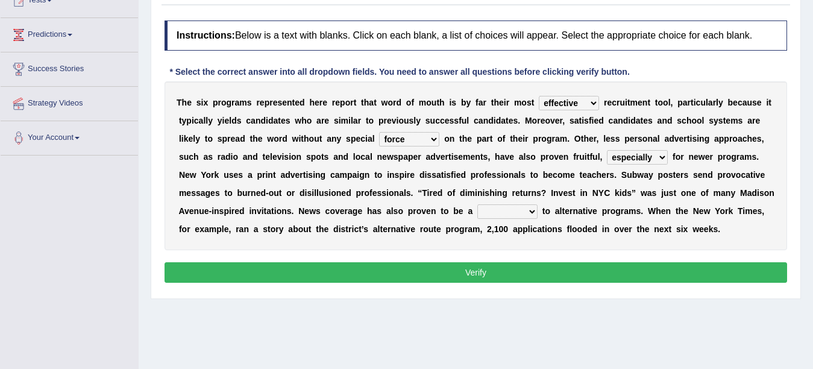
select select "boon"
click at [477, 204] on select "boon gain luxury windfall" at bounding box center [507, 211] width 60 height 14
click at [488, 267] on button "Verify" at bounding box center [475, 272] width 622 height 20
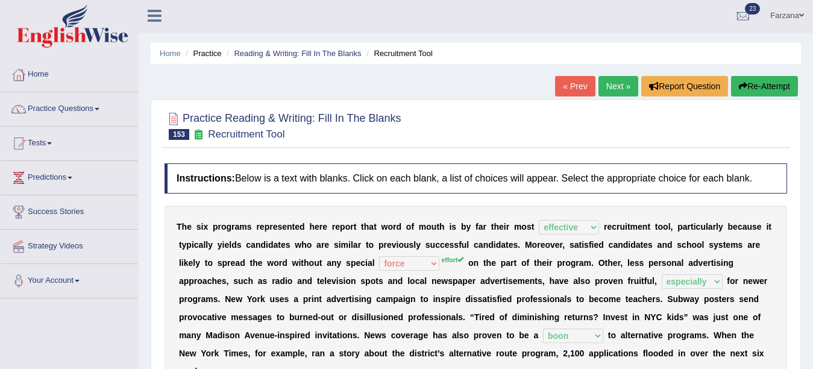
scroll to position [0, 0]
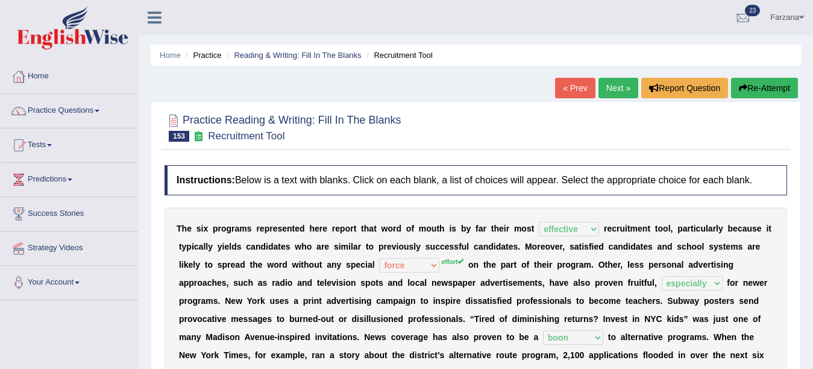
click at [613, 96] on link "Next »" at bounding box center [618, 88] width 40 height 20
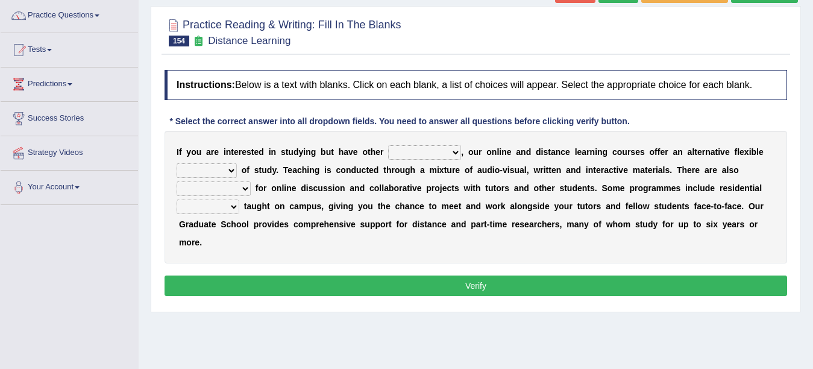
scroll to position [96, 0]
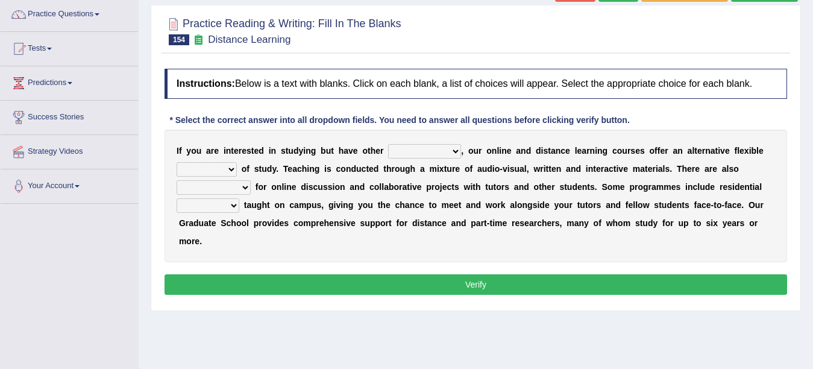
click at [411, 151] on select "inclinations presumptions commitments assumptions" at bounding box center [424, 151] width 73 height 14
select select "assumptions"
click at [388, 144] on select "inclinations presumptions commitments assumptions" at bounding box center [424, 151] width 73 height 14
click at [220, 170] on select "partition plan mission mode" at bounding box center [207, 169] width 60 height 14
select select "plan"
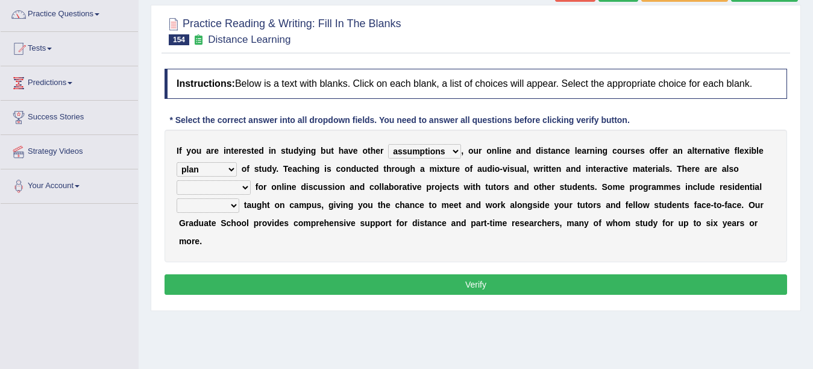
click at [177, 162] on select "partition plan mission mode" at bounding box center [207, 169] width 60 height 14
click at [223, 181] on select "opportunities occasions needs contingencies" at bounding box center [214, 187] width 74 height 14
select select "opportunities"
click at [177, 180] on select "opportunities occasions needs contingencies" at bounding box center [214, 187] width 74 height 14
click at [225, 210] on select "apartments modules techniques finesse" at bounding box center [208, 205] width 63 height 14
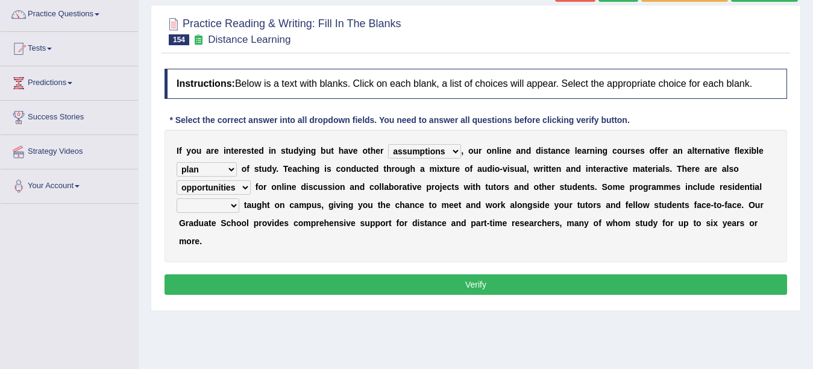
select select "techniques"
click at [177, 198] on select "apartments modules techniques finesse" at bounding box center [208, 205] width 63 height 14
click at [199, 278] on button "Verify" at bounding box center [475, 284] width 622 height 20
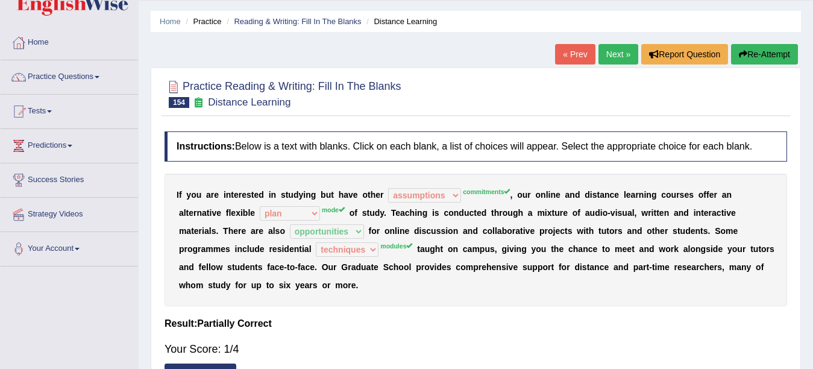
scroll to position [19, 0]
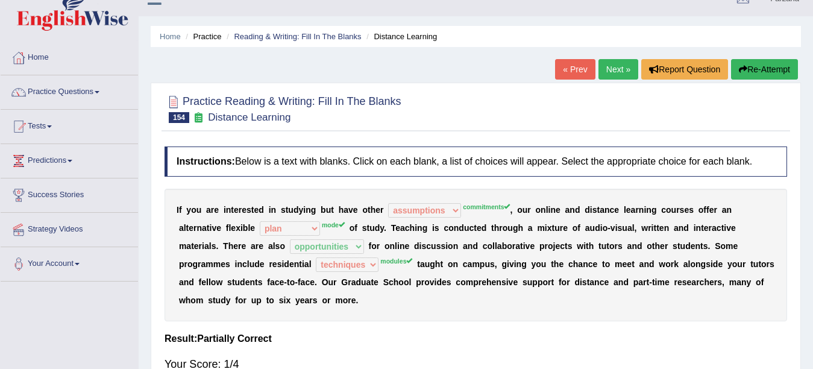
click at [611, 65] on link "Next »" at bounding box center [618, 69] width 40 height 20
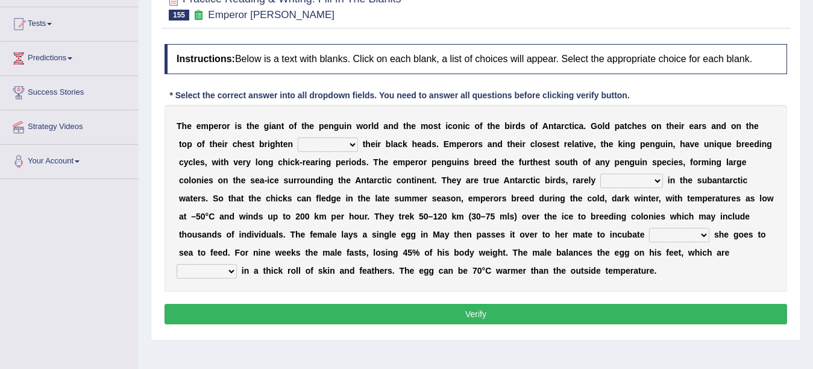
scroll to position [145, 0]
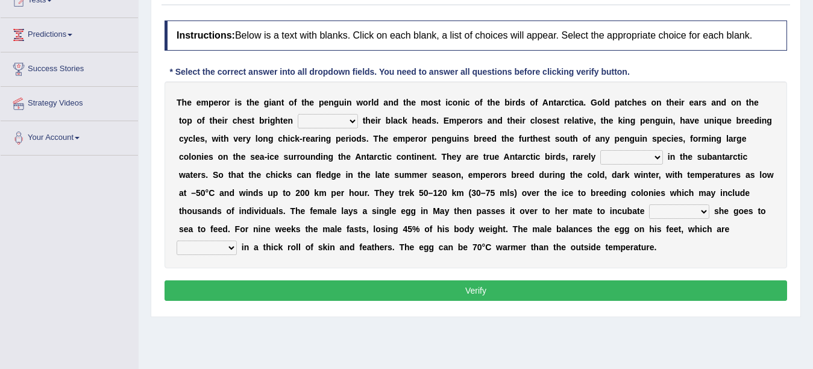
click at [339, 122] on select "down glow up on" at bounding box center [328, 121] width 60 height 14
select select "up"
click at [298, 114] on select "down glow up on" at bounding box center [328, 121] width 60 height 14
click at [612, 160] on select "swim seen submerged floating" at bounding box center [631, 157] width 63 height 14
select select "floating"
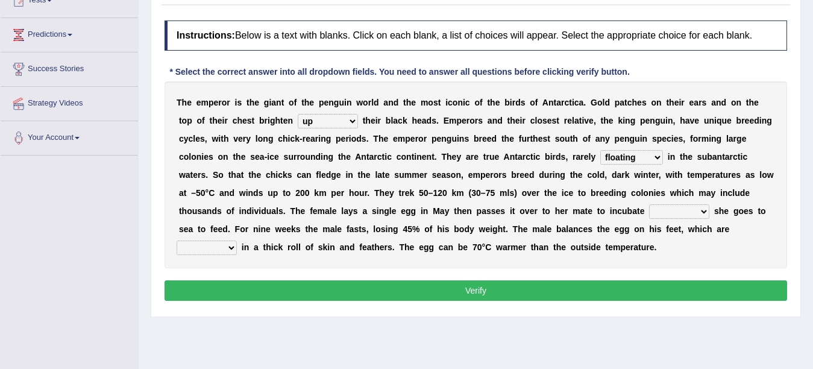
click at [600, 150] on select "swim seen submerged floating" at bounding box center [631, 157] width 63 height 14
click at [636, 155] on select "swim seen submerged floating" at bounding box center [631, 157] width 63 height 14
click at [600, 150] on select "swim seen submerged floating" at bounding box center [631, 157] width 63 height 14
click at [680, 210] on select "whilst rather however though" at bounding box center [679, 211] width 60 height 14
select select "whilst"
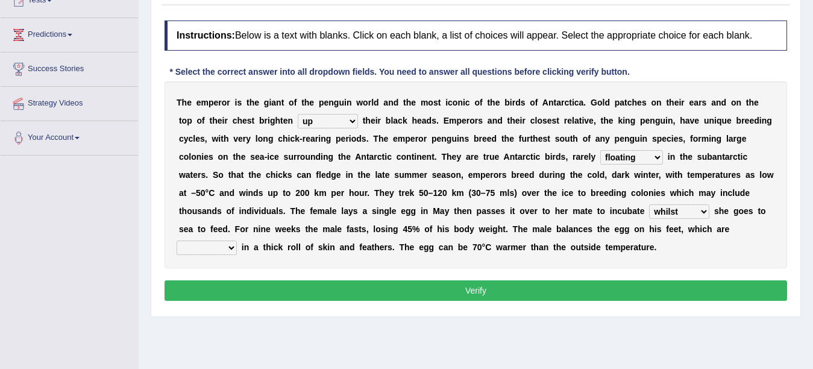
click at [649, 204] on select "whilst rather however though" at bounding box center [679, 211] width 60 height 14
click at [204, 249] on select "powered caved carved covered" at bounding box center [207, 247] width 60 height 14
select select "covered"
click at [177, 240] on select "powered caved carved covered" at bounding box center [207, 247] width 60 height 14
click at [220, 300] on button "Verify" at bounding box center [475, 290] width 622 height 20
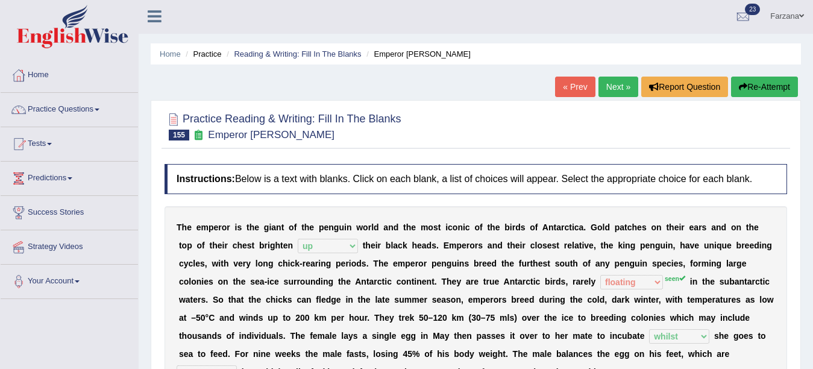
scroll to position [0, 0]
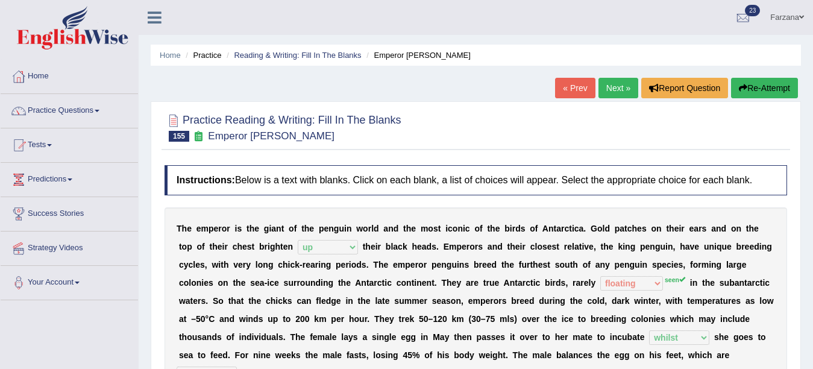
click at [621, 90] on link "Next »" at bounding box center [618, 88] width 40 height 20
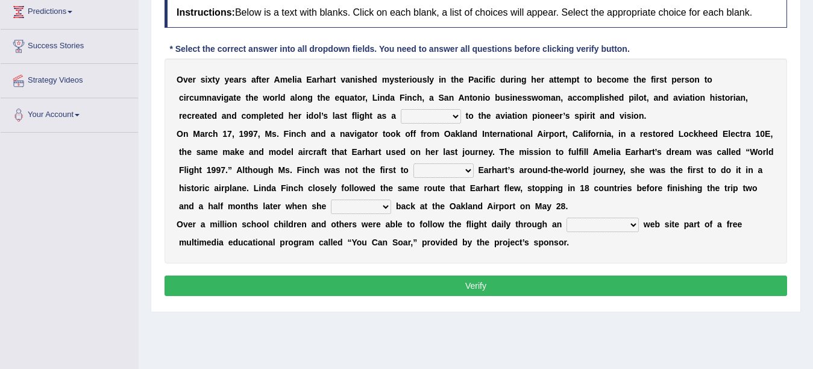
scroll to position [169, 0]
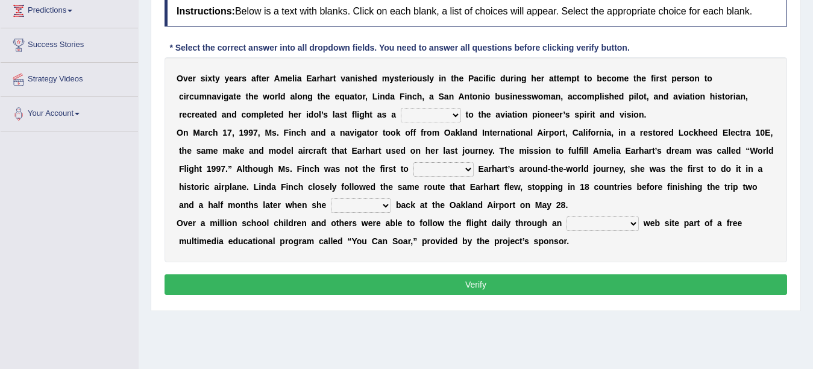
click at [421, 116] on select "taunt delay tribute sample" at bounding box center [431, 115] width 60 height 14
select select "sample"
click at [401, 108] on select "taunt delay tribute sample" at bounding box center [431, 115] width 60 height 14
click at [430, 169] on select "hear qualify sabotage attempt" at bounding box center [443, 169] width 60 height 14
select select "attempt"
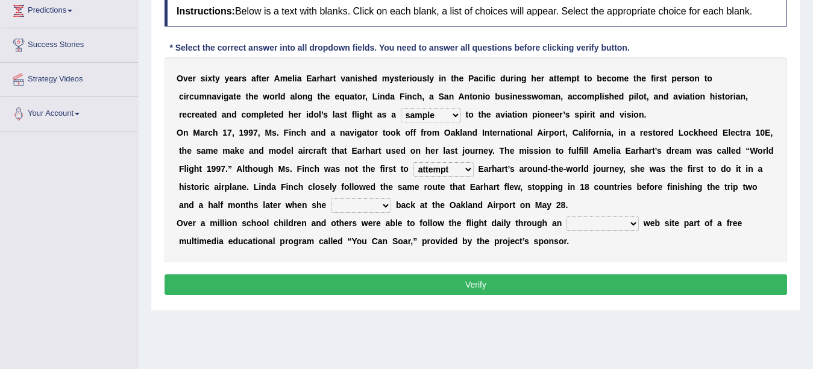
click at [413, 162] on select "hear qualify sabotage attempt" at bounding box center [443, 169] width 60 height 14
click at [373, 204] on select "sailed landed walked looked" at bounding box center [361, 205] width 60 height 14
select select "landed"
click at [331, 198] on select "sailed landed walked looked" at bounding box center [361, 205] width 60 height 14
click at [571, 225] on select "simple superior unresponsive interactive" at bounding box center [602, 223] width 72 height 14
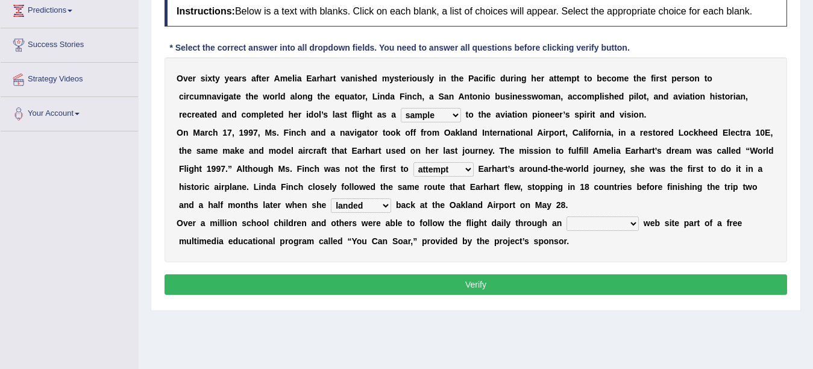
select select "interactive"
click at [566, 216] on select "simple superior unresponsive interactive" at bounding box center [602, 223] width 72 height 14
click at [597, 280] on button "Verify" at bounding box center [475, 284] width 622 height 20
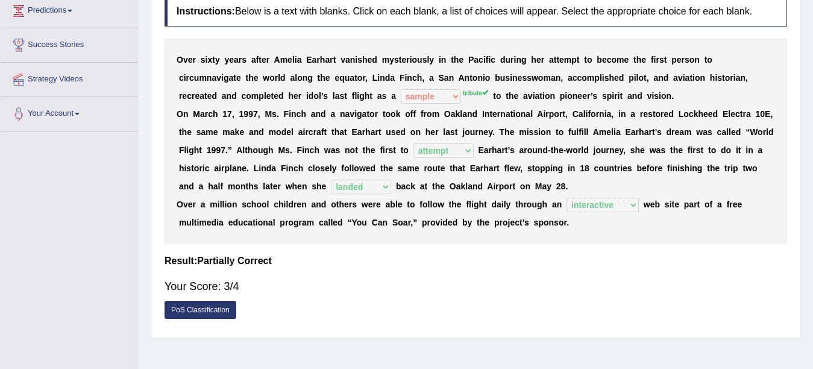
scroll to position [0, 0]
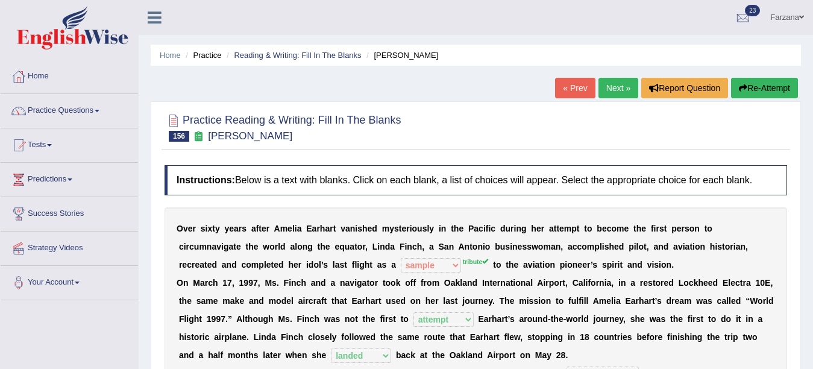
click at [605, 88] on link "Next »" at bounding box center [618, 88] width 40 height 20
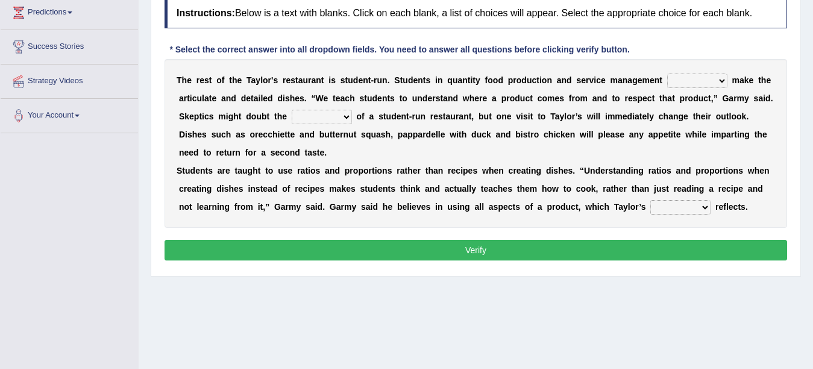
scroll to position [169, 0]
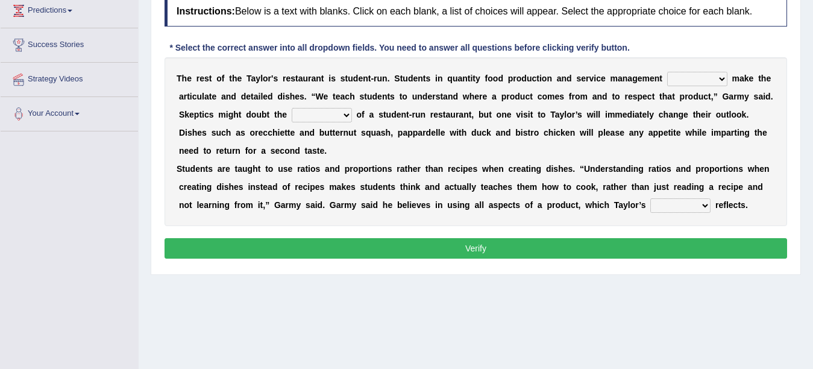
click at [683, 82] on select "issues handling classes decisions" at bounding box center [697, 79] width 60 height 14
select select "classes"
click at [667, 72] on select "issues handling classes decisions" at bounding box center [697, 79] width 60 height 14
click at [328, 112] on select "sanctity quality frailty futility" at bounding box center [322, 115] width 60 height 14
select select "quality"
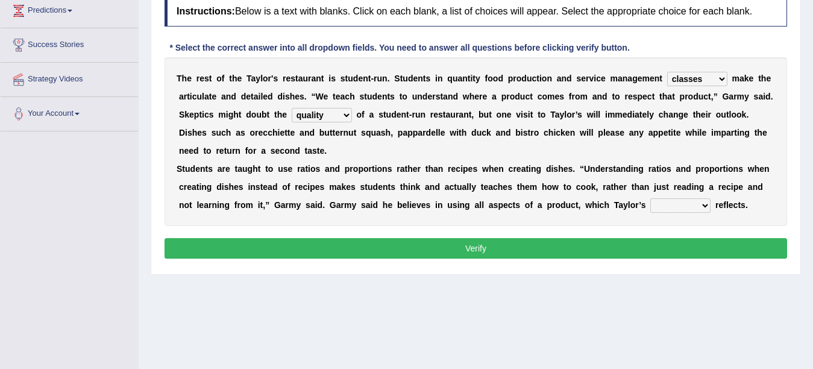
click at [292, 108] on select "sanctity quality frailty futility" at bounding box center [322, 115] width 60 height 14
click at [682, 202] on select "course opinion mirror menu" at bounding box center [680, 205] width 60 height 14
select select "opinion"
click at [650, 198] on select "course opinion mirror menu" at bounding box center [680, 205] width 60 height 14
click at [673, 241] on button "Verify" at bounding box center [475, 248] width 622 height 20
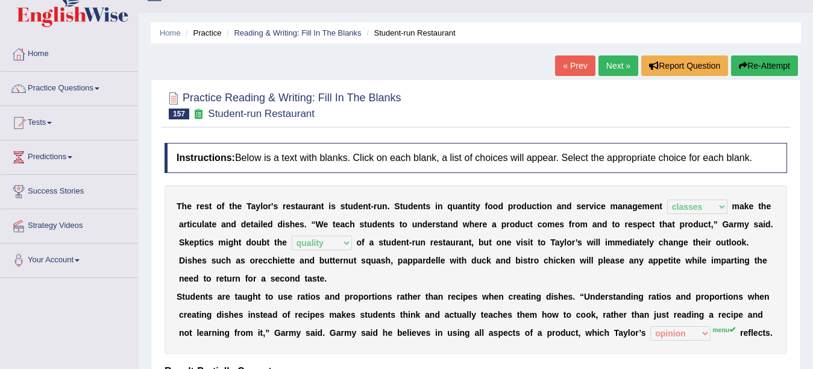
scroll to position [0, 0]
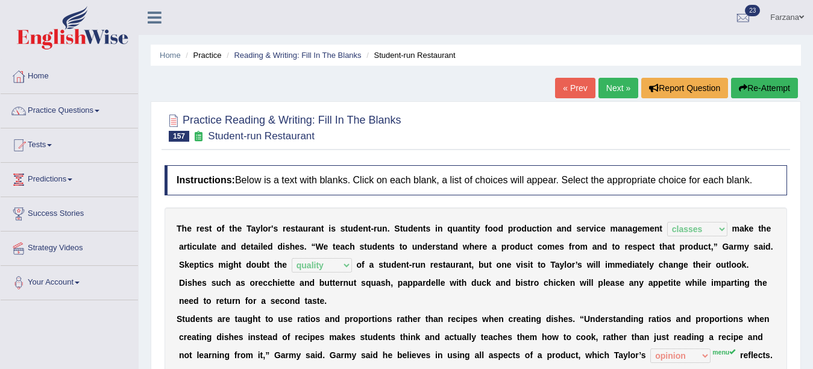
click at [620, 82] on link "Next »" at bounding box center [618, 88] width 40 height 20
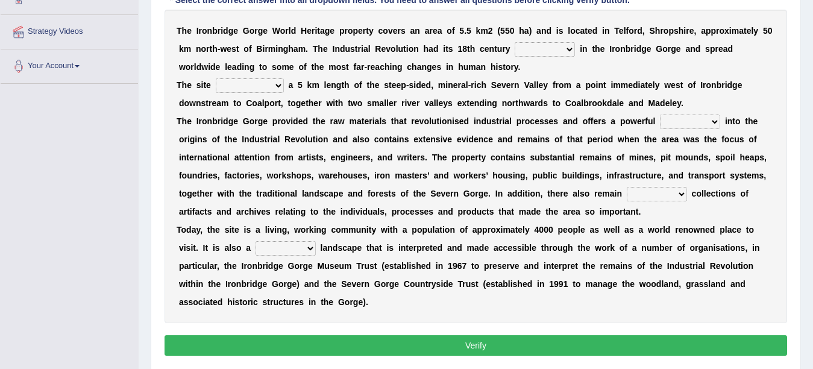
scroll to position [217, 0]
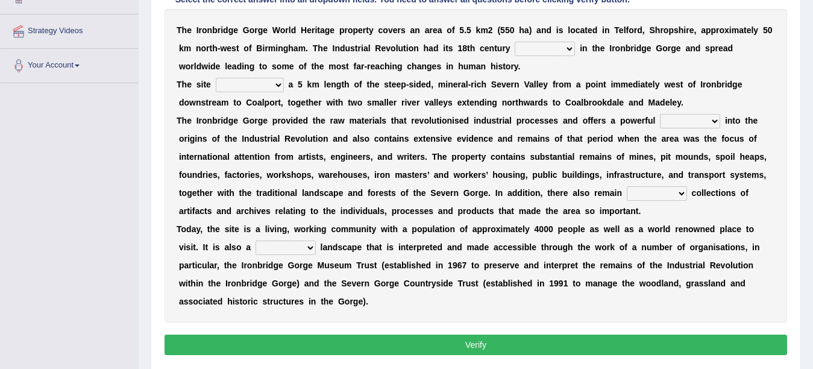
click at [524, 50] on select "reason silk roots wishes" at bounding box center [544, 49] width 60 height 14
select select "roots"
click at [514, 42] on select "reason silk roots wishes" at bounding box center [544, 49] width 60 height 14
click at [542, 48] on select "reason silk roots wishes" at bounding box center [544, 49] width 60 height 14
click at [514, 42] on select "reason silk roots wishes" at bounding box center [544, 49] width 60 height 14
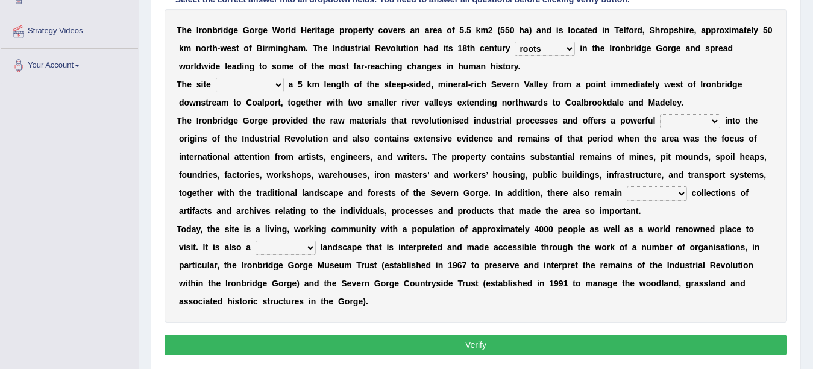
click at [236, 84] on select "incorporates assigns gets corporate" at bounding box center [250, 85] width 68 height 14
click at [216, 78] on select "incorporates assigns gets corporate" at bounding box center [250, 85] width 68 height 14
click at [244, 81] on select "incorporates assigns gets corporate" at bounding box center [250, 85] width 68 height 14
click at [216, 78] on select "incorporates assigns gets corporate" at bounding box center [250, 85] width 68 height 14
click at [251, 88] on select "incorporates assigns gets corporate" at bounding box center [250, 85] width 68 height 14
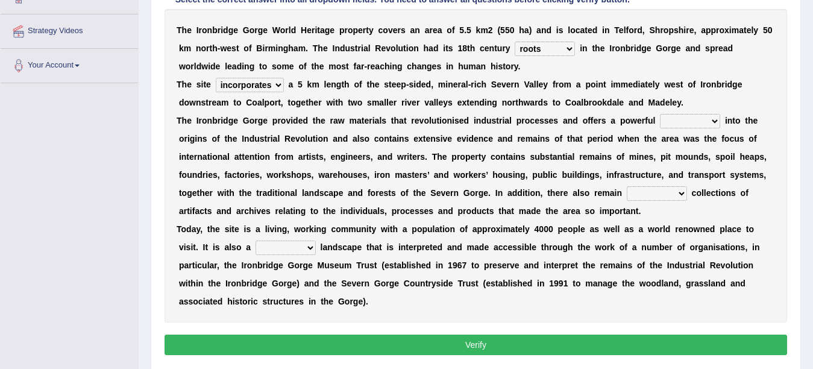
select select "gets"
click at [216, 78] on select "incorporates assigns gets corporate" at bounding box center [250, 85] width 68 height 14
click at [625, 141] on b "h" at bounding box center [626, 139] width 5 height 10
click at [684, 120] on select "vision insight strike work" at bounding box center [690, 121] width 60 height 14
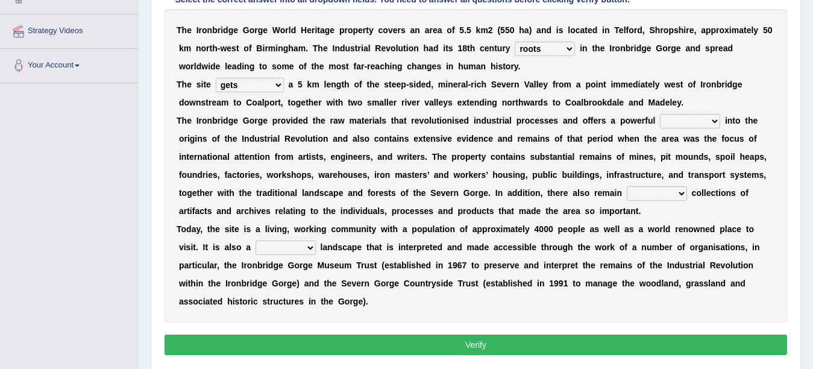
click at [683, 120] on select "vision insight strike work" at bounding box center [690, 121] width 60 height 14
click at [543, 158] on b "b" at bounding box center [542, 157] width 5 height 10
click at [694, 129] on div "T h e I r o n b r i d g e G o r g e W o r l d H e r i t a g e p r o p e r t y c…" at bounding box center [475, 165] width 622 height 313
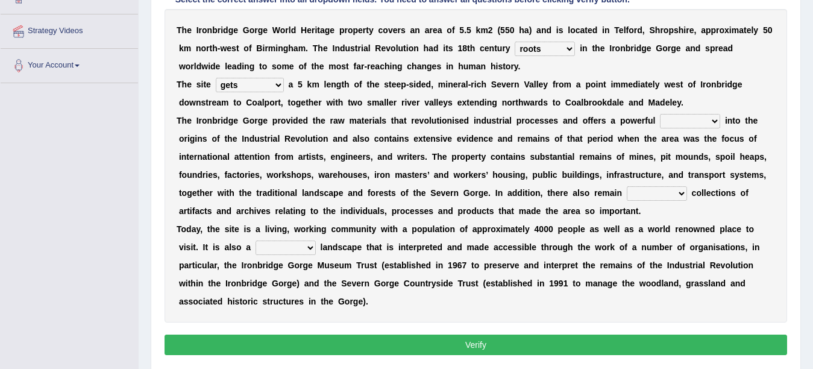
click at [681, 123] on select "vision insight strike work" at bounding box center [690, 121] width 60 height 14
click at [577, 167] on div "T h e I r o n b r i d g e G o r g e W o r l d H e r i t a g e p r o p e r t y c…" at bounding box center [475, 165] width 622 height 313
click at [680, 123] on select "vision insight strike work" at bounding box center [690, 121] width 60 height 14
select select "insight"
click at [660, 114] on select "vision insight strike work" at bounding box center [690, 121] width 60 height 14
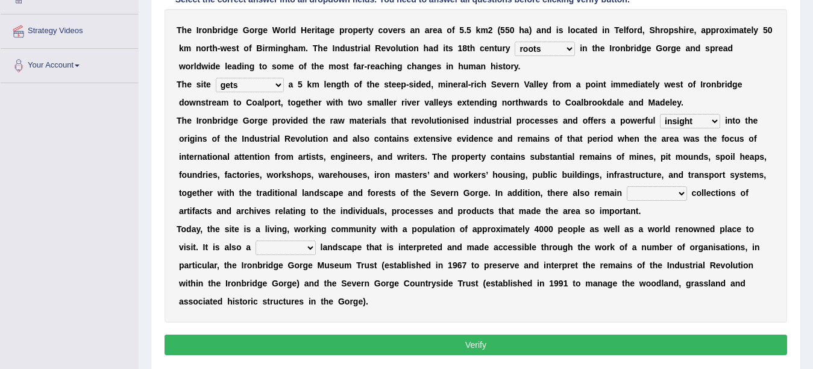
click at [633, 190] on select "extensive expensive external example" at bounding box center [657, 193] width 60 height 14
select select "extensive"
click at [627, 186] on select "extensive expensive external example" at bounding box center [657, 193] width 60 height 14
click at [278, 250] on select "backward step historical collect" at bounding box center [285, 247] width 60 height 14
select select "historical"
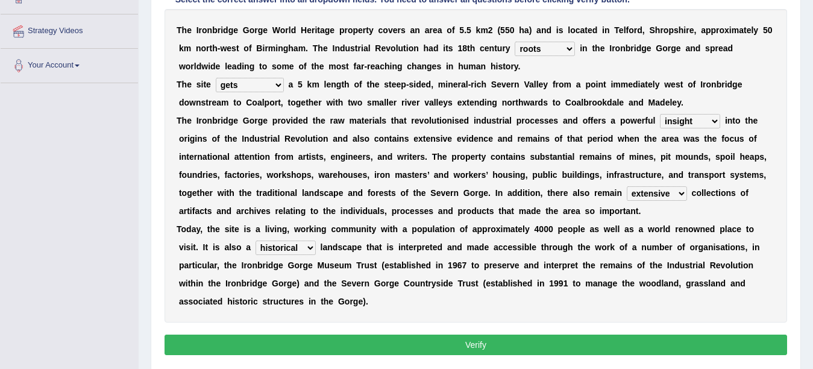
click at [255, 240] on select "backward step historical collect" at bounding box center [285, 247] width 60 height 14
click at [269, 343] on button "Verify" at bounding box center [475, 344] width 622 height 20
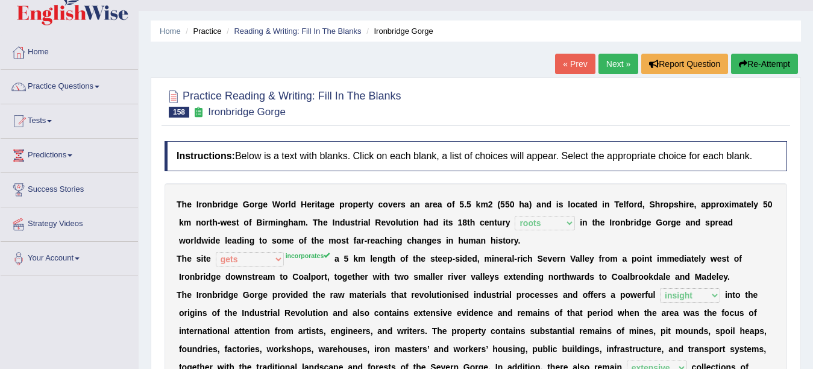
scroll to position [0, 0]
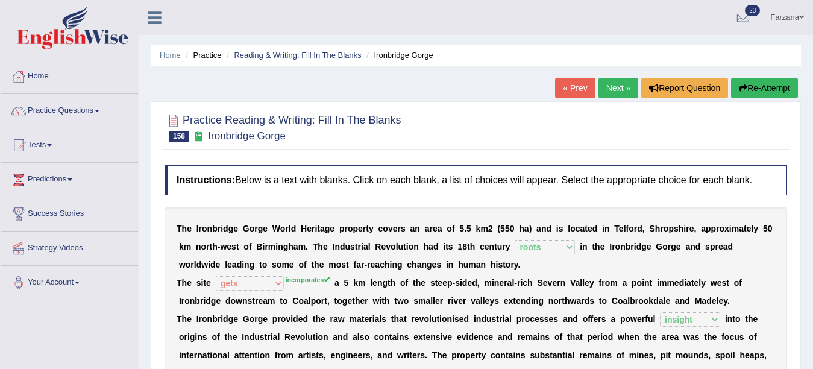
click at [606, 89] on link "Next »" at bounding box center [618, 88] width 40 height 20
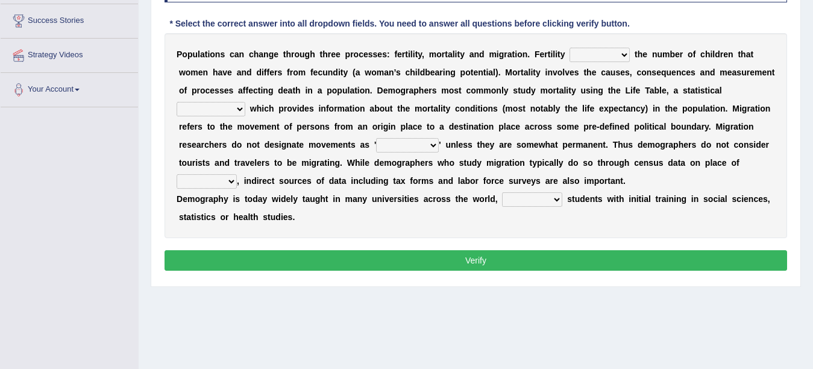
click at [594, 58] on select "invokes decides involves issues" at bounding box center [599, 55] width 60 height 14
click at [593, 58] on select "invokes decides involves issues" at bounding box center [599, 55] width 60 height 14
click at [569, 48] on select "invokes decides involves issues" at bounding box center [599, 55] width 60 height 14
click at [590, 59] on select "invokes decides involves issues" at bounding box center [599, 55] width 60 height 14
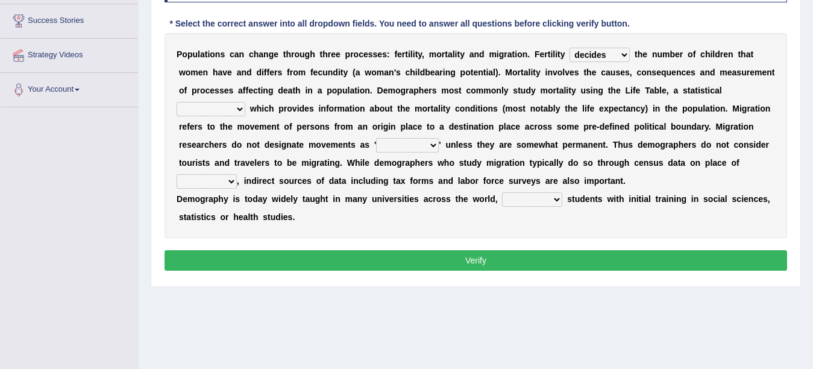
select select "involves"
click at [569, 48] on select "invokes decides involves issues" at bounding box center [599, 55] width 60 height 14
click at [226, 110] on select "mathematics device subject theorem" at bounding box center [211, 109] width 69 height 14
select select "mathematics"
click at [177, 102] on select "mathematics device subject theorem" at bounding box center [211, 109] width 69 height 14
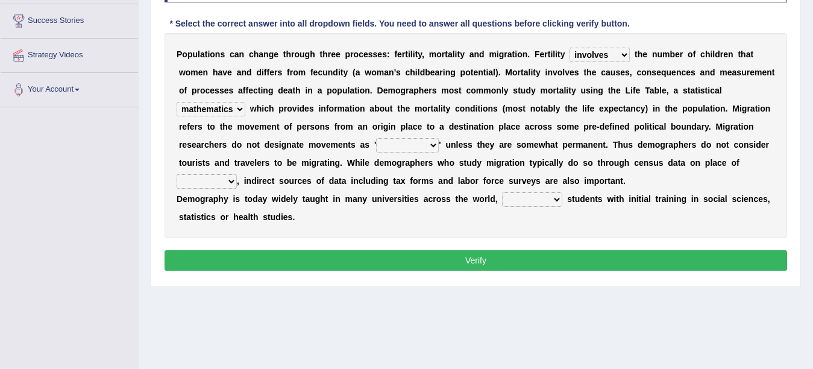
click at [393, 144] on select "relations functions migrations boundaries" at bounding box center [407, 145] width 63 height 14
click at [376, 138] on select "relations functions migrations boundaries" at bounding box center [407, 145] width 63 height 14
click at [413, 145] on select "relations functions migrations boundaries" at bounding box center [407, 145] width 63 height 14
click at [376, 138] on select "relations functions migrations boundaries" at bounding box center [407, 145] width 63 height 14
click at [232, 177] on select "eat pray residence work" at bounding box center [207, 181] width 60 height 14
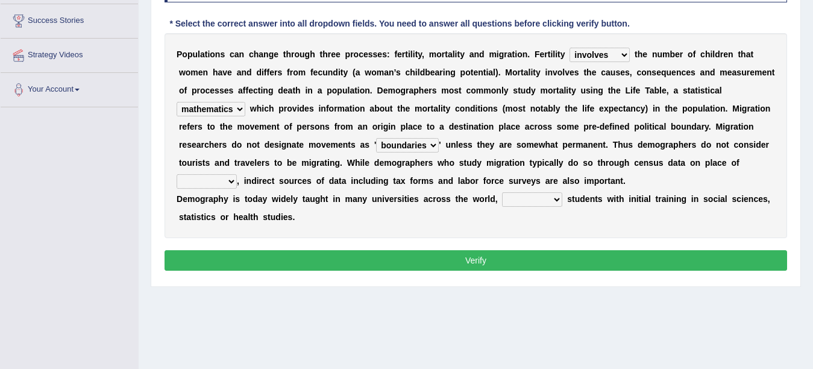
click at [401, 142] on select "relations functions migrations boundaries" at bounding box center [407, 145] width 63 height 14
select select "migrations"
click at [376, 138] on select "relations functions migrations boundaries" at bounding box center [407, 145] width 63 height 14
click at [190, 184] on select "eat pray residence work" at bounding box center [207, 181] width 60 height 14
select select "work"
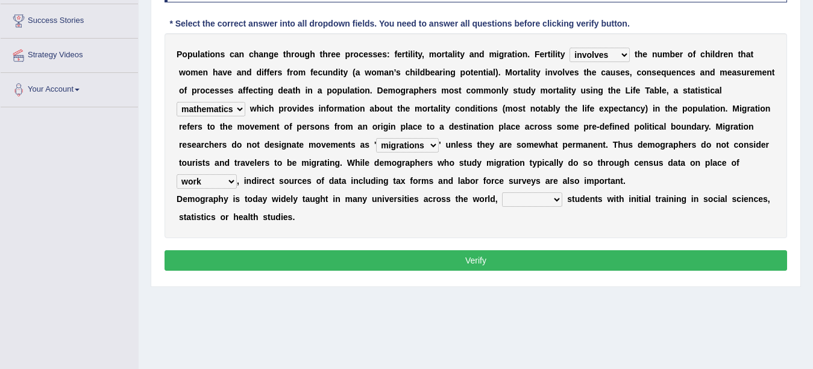
click at [177, 174] on select "eat pray residence work" at bounding box center [207, 181] width 60 height 14
click at [537, 198] on select "rejecting consulting attracting conspiring" at bounding box center [532, 199] width 60 height 14
select select "attracting"
click at [502, 192] on select "rejecting consulting attracting conspiring" at bounding box center [532, 199] width 60 height 14
click at [486, 257] on button "Verify" at bounding box center [475, 260] width 622 height 20
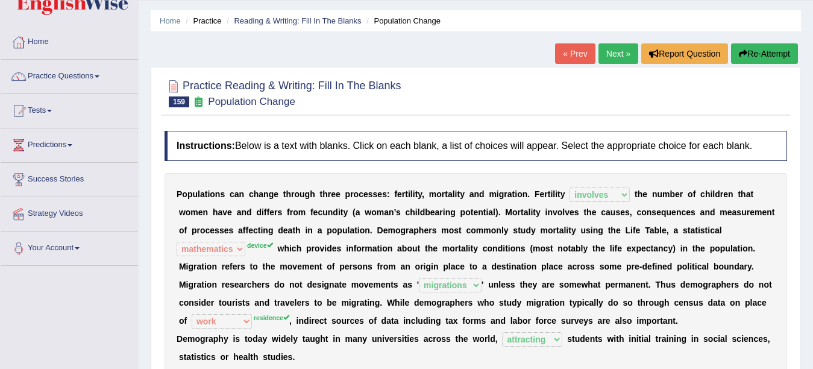
scroll to position [24, 0]
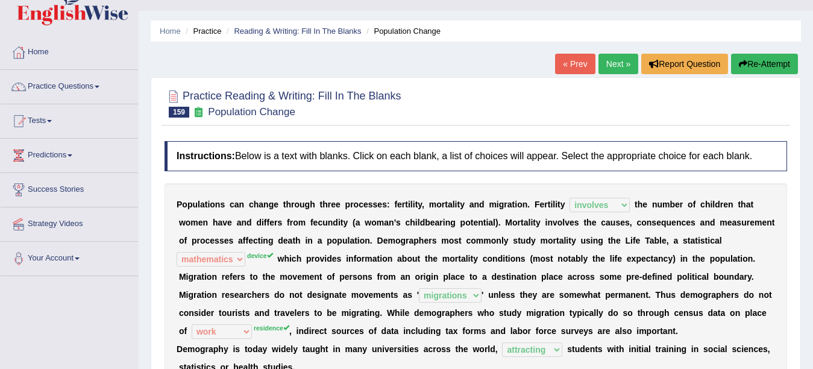
click at [624, 61] on link "Next »" at bounding box center [618, 64] width 40 height 20
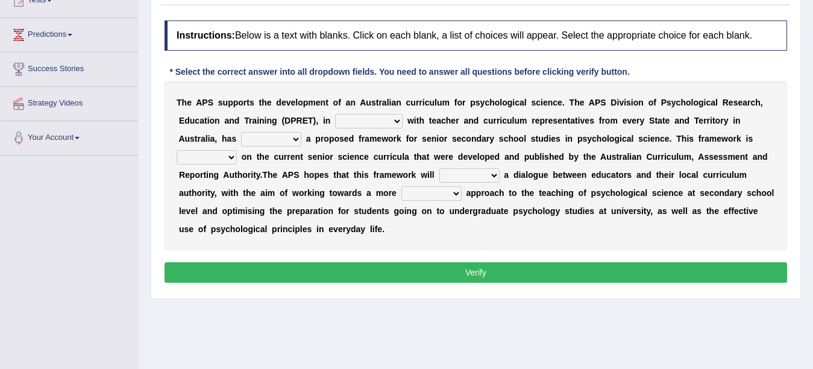
click at [360, 119] on select "aspiration assumption consultation connotation" at bounding box center [368, 121] width 67 height 14
select select "connotation"
click at [335, 114] on select "aspiration assumption consultation connotation" at bounding box center [368, 121] width 67 height 14
click at [281, 142] on select "deride denied demanded developed" at bounding box center [271, 139] width 60 height 14
select select "developed"
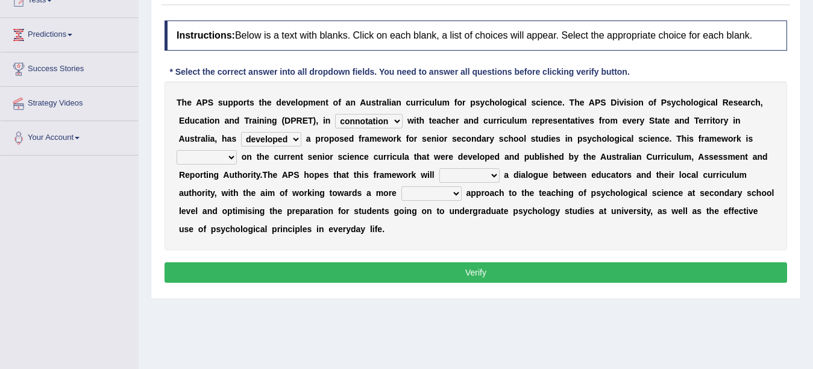
click at [241, 132] on select "deride denied demanded developed" at bounding box center [271, 139] width 60 height 14
click at [220, 153] on select "modelling meddling modelled meddled" at bounding box center [207, 157] width 60 height 14
click at [177, 150] on select "modelling meddling modelled meddled" at bounding box center [207, 157] width 60 height 14
click at [222, 154] on select "modelling meddling modelled meddled" at bounding box center [207, 157] width 60 height 14
select select "modelled"
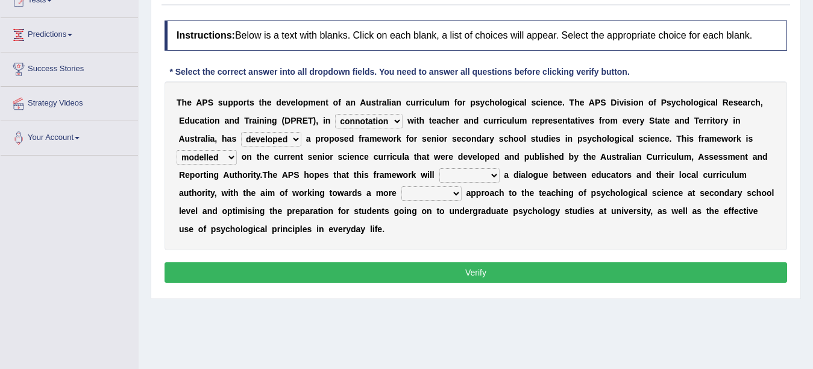
click at [177, 150] on select "modelling meddling modelled meddled" at bounding box center [207, 157] width 60 height 14
click at [469, 172] on select "facilitate facilitates facilitating facilitated" at bounding box center [469, 175] width 60 height 14
select select "facilitate"
click at [439, 168] on select "facilitate facilitates facilitating facilitated" at bounding box center [469, 175] width 60 height 14
click at [428, 192] on select "lenient abrasive consistent disruptive" at bounding box center [431, 193] width 60 height 14
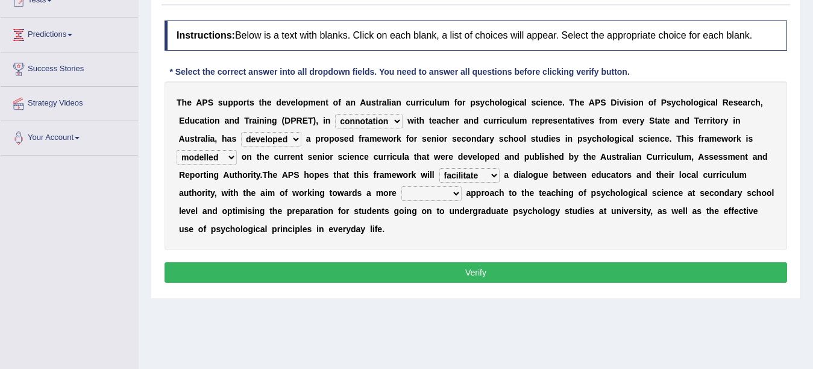
select select "consistent"
click at [401, 186] on select "lenient abrasive consistent disruptive" at bounding box center [431, 193] width 60 height 14
click at [364, 277] on button "Verify" at bounding box center [475, 272] width 622 height 20
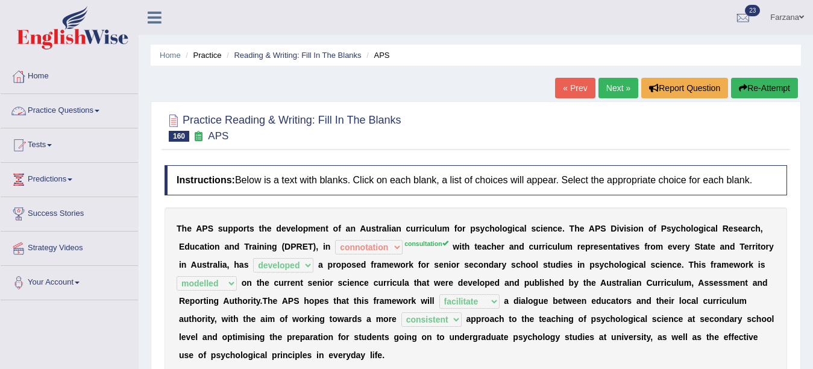
click at [80, 105] on link "Practice Questions" at bounding box center [69, 109] width 137 height 30
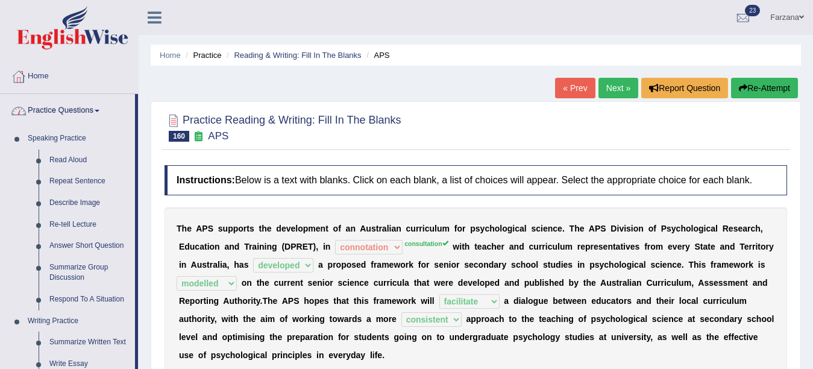
click at [80, 105] on link "Practice Questions" at bounding box center [68, 109] width 134 height 30
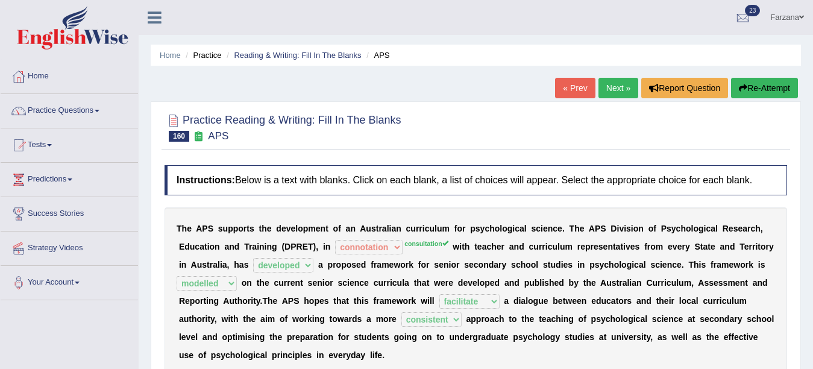
click at [80, 105] on link "Practice Questions" at bounding box center [69, 109] width 137 height 30
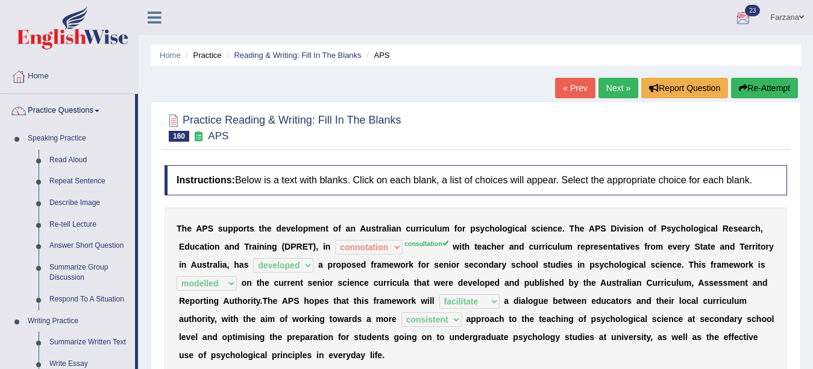
click at [784, 18] on link "Farzana" at bounding box center [787, 15] width 52 height 31
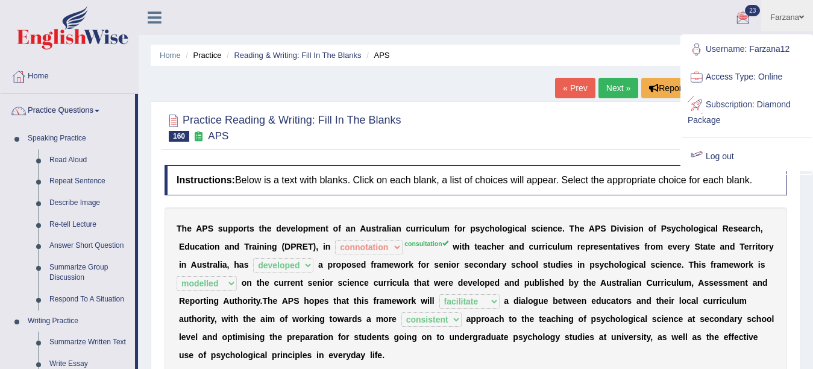
click at [705, 148] on link "Log out" at bounding box center [746, 157] width 130 height 28
